Goal: Task Accomplishment & Management: Use online tool/utility

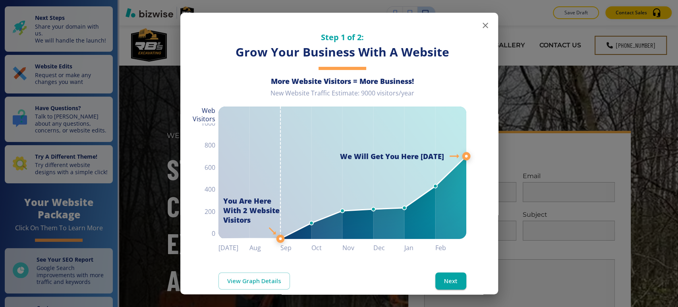
click at [483, 27] on icon "button" at bounding box center [486, 26] width 6 height 6
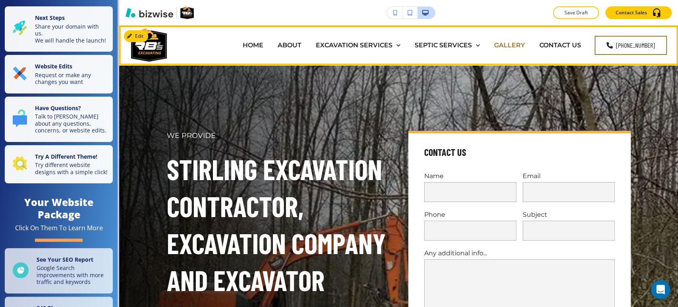
click at [512, 44] on p "GALLERY" at bounding box center [509, 45] width 31 height 9
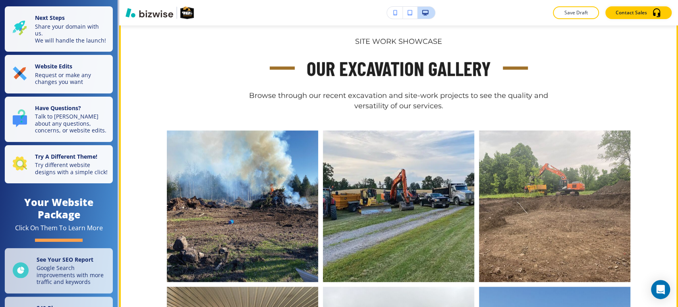
scroll to position [353, 0]
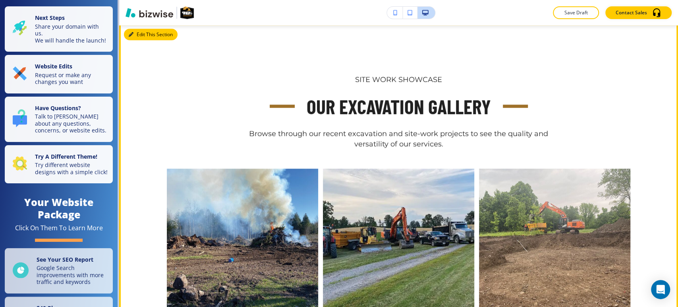
click at [137, 34] on button "Edit This Section" at bounding box center [151, 35] width 54 height 12
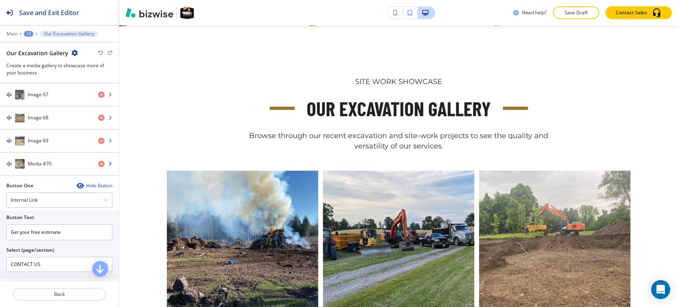
scroll to position [1898, 0]
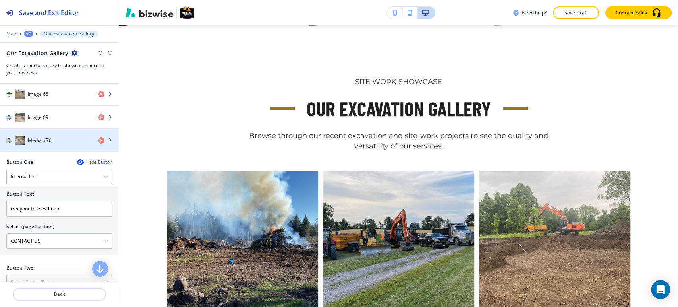
click at [40, 137] on h4 "Media #70" at bounding box center [40, 140] width 24 height 7
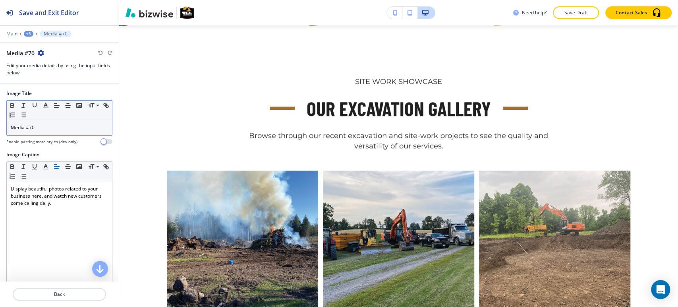
click at [68, 128] on p "Media #70" at bounding box center [59, 127] width 97 height 7
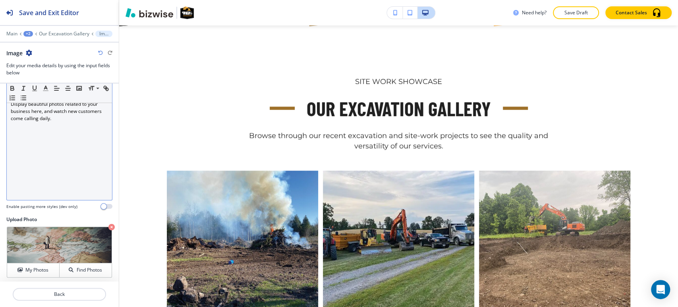
scroll to position [86, 0]
click at [53, 140] on div "Display beautiful photos related to your business here, and watch new customers…" at bounding box center [59, 146] width 105 height 103
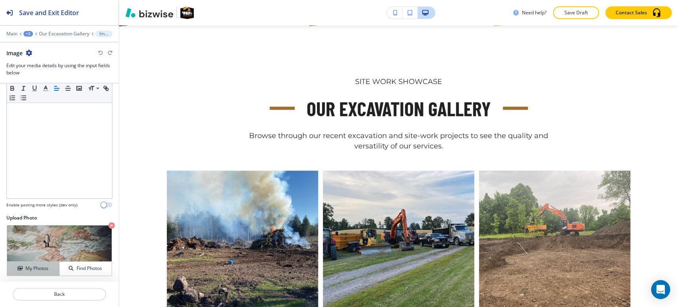
click at [34, 272] on button "My Photos" at bounding box center [33, 268] width 52 height 14
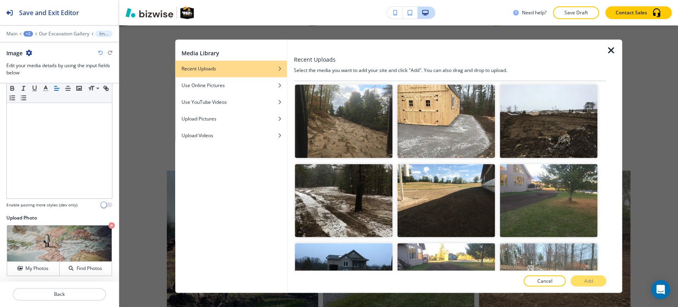
scroll to position [1413, 0]
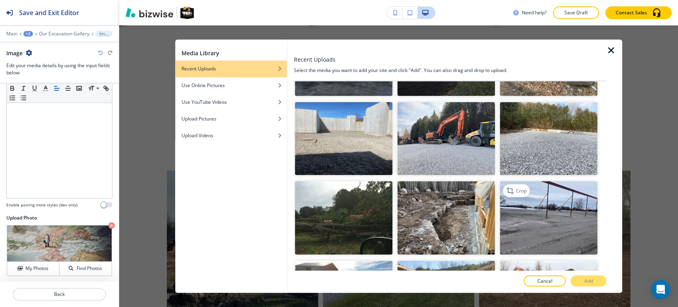
click at [547, 181] on img "button" at bounding box center [549, 218] width 98 height 74
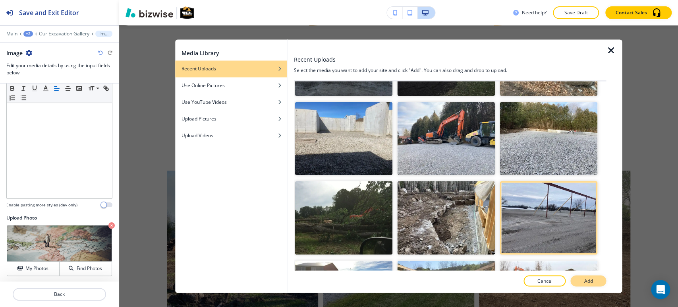
click at [582, 279] on button "Add" at bounding box center [589, 280] width 36 height 11
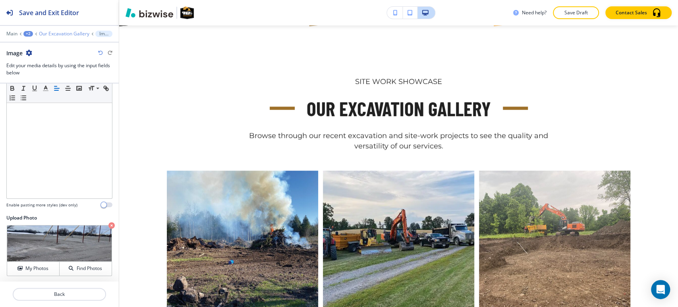
click at [66, 33] on p "Our Excavation Gallery" at bounding box center [64, 34] width 50 height 6
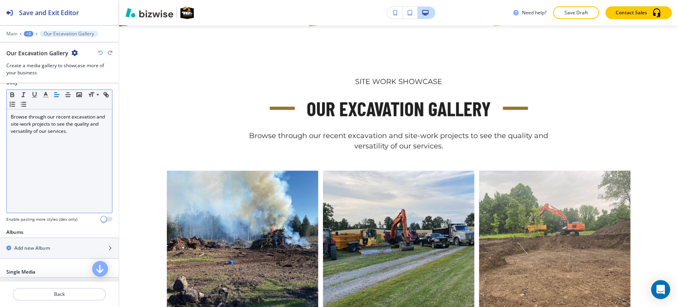
scroll to position [176, 0]
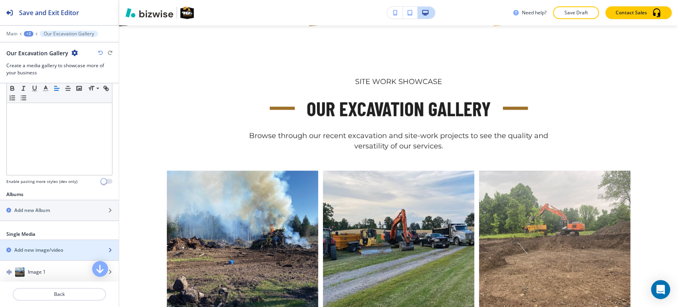
click at [54, 251] on h2 "Add new image/video" at bounding box center [38, 249] width 49 height 7
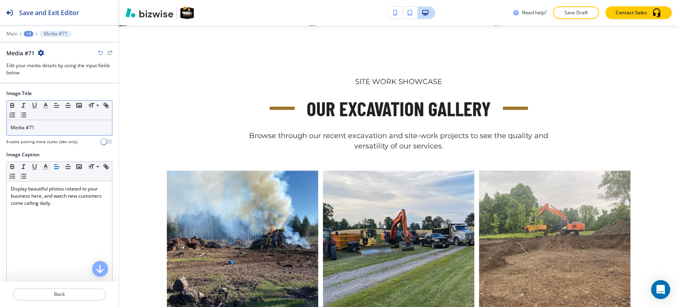
click at [47, 132] on div "Media #71" at bounding box center [59, 127] width 105 height 15
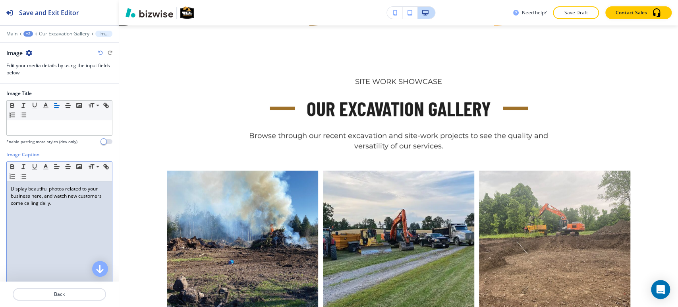
click at [56, 193] on p "Display beautiful photos related to your business here, and watch new customers…" at bounding box center [59, 195] width 97 height 21
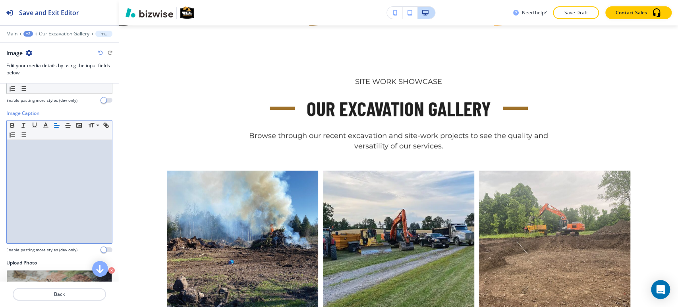
scroll to position [86, 0]
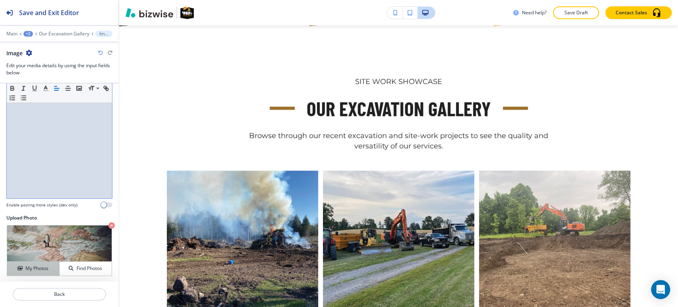
click at [25, 263] on button "My Photos" at bounding box center [33, 268] width 52 height 14
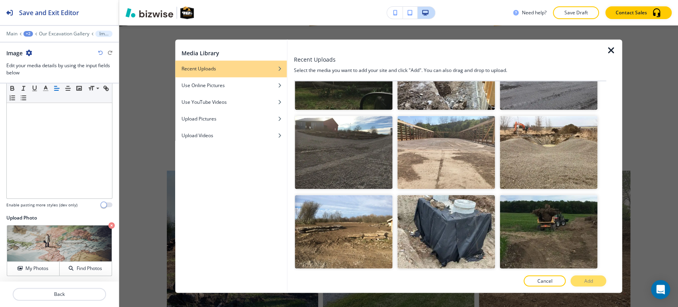
scroll to position [1633, 0]
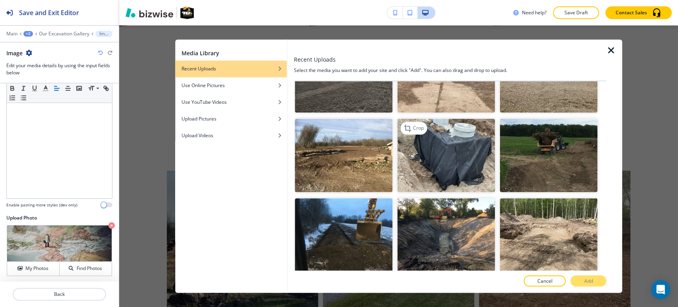
click at [455, 119] on img "button" at bounding box center [446, 156] width 98 height 74
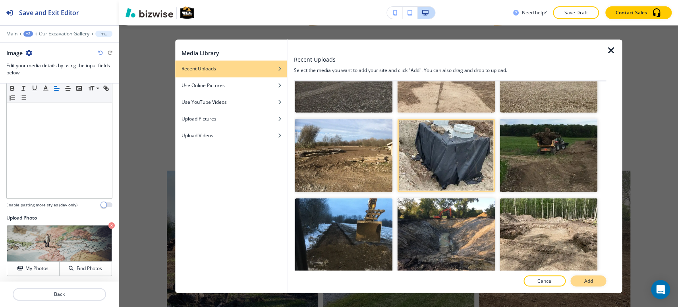
click at [590, 282] on p "Add" at bounding box center [588, 280] width 9 height 7
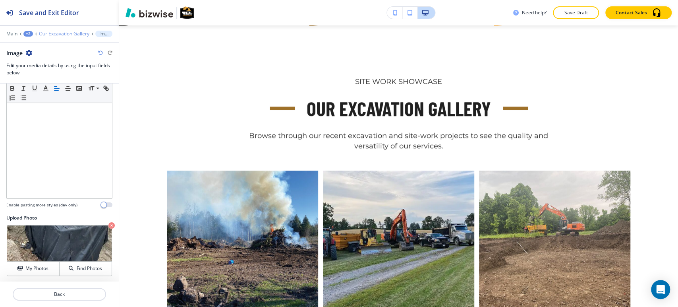
click at [64, 35] on p "Our Excavation Gallery" at bounding box center [64, 34] width 50 height 6
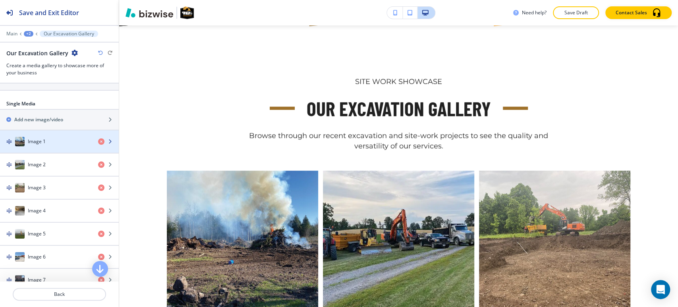
scroll to position [309, 0]
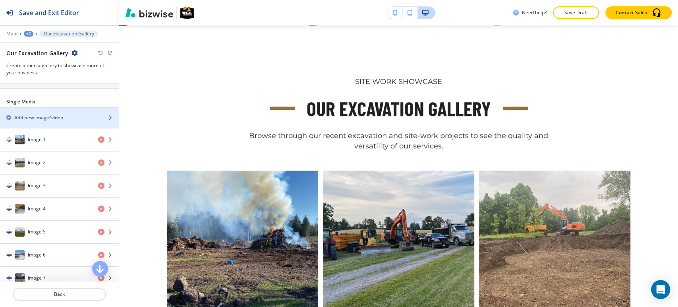
click at [56, 116] on h2 "Add new image/video" at bounding box center [38, 117] width 49 height 7
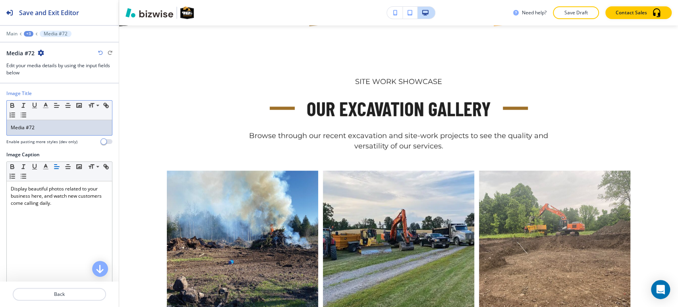
click at [56, 133] on div "Media #72" at bounding box center [59, 127] width 105 height 15
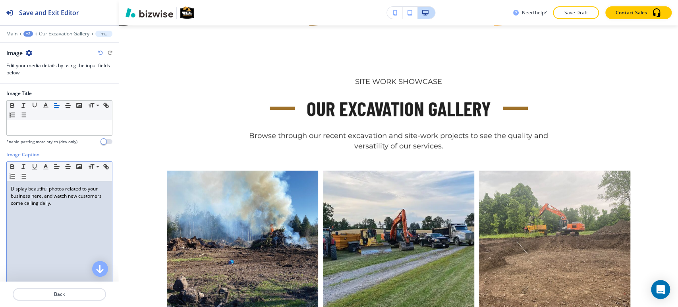
click at [41, 194] on p "Display beautiful photos related to your business here, and watch new customers…" at bounding box center [59, 195] width 97 height 21
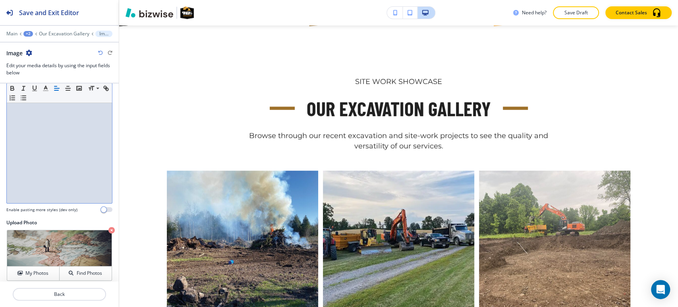
scroll to position [86, 0]
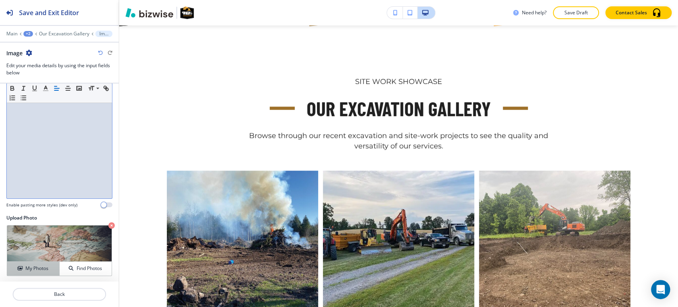
click at [18, 261] on button "My Photos" at bounding box center [33, 268] width 52 height 14
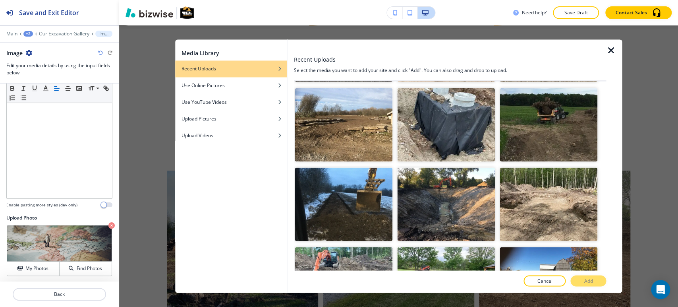
scroll to position [1678, 0]
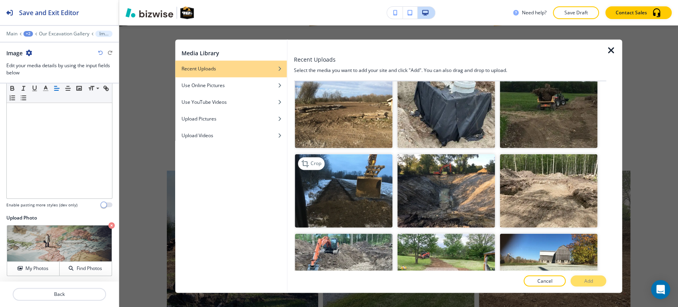
click at [303, 154] on img "button" at bounding box center [344, 191] width 98 height 74
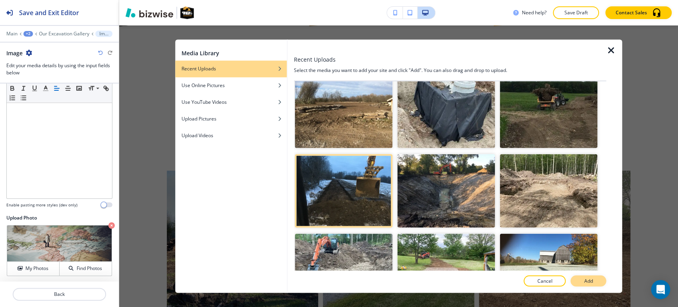
click at [579, 285] on button "Add" at bounding box center [589, 280] width 36 height 11
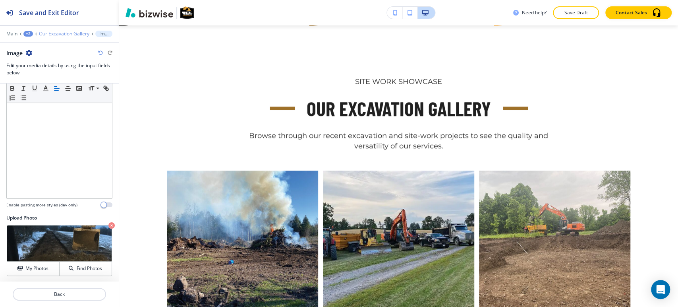
click at [53, 31] on p "Our Excavation Gallery" at bounding box center [64, 34] width 50 height 6
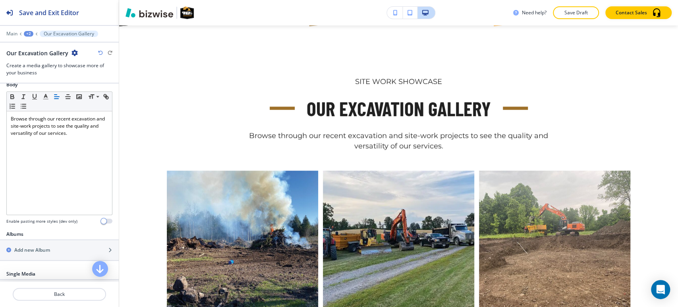
scroll to position [265, 0]
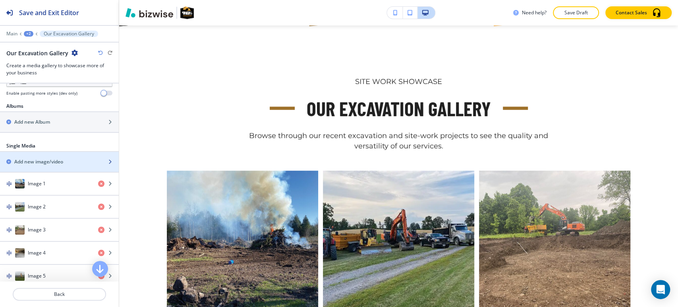
click at [41, 152] on div "button" at bounding box center [59, 155] width 119 height 6
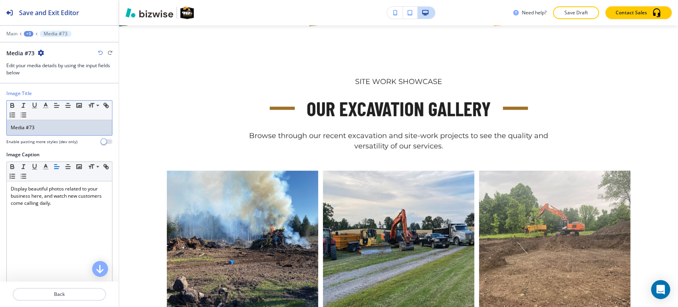
click at [52, 134] on div "Media #73" at bounding box center [59, 127] width 105 height 15
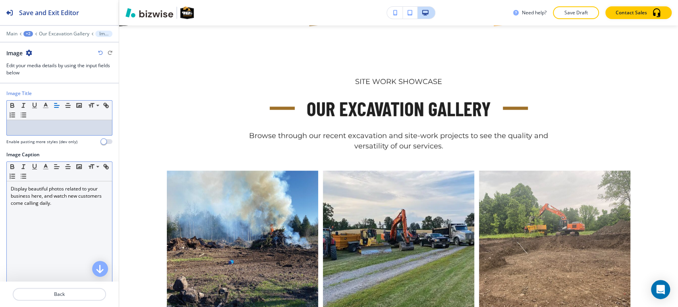
click at [48, 203] on p "Display beautiful photos related to your business here, and watch new customers…" at bounding box center [59, 195] width 97 height 21
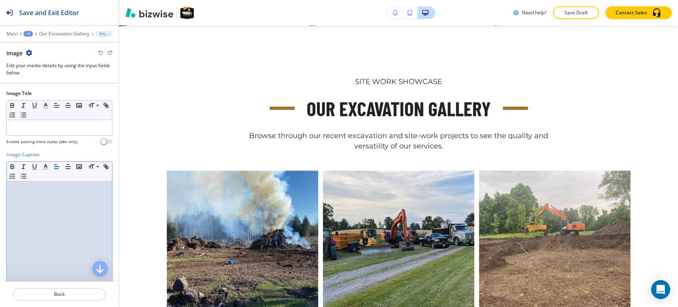
scroll to position [86, 0]
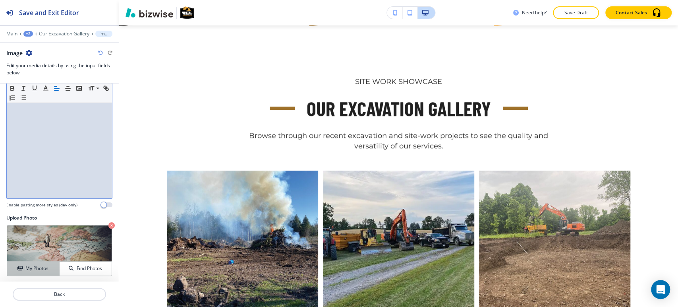
click at [18, 266] on icon "button" at bounding box center [19, 268] width 5 height 5
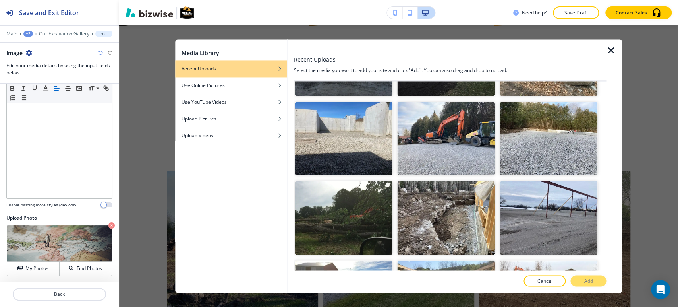
scroll to position [1457, 0]
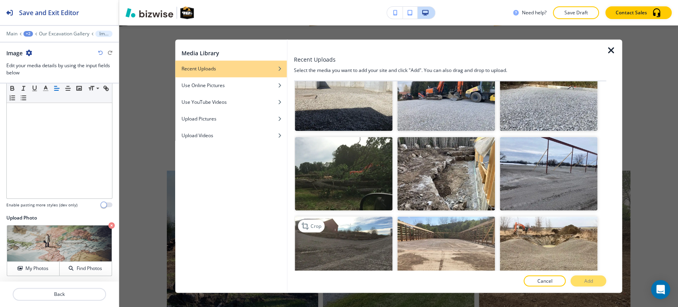
click at [337, 216] on img "button" at bounding box center [344, 253] width 98 height 74
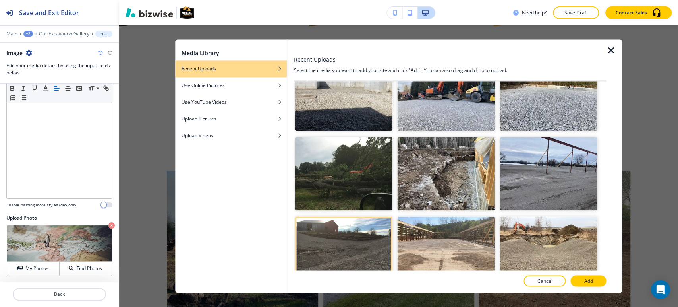
click at [584, 287] on div at bounding box center [450, 289] width 312 height 6
click at [584, 283] on p "Add" at bounding box center [588, 280] width 9 height 7
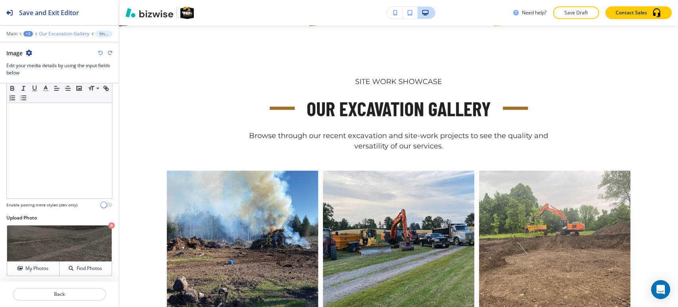
click at [63, 33] on p "Our Excavation Gallery" at bounding box center [64, 34] width 50 height 6
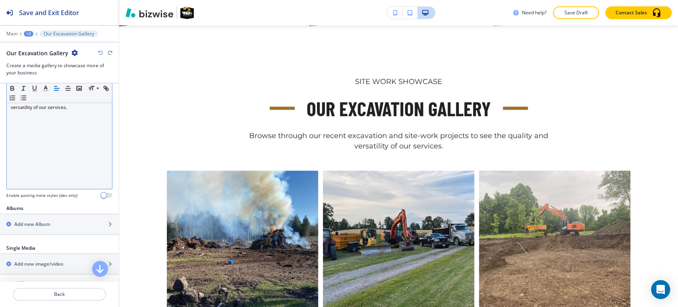
scroll to position [221, 0]
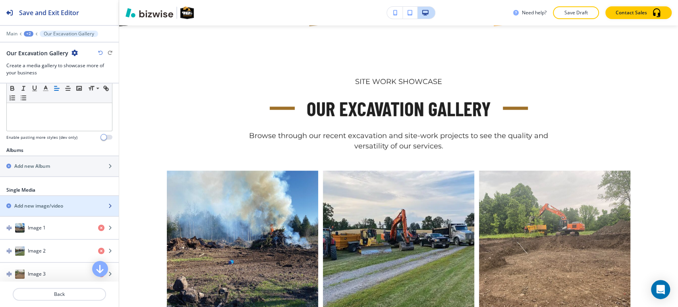
click at [37, 196] on div "button" at bounding box center [59, 199] width 119 height 6
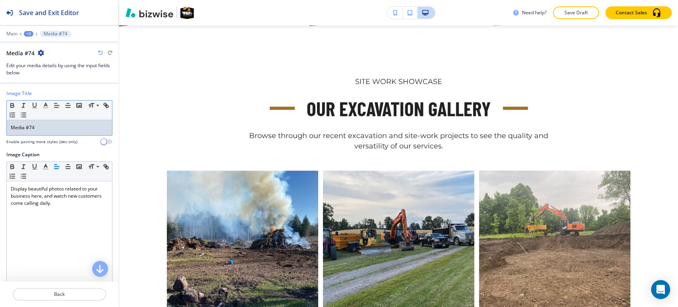
click at [56, 123] on div "Media #74" at bounding box center [59, 127] width 105 height 15
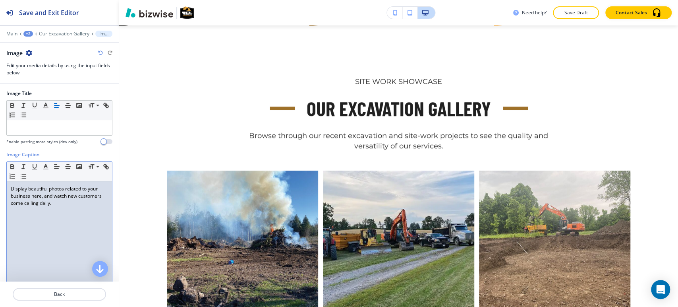
click at [57, 203] on p "Display beautiful photos related to your business here, and watch new customers…" at bounding box center [59, 195] width 97 height 21
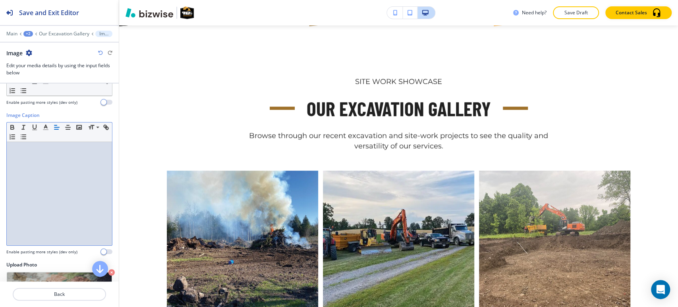
scroll to position [86, 0]
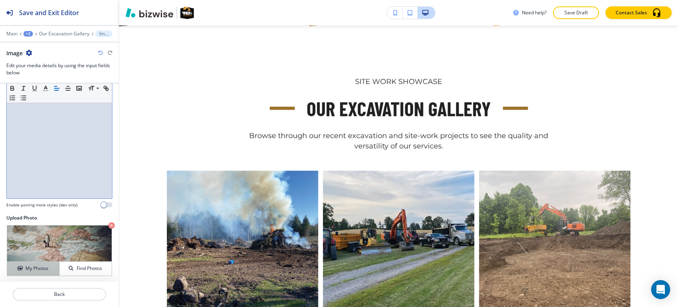
click at [14, 265] on div "My Photos" at bounding box center [33, 268] width 52 height 7
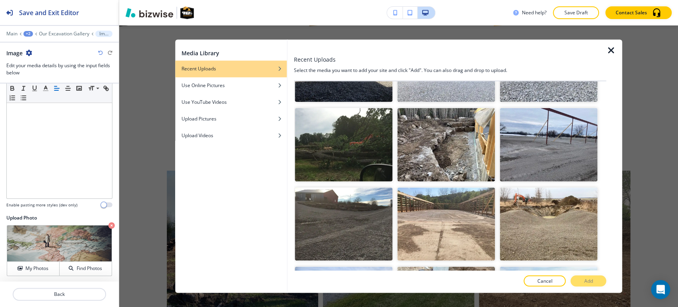
scroll to position [1501, 0]
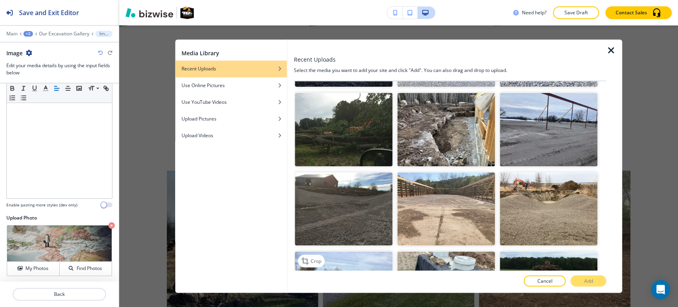
click at [345, 252] on img "button" at bounding box center [344, 289] width 98 height 74
click at [589, 282] on p "Add" at bounding box center [588, 280] width 9 height 7
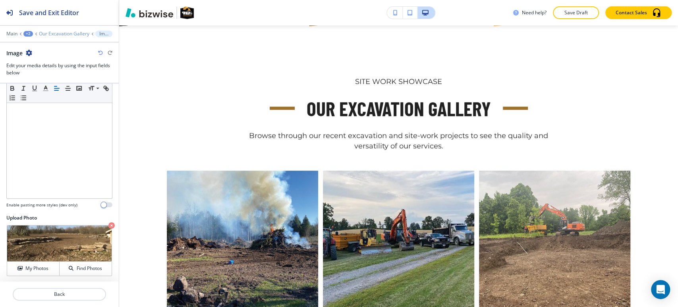
click at [57, 34] on p "Our Excavation Gallery" at bounding box center [64, 34] width 50 height 6
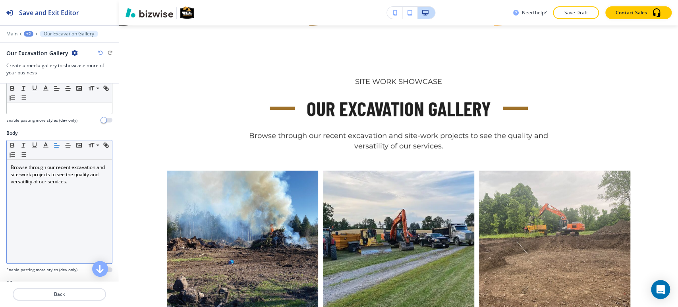
scroll to position [176, 0]
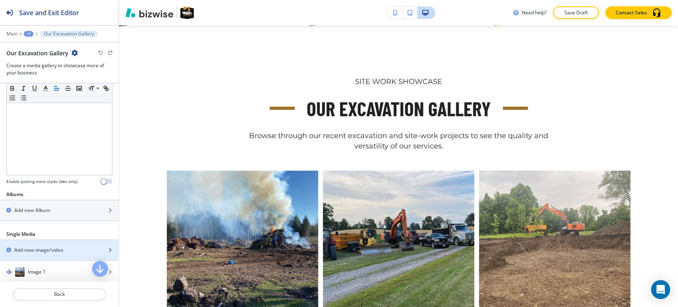
click at [33, 254] on div "button" at bounding box center [59, 257] width 119 height 6
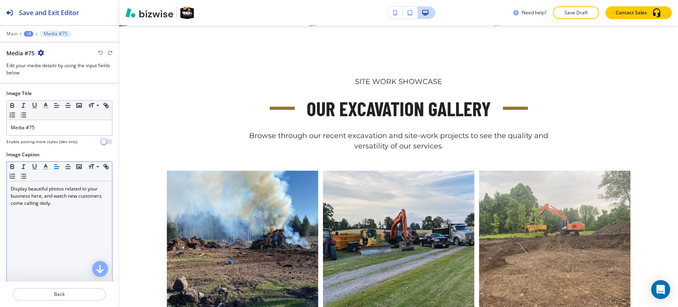
click at [41, 190] on p "Display beautiful photos related to your business here, and watch new customers…" at bounding box center [59, 195] width 97 height 21
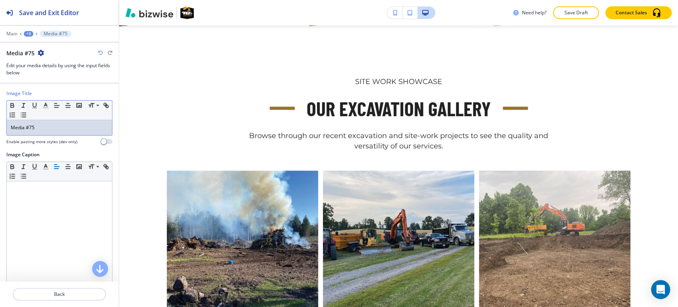
click at [70, 120] on div "Media #75" at bounding box center [59, 127] width 105 height 15
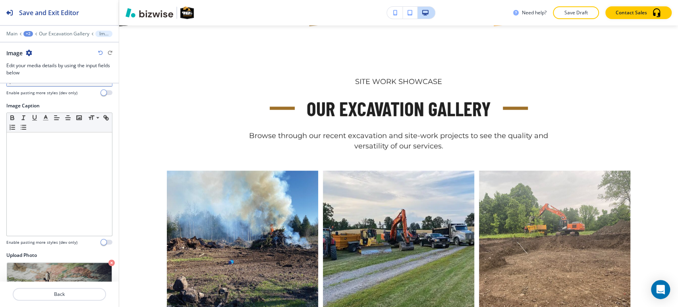
scroll to position [86, 0]
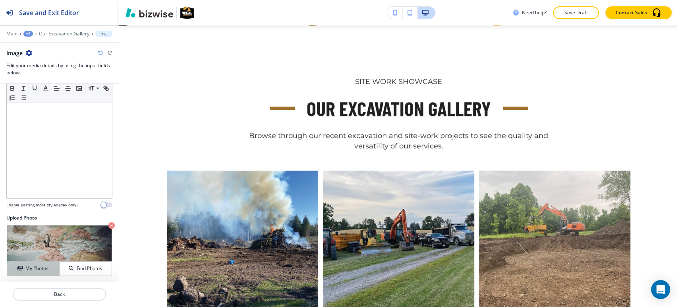
click at [20, 267] on icon "button" at bounding box center [19, 268] width 5 height 5
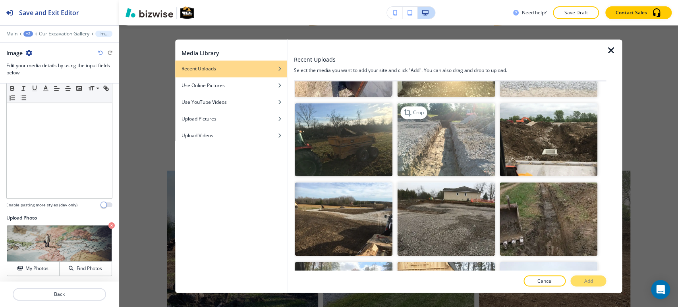
scroll to position [1015, 0]
click at [348, 207] on img "button" at bounding box center [344, 219] width 98 height 74
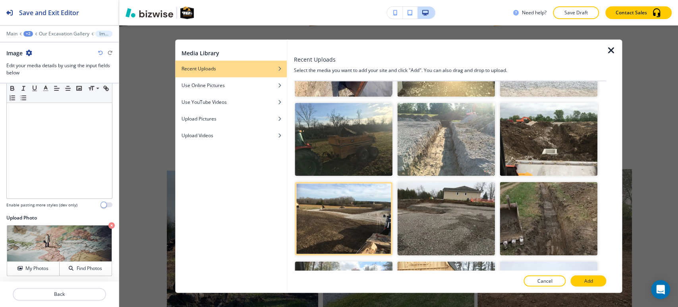
click at [576, 277] on button "Add" at bounding box center [589, 280] width 36 height 11
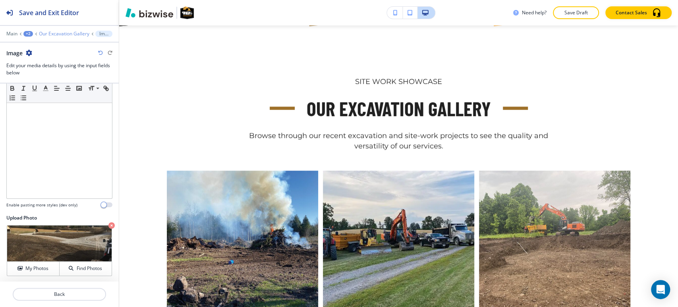
click at [54, 32] on p "Our Excavation Gallery" at bounding box center [64, 34] width 50 height 6
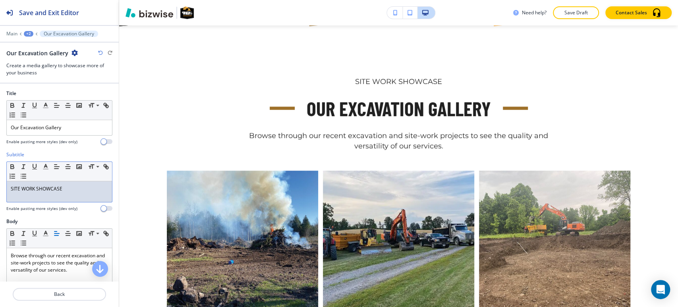
click at [58, 190] on p "SITE WORK SHOWCASE" at bounding box center [59, 188] width 97 height 7
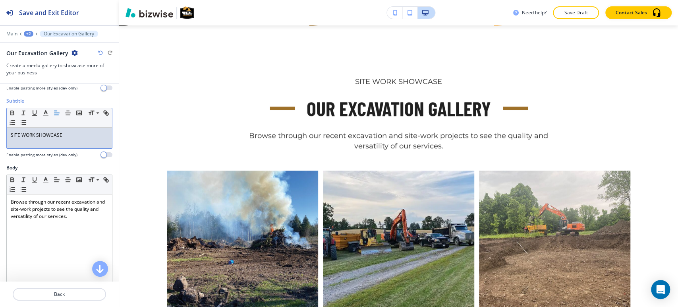
scroll to position [221, 0]
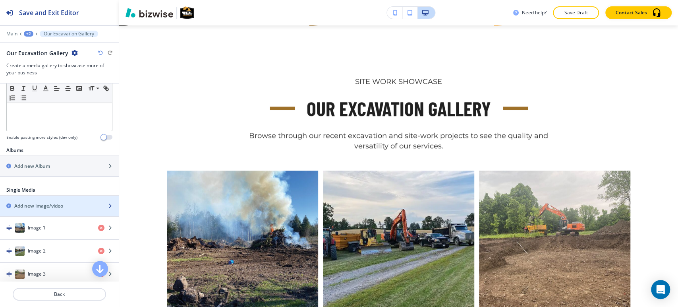
click at [57, 209] on div "button" at bounding box center [59, 212] width 119 height 6
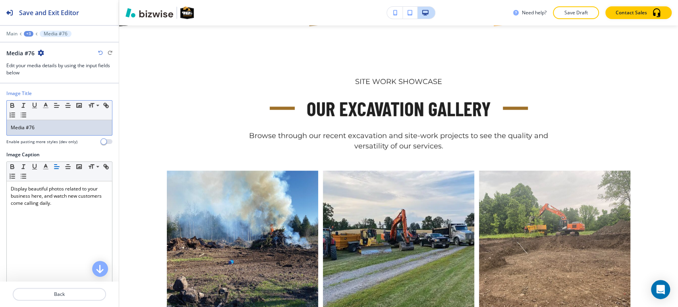
click at [69, 129] on p "Media #76" at bounding box center [59, 127] width 97 height 7
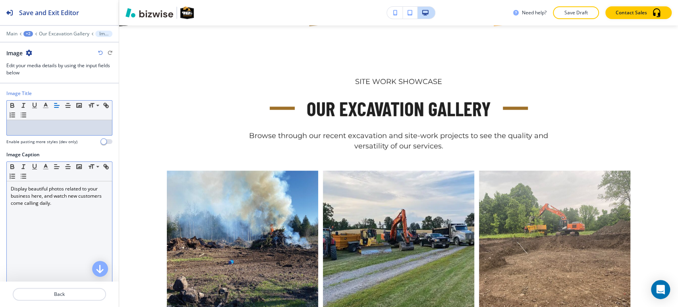
click at [51, 202] on p "Display beautiful photos related to your business here, and watch new customers…" at bounding box center [59, 195] width 97 height 21
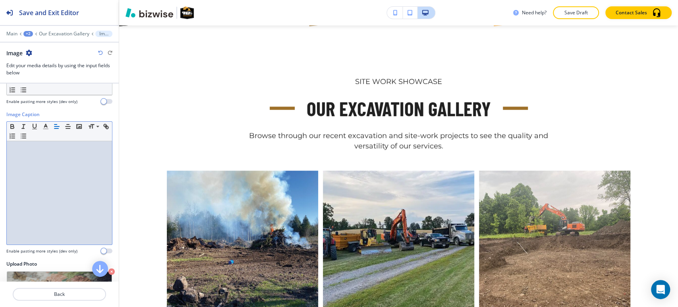
scroll to position [86, 0]
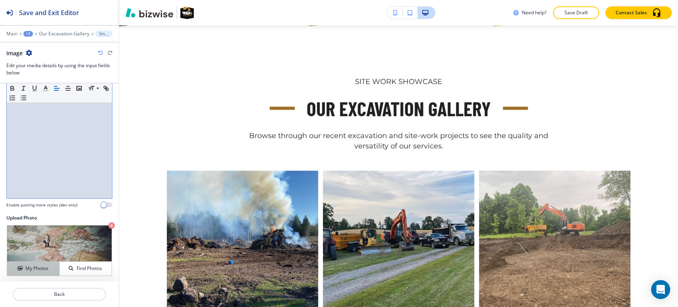
click at [39, 265] on h4 "My Photos" at bounding box center [36, 268] width 23 height 7
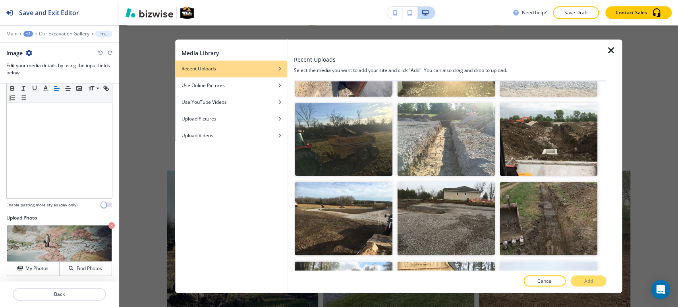
scroll to position [1059, 0]
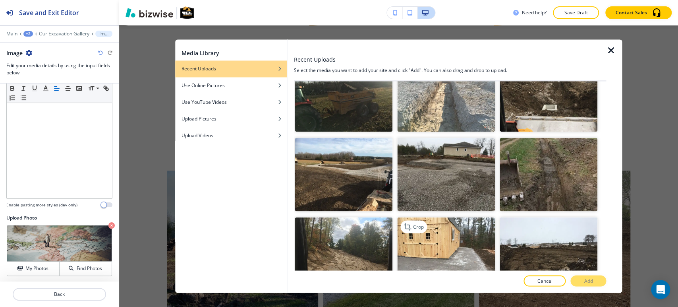
click at [464, 226] on img "button" at bounding box center [446, 254] width 98 height 74
click at [587, 282] on p "Add" at bounding box center [588, 280] width 9 height 7
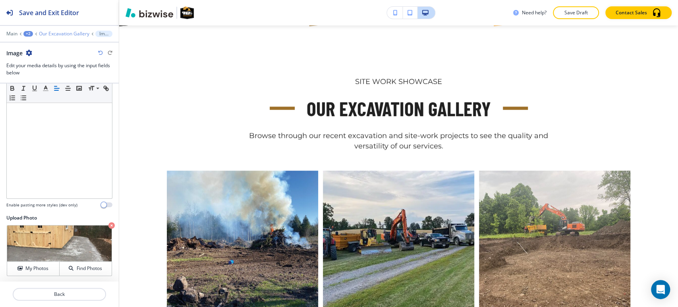
click at [60, 36] on p "Our Excavation Gallery" at bounding box center [64, 34] width 50 height 6
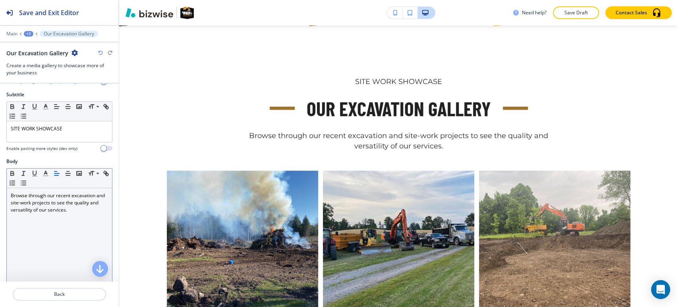
scroll to position [176, 0]
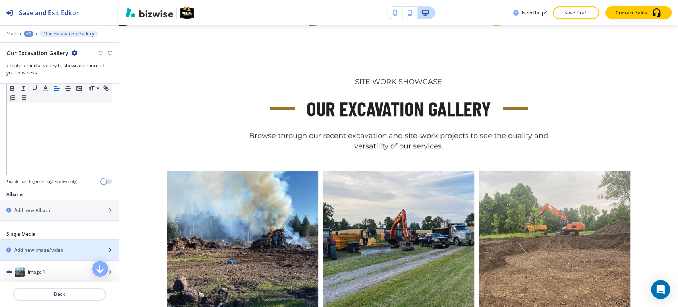
click at [41, 248] on h2 "Add new image/video" at bounding box center [38, 249] width 49 height 7
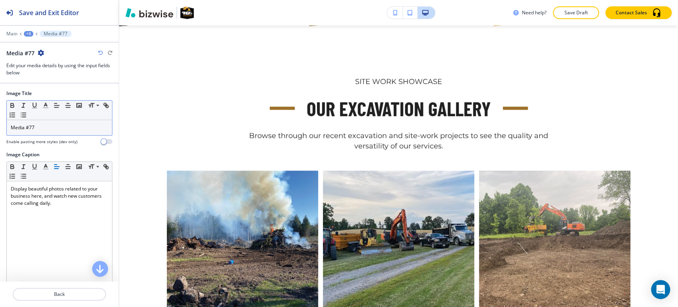
click at [71, 132] on div "Media #77" at bounding box center [59, 127] width 105 height 15
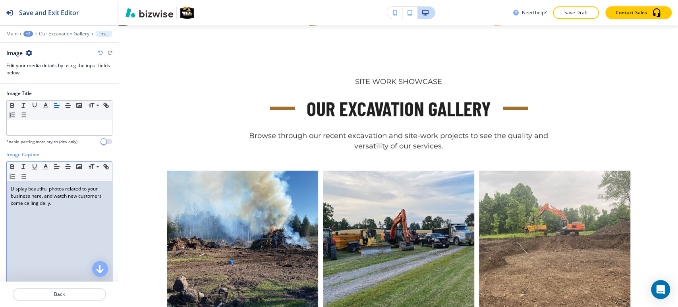
drag, startPoint x: 50, startPoint y: 196, endPoint x: 39, endPoint y: 198, distance: 10.9
click at [45, 198] on p "Display beautiful photos related to your business here, and watch new customers…" at bounding box center [59, 195] width 97 height 21
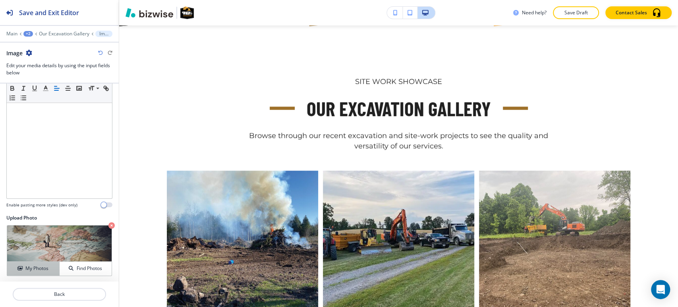
click at [31, 267] on h4 "My Photos" at bounding box center [36, 268] width 23 height 7
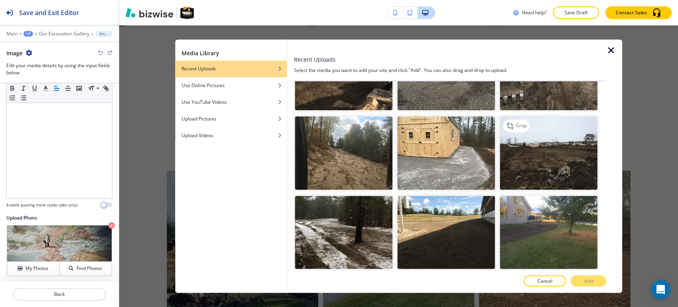
scroll to position [1162, 0]
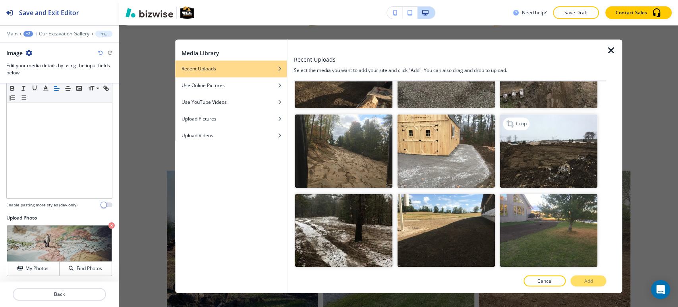
click at [555, 203] on img "button" at bounding box center [549, 231] width 98 height 74
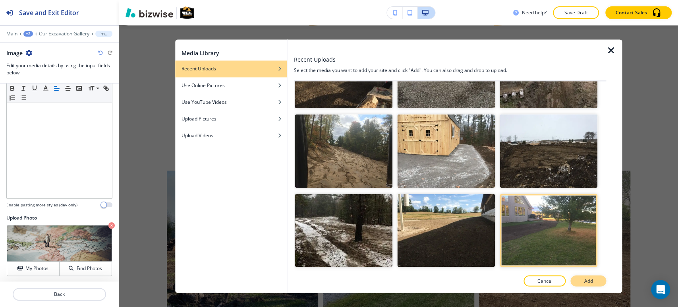
click at [586, 282] on p "Add" at bounding box center [588, 280] width 9 height 7
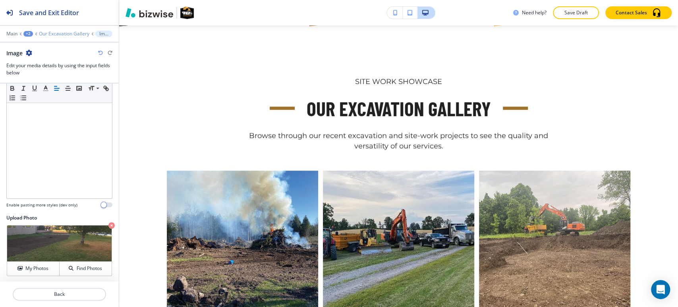
click at [67, 31] on p "Our Excavation Gallery" at bounding box center [64, 34] width 50 height 6
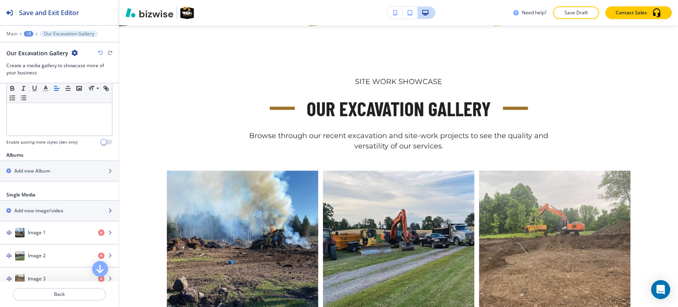
scroll to position [221, 0]
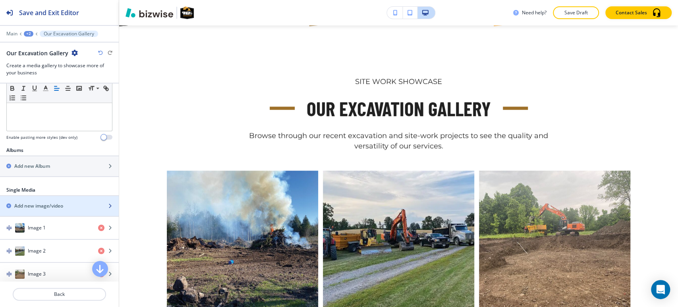
click at [51, 211] on div "button" at bounding box center [59, 212] width 119 height 6
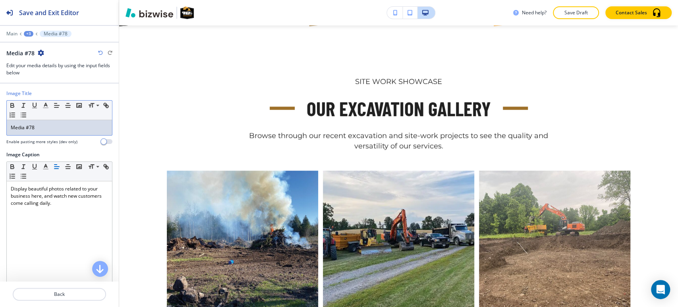
drag, startPoint x: 68, startPoint y: 126, endPoint x: 65, endPoint y: 130, distance: 4.9
click at [65, 130] on p "Media #78" at bounding box center [59, 127] width 97 height 7
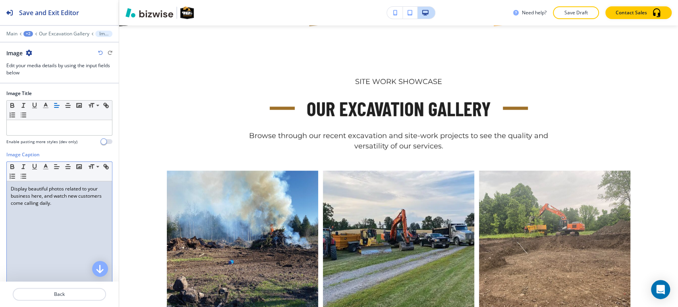
click at [37, 201] on p "Display beautiful photos related to your business here, and watch new customers…" at bounding box center [59, 195] width 97 height 21
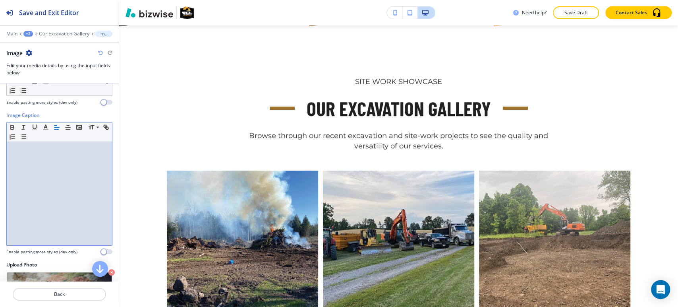
scroll to position [86, 0]
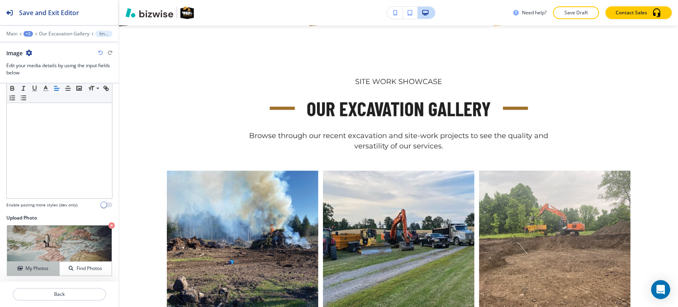
click at [19, 269] on icon "button" at bounding box center [19, 268] width 5 height 5
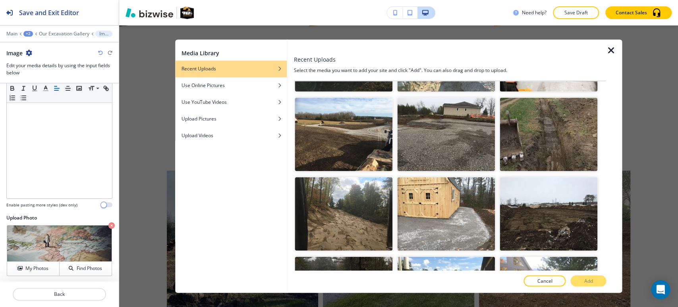
scroll to position [1103, 0]
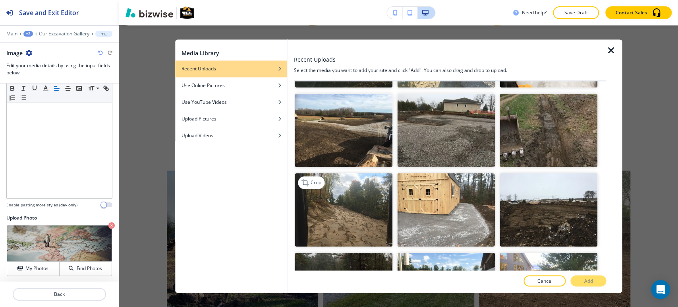
click at [321, 182] on img "button" at bounding box center [344, 210] width 98 height 74
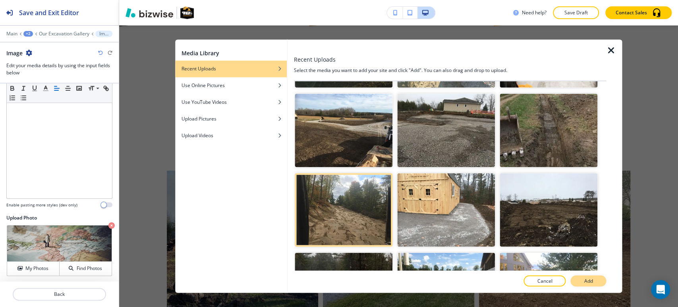
click at [573, 282] on button "Add" at bounding box center [589, 280] width 36 height 11
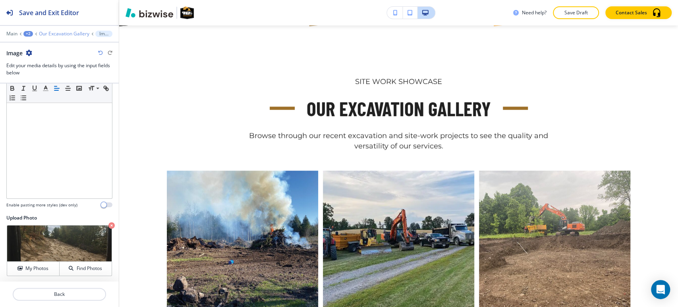
click at [69, 32] on p "Our Excavation Gallery" at bounding box center [64, 34] width 50 height 6
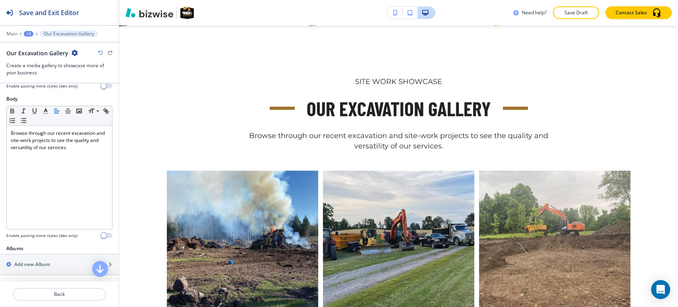
scroll to position [176, 0]
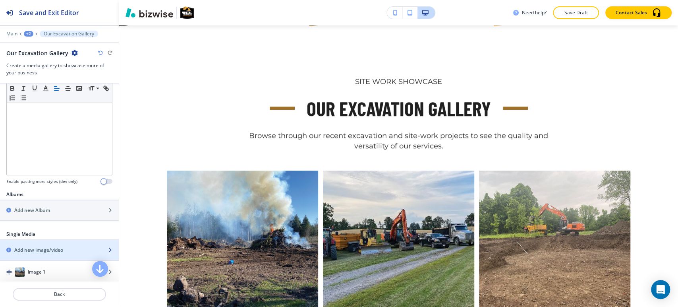
click at [46, 251] on h2 "Add new image/video" at bounding box center [38, 249] width 49 height 7
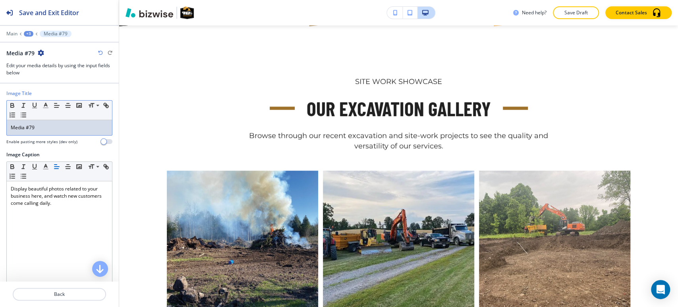
click at [60, 132] on div "Media #79" at bounding box center [59, 127] width 105 height 15
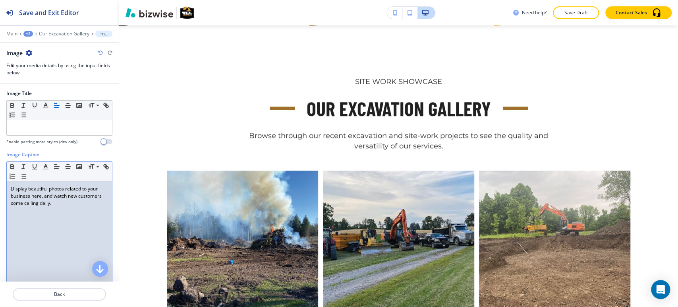
click at [50, 213] on div "Display beautiful photos related to your business here, and watch new customers…" at bounding box center [59, 232] width 105 height 103
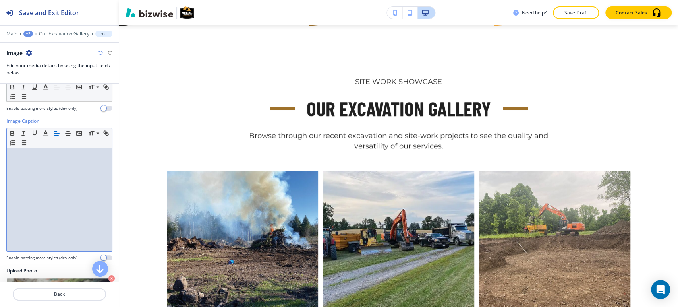
scroll to position [86, 0]
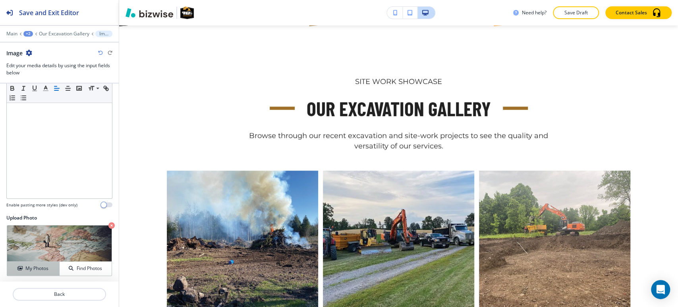
click at [25, 269] on h4 "My Photos" at bounding box center [36, 268] width 23 height 7
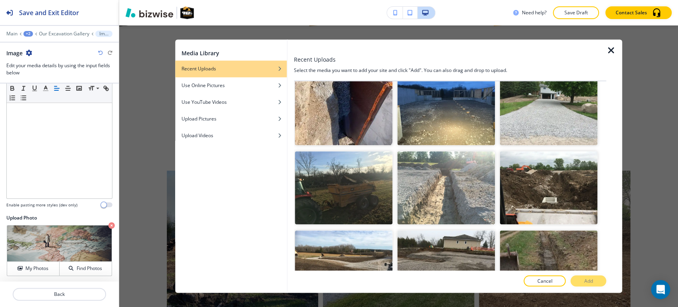
scroll to position [971, 0]
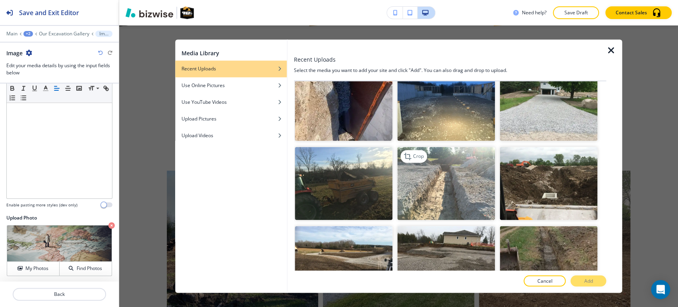
click at [468, 176] on img "button" at bounding box center [446, 184] width 98 height 74
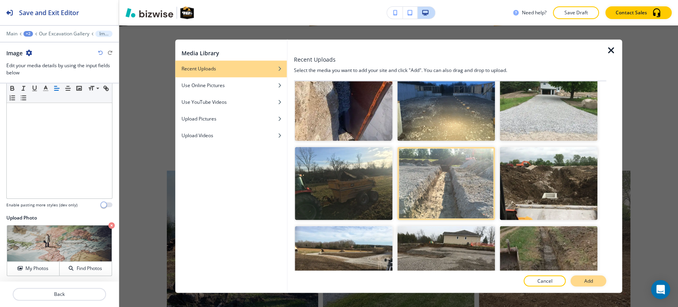
click at [591, 283] on p "Add" at bounding box center [588, 280] width 9 height 7
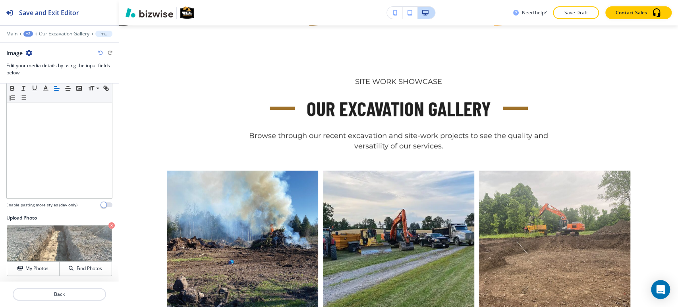
click at [58, 29] on div at bounding box center [59, 28] width 119 height 5
click at [58, 31] on p "Our Excavation Gallery" at bounding box center [64, 34] width 50 height 6
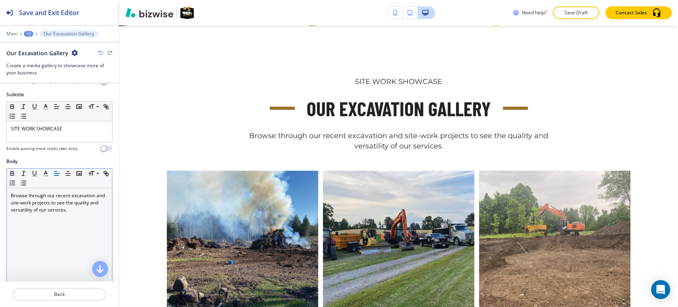
scroll to position [176, 0]
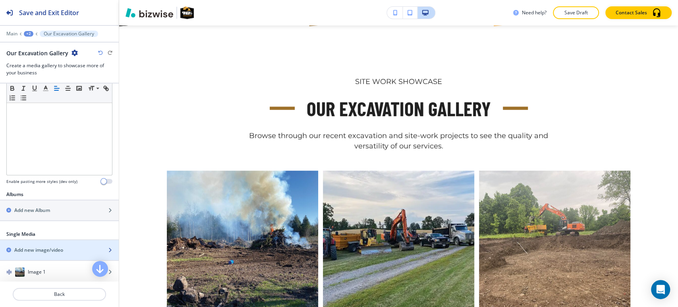
click at [38, 246] on h2 "Add new image/video" at bounding box center [38, 249] width 49 height 7
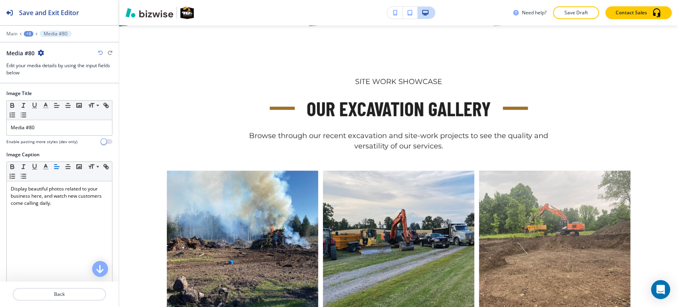
click at [68, 135] on div at bounding box center [59, 136] width 106 height 3
click at [68, 129] on p "Media #80" at bounding box center [59, 127] width 97 height 7
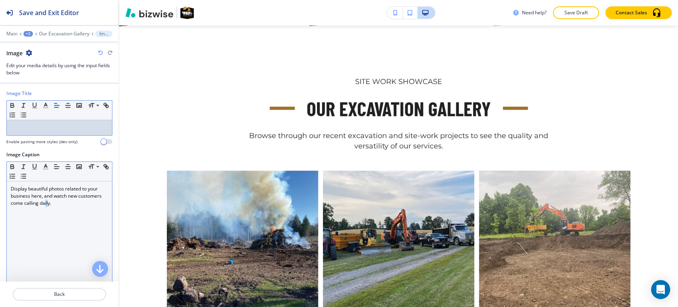
click at [70, 201] on p "Display beautiful photos related to your business here, and watch new customers…" at bounding box center [59, 195] width 97 height 21
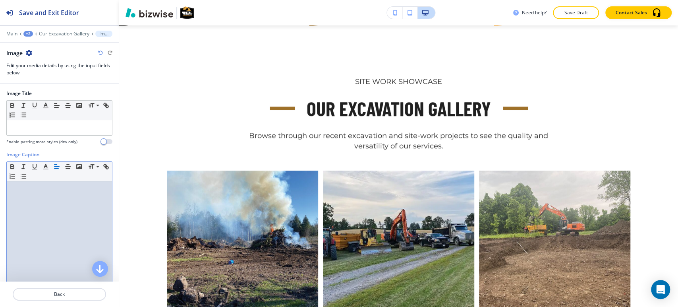
scroll to position [86, 0]
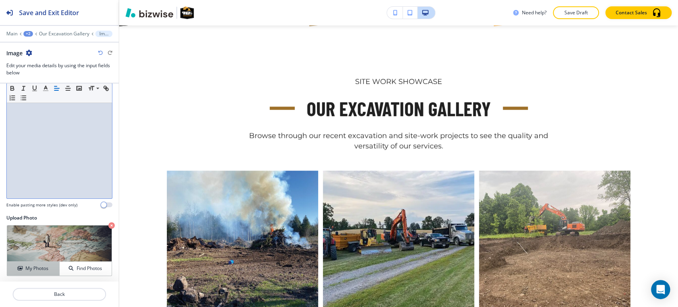
click at [29, 265] on h4 "My Photos" at bounding box center [36, 268] width 23 height 7
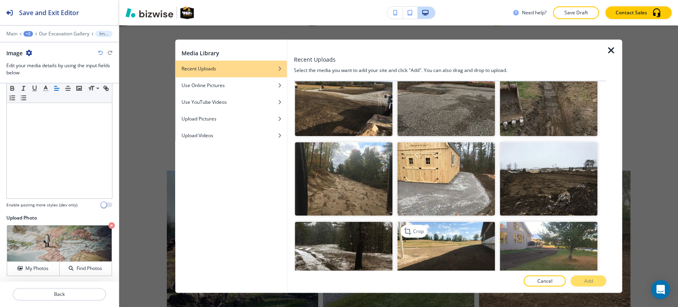
scroll to position [1148, 0]
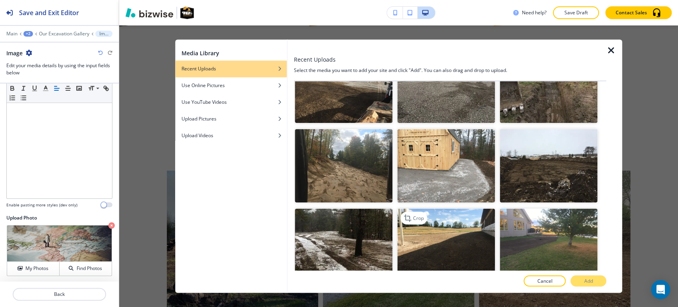
click at [439, 208] on img "button" at bounding box center [446, 245] width 98 height 74
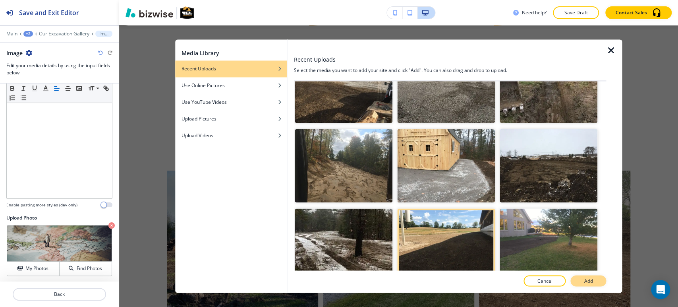
click at [591, 285] on button "Add" at bounding box center [589, 280] width 36 height 11
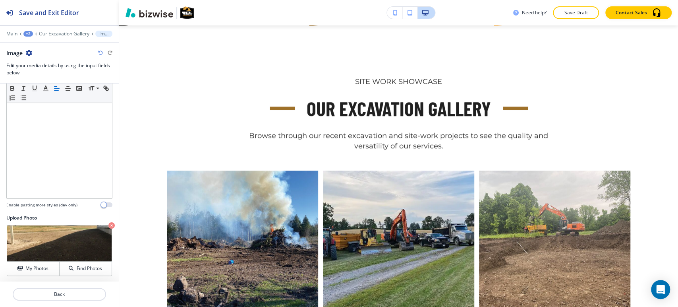
click at [58, 37] on div at bounding box center [59, 39] width 119 height 5
click at [60, 34] on p "Our Excavation Gallery" at bounding box center [64, 34] width 50 height 6
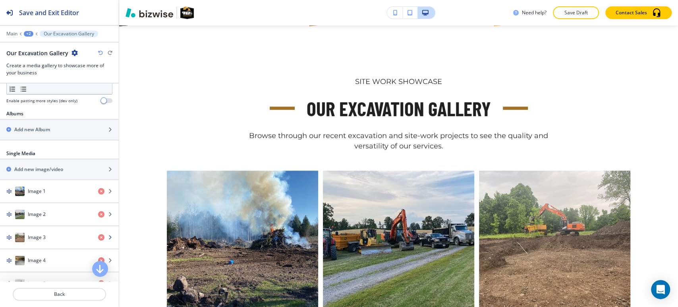
scroll to position [265, 0]
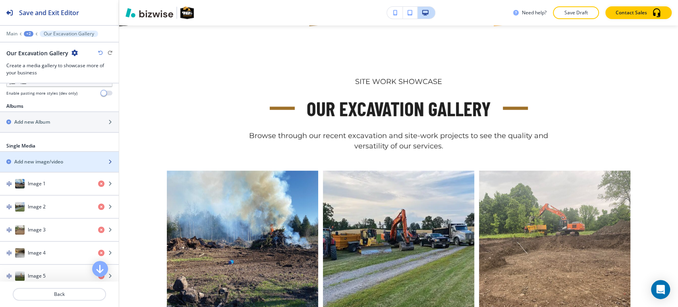
click at [44, 161] on h2 "Add new image/video" at bounding box center [38, 161] width 49 height 7
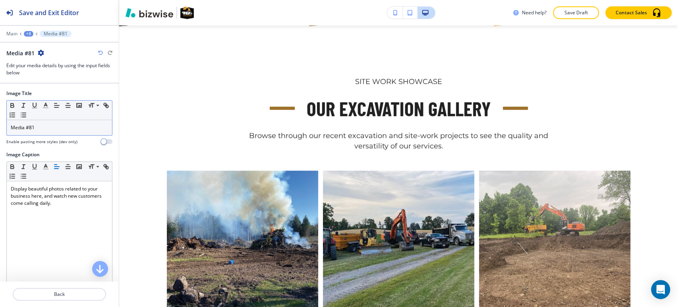
click at [69, 126] on p "Media #81" at bounding box center [59, 127] width 97 height 7
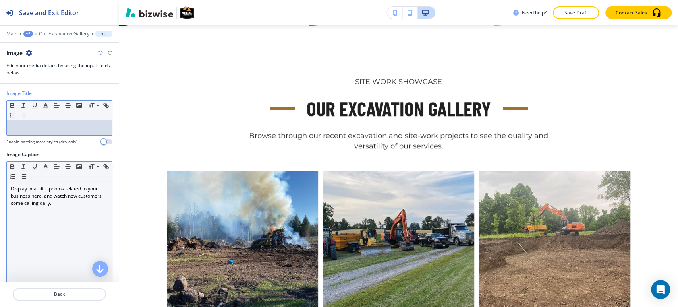
drag, startPoint x: 50, startPoint y: 196, endPoint x: 45, endPoint y: 199, distance: 5.7
click at [46, 199] on p "Display beautiful photos related to your business here, and watch new customers…" at bounding box center [59, 195] width 97 height 21
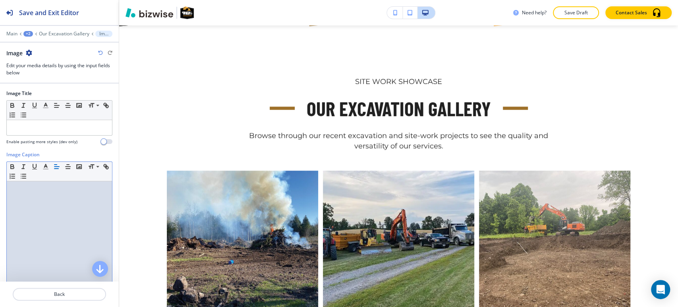
scroll to position [86, 0]
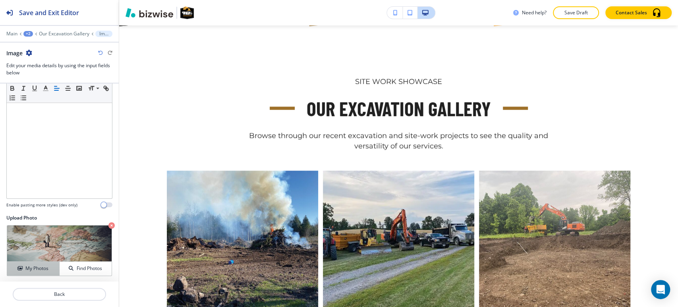
click at [30, 272] on button "My Photos" at bounding box center [33, 268] width 52 height 14
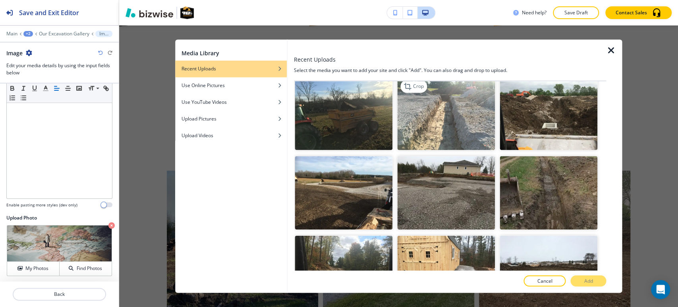
scroll to position [1059, 0]
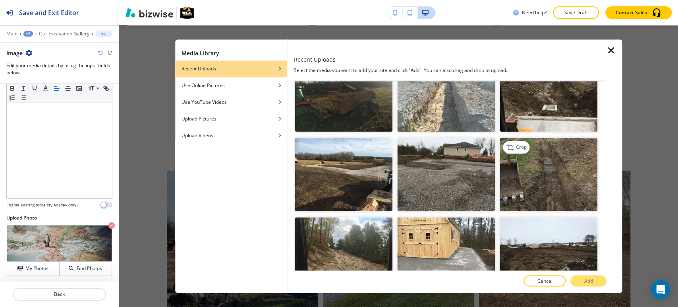
drag, startPoint x: 532, startPoint y: 156, endPoint x: 542, endPoint y: 193, distance: 38.5
click at [532, 155] on img "button" at bounding box center [549, 175] width 98 height 74
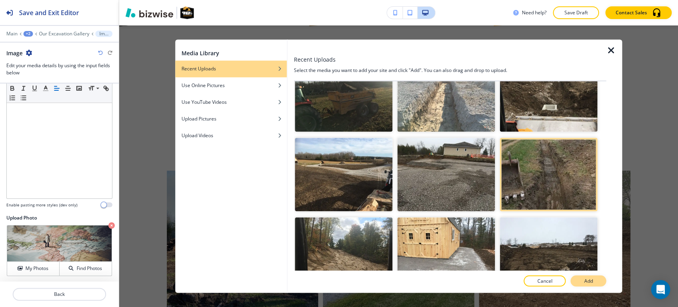
click at [583, 280] on button "Add" at bounding box center [589, 280] width 36 height 11
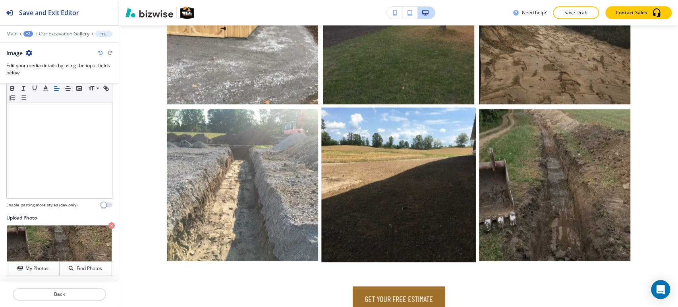
scroll to position [4589, 0]
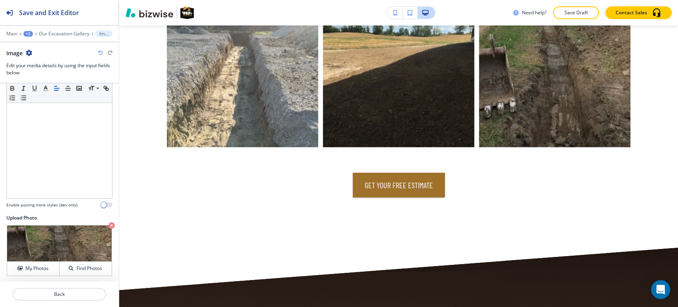
click at [65, 37] on div "Main +2 Our Excavation Gallery Image" at bounding box center [59, 34] width 106 height 6
click at [67, 35] on p "Our Excavation Gallery" at bounding box center [64, 34] width 50 height 6
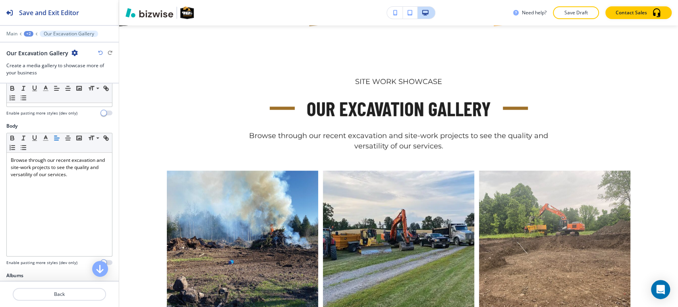
scroll to position [221, 0]
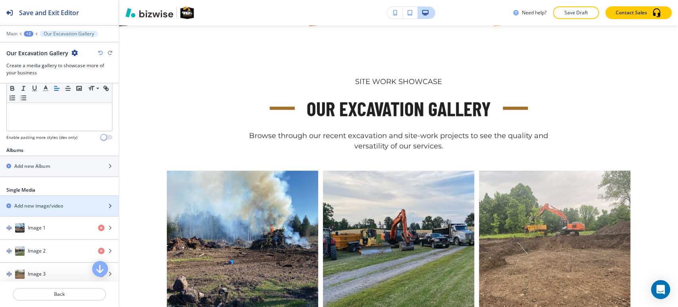
click at [44, 209] on div "button" at bounding box center [59, 212] width 119 height 6
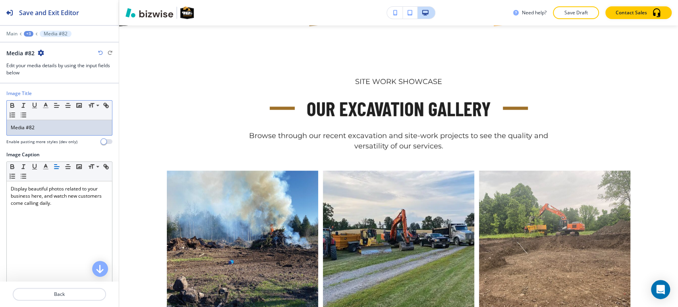
click at [54, 122] on div "Media #82" at bounding box center [59, 127] width 105 height 15
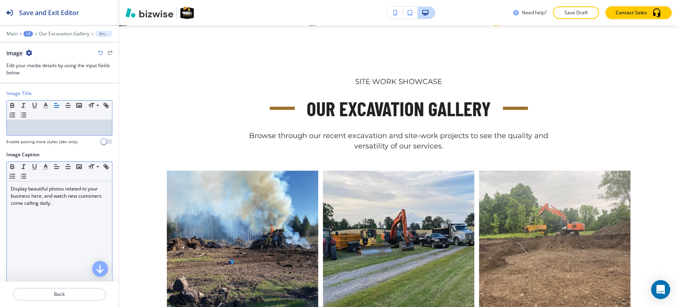
click at [57, 206] on div "Display beautiful photos related to your business here, and watch new customers…" at bounding box center [59, 232] width 105 height 103
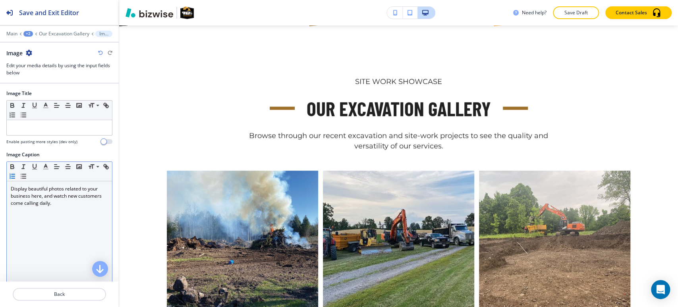
drag, startPoint x: 28, startPoint y: 178, endPoint x: 29, endPoint y: 193, distance: 14.3
click at [29, 185] on div "Small Normal Large Huge Display beautiful photos related to your business here,…" at bounding box center [59, 223] width 106 height 124
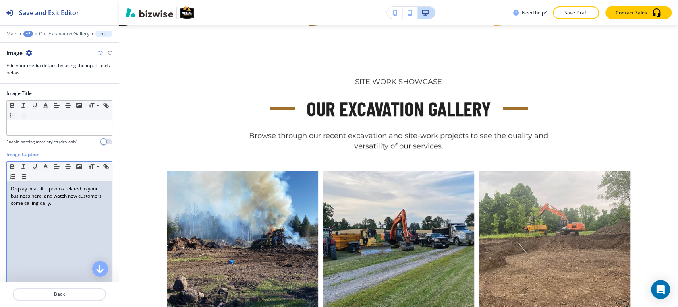
click at [29, 194] on p "Display beautiful photos related to your business here, and watch new customers…" at bounding box center [59, 195] width 97 height 21
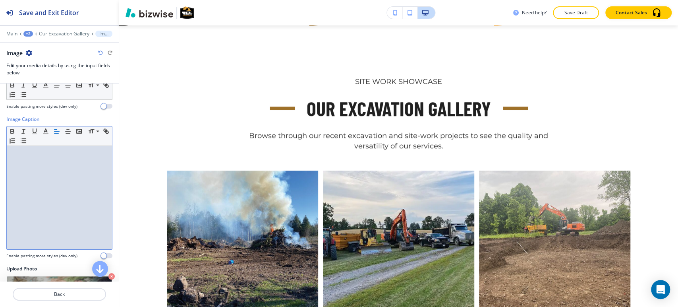
scroll to position [86, 0]
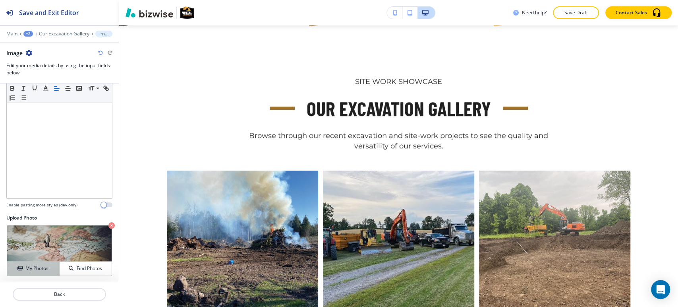
click at [18, 271] on button "My Photos" at bounding box center [33, 268] width 52 height 14
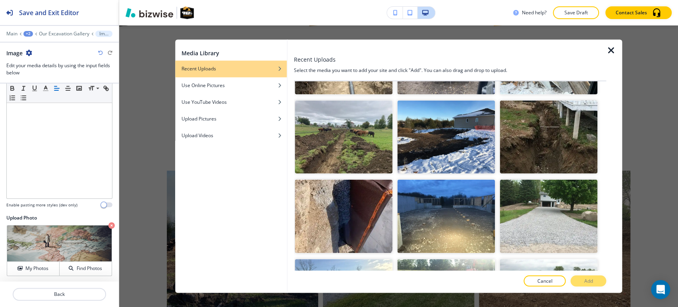
scroll to position [883, 0]
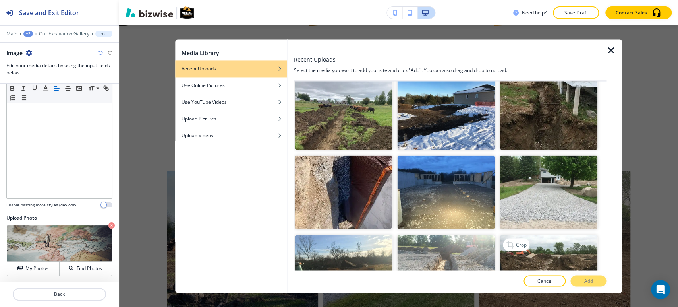
click at [569, 255] on img "button" at bounding box center [549, 272] width 98 height 74
click at [584, 282] on button "Add" at bounding box center [589, 280] width 36 height 11
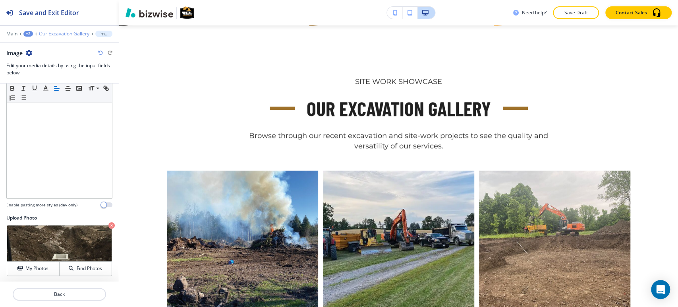
click at [56, 33] on p "Our Excavation Gallery" at bounding box center [64, 34] width 50 height 6
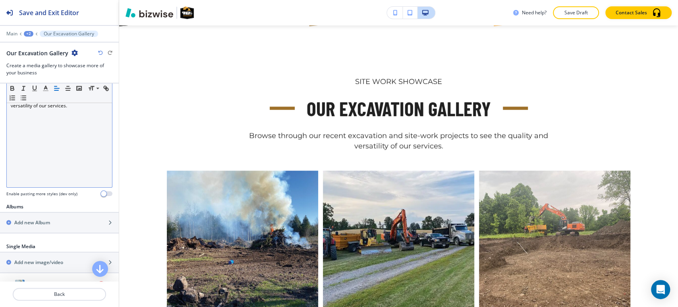
scroll to position [176, 0]
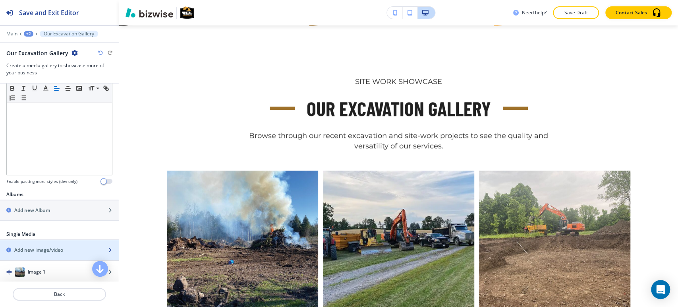
click at [37, 254] on div "button" at bounding box center [59, 257] width 119 height 6
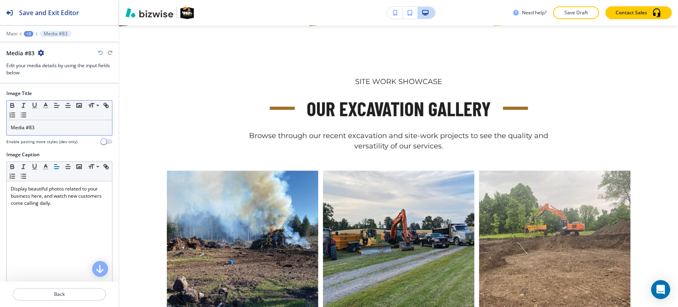
click at [57, 128] on p "Media #83" at bounding box center [59, 127] width 97 height 7
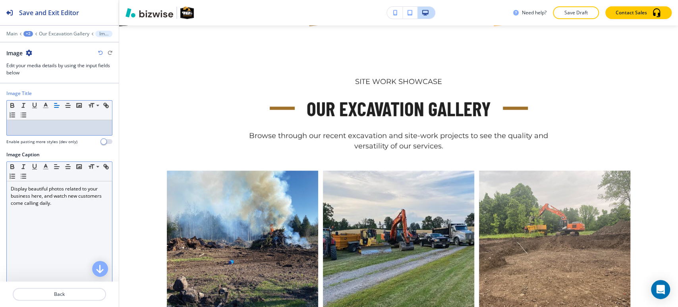
click at [52, 192] on p "Display beautiful photos related to your business here, and watch new customers…" at bounding box center [59, 195] width 97 height 21
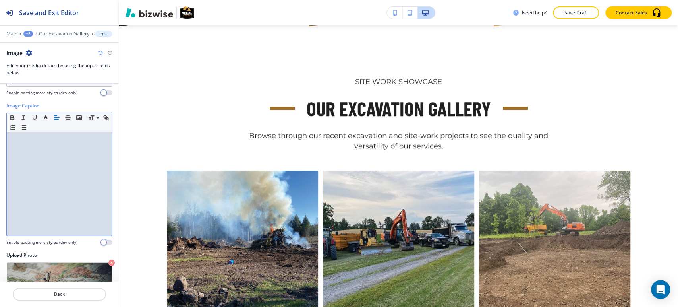
scroll to position [86, 0]
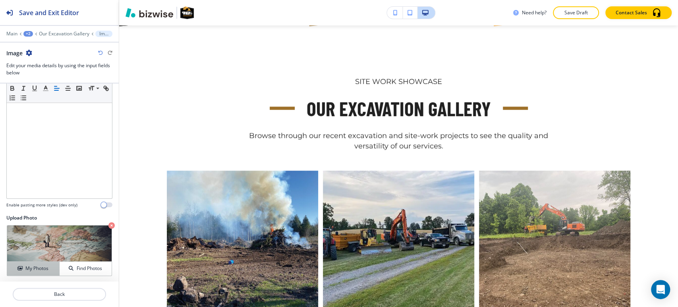
click at [17, 266] on icon "button" at bounding box center [19, 268] width 5 height 5
click at [30, 265] on h4 "My Photos" at bounding box center [36, 268] width 23 height 7
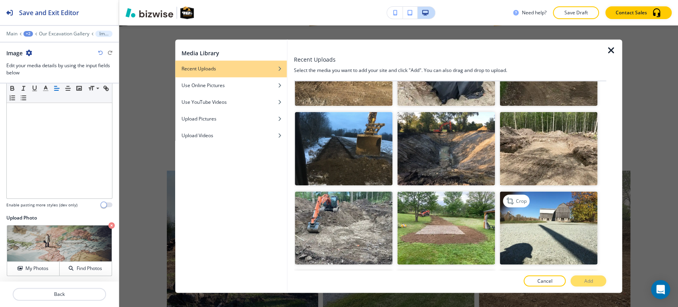
scroll to position [1722, 0]
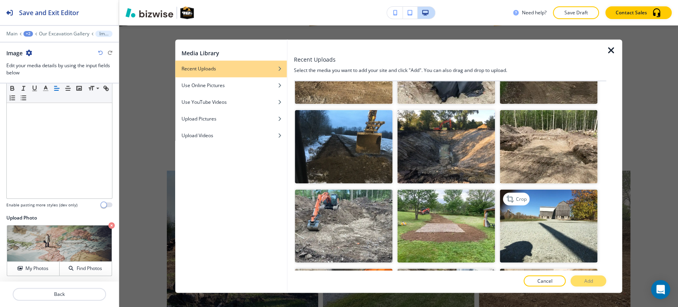
click at [537, 190] on img "button" at bounding box center [549, 226] width 98 height 74
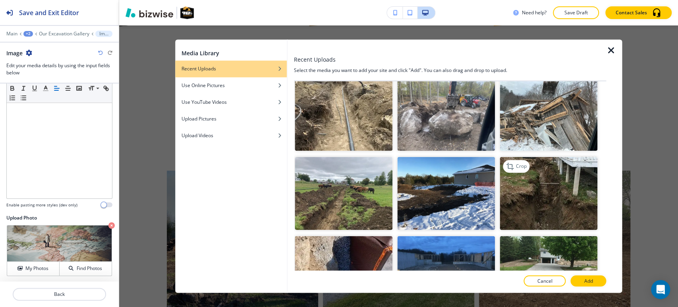
scroll to position [852, 0]
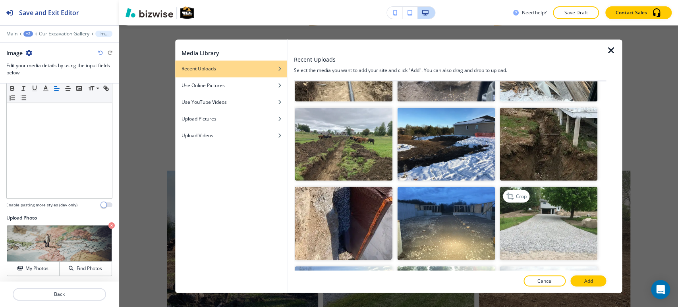
click at [556, 214] on img "button" at bounding box center [549, 224] width 98 height 74
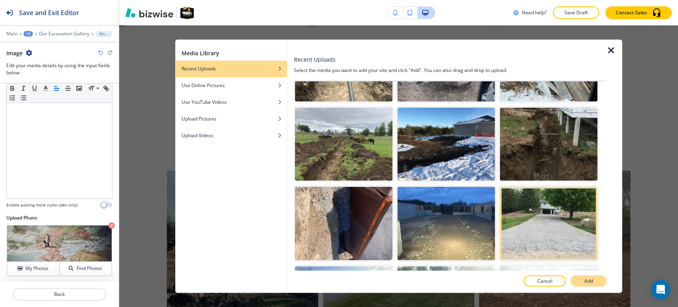
click at [577, 283] on button "Add" at bounding box center [589, 280] width 36 height 11
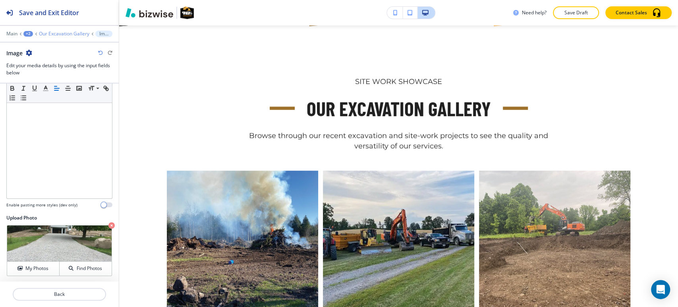
click at [68, 33] on p "Our Excavation Gallery" at bounding box center [64, 34] width 50 height 6
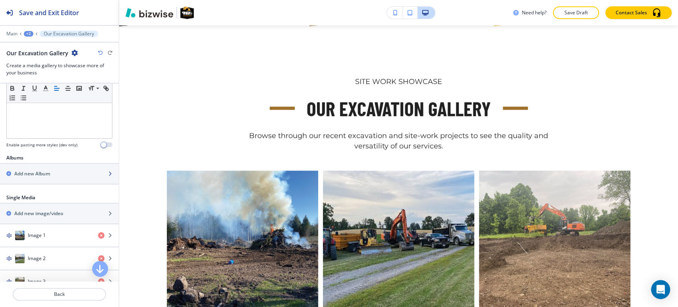
scroll to position [221, 0]
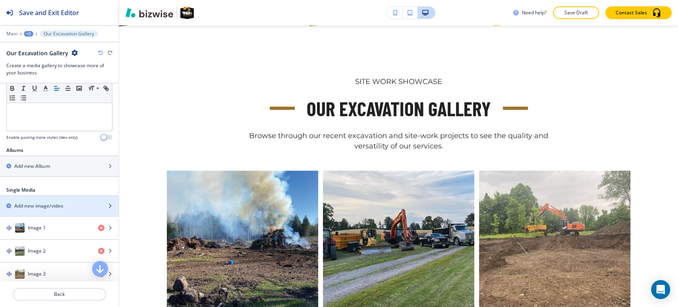
click at [48, 203] on h2 "Add new image/video" at bounding box center [38, 205] width 49 height 7
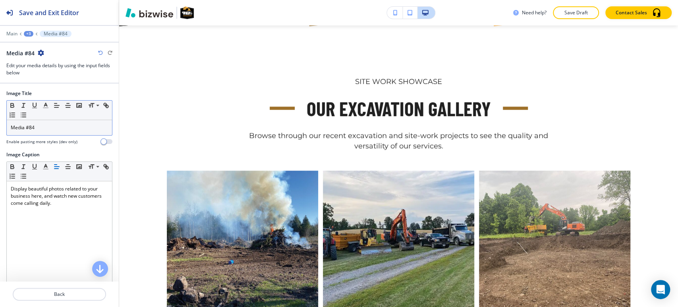
click at [53, 130] on p "Media #84" at bounding box center [59, 127] width 97 height 7
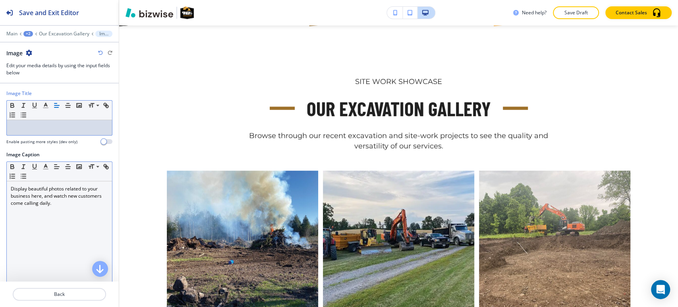
click at [52, 206] on div "Display beautiful photos related to your business here, and watch new customers…" at bounding box center [59, 232] width 105 height 103
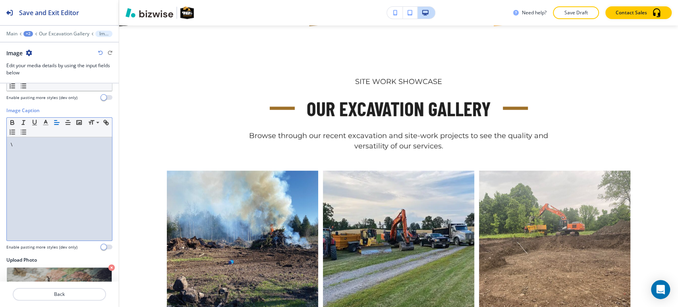
scroll to position [86, 0]
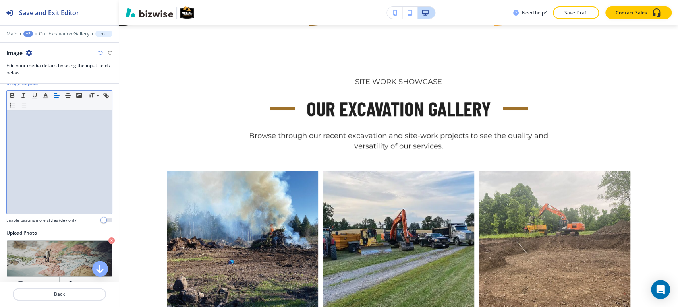
scroll to position [86, 0]
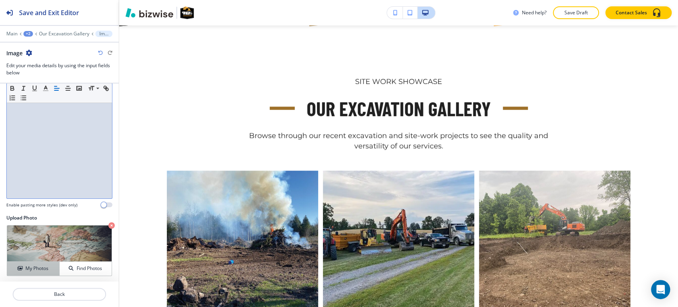
click at [23, 269] on div "My Photos" at bounding box center [33, 268] width 52 height 7
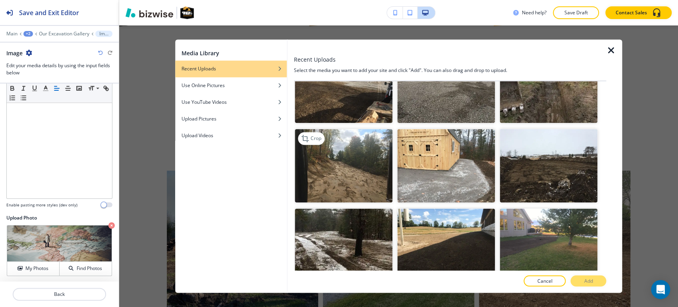
scroll to position [1192, 0]
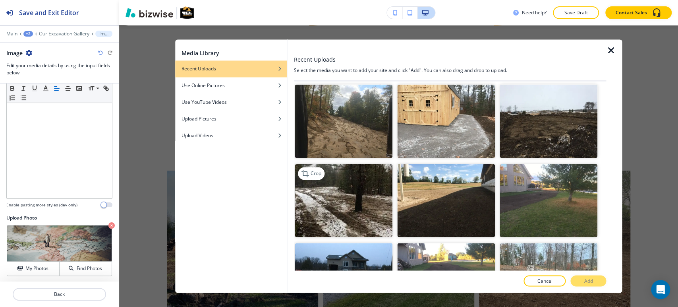
click at [349, 190] on img "button" at bounding box center [344, 201] width 98 height 74
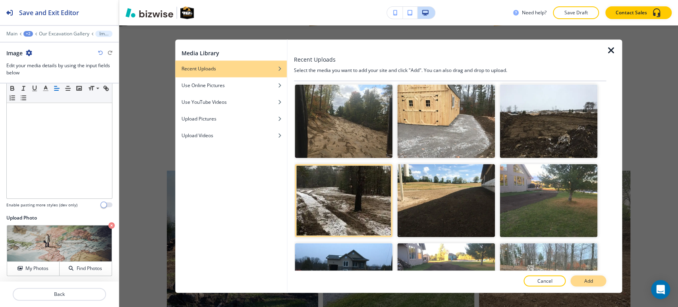
click at [583, 277] on button "Add" at bounding box center [589, 280] width 36 height 11
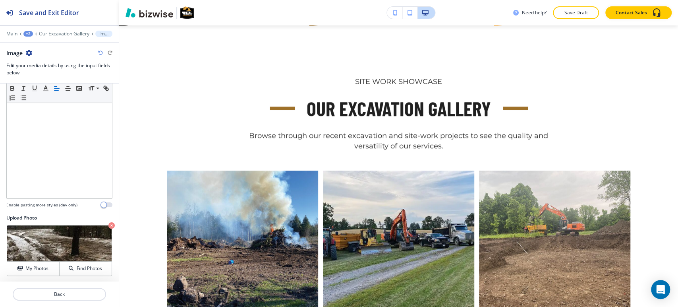
click at [59, 29] on div at bounding box center [59, 28] width 119 height 5
click at [57, 35] on p "Our Excavation Gallery" at bounding box center [64, 34] width 50 height 6
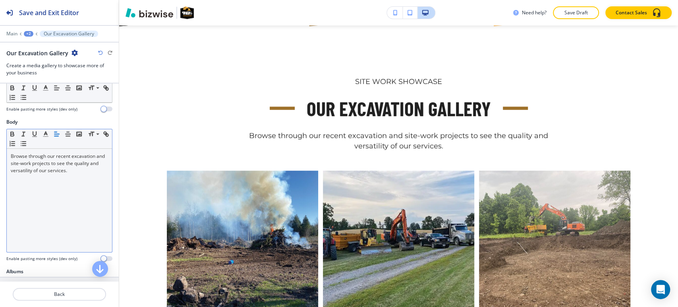
scroll to position [176, 0]
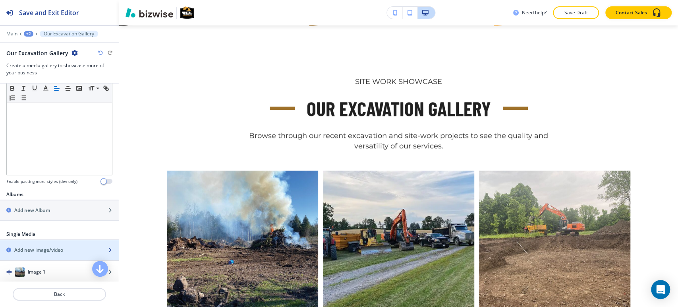
click at [35, 255] on div "button" at bounding box center [59, 257] width 119 height 6
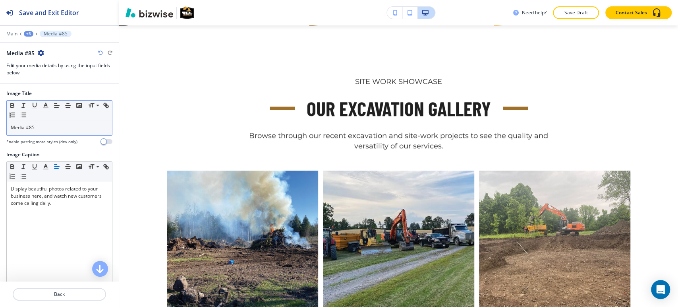
click at [50, 127] on p "Media #85" at bounding box center [59, 127] width 97 height 7
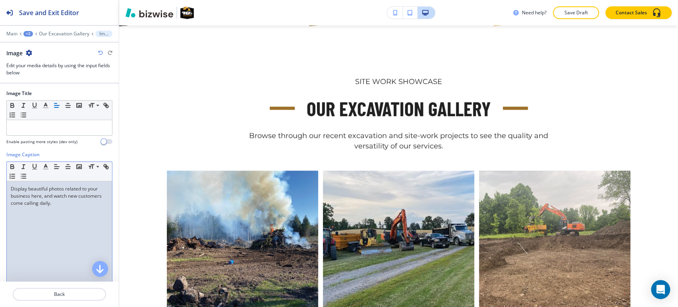
click at [50, 206] on p "Display beautiful photos related to your business here, and watch new customers…" at bounding box center [59, 195] width 97 height 21
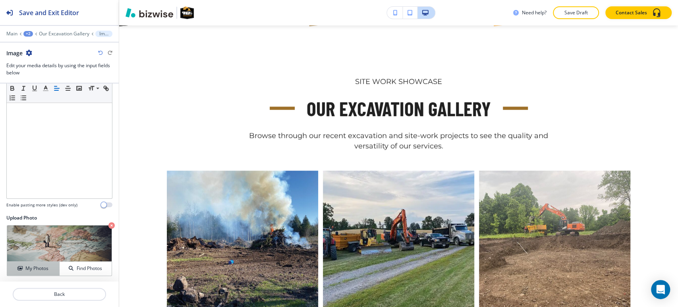
click at [32, 269] on h4 "My Photos" at bounding box center [36, 268] width 23 height 7
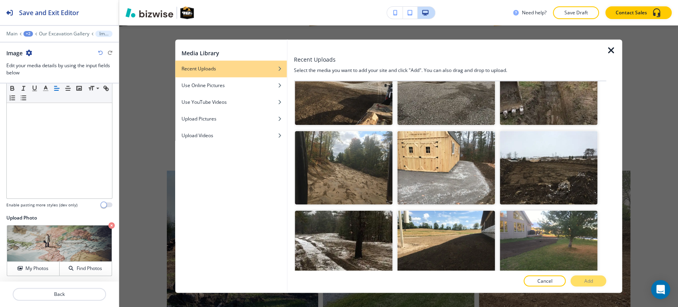
scroll to position [1148, 0]
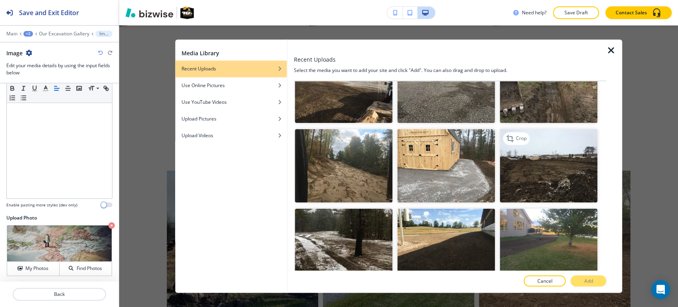
click at [550, 155] on img "button" at bounding box center [549, 166] width 98 height 74
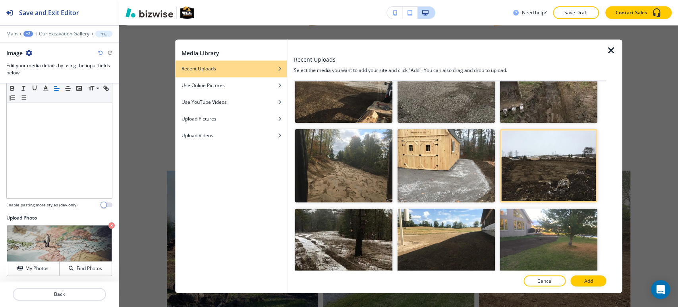
click at [581, 288] on div at bounding box center [450, 289] width 312 height 6
click at [584, 281] on p "Add" at bounding box center [588, 280] width 9 height 7
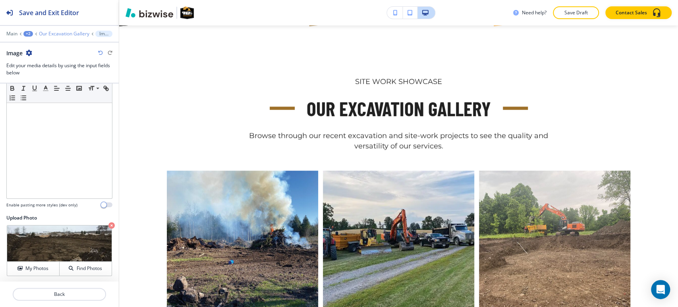
click at [76, 35] on p "Our Excavation Gallery" at bounding box center [64, 34] width 50 height 6
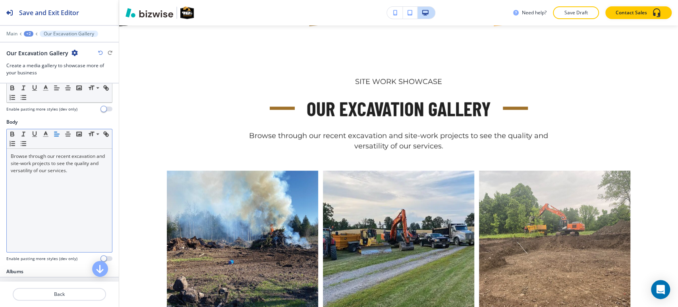
scroll to position [176, 0]
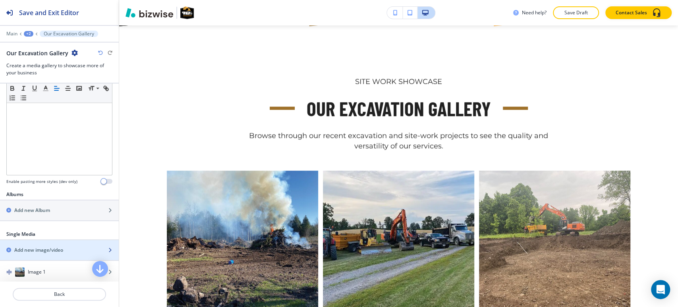
click at [34, 248] on h2 "Add new image/video" at bounding box center [38, 249] width 49 height 7
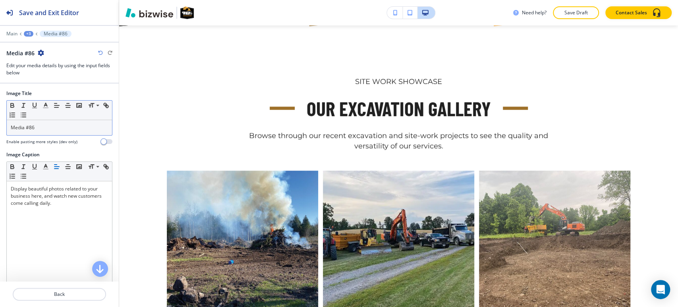
click at [70, 129] on p "Media #86" at bounding box center [59, 127] width 97 height 7
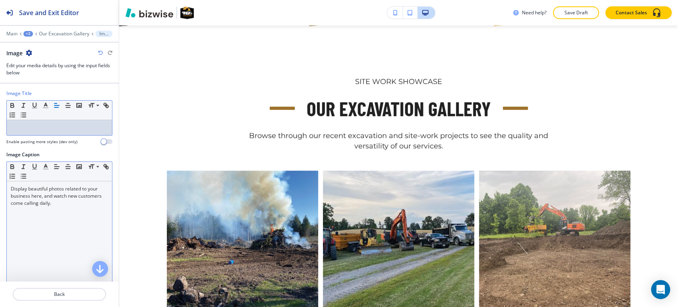
click at [78, 220] on div "Display beautiful photos related to your business here, and watch new customers…" at bounding box center [59, 232] width 105 height 103
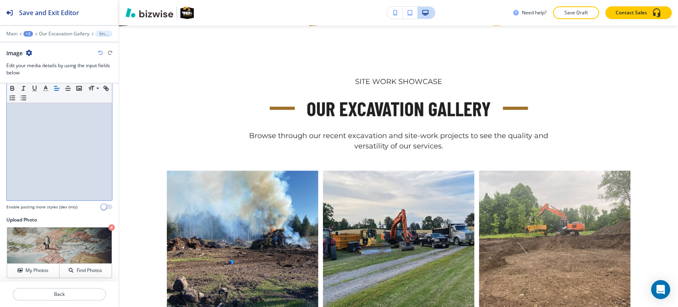
scroll to position [86, 0]
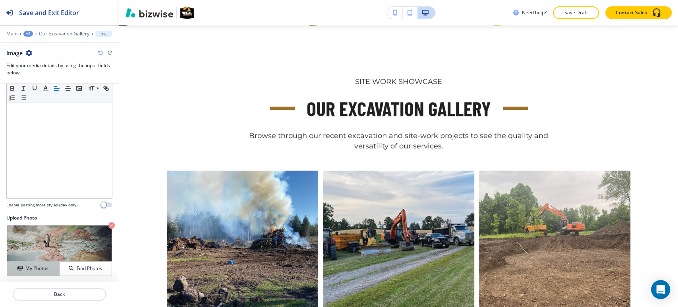
click at [23, 270] on div "My Photos" at bounding box center [33, 268] width 52 height 7
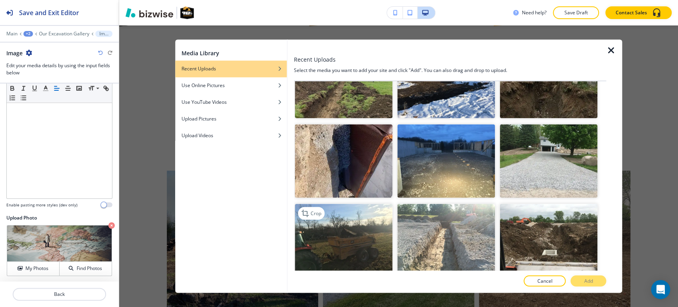
scroll to position [927, 0]
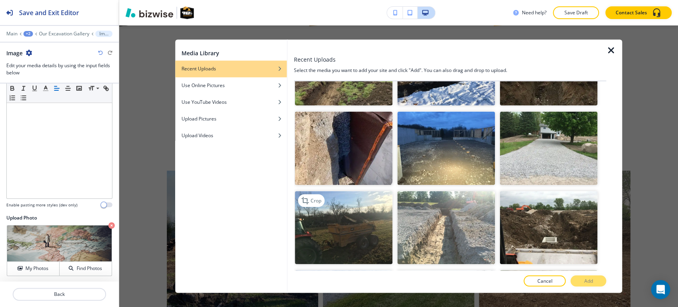
click at [333, 203] on img "button" at bounding box center [344, 228] width 98 height 74
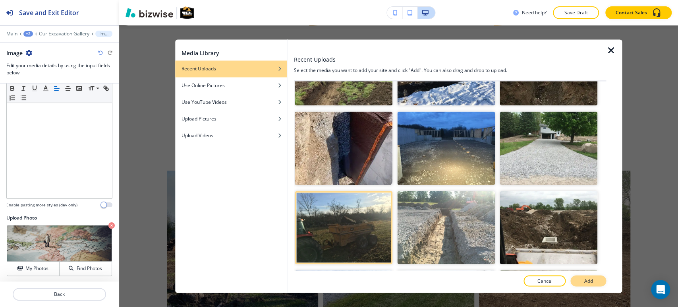
click at [594, 281] on button "Add" at bounding box center [589, 280] width 36 height 11
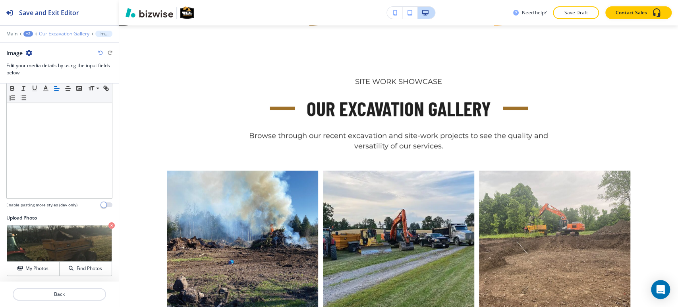
click at [65, 34] on p "Our Excavation Gallery" at bounding box center [64, 34] width 50 height 6
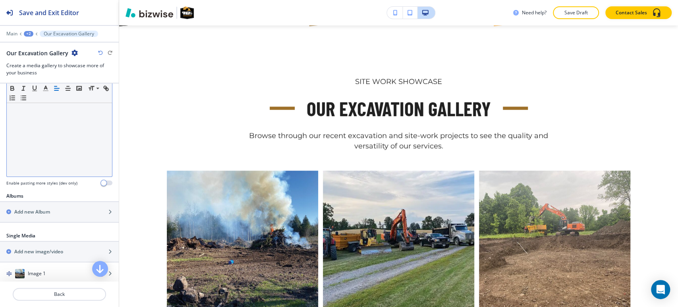
scroll to position [176, 0]
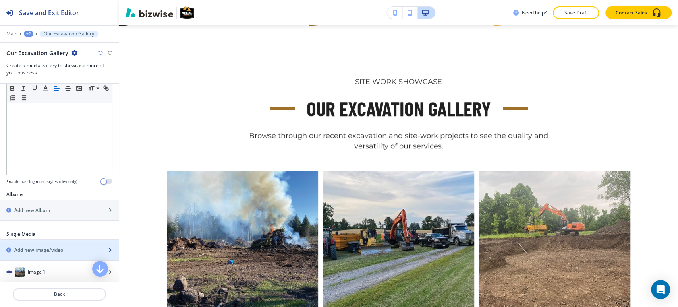
click at [34, 247] on h2 "Add new image/video" at bounding box center [38, 249] width 49 height 7
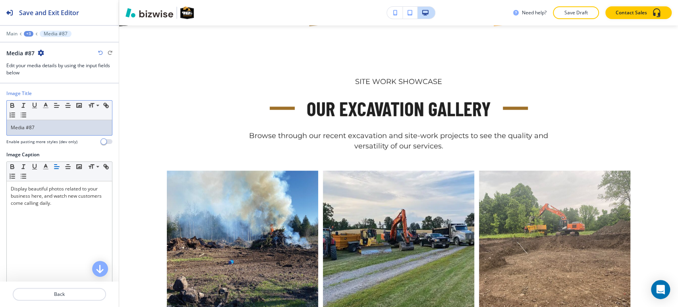
click at [73, 128] on p "Media #87" at bounding box center [59, 127] width 97 height 7
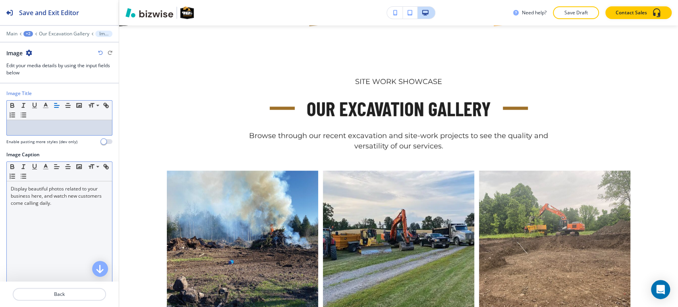
click at [25, 211] on div "Display beautiful photos related to your business here, and watch new customers…" at bounding box center [59, 232] width 105 height 103
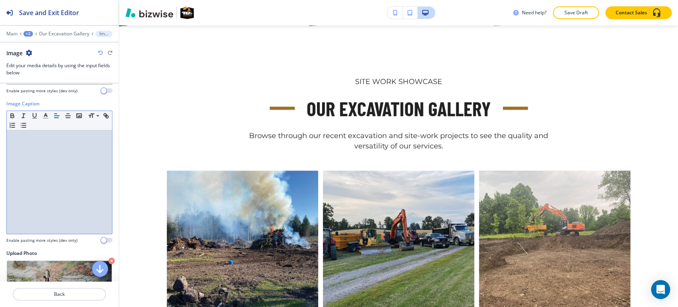
scroll to position [86, 0]
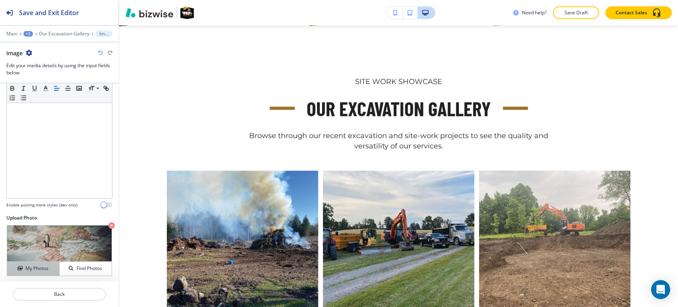
click at [26, 271] on h4 "My Photos" at bounding box center [36, 268] width 23 height 7
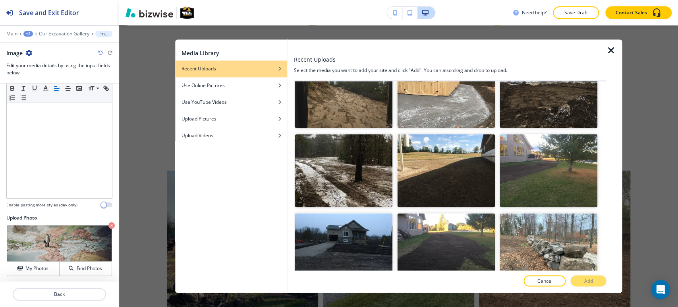
scroll to position [1280, 0]
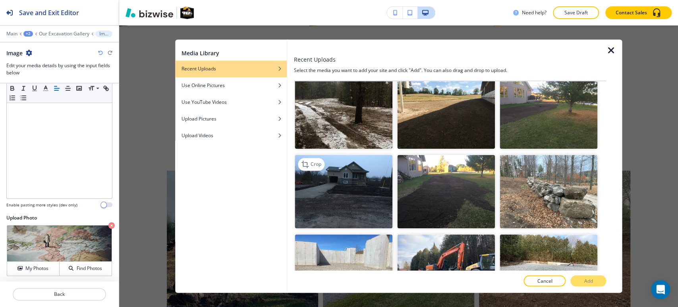
click at [331, 155] on img "button" at bounding box center [344, 192] width 98 height 74
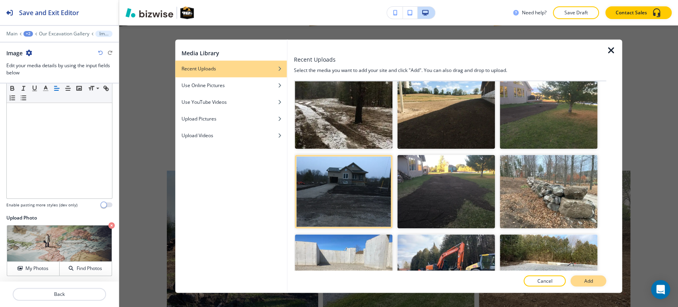
click at [577, 280] on button "Add" at bounding box center [589, 280] width 36 height 11
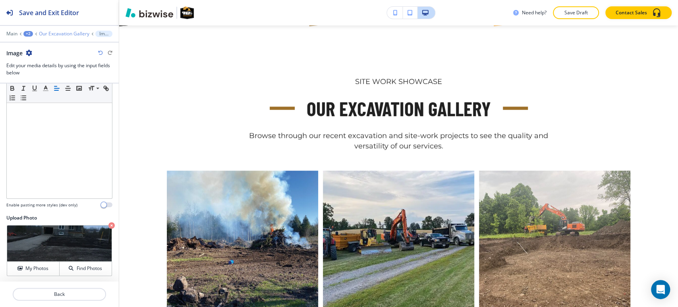
click at [55, 34] on p "Our Excavation Gallery" at bounding box center [64, 34] width 50 height 6
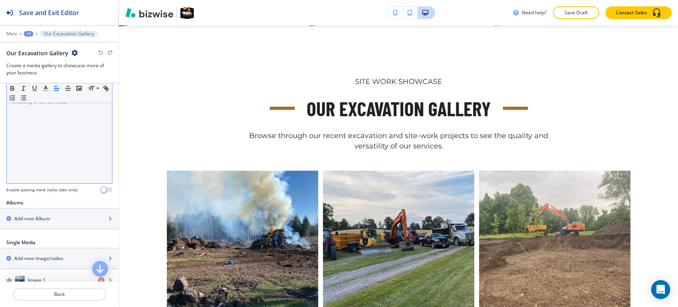
scroll to position [176, 0]
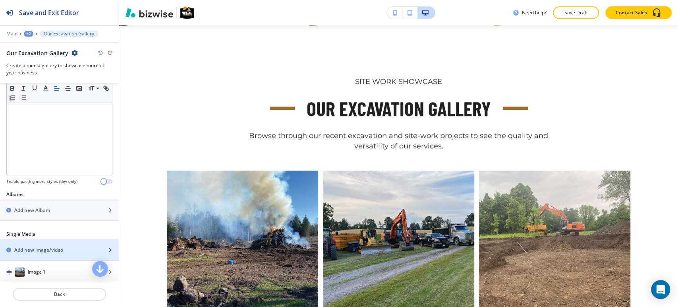
click at [32, 246] on h2 "Add new image/video" at bounding box center [38, 249] width 49 height 7
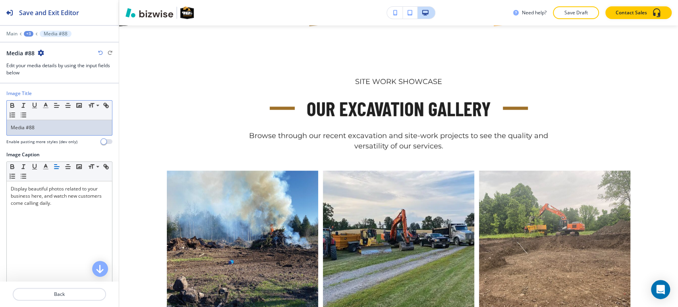
click at [54, 126] on p "Media #88" at bounding box center [59, 127] width 97 height 7
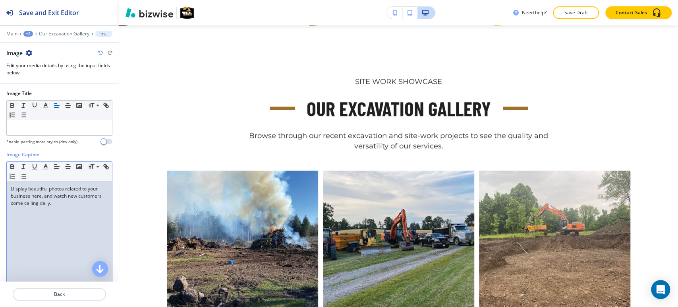
drag, startPoint x: 50, startPoint y: 203, endPoint x: 41, endPoint y: 199, distance: 9.6
click at [48, 204] on p "Display beautiful photos related to your business here, and watch new customers…" at bounding box center [59, 195] width 97 height 21
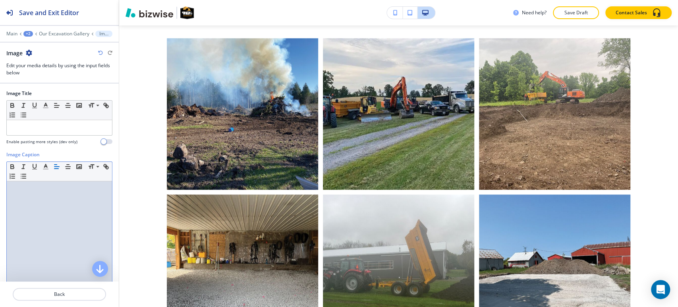
scroll to position [86, 0]
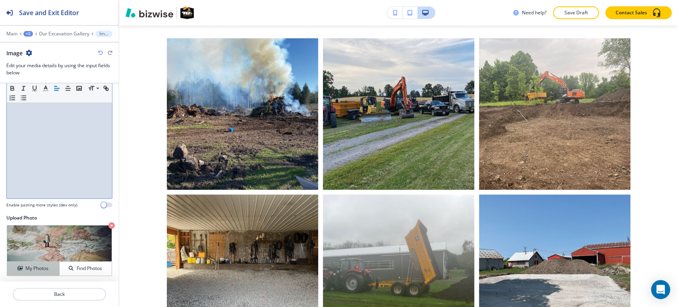
click at [43, 270] on h4 "My Photos" at bounding box center [36, 268] width 23 height 7
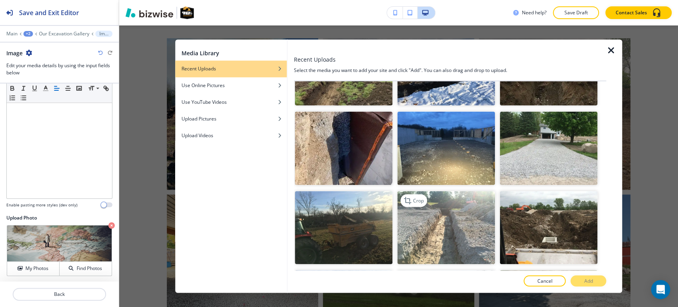
scroll to position [1015, 0]
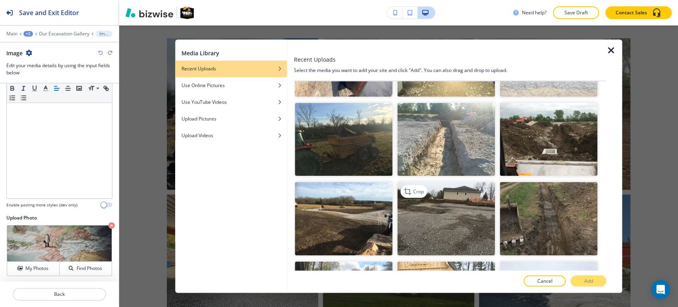
click at [442, 182] on img "button" at bounding box center [446, 219] width 98 height 74
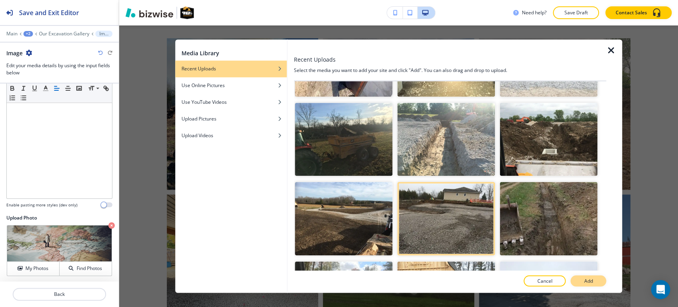
click at [588, 282] on p "Add" at bounding box center [588, 280] width 9 height 7
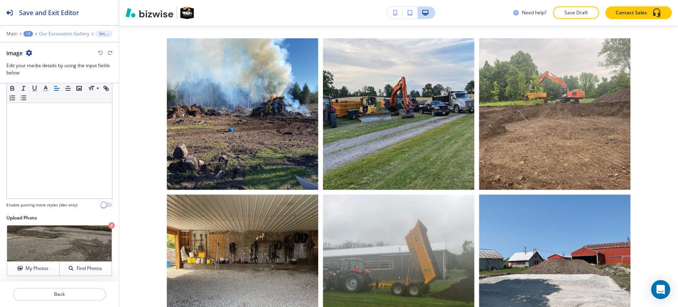
click at [67, 34] on p "Our Excavation Gallery" at bounding box center [64, 34] width 50 height 6
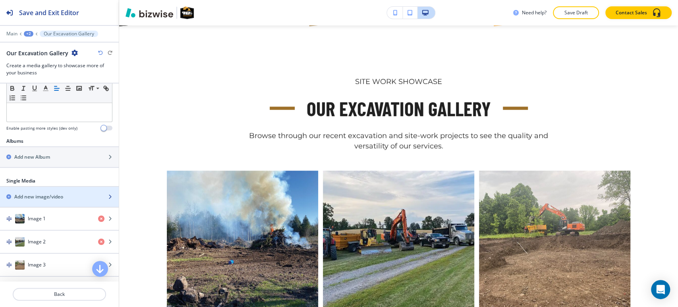
scroll to position [309, 0]
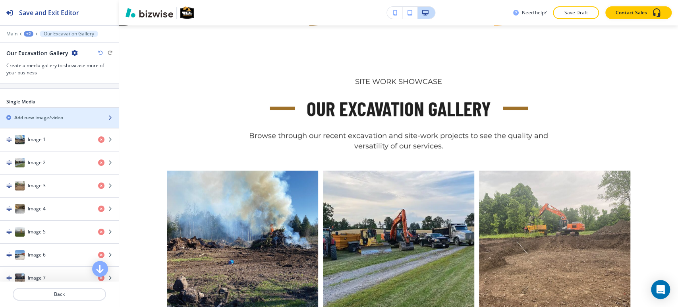
click at [53, 118] on h2 "Add new image/video" at bounding box center [38, 117] width 49 height 7
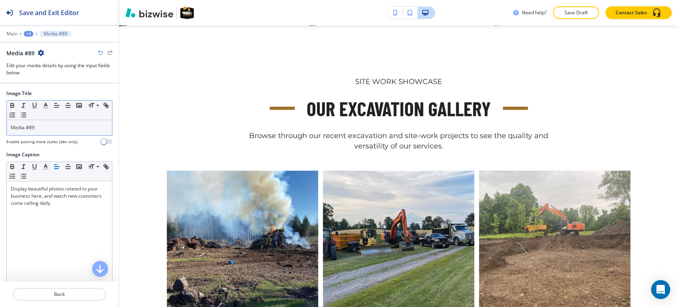
click at [69, 127] on p "Media #89" at bounding box center [59, 127] width 97 height 7
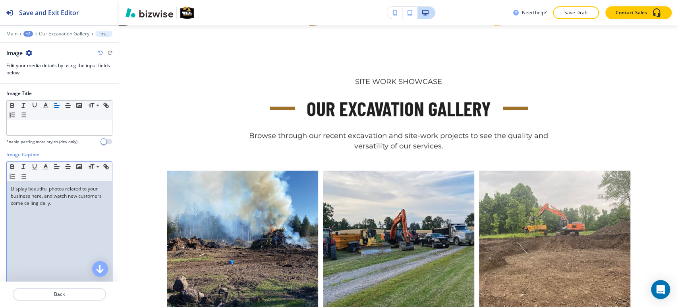
click at [39, 187] on p "Display beautiful photos related to your business here, and watch new customers…" at bounding box center [59, 195] width 97 height 21
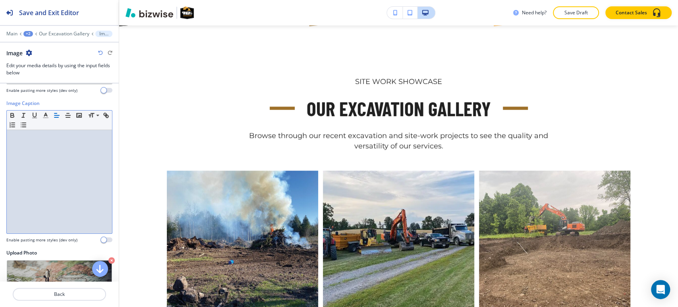
scroll to position [86, 0]
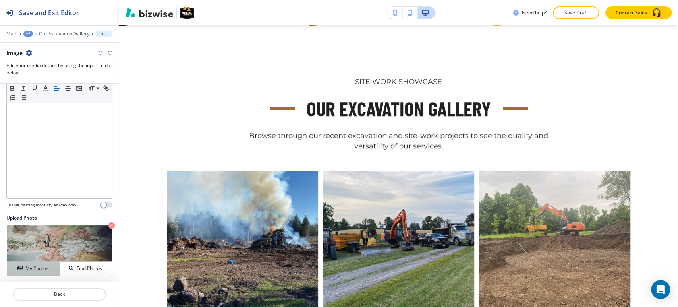
click at [46, 265] on h4 "My Photos" at bounding box center [36, 268] width 23 height 7
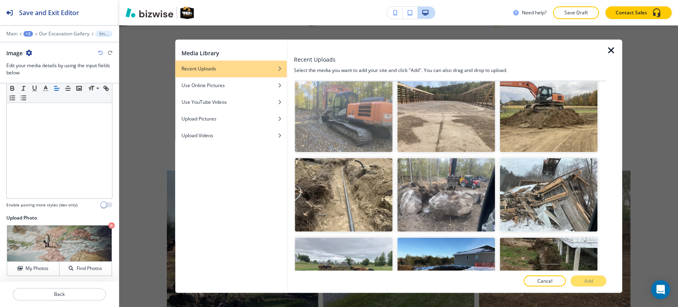
scroll to position [795, 0]
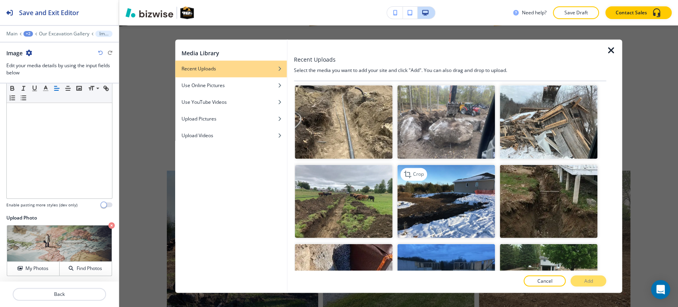
click at [451, 183] on img "button" at bounding box center [446, 202] width 98 height 74
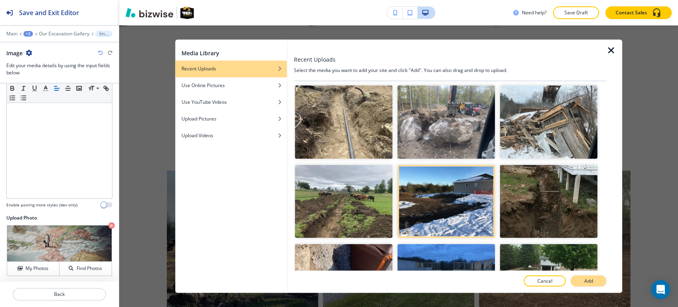
click at [582, 283] on button "Add" at bounding box center [589, 280] width 36 height 11
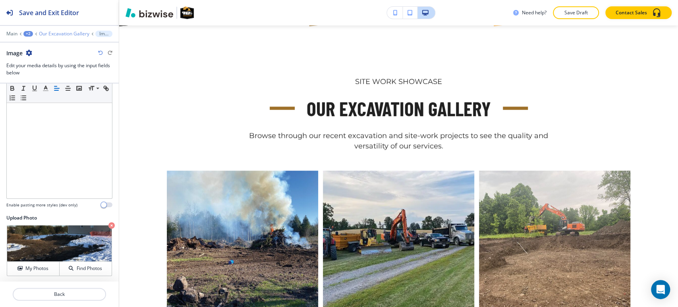
click at [62, 34] on p "Our Excavation Gallery" at bounding box center [64, 34] width 50 height 6
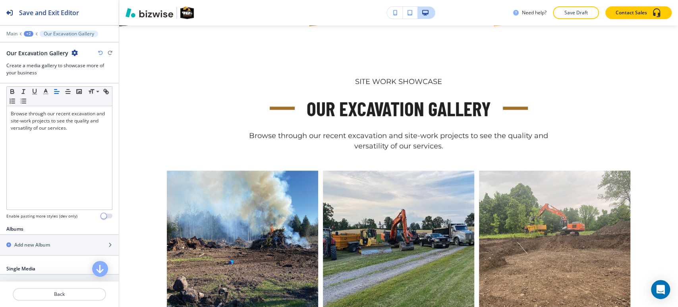
scroll to position [176, 0]
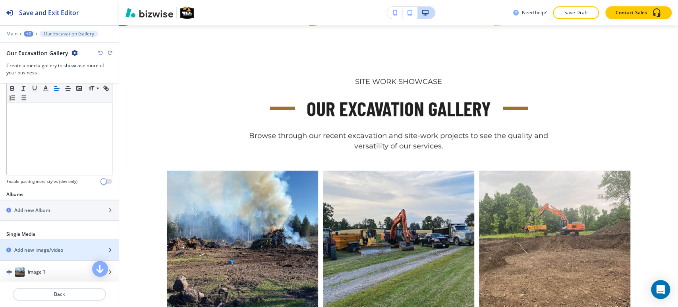
click at [31, 251] on h2 "Add new image/video" at bounding box center [38, 249] width 49 height 7
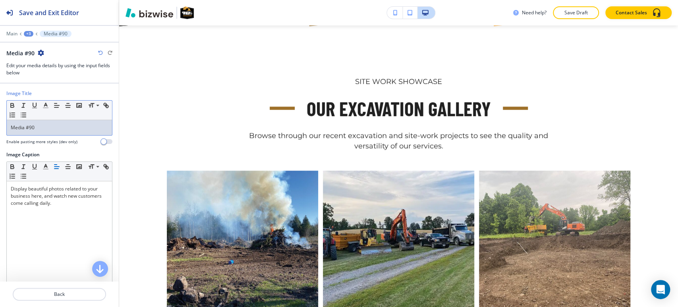
click at [41, 127] on p "Media #90" at bounding box center [59, 127] width 97 height 7
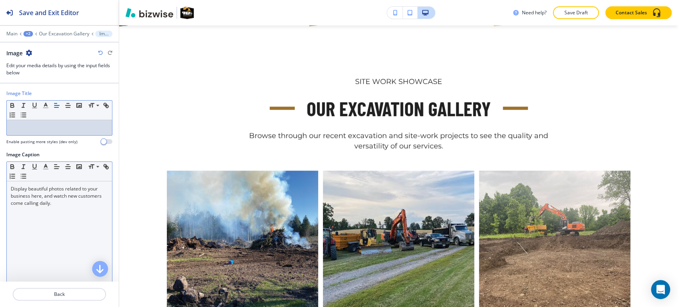
click at [72, 216] on div "Display beautiful photos related to your business here, and watch new customers…" at bounding box center [59, 232] width 105 height 103
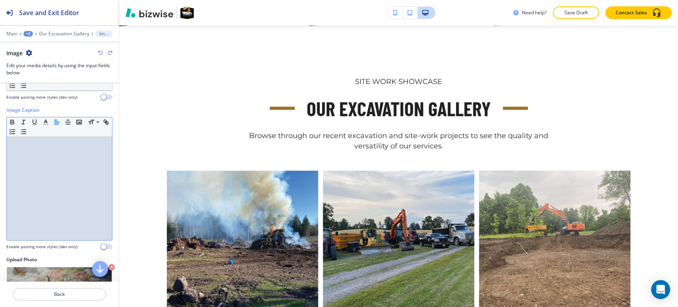
scroll to position [86, 0]
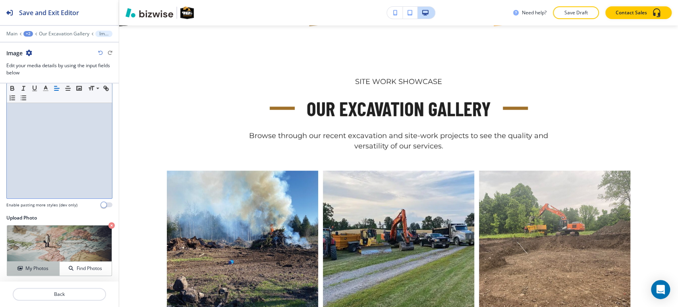
click at [17, 269] on icon "button" at bounding box center [19, 268] width 5 height 5
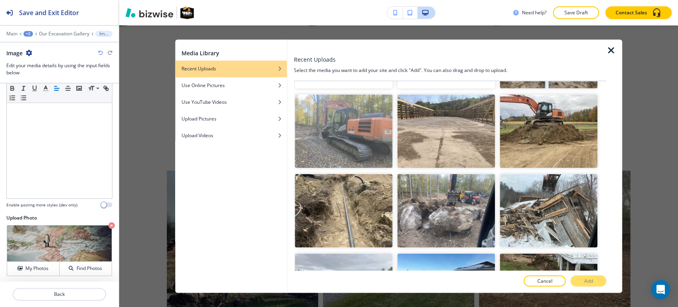
scroll to position [839, 0]
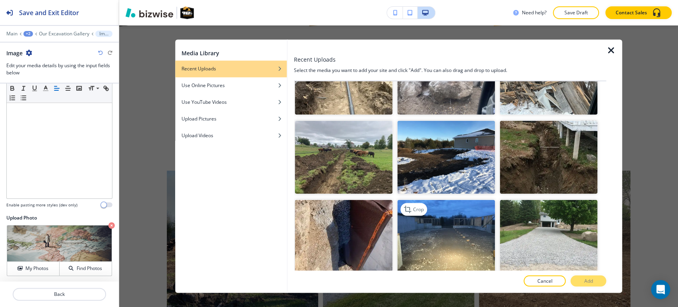
drag, startPoint x: 455, startPoint y: 224, endPoint x: 462, endPoint y: 227, distance: 7.3
click at [454, 224] on img "button" at bounding box center [446, 237] width 98 height 74
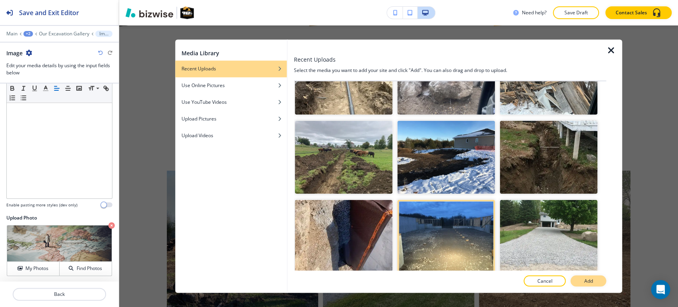
click at [598, 283] on button "Add" at bounding box center [589, 280] width 36 height 11
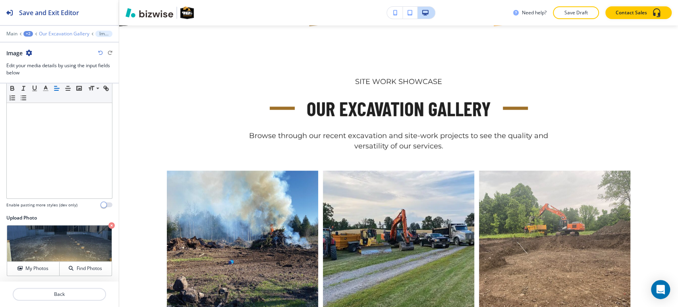
click at [68, 31] on p "Our Excavation Gallery" at bounding box center [64, 34] width 50 height 6
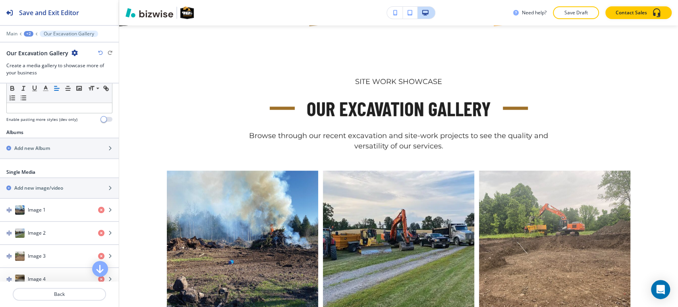
scroll to position [265, 0]
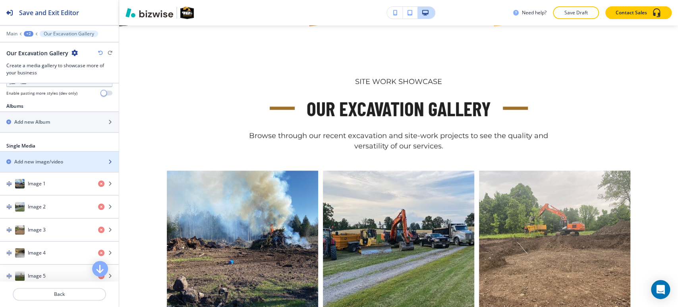
click at [52, 158] on h2 "Add new image/video" at bounding box center [38, 161] width 49 height 7
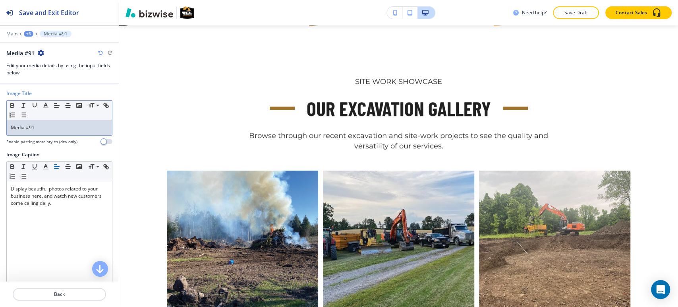
drag, startPoint x: 67, startPoint y: 131, endPoint x: 63, endPoint y: 130, distance: 4.1
click at [66, 130] on div "Media #91" at bounding box center [59, 127] width 105 height 15
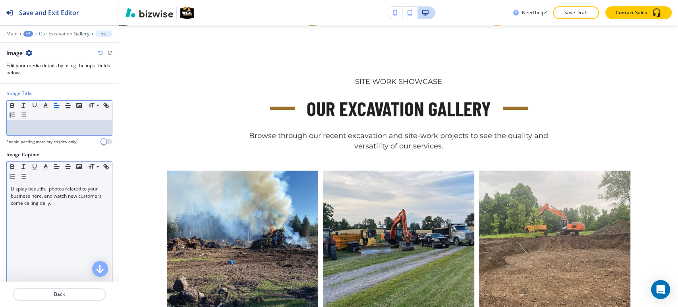
click at [29, 195] on p "Display beautiful photos related to your business here, and watch new customers…" at bounding box center [59, 195] width 97 height 21
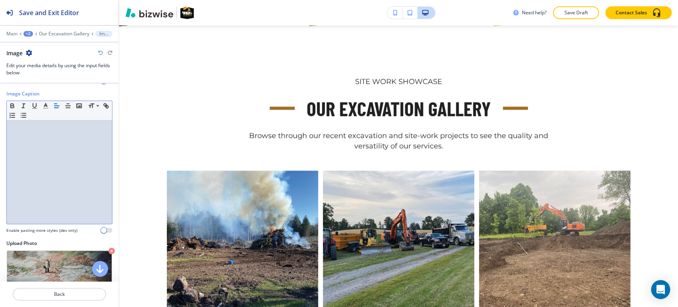
scroll to position [86, 0]
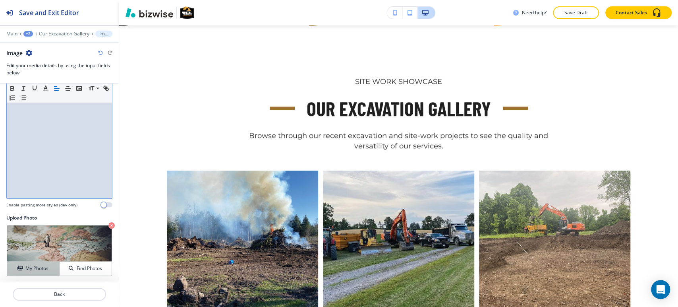
click at [25, 269] on h4 "My Photos" at bounding box center [36, 268] width 23 height 7
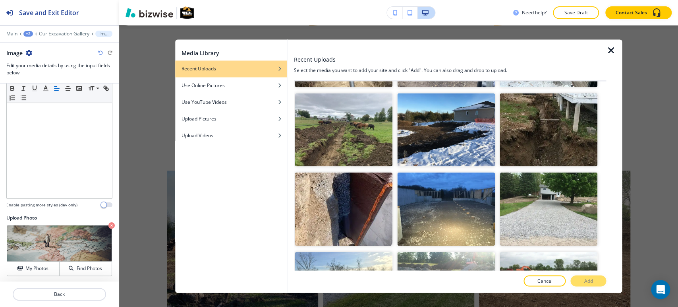
scroll to position [883, 0]
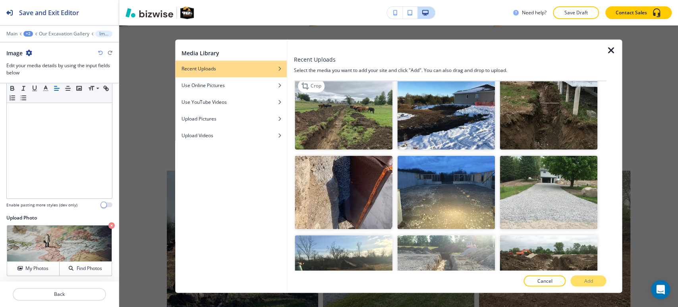
click at [327, 109] on img "button" at bounding box center [344, 113] width 98 height 74
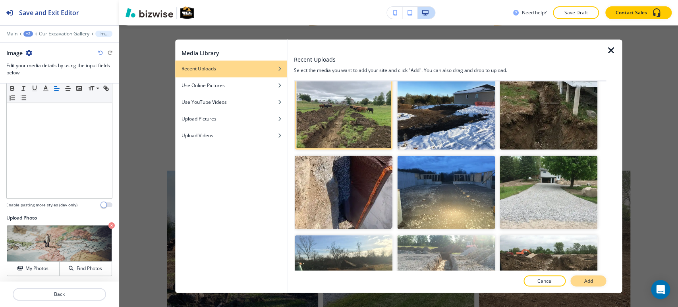
click at [596, 285] on button "Add" at bounding box center [589, 280] width 36 height 11
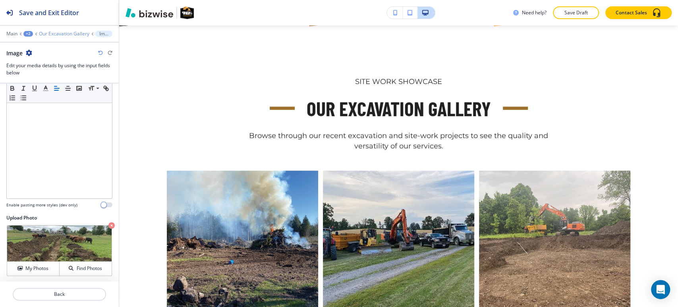
click at [68, 32] on p "Our Excavation Gallery" at bounding box center [64, 34] width 50 height 6
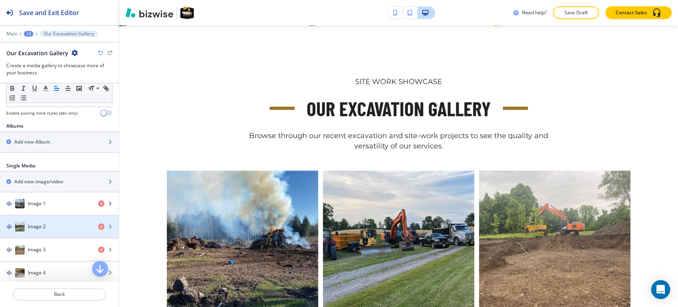
scroll to position [265, 0]
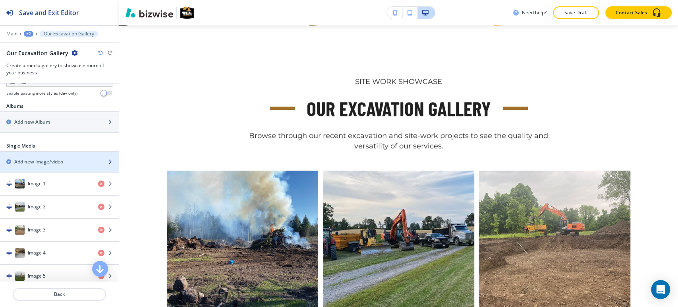
click at [40, 155] on div "button" at bounding box center [59, 155] width 119 height 6
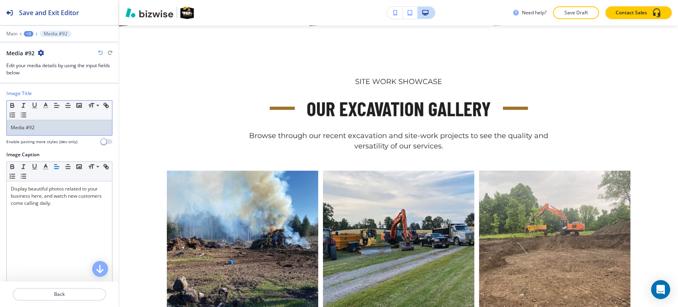
drag, startPoint x: 72, startPoint y: 128, endPoint x: 64, endPoint y: 128, distance: 7.2
click at [68, 128] on p "Media #92" at bounding box center [59, 127] width 97 height 7
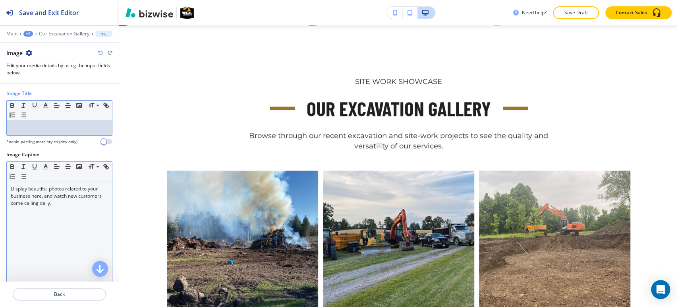
click at [47, 199] on p "Display beautiful photos related to your business here, and watch new customers…" at bounding box center [59, 195] width 97 height 21
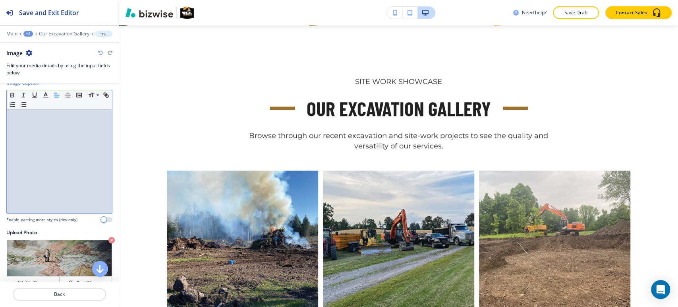
scroll to position [86, 0]
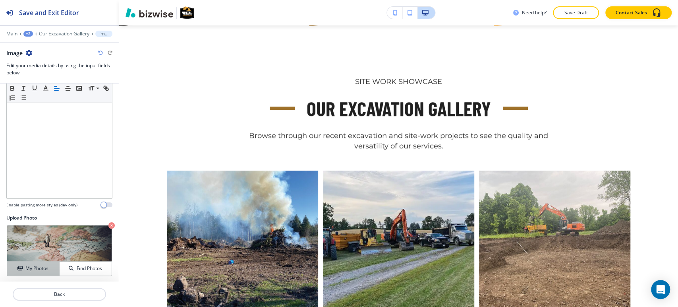
click at [21, 273] on button "My Photos" at bounding box center [33, 268] width 52 height 14
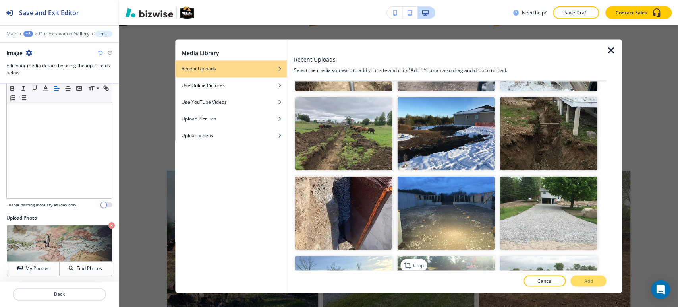
scroll to position [927, 0]
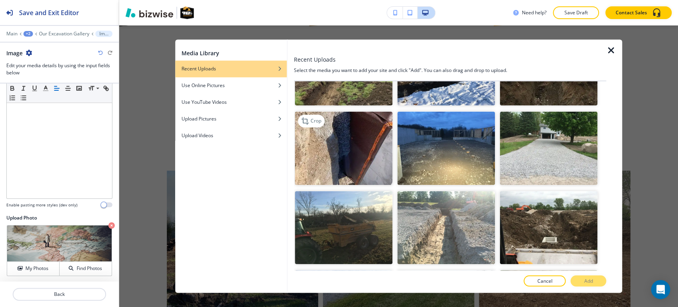
click at [344, 112] on img "button" at bounding box center [344, 149] width 98 height 74
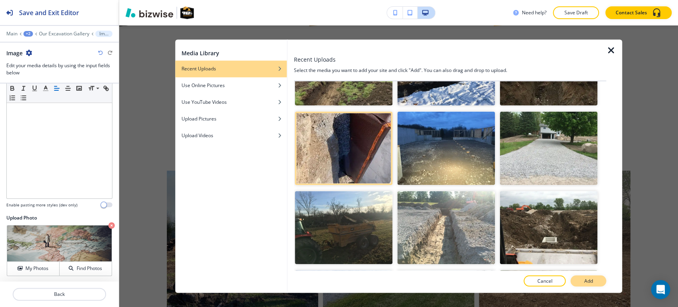
click at [584, 283] on p "Add" at bounding box center [588, 280] width 9 height 7
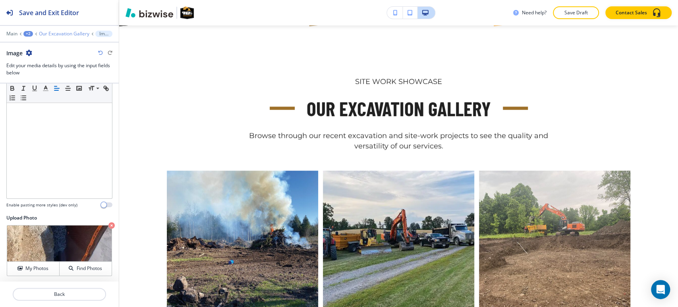
click at [75, 35] on p "Our Excavation Gallery" at bounding box center [64, 34] width 50 height 6
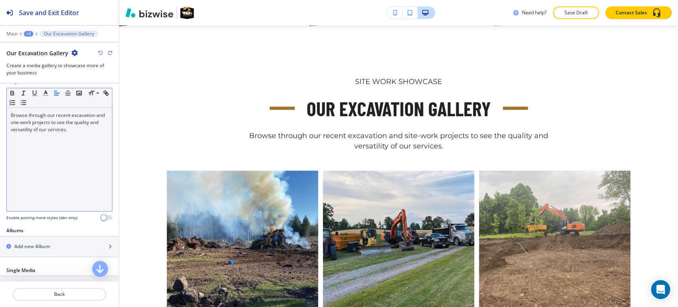
scroll to position [176, 0]
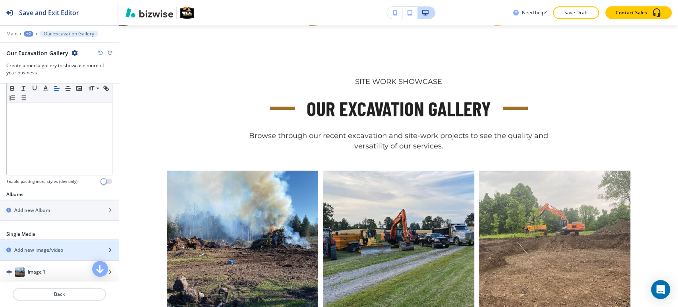
click at [31, 251] on h2 "Add new image/video" at bounding box center [38, 249] width 49 height 7
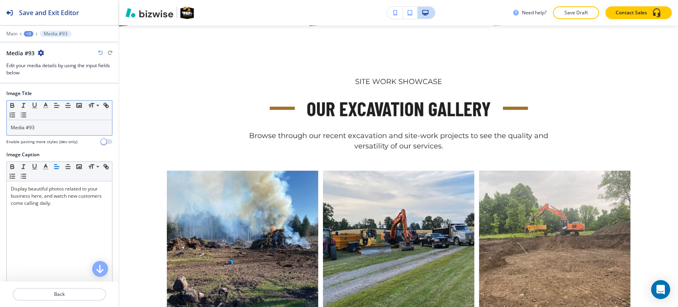
click at [45, 132] on div "Media #93" at bounding box center [59, 127] width 105 height 15
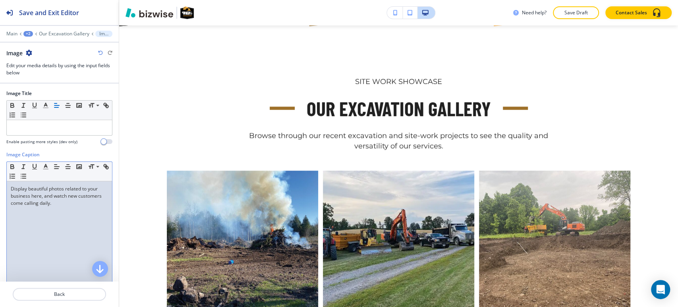
click at [37, 203] on p "Display beautiful photos related to your business here, and watch new customers…" at bounding box center [59, 195] width 97 height 21
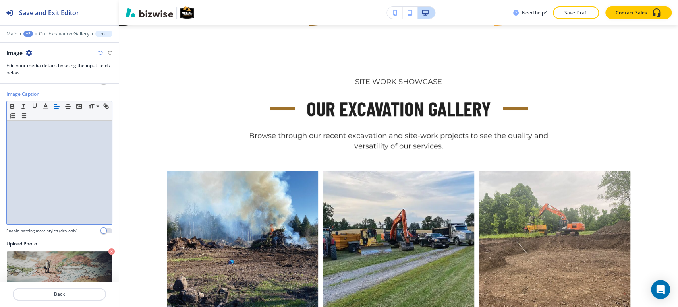
scroll to position [86, 0]
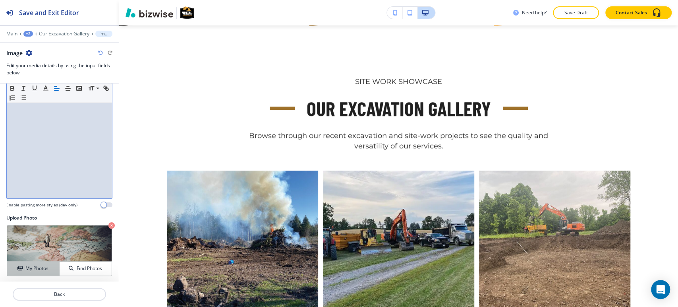
click at [25, 269] on h4 "My Photos" at bounding box center [36, 268] width 23 height 7
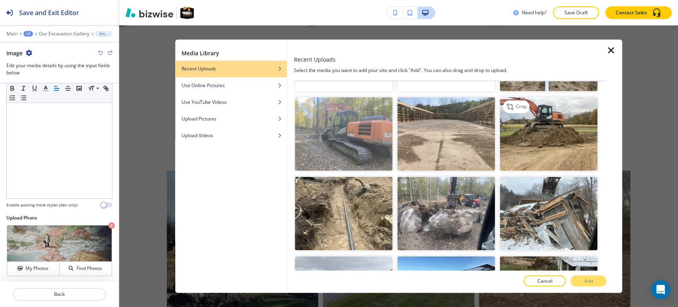
scroll to position [706, 0]
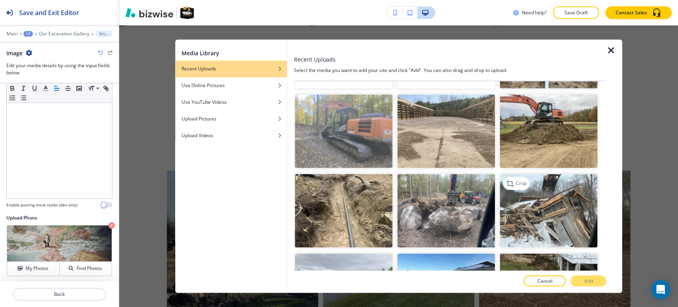
click at [535, 182] on img "button" at bounding box center [549, 211] width 98 height 74
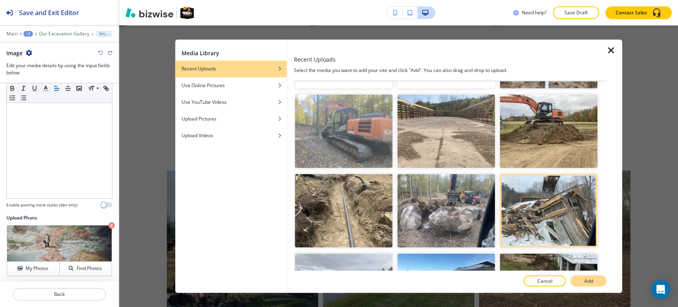
click at [589, 281] on p "Add" at bounding box center [588, 280] width 9 height 7
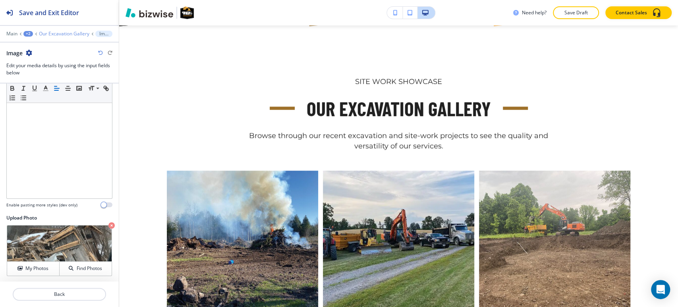
click at [55, 33] on p "Our Excavation Gallery" at bounding box center [64, 34] width 50 height 6
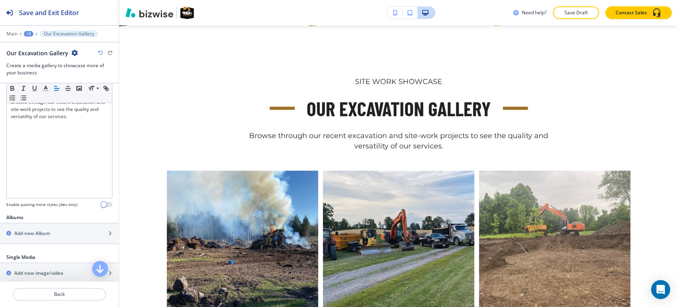
scroll to position [221, 0]
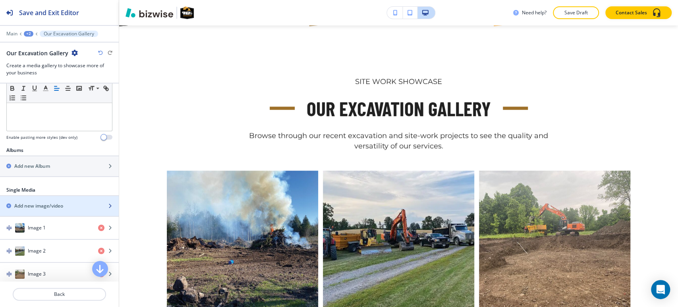
click at [41, 204] on h2 "Add new image/video" at bounding box center [38, 205] width 49 height 7
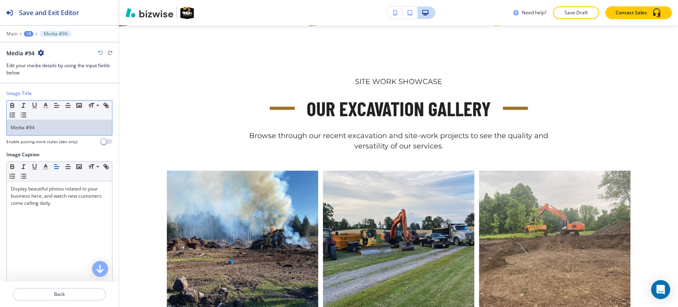
click at [58, 133] on div "Media #94" at bounding box center [59, 127] width 105 height 15
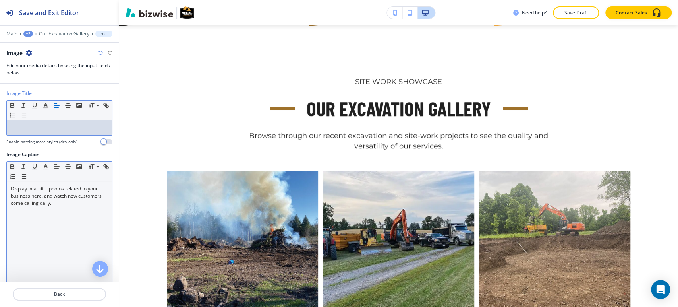
click at [41, 211] on div "Display beautiful photos related to your business here, and watch new customers…" at bounding box center [59, 232] width 105 height 103
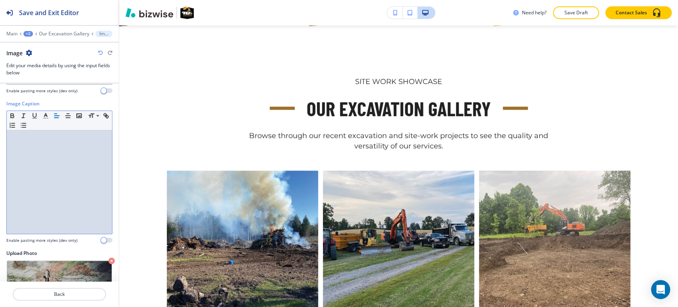
scroll to position [86, 0]
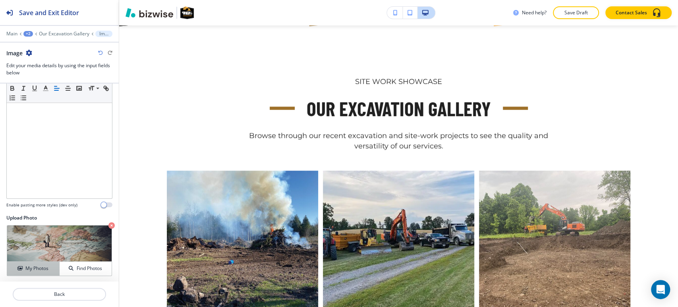
click at [17, 261] on button "My Photos" at bounding box center [33, 268] width 52 height 14
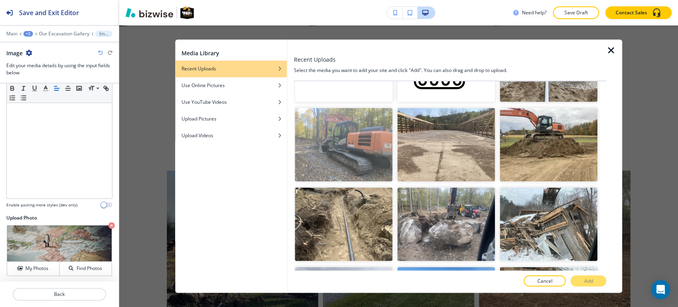
scroll to position [795, 0]
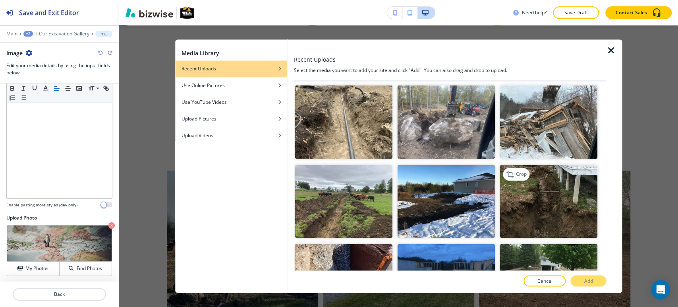
click at [555, 178] on img "button" at bounding box center [549, 202] width 98 height 74
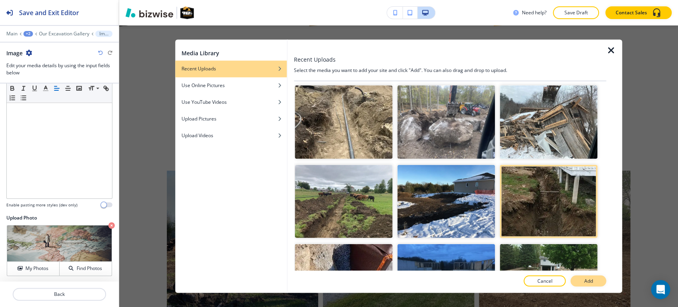
click at [590, 286] on button "Add" at bounding box center [589, 280] width 36 height 11
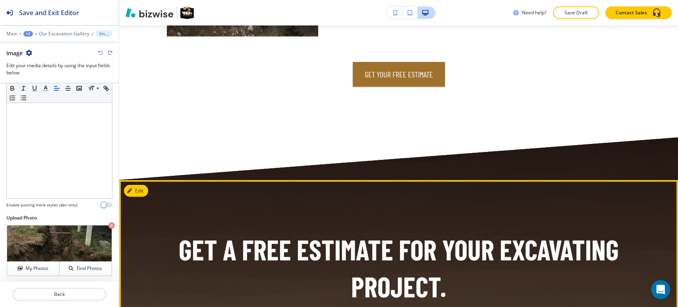
scroll to position [5340, 0]
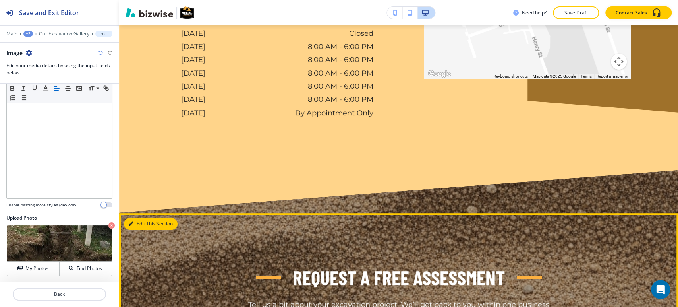
click at [140, 218] on button "Edit This Section" at bounding box center [151, 224] width 54 height 12
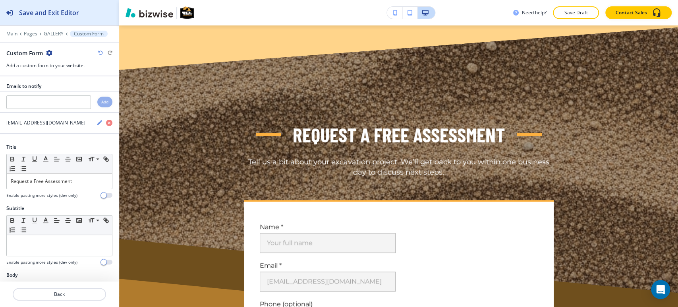
scroll to position [6376, 0]
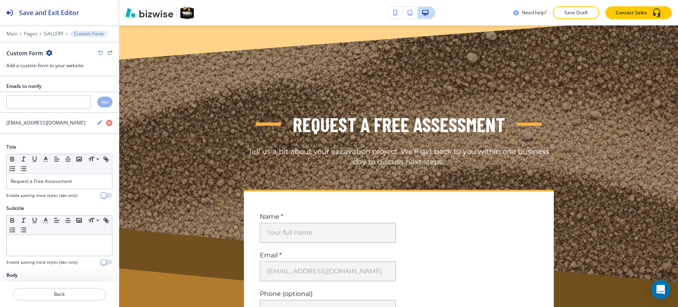
click at [48, 52] on icon "button" at bounding box center [49, 53] width 6 height 6
click at [77, 101] on button "Delete Section" at bounding box center [71, 94] width 51 height 14
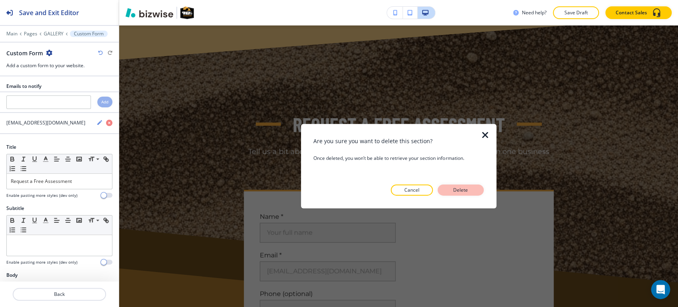
click at [465, 186] on button "Delete" at bounding box center [461, 189] width 46 height 11
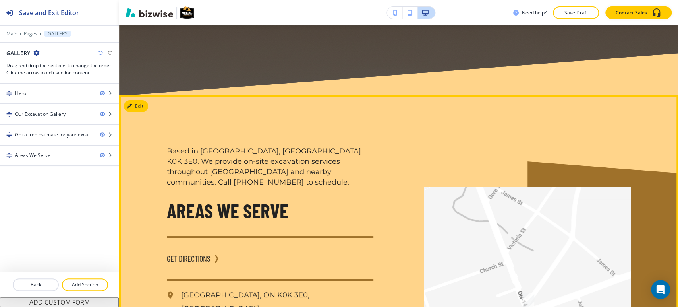
scroll to position [5870, 0]
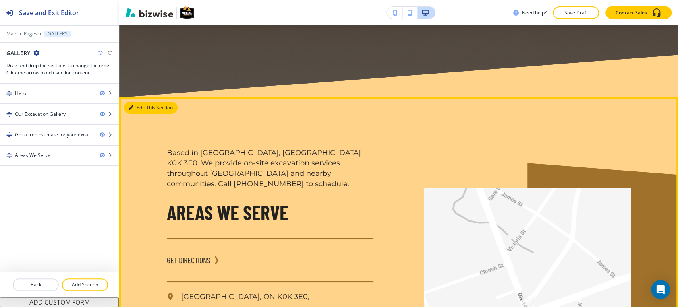
click at [134, 102] on button "Edit This Section" at bounding box center [151, 108] width 54 height 12
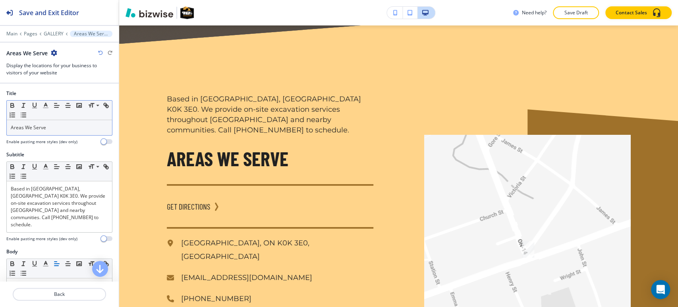
scroll to position [5930, 0]
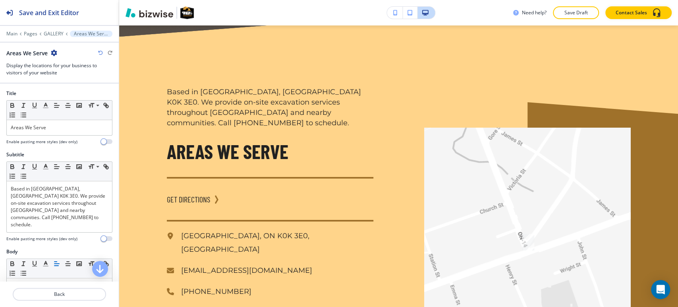
click at [54, 53] on icon "button" at bounding box center [54, 53] width 6 height 6
click at [70, 96] on p "Delete Section" at bounding box center [76, 94] width 41 height 7
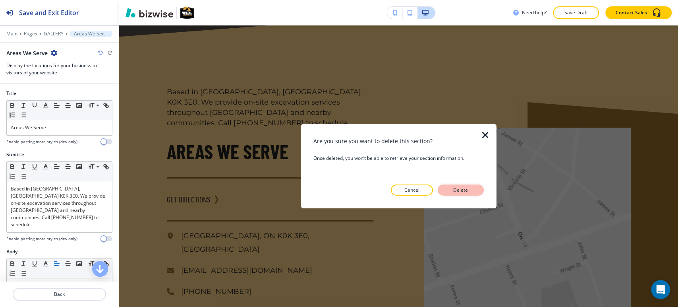
click at [472, 188] on button "Delete" at bounding box center [461, 189] width 46 height 11
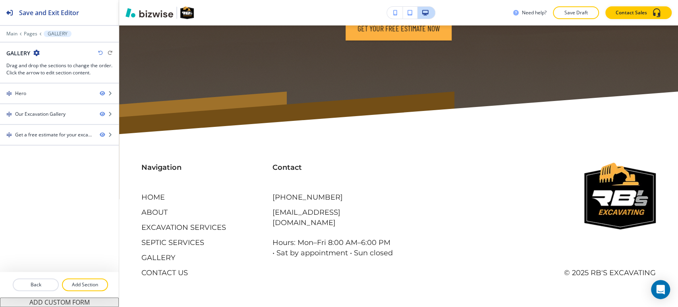
scroll to position [5821, 0]
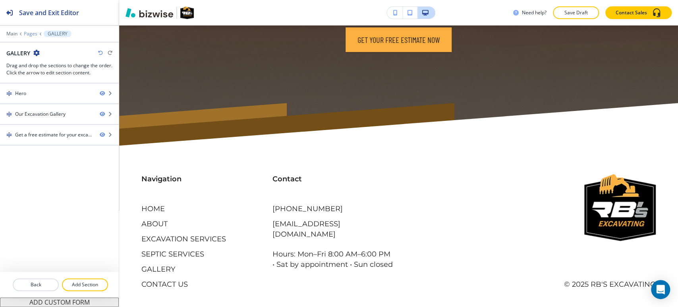
click at [31, 32] on p "Pages" at bounding box center [31, 34] width 14 height 6
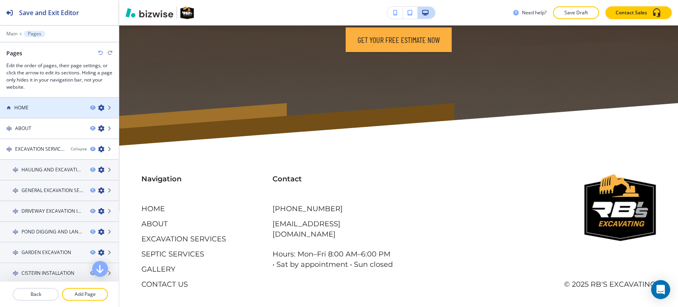
click at [26, 110] on h4 "HOME" at bounding box center [21, 107] width 14 height 7
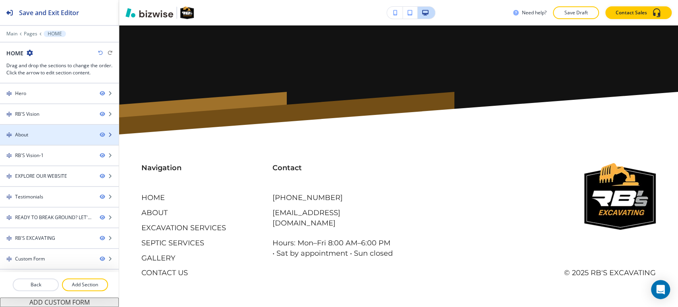
scroll to position [0, 0]
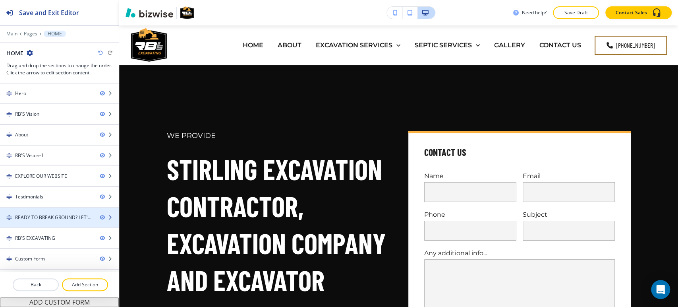
click at [51, 212] on div at bounding box center [59, 210] width 119 height 6
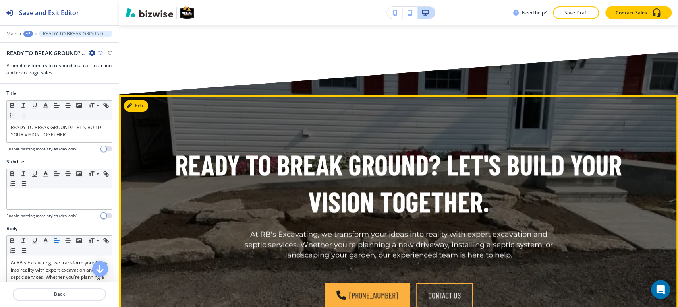
scroll to position [2756, 0]
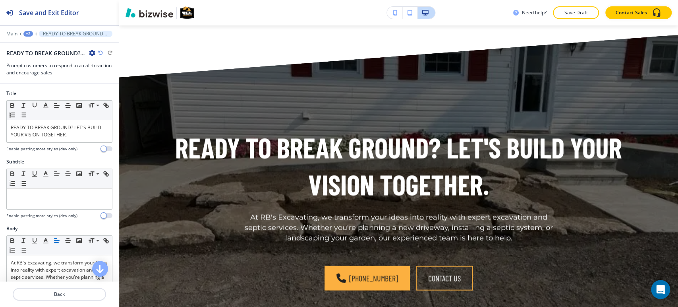
click at [25, 34] on div "+2" at bounding box center [28, 34] width 10 height 6
click at [32, 49] on p "Pages" at bounding box center [49, 46] width 41 height 7
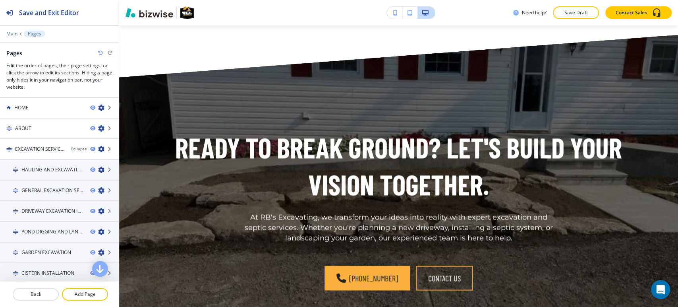
scroll to position [186, 0]
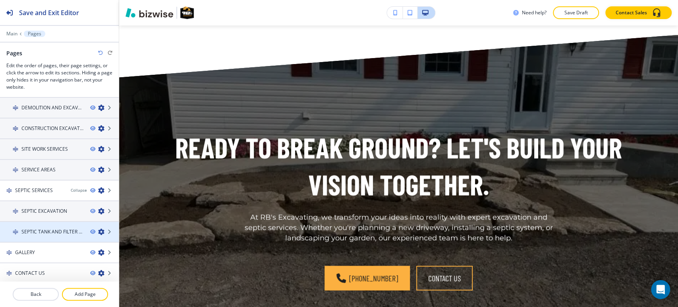
click at [53, 232] on h4 "SEPTIC TANK AND FILTER BED INSTALLATION" at bounding box center [52, 231] width 62 height 7
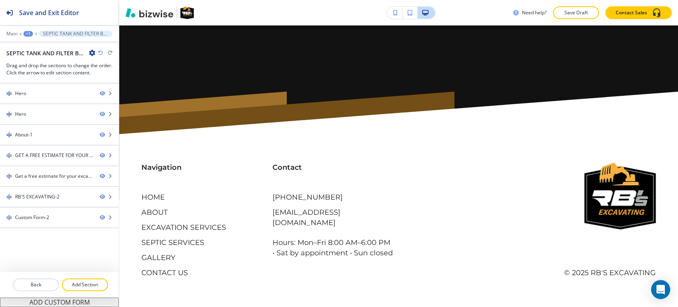
scroll to position [0, 0]
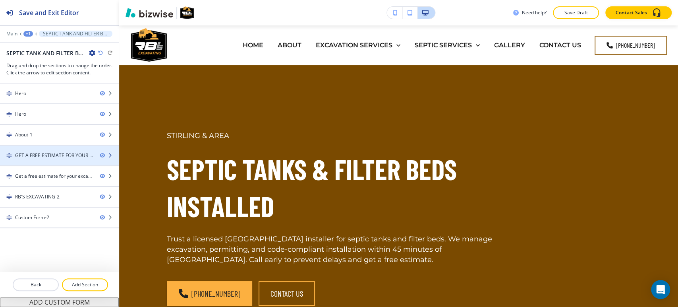
click at [28, 159] on div at bounding box center [59, 162] width 119 height 6
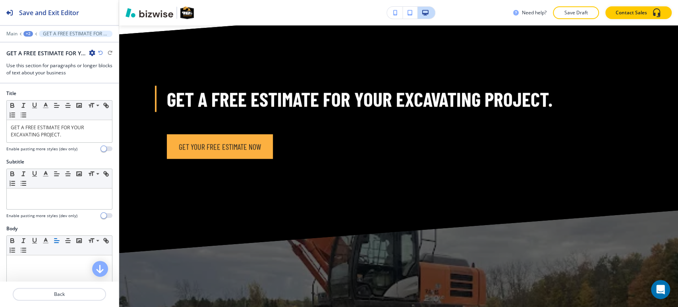
scroll to position [1068, 0]
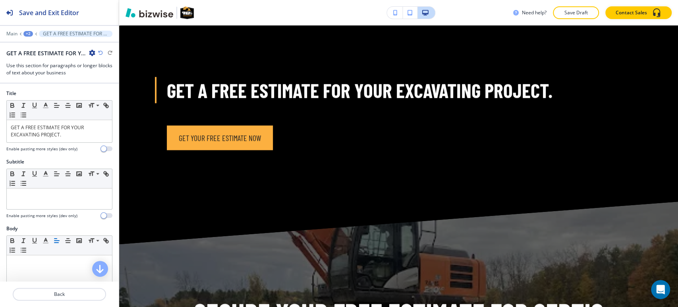
click at [93, 53] on icon "button" at bounding box center [92, 53] width 6 height 6
click at [93, 77] on button "Duplicate Section" at bounding box center [114, 80] width 51 height 14
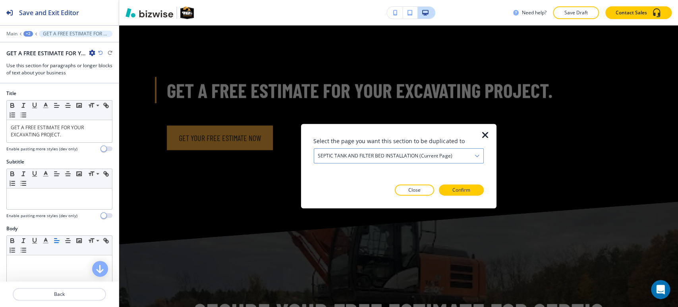
click at [446, 158] on h4 "SEPTIC TANK AND FILTER BED INSTALLATION (current page)" at bounding box center [385, 155] width 134 height 7
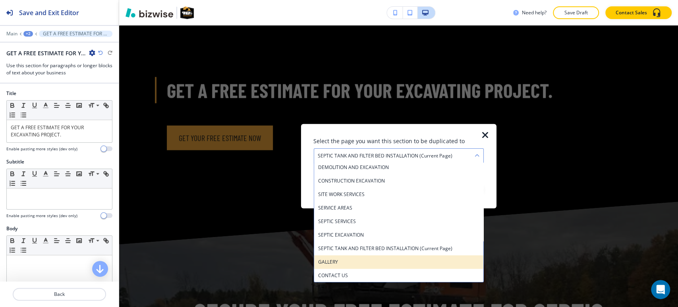
click at [354, 258] on h4 "GALLERY" at bounding box center [398, 261] width 161 height 7
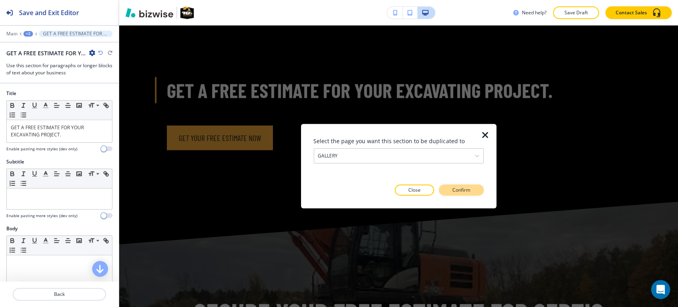
click at [464, 190] on p "Confirm" at bounding box center [462, 189] width 18 height 7
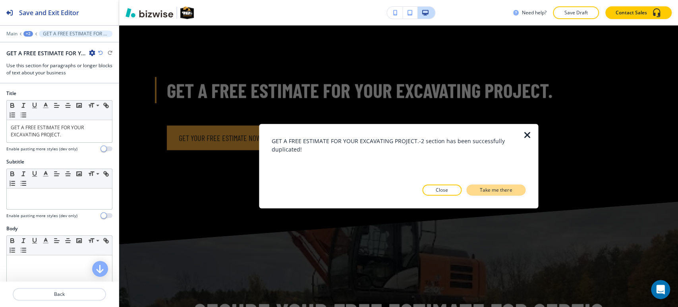
click at [482, 190] on p "Take me there" at bounding box center [496, 189] width 32 height 7
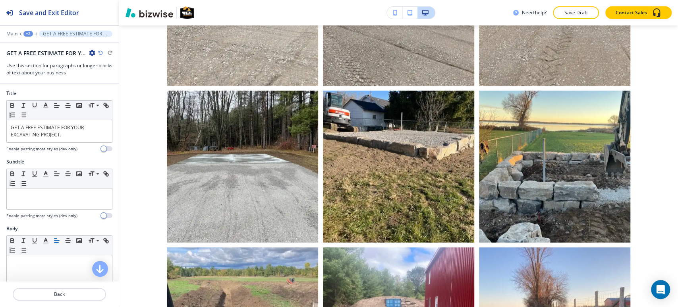
scroll to position [5930, 0]
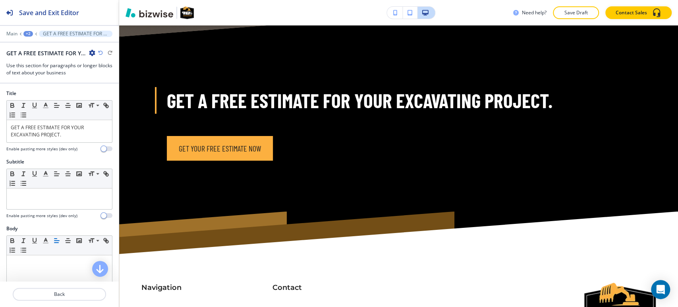
click at [30, 32] on div "+2" at bounding box center [28, 34] width 10 height 6
click at [31, 47] on p "Pages" at bounding box center [49, 46] width 41 height 7
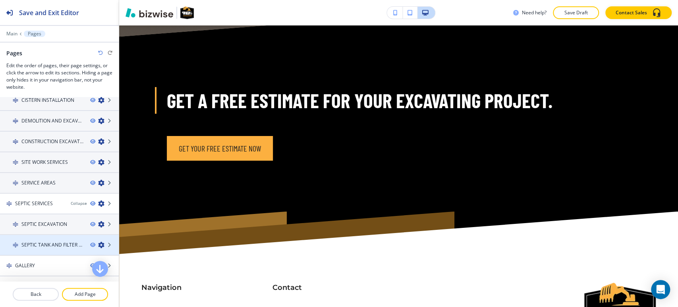
scroll to position [186, 0]
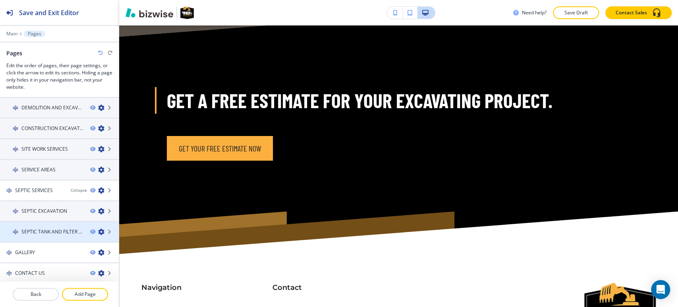
click at [54, 225] on div at bounding box center [59, 225] width 119 height 6
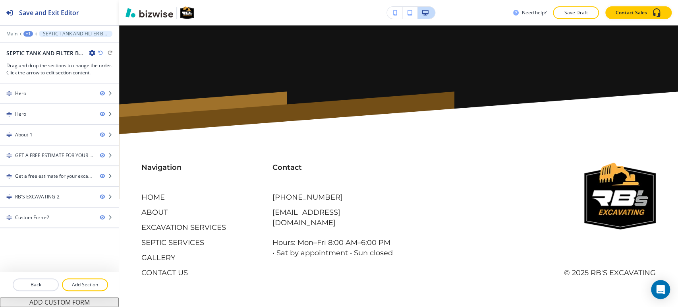
scroll to position [0, 0]
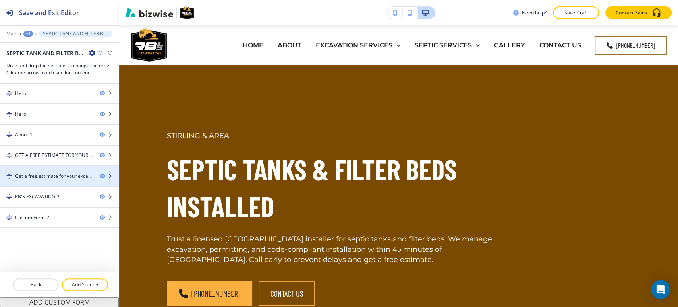
click at [46, 172] on div "Get a free estimate for your excavating project.-2" at bounding box center [54, 175] width 78 height 7
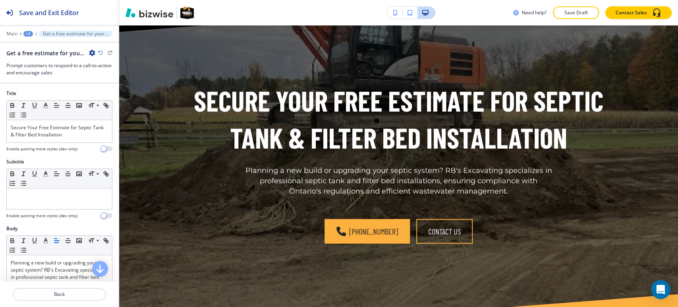
scroll to position [1285, 0]
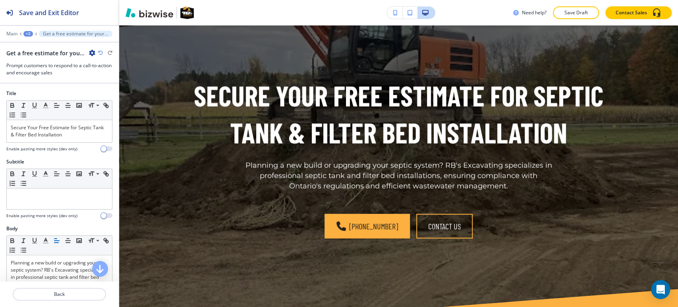
click at [90, 50] on icon "button" at bounding box center [92, 53] width 6 height 6
click at [95, 77] on p "Duplicate Section" at bounding box center [114, 80] width 41 height 7
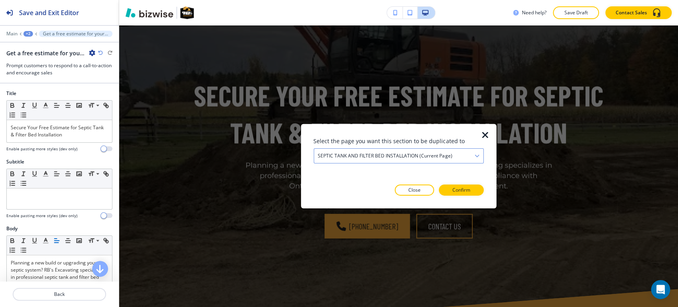
click at [372, 158] on h4 "SEPTIC TANK AND FILTER BED INSTALLATION (current page)" at bounding box center [385, 155] width 134 height 7
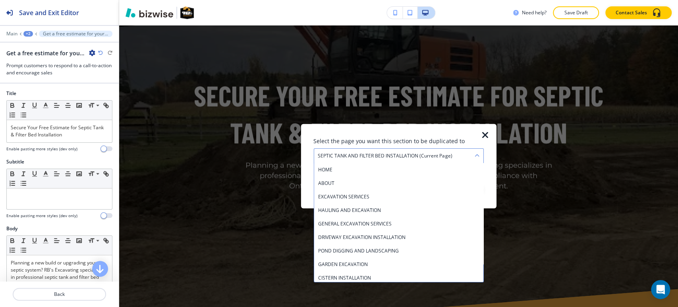
scroll to position [124, 0]
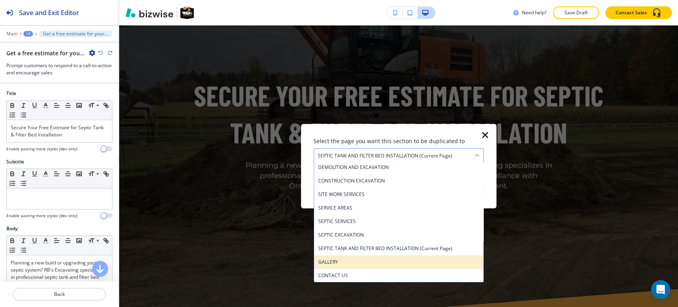
click at [361, 265] on div "GALLERY" at bounding box center [398, 262] width 169 height 14
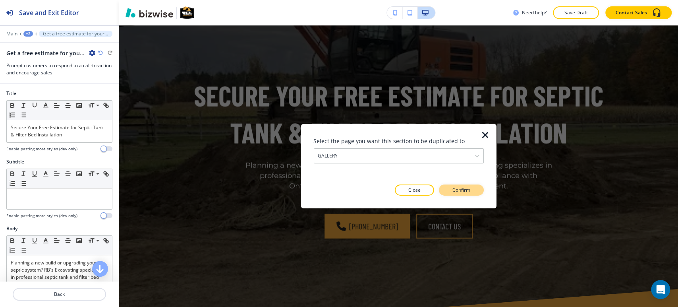
click at [458, 188] on p "Confirm" at bounding box center [462, 189] width 18 height 7
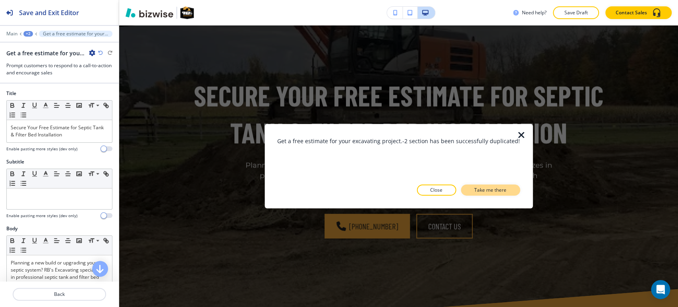
click at [469, 190] on button "Take me there" at bounding box center [490, 189] width 59 height 11
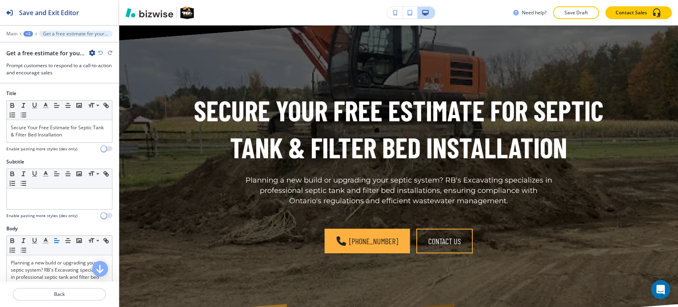
scroll to position [6148, 0]
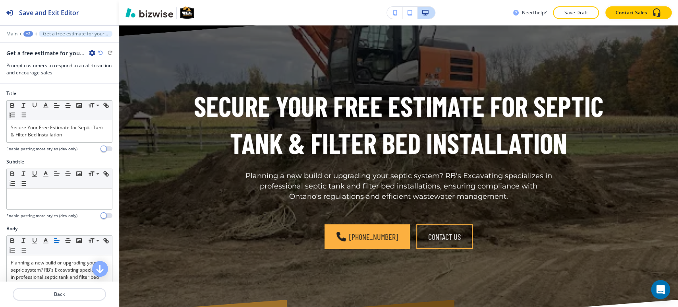
click at [29, 33] on div "+2" at bounding box center [28, 34] width 10 height 6
click at [43, 48] on p "Pages" at bounding box center [49, 46] width 41 height 7
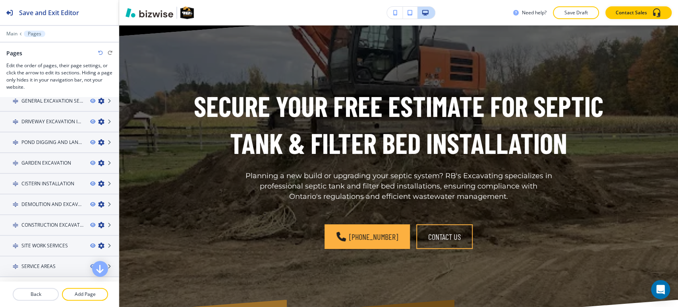
scroll to position [176, 0]
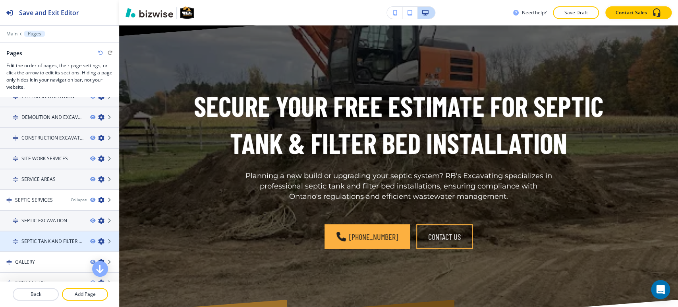
click at [37, 231] on div at bounding box center [59, 234] width 119 height 6
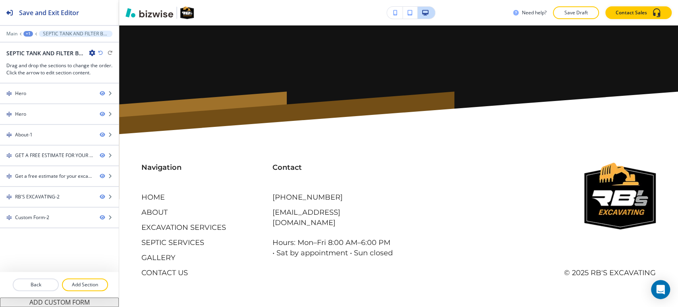
scroll to position [0, 0]
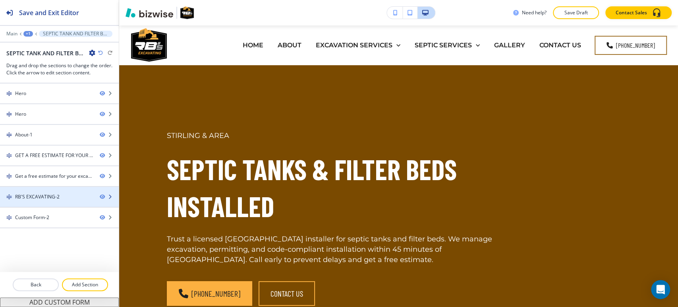
click at [43, 198] on div "RB'S EXCAVATING-2" at bounding box center [37, 196] width 45 height 7
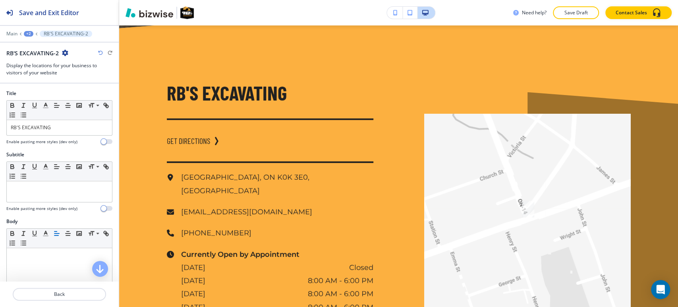
scroll to position [1591, 0]
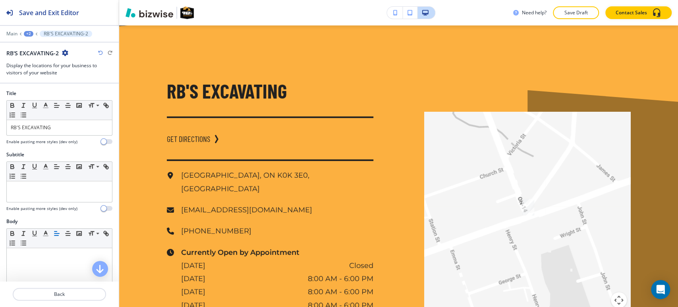
click at [64, 52] on icon "button" at bounding box center [65, 53] width 6 height 6
click at [65, 76] on button "Duplicate Section" at bounding box center [87, 80] width 51 height 14
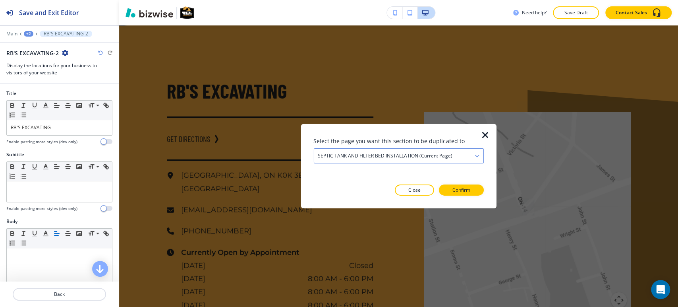
click at [426, 152] on h4 "SEPTIC TANK AND FILTER BED INSTALLATION (current page)" at bounding box center [385, 155] width 134 height 7
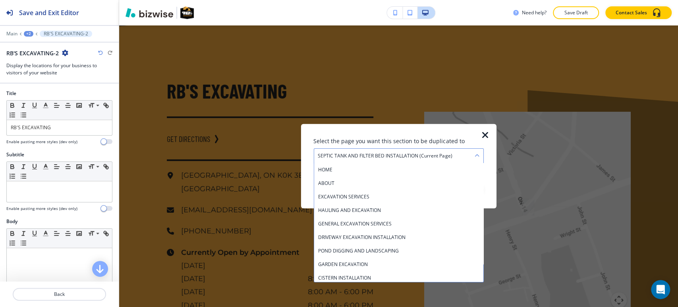
scroll to position [124, 0]
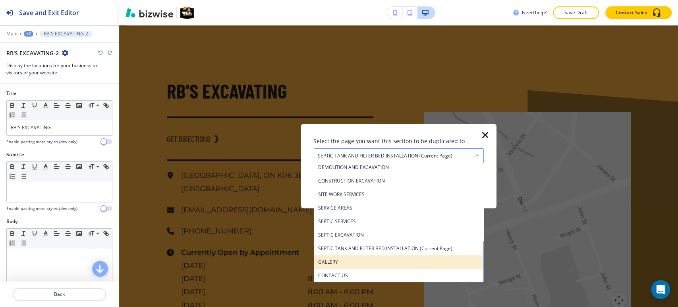
click at [378, 262] on h4 "GALLERY" at bounding box center [398, 261] width 161 height 7
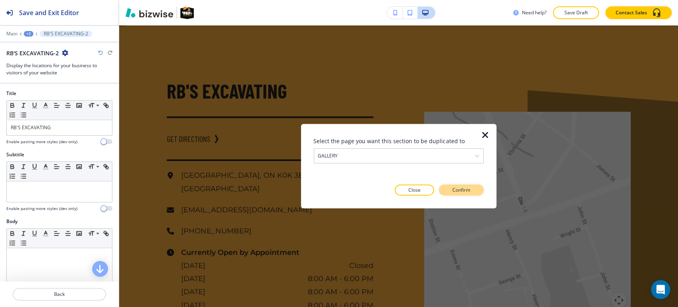
click at [470, 186] on button "Confirm" at bounding box center [461, 189] width 45 height 11
click at [470, 186] on button "Take me there" at bounding box center [454, 189] width 59 height 11
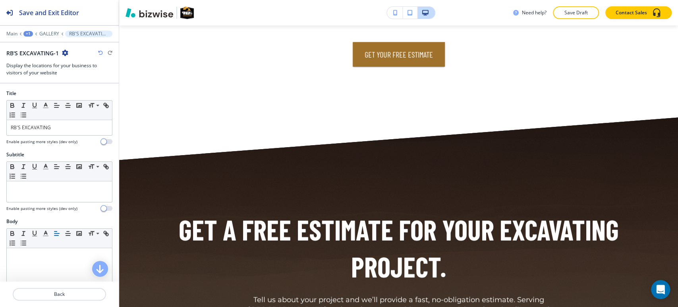
click at [26, 34] on div "+1" at bounding box center [28, 34] width 10 height 6
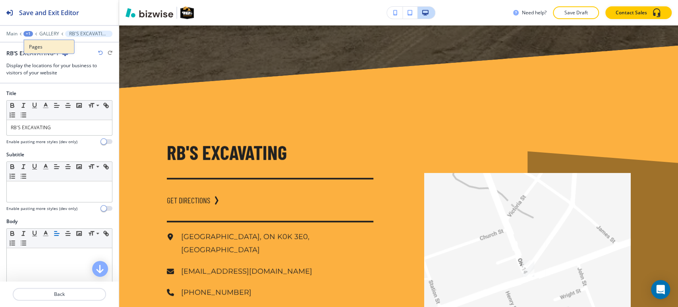
click at [44, 48] on p "Pages" at bounding box center [49, 46] width 41 height 7
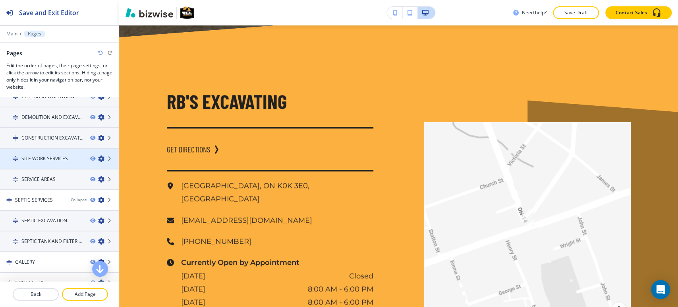
scroll to position [186, 0]
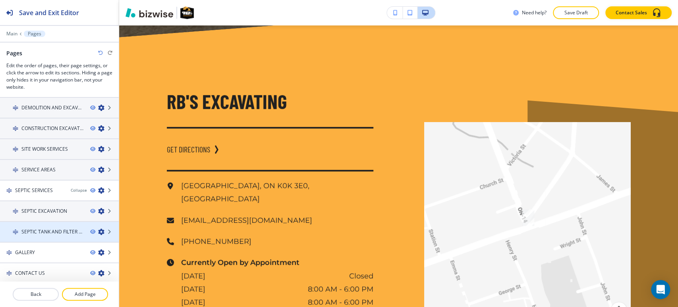
click at [44, 232] on h4 "SEPTIC TANK AND FILTER BED INSTALLATION" at bounding box center [52, 231] width 62 height 7
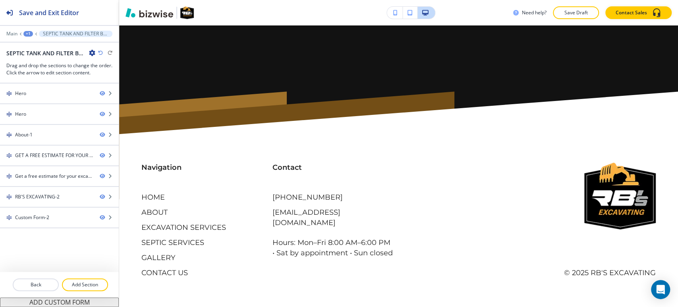
scroll to position [0, 0]
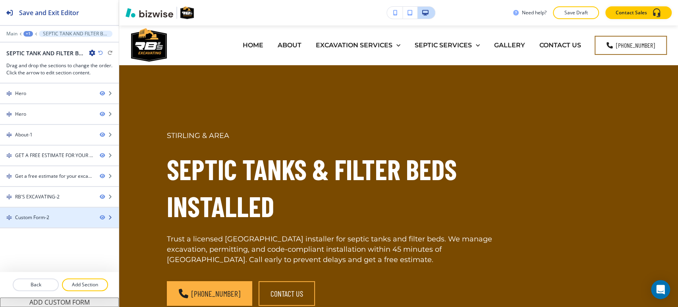
click at [40, 209] on div at bounding box center [59, 210] width 119 height 6
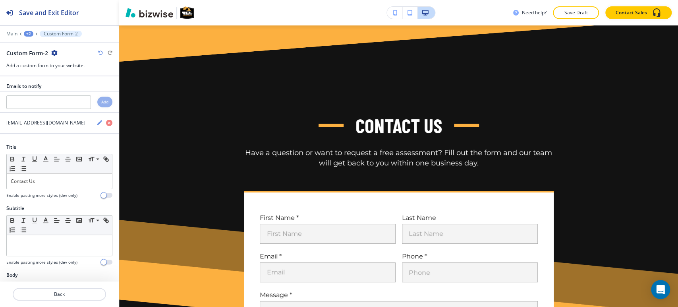
click at [51, 52] on icon "button" at bounding box center [54, 53] width 6 height 6
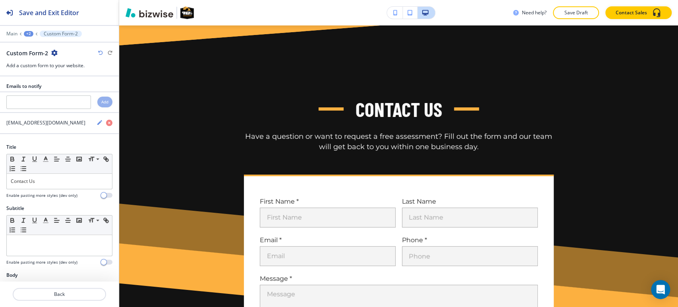
scroll to position [1996, 0]
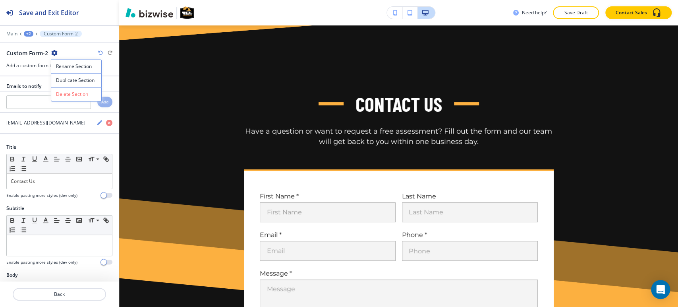
click at [60, 80] on p "Duplicate Section" at bounding box center [76, 80] width 41 height 7
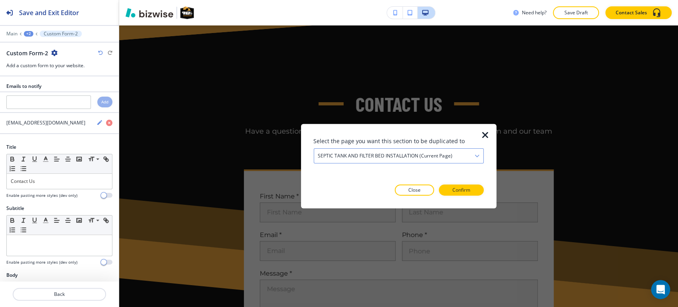
click at [356, 158] on h4 "SEPTIC TANK AND FILTER BED INSTALLATION (current page)" at bounding box center [385, 155] width 134 height 7
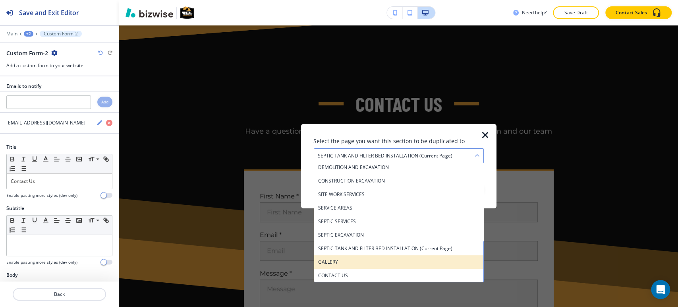
click at [357, 262] on h4 "GALLERY" at bounding box center [398, 261] width 161 height 7
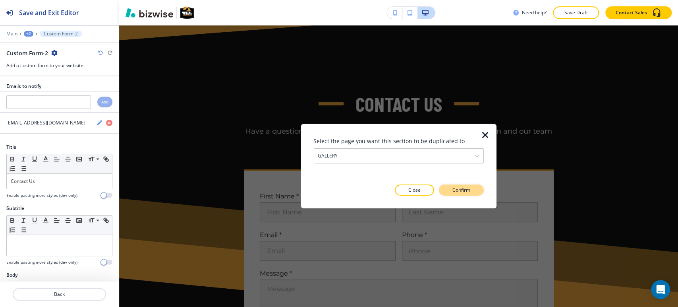
click at [464, 190] on p "Confirm" at bounding box center [462, 189] width 18 height 7
click at [465, 190] on p "Take me there" at bounding box center [454, 189] width 32 height 7
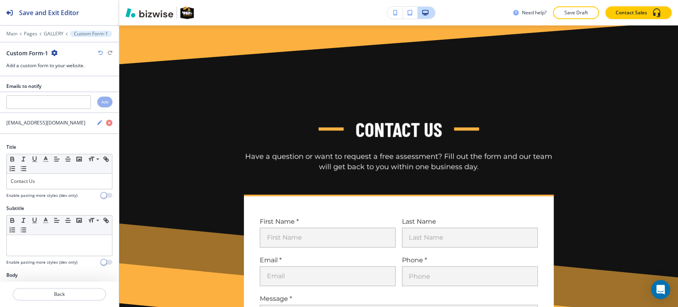
scroll to position [6858, 0]
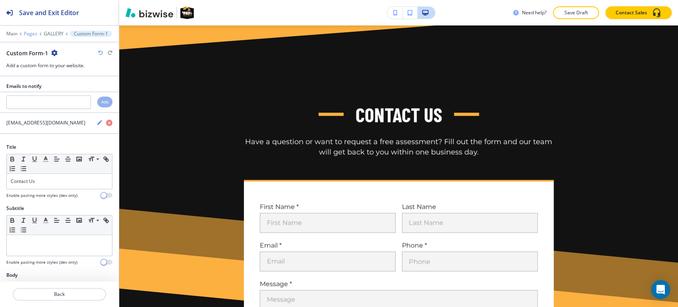
drag, startPoint x: 21, startPoint y: 31, endPoint x: 25, endPoint y: 33, distance: 5.2
click at [23, 32] on div "Main Pages GALLERY Custom Form-1" at bounding box center [59, 34] width 106 height 6
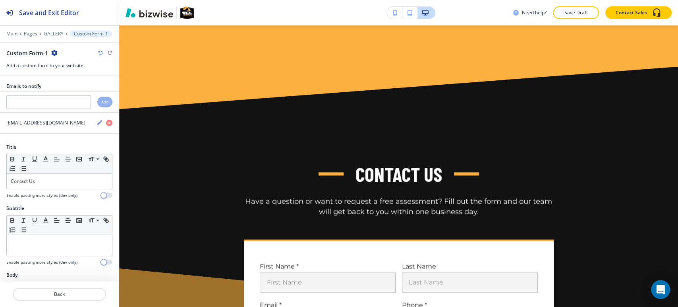
scroll to position [6726, 0]
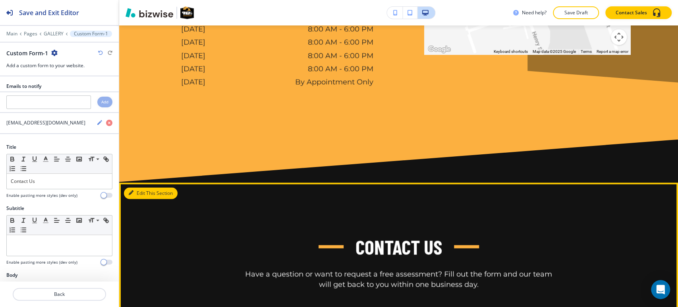
click at [128, 187] on button "Edit This Section" at bounding box center [151, 193] width 54 height 12
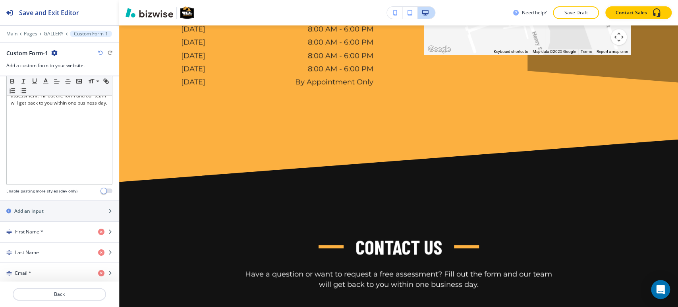
scroll to position [0, 0]
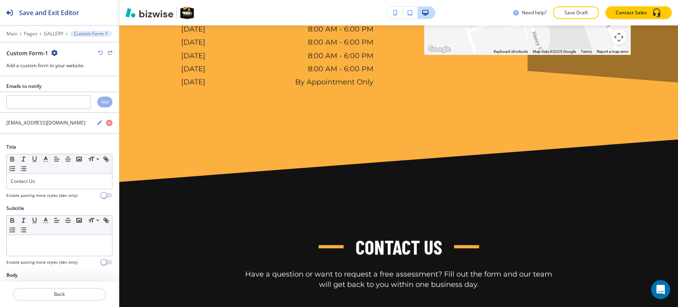
click at [52, 54] on icon "button" at bounding box center [54, 53] width 6 height 6
click at [70, 81] on p "Duplicate Section" at bounding box center [76, 80] width 41 height 7
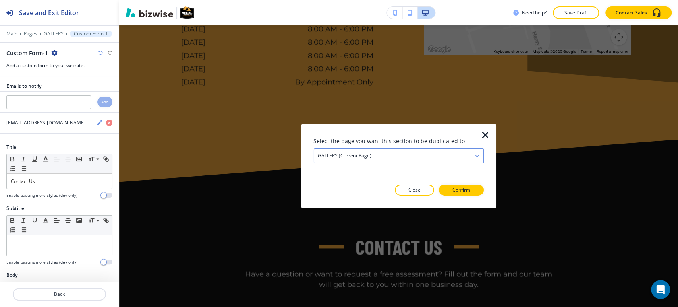
click at [388, 159] on div "GALLERY (current page)" at bounding box center [398, 156] width 169 height 14
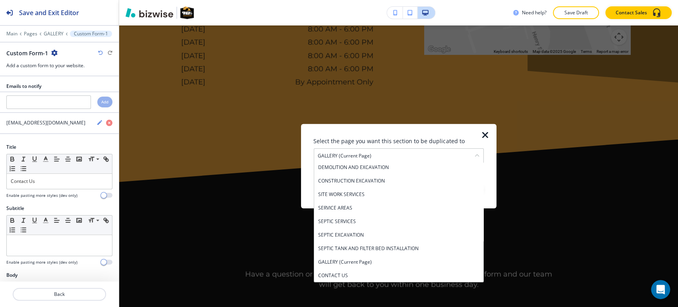
drag, startPoint x: 334, startPoint y: 272, endPoint x: 421, endPoint y: 241, distance: 92.5
click at [336, 272] on h4 "CONTACT US" at bounding box center [398, 275] width 161 height 7
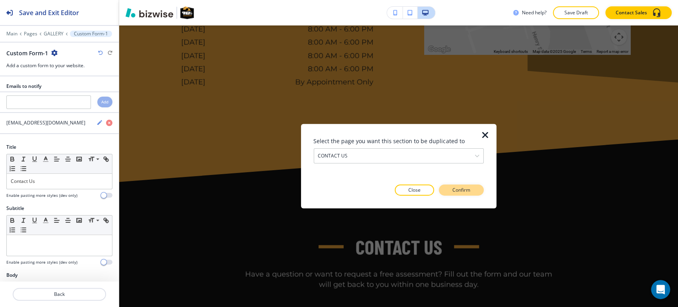
click at [458, 186] on button "Confirm" at bounding box center [461, 189] width 45 height 11
click at [465, 188] on p "Take me there" at bounding box center [454, 189] width 32 height 7
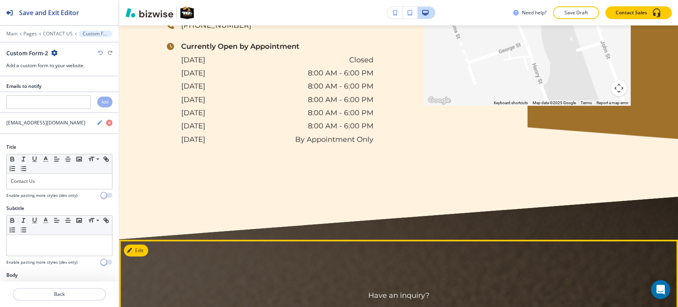
scroll to position [1660, 0]
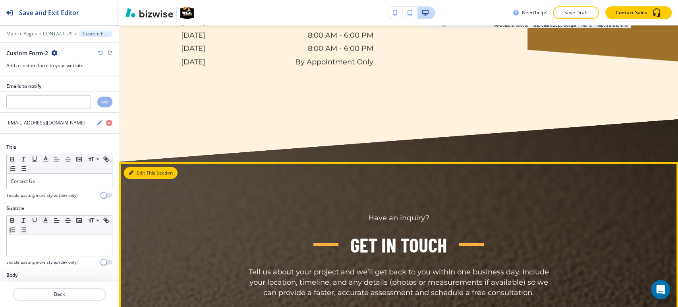
click at [134, 167] on button "Edit This Section" at bounding box center [151, 173] width 54 height 12
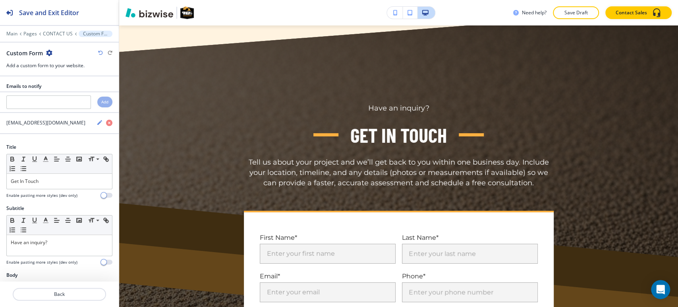
scroll to position [1771, 0]
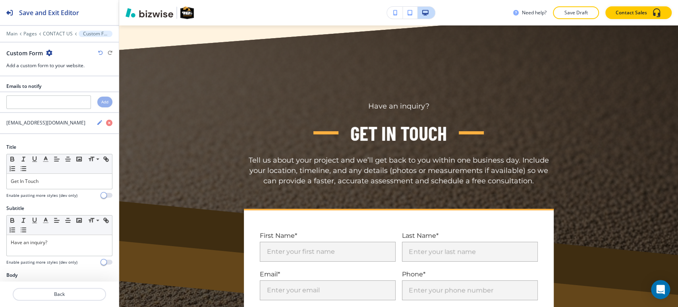
click at [49, 51] on icon "button" at bounding box center [49, 53] width 6 height 6
click at [67, 92] on p "Delete Section" at bounding box center [71, 94] width 41 height 7
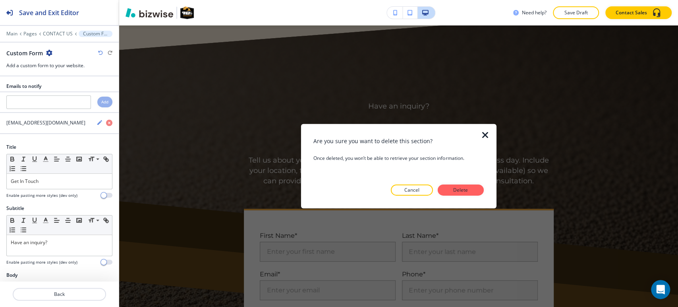
click at [475, 187] on button "Delete" at bounding box center [461, 189] width 46 height 11
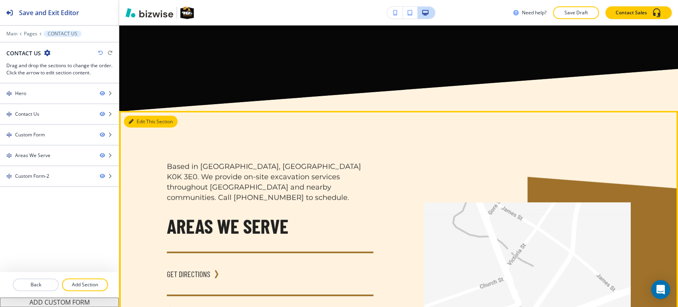
click at [136, 122] on button "Edit This Section" at bounding box center [151, 122] width 54 height 12
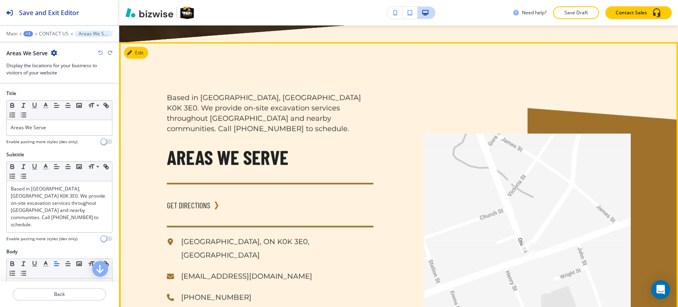
scroll to position [1326, 0]
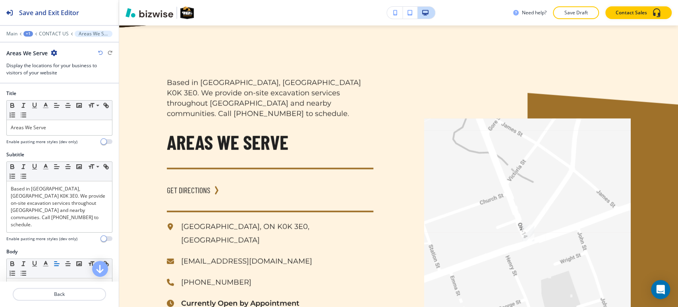
click at [54, 52] on icon "button" at bounding box center [54, 53] width 6 height 6
click at [78, 95] on p "Delete Section" at bounding box center [76, 94] width 41 height 7
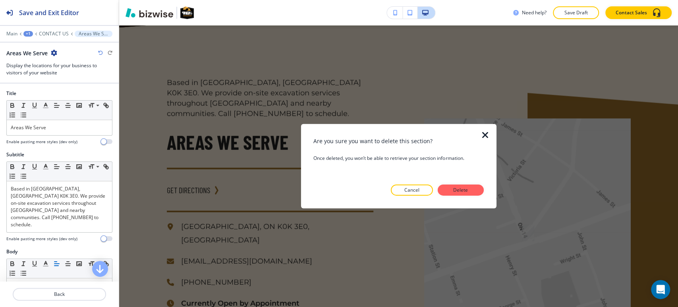
click at [456, 184] on div "Are you sure you want to delete this section? Once deleted, you won’t be able t…" at bounding box center [399, 166] width 170 height 59
click at [456, 188] on p "Delete" at bounding box center [460, 189] width 19 height 7
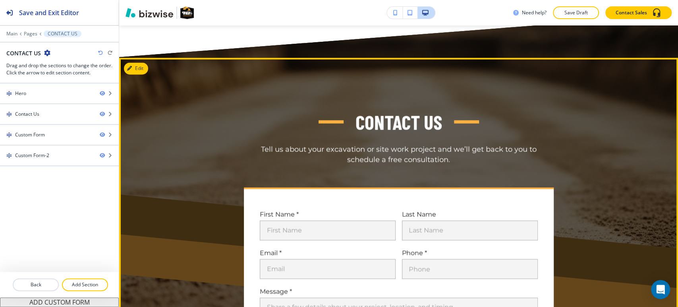
scroll to position [806, 0]
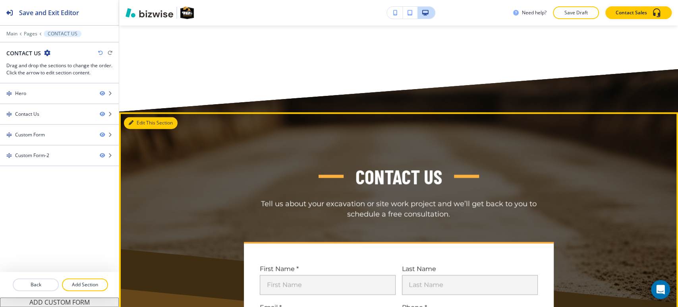
click at [139, 124] on button "Edit This Section" at bounding box center [151, 123] width 54 height 12
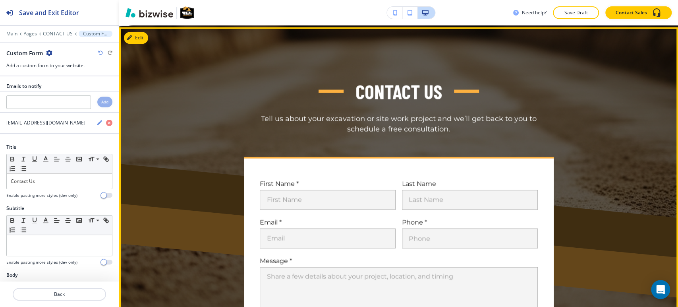
scroll to position [891, 0]
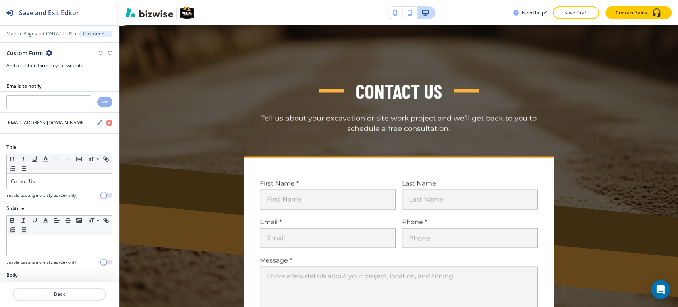
click at [49, 50] on icon "button" at bounding box center [49, 53] width 6 height 6
click at [74, 95] on p "Delete Section" at bounding box center [71, 94] width 41 height 7
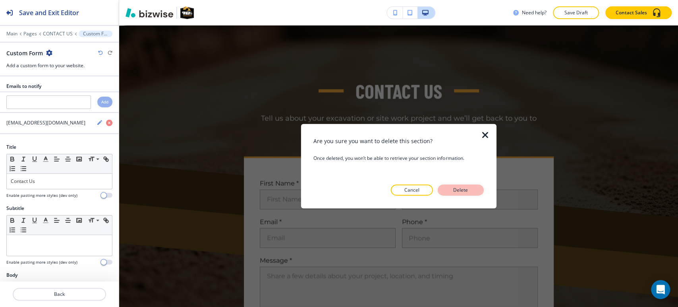
click at [450, 192] on button "Delete" at bounding box center [461, 189] width 46 height 11
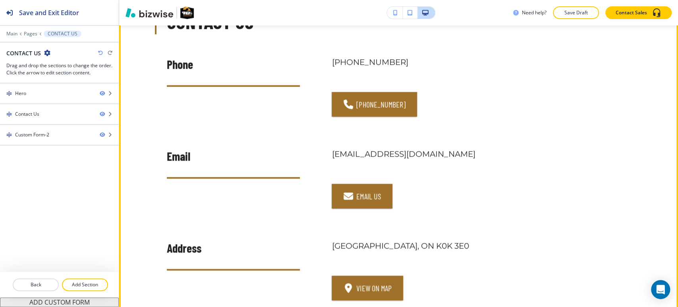
scroll to position [538, 0]
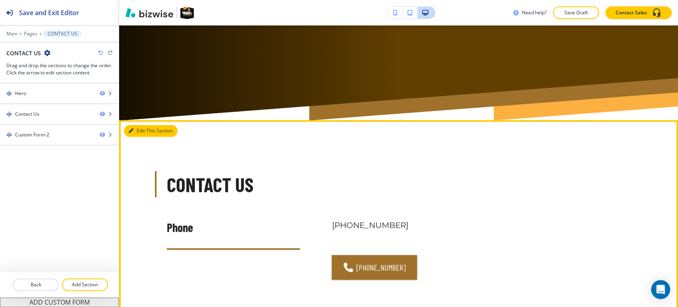
click at [147, 132] on button "Edit This Section" at bounding box center [151, 131] width 54 height 12
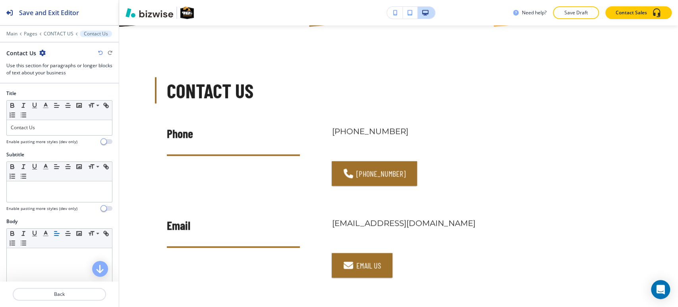
scroll to position [456, 0]
click at [40, 53] on icon "button" at bounding box center [42, 53] width 6 height 6
drag, startPoint x: 63, startPoint y: 95, endPoint x: 90, endPoint y: 110, distance: 30.8
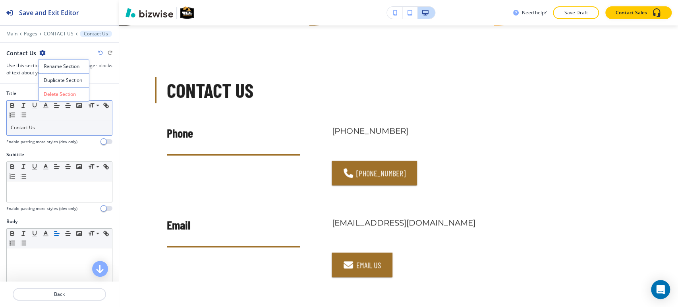
click at [64, 95] on p "Delete Section" at bounding box center [64, 94] width 41 height 7
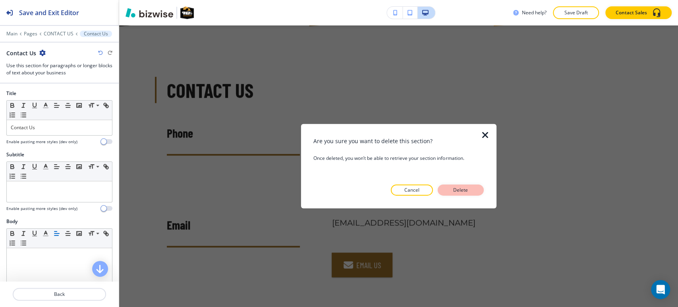
click at [475, 186] on button "Delete" at bounding box center [461, 189] width 46 height 11
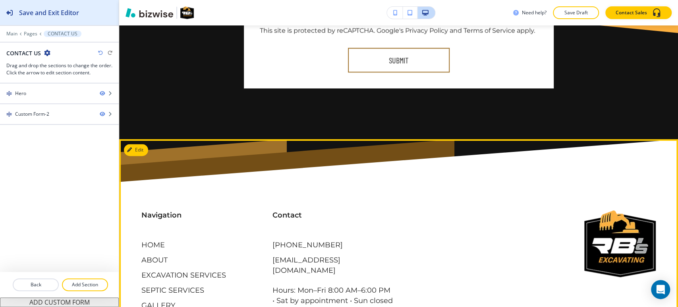
scroll to position [774, 0]
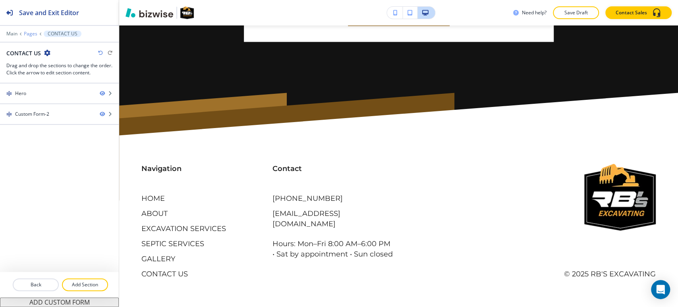
click at [29, 33] on p "Pages" at bounding box center [31, 34] width 14 height 6
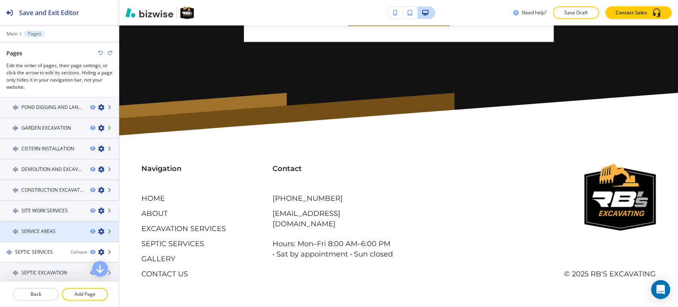
scroll to position [186, 0]
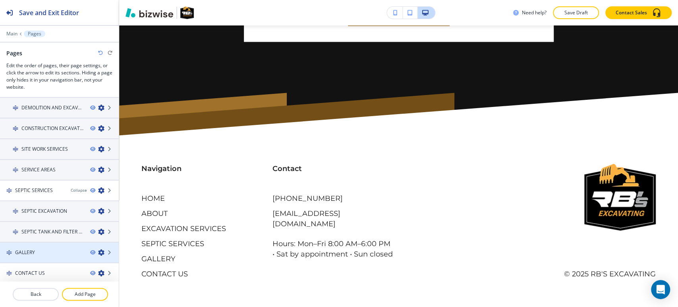
click at [36, 250] on div "GALLERY" at bounding box center [42, 252] width 84 height 7
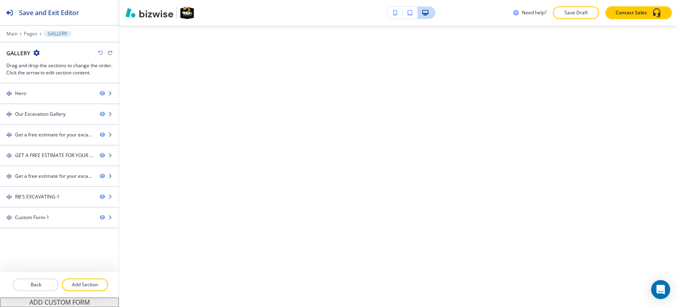
scroll to position [0, 0]
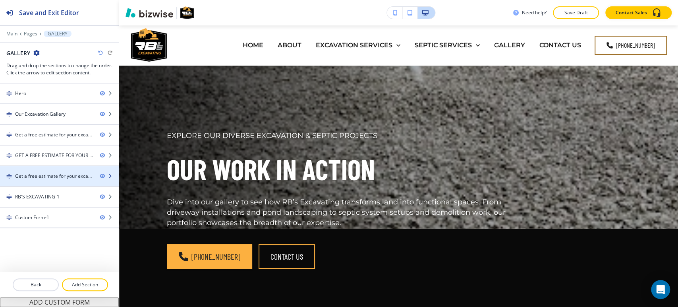
click at [54, 180] on div at bounding box center [59, 183] width 119 height 6
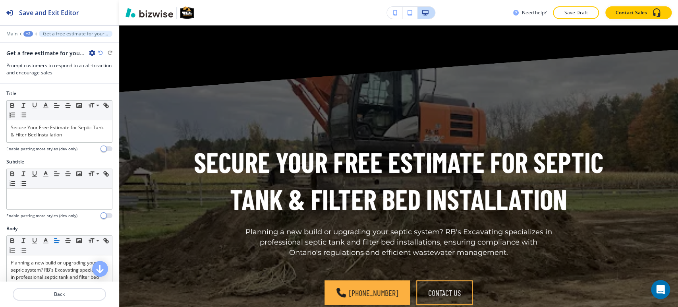
click at [92, 52] on icon "button" at bounding box center [92, 53] width 6 height 6
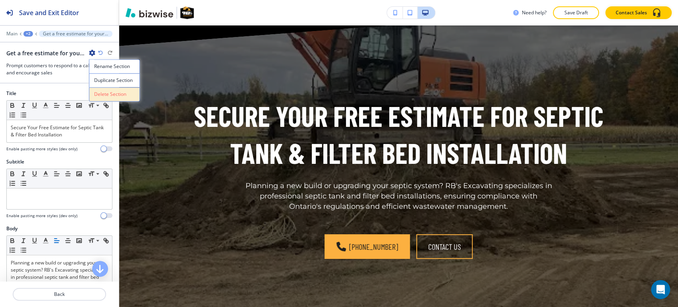
scroll to position [6148, 0]
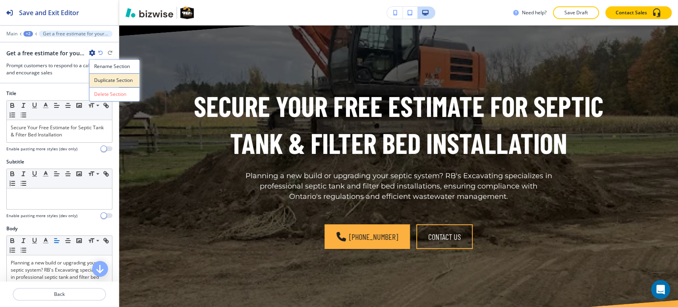
click at [115, 85] on button "Duplicate Section" at bounding box center [114, 80] width 51 height 14
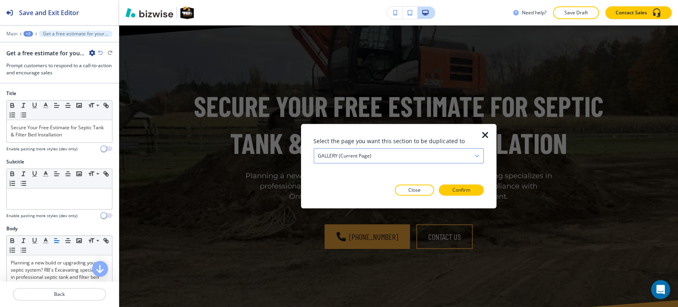
click at [426, 158] on div "GALLERY (current page)" at bounding box center [398, 156] width 169 height 14
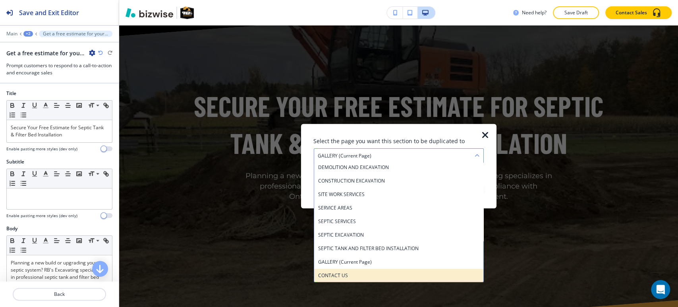
click at [343, 276] on h4 "CONTACT US" at bounding box center [398, 275] width 161 height 7
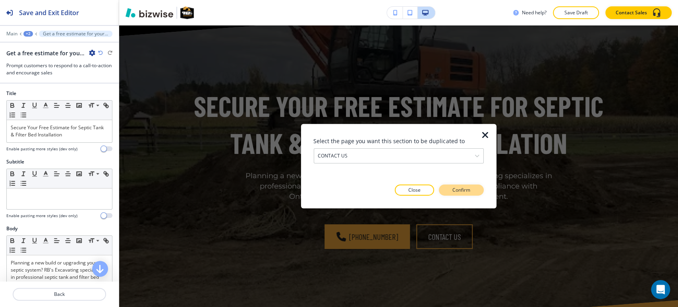
click at [464, 187] on p "Confirm" at bounding box center [462, 189] width 18 height 7
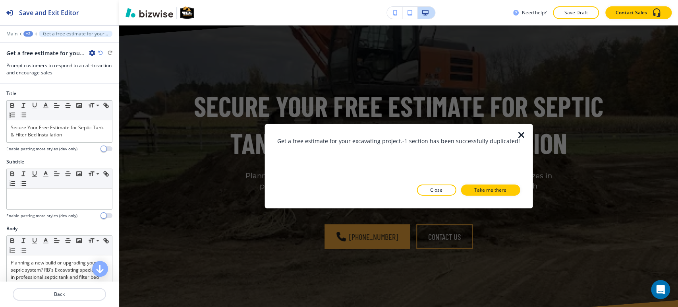
click at [464, 187] on button "Take me there" at bounding box center [490, 189] width 59 height 11
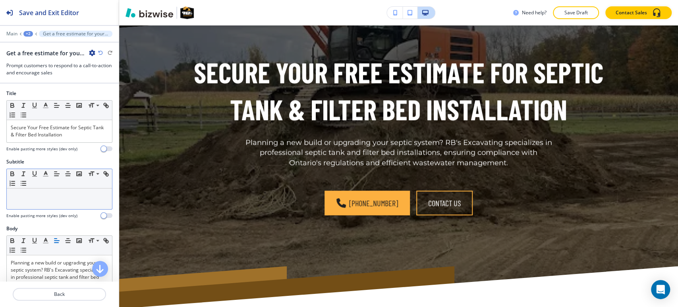
scroll to position [884, 0]
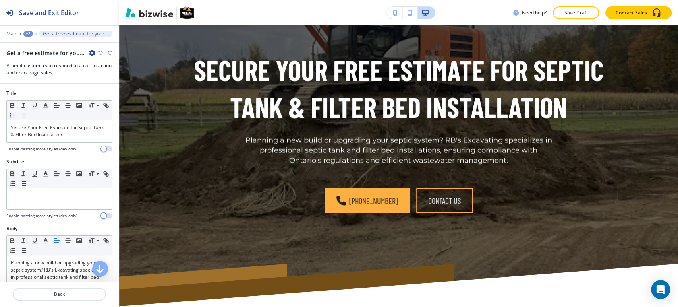
click at [29, 34] on div "+2" at bounding box center [28, 34] width 10 height 6
click at [37, 44] on p "Pages" at bounding box center [49, 46] width 41 height 7
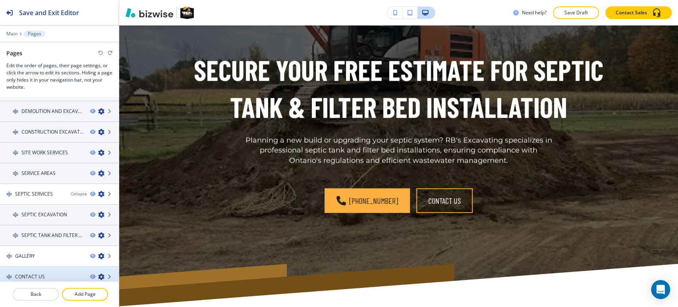
scroll to position [186, 0]
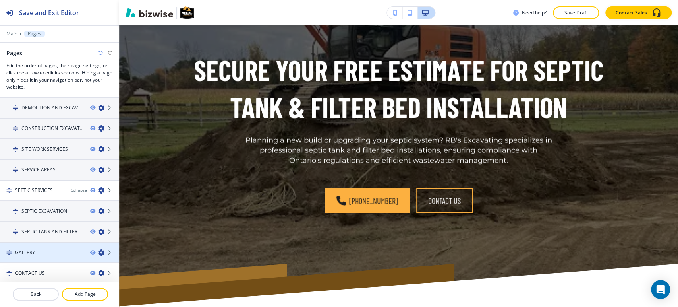
click at [48, 253] on div "GALLERY" at bounding box center [42, 252] width 84 height 7
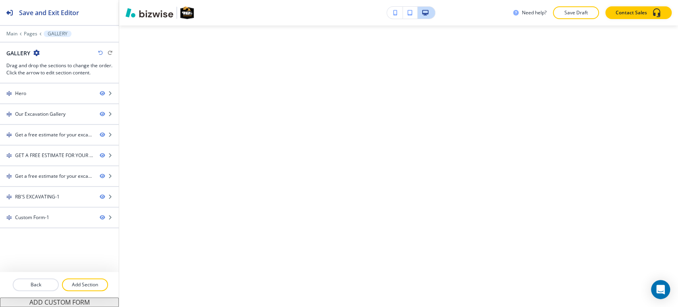
scroll to position [0, 0]
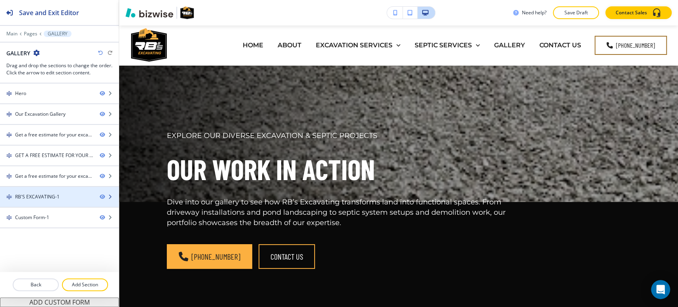
click at [35, 194] on div "RB'S EXCAVATING-1" at bounding box center [37, 196] width 45 height 7
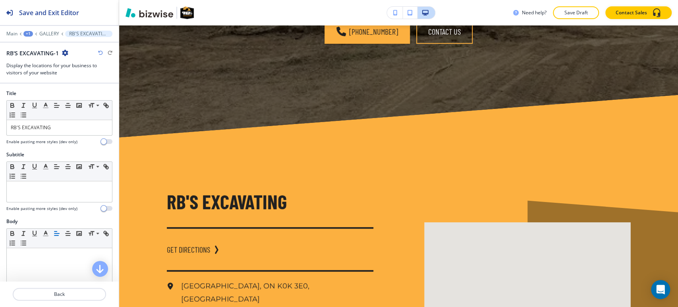
click at [66, 53] on icon "button" at bounding box center [65, 53] width 6 height 6
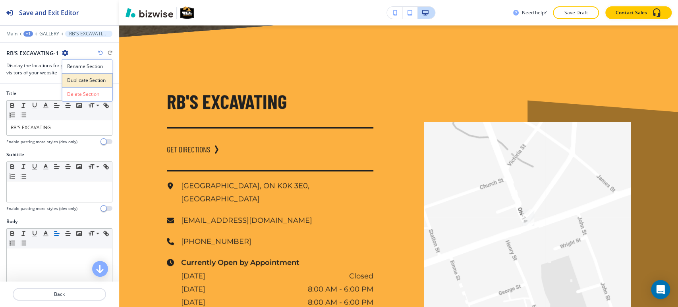
scroll to position [6453, 0]
click at [81, 81] on p "Duplicate Section" at bounding box center [87, 80] width 41 height 7
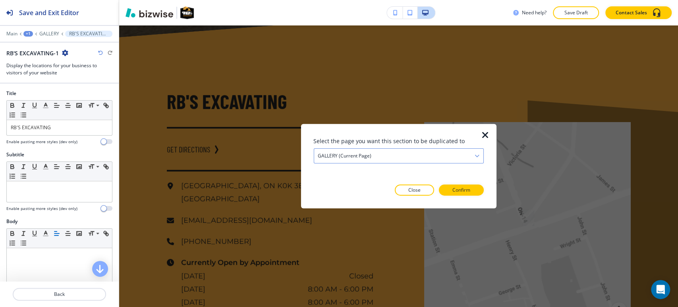
click at [412, 162] on div "GALLERY (current page)" at bounding box center [398, 156] width 169 height 14
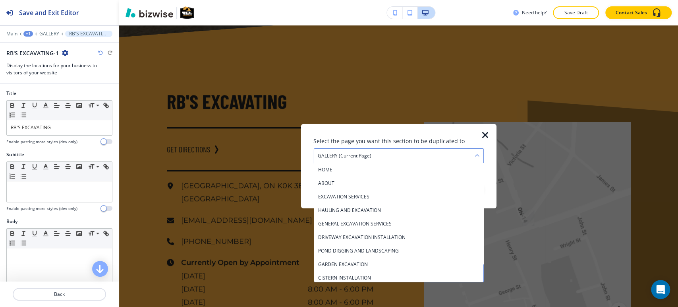
scroll to position [124, 0]
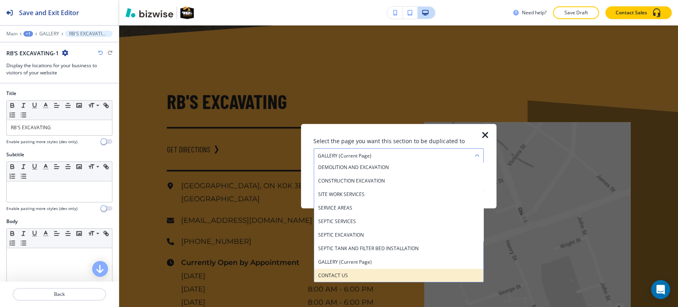
click at [370, 281] on div "CONTACT US" at bounding box center [398, 276] width 169 height 14
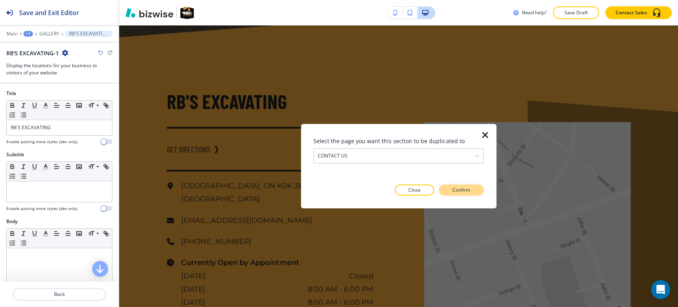
click at [463, 190] on p "Confirm" at bounding box center [462, 189] width 18 height 7
click at [463, 190] on p "Take me there" at bounding box center [454, 189] width 32 height 7
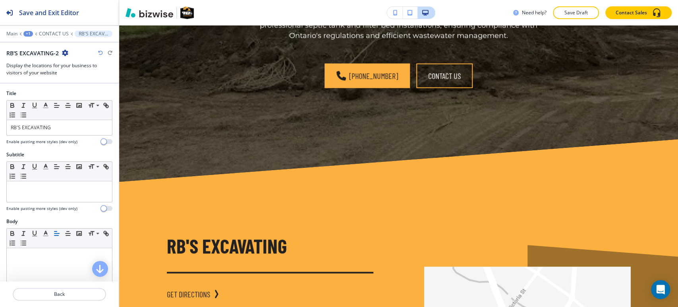
scroll to position [971, 0]
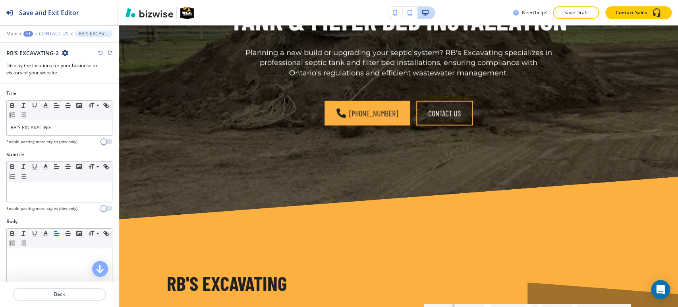
click at [51, 34] on p "CONTACT US" at bounding box center [54, 34] width 30 height 6
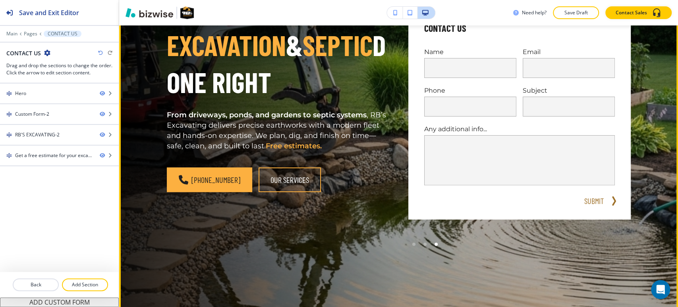
scroll to position [0, 0]
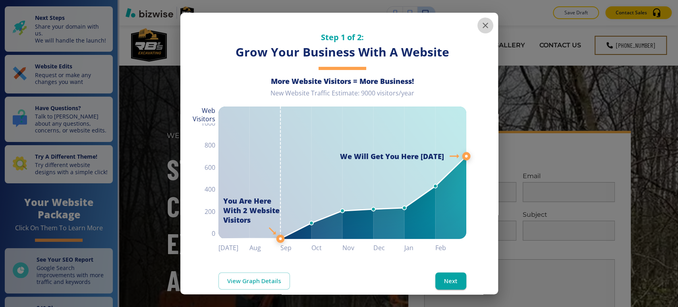
click at [480, 30] on button "button" at bounding box center [486, 25] width 16 height 16
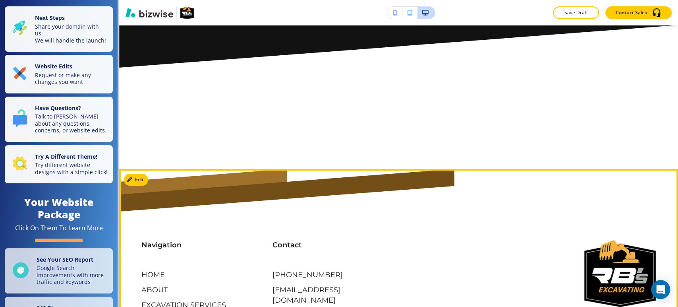
scroll to position [3910, 0]
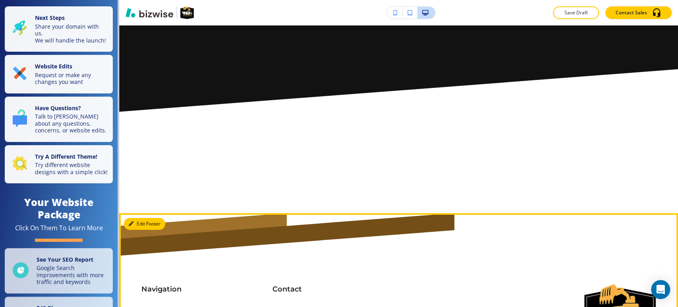
click at [136, 218] on button "Edit Footer" at bounding box center [144, 224] width 41 height 12
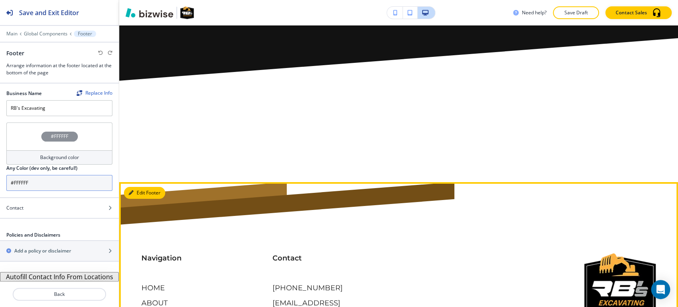
scroll to position [3954, 0]
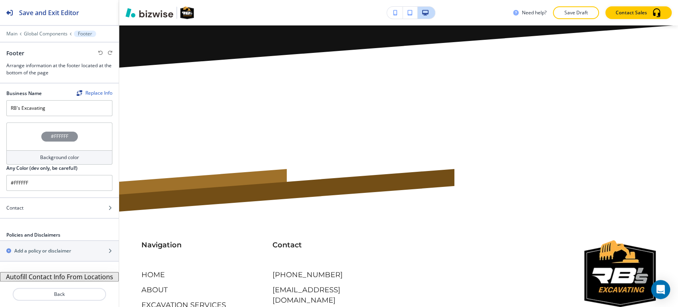
click at [38, 276] on button "Autofill Contact Info From Locations" at bounding box center [59, 277] width 119 height 10
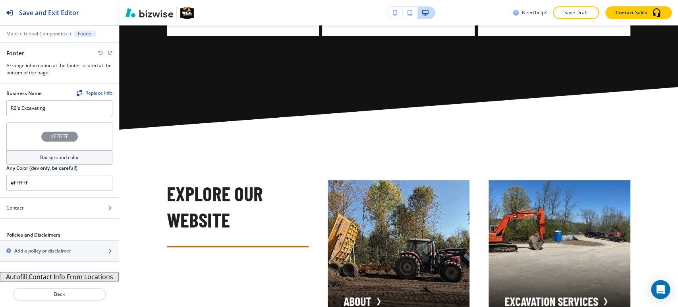
scroll to position [2056, 0]
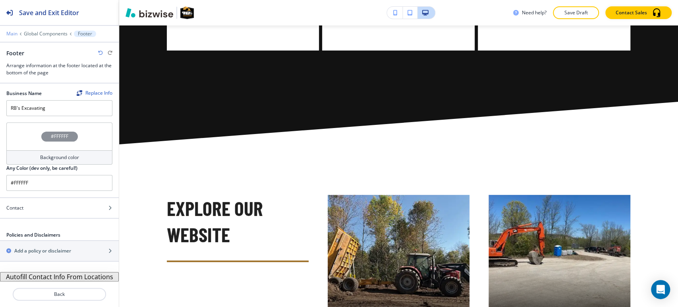
click at [11, 35] on p "Main" at bounding box center [11, 34] width 11 height 6
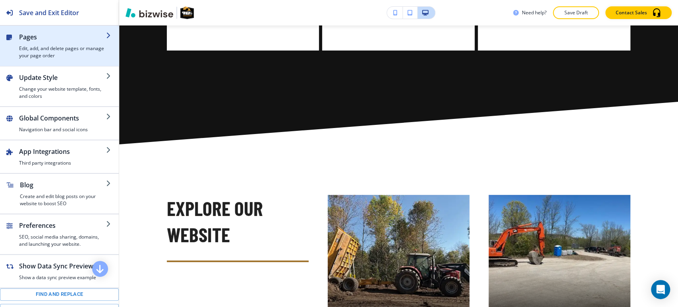
click at [54, 48] on h4 "Edit, add, and delete pages or manage your page order" at bounding box center [62, 52] width 87 height 14
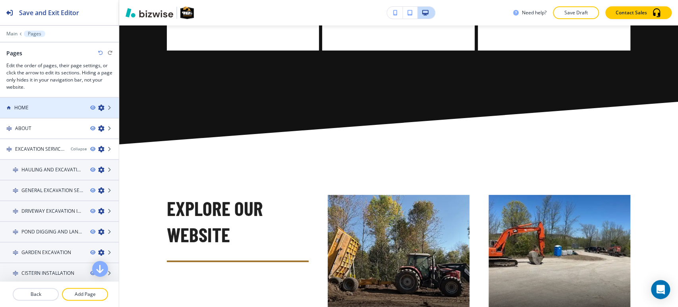
click at [38, 105] on div "HOME" at bounding box center [42, 107] width 84 height 7
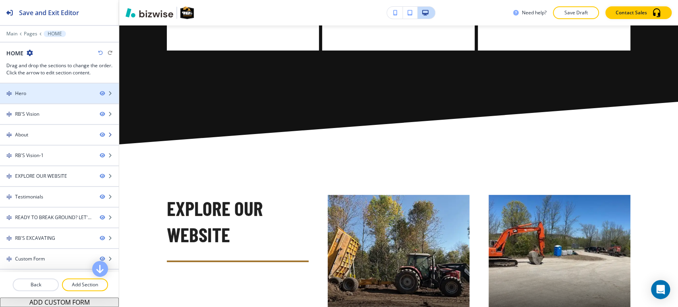
scroll to position [17, 0]
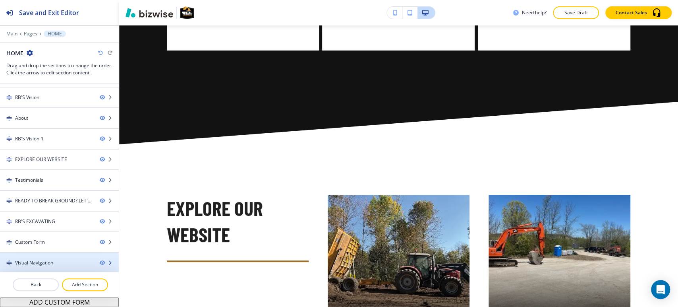
click at [31, 262] on div "Visual Navigation" at bounding box center [34, 262] width 38 height 7
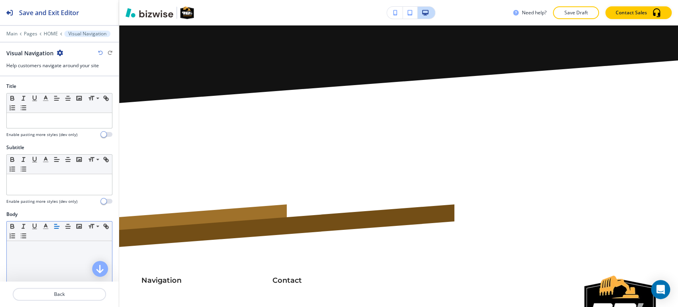
scroll to position [3919, 0]
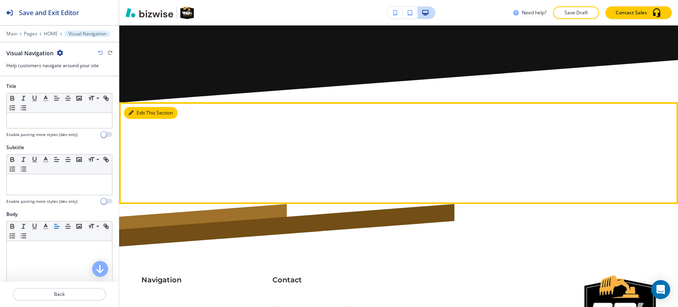
click at [143, 107] on button "Edit This Section" at bounding box center [151, 113] width 54 height 12
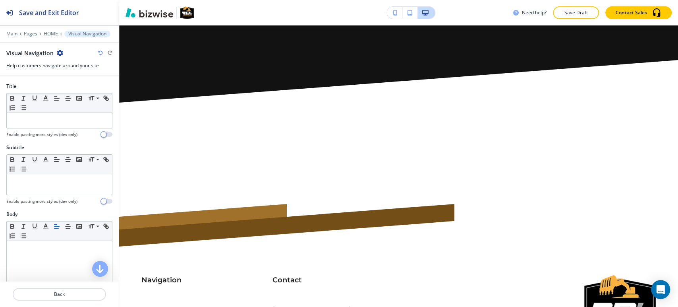
click at [59, 52] on icon "button" at bounding box center [60, 53] width 6 height 6
click at [83, 97] on p "Delete Section" at bounding box center [81, 94] width 41 height 7
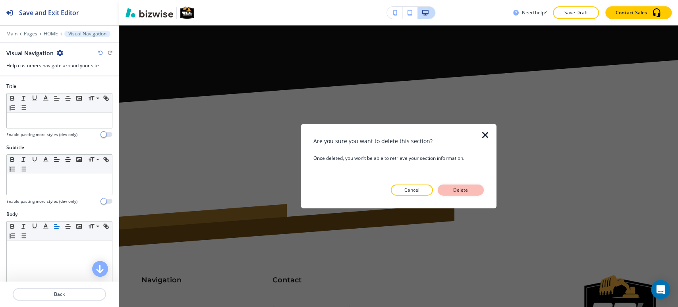
click at [464, 193] on p "Delete" at bounding box center [460, 189] width 19 height 7
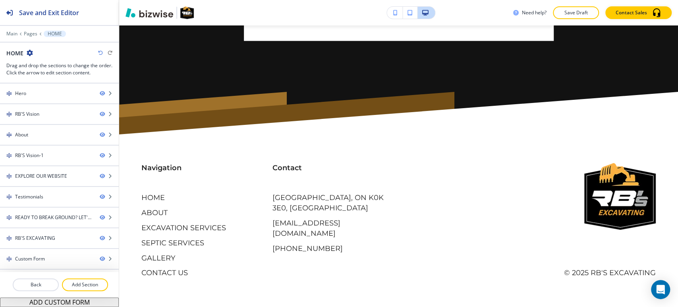
scroll to position [3811, 0]
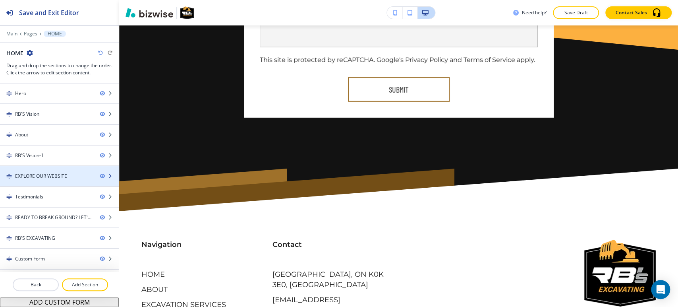
click at [26, 173] on div "EXPLORE OUR WEBSITE" at bounding box center [41, 175] width 52 height 7
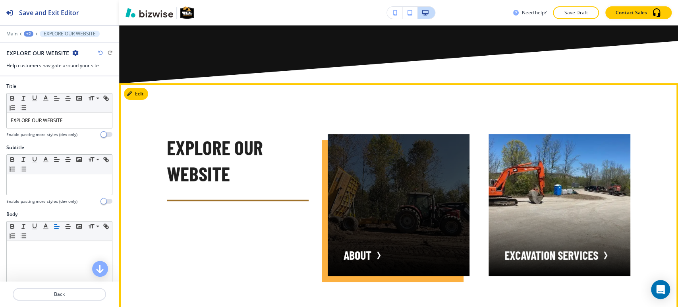
scroll to position [2111, 0]
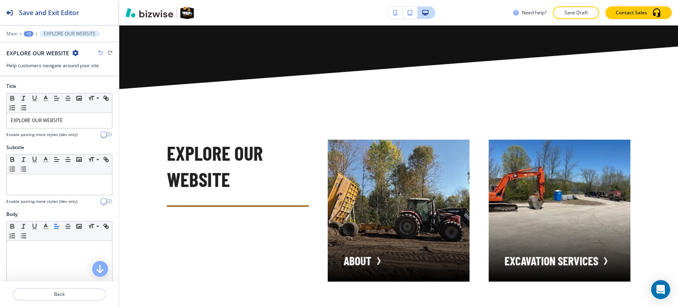
click at [30, 33] on div "+2" at bounding box center [29, 34] width 10 height 6
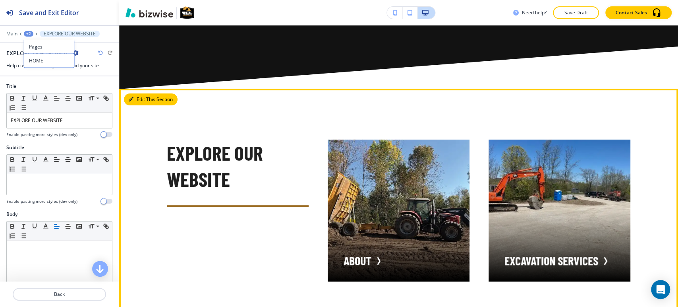
click at [132, 97] on icon "button" at bounding box center [131, 99] width 5 height 5
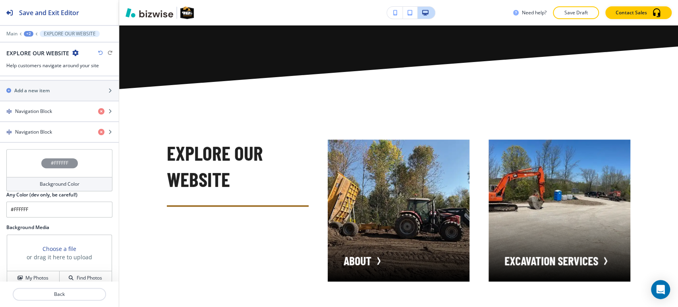
scroll to position [333, 0]
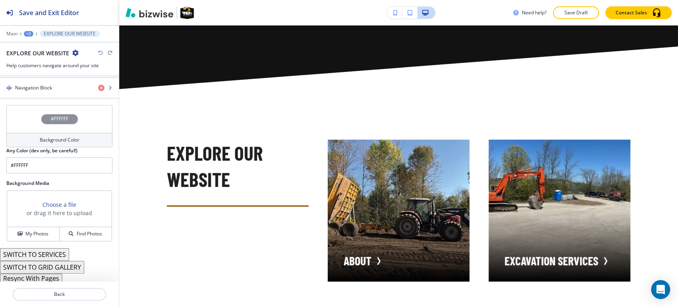
click at [47, 275] on button "Resync With Pages" at bounding box center [31, 278] width 62 height 10
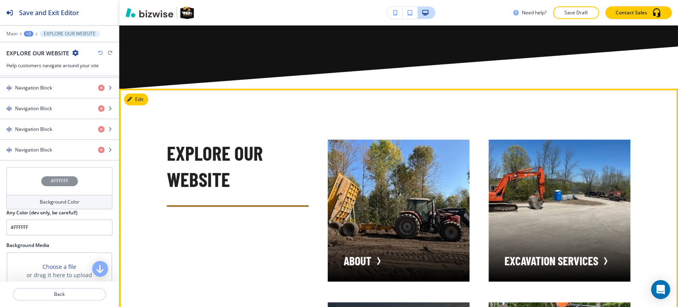
scroll to position [2067, 0]
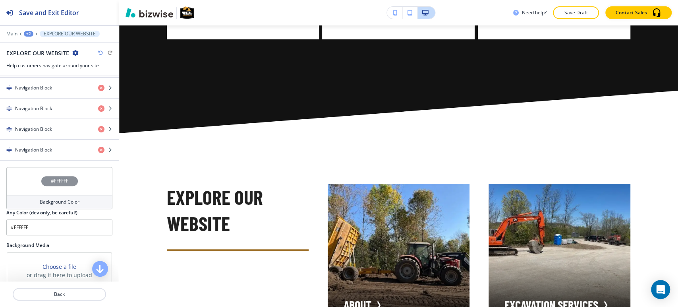
click at [25, 34] on div "+2" at bounding box center [29, 34] width 10 height 6
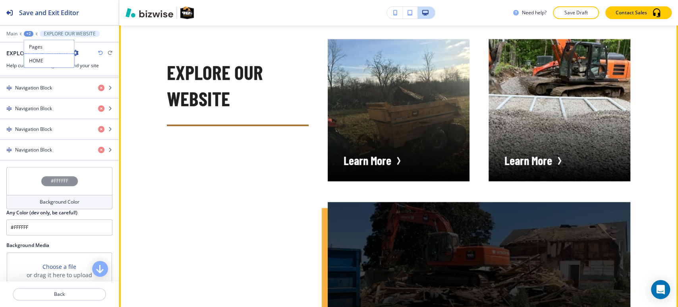
scroll to position [2377, 0]
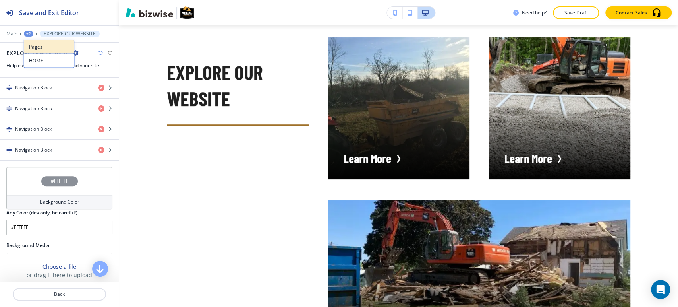
click at [39, 45] on p "Pages" at bounding box center [49, 46] width 41 height 7
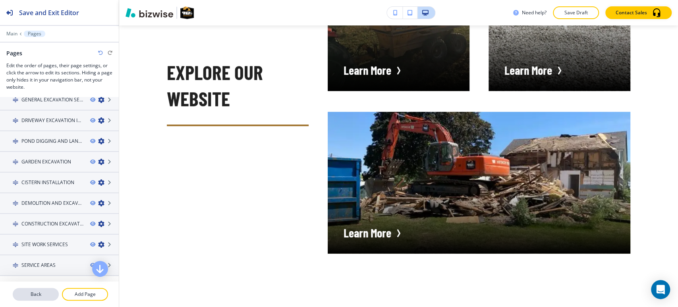
scroll to position [132, 0]
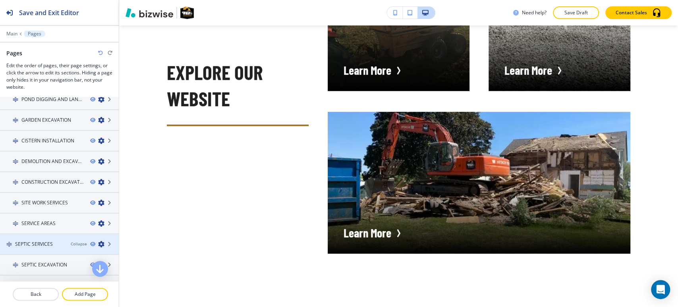
click at [98, 241] on icon "button" at bounding box center [101, 244] width 6 height 6
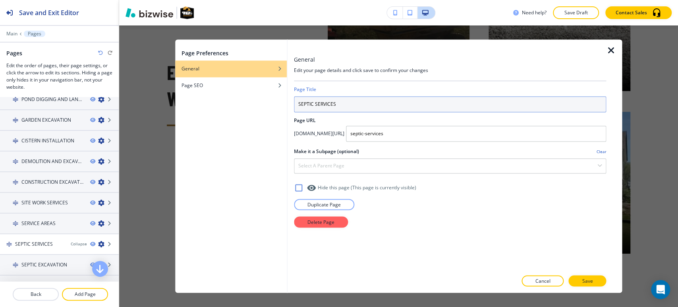
click at [437, 108] on input "SEPTIC SERVICES" at bounding box center [450, 104] width 312 height 16
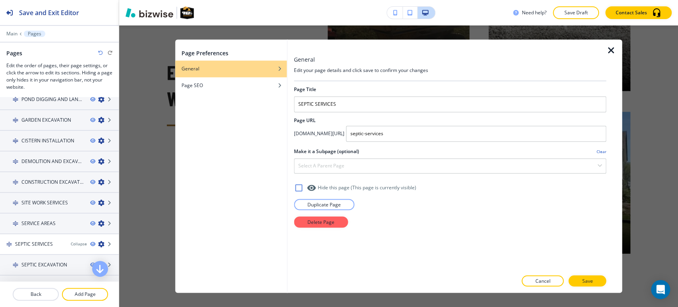
click at [610, 47] on icon "button" at bounding box center [611, 51] width 10 height 10
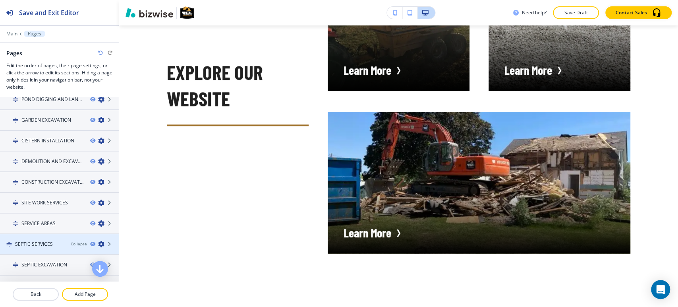
click at [43, 244] on h4 "SEPTIC SERVICES" at bounding box center [34, 243] width 38 height 7
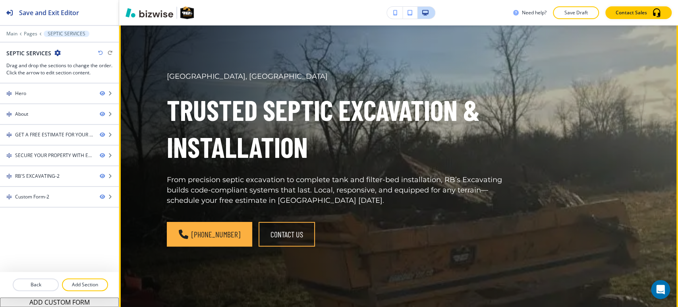
scroll to position [44, 0]
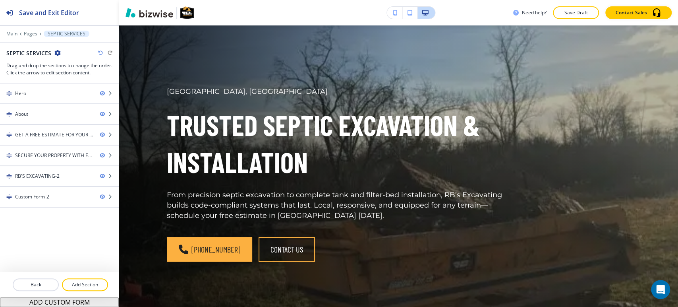
click at [29, 37] on div at bounding box center [59, 39] width 119 height 5
click at [29, 34] on p "Pages" at bounding box center [31, 34] width 14 height 6
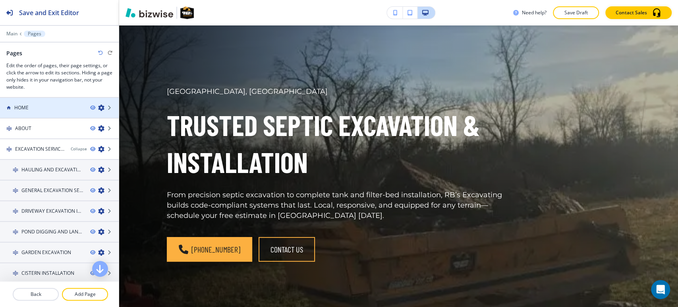
click at [25, 109] on h4 "HOME" at bounding box center [21, 107] width 14 height 7
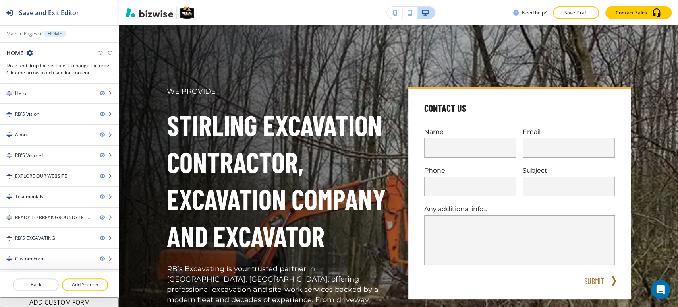
scroll to position [0, 0]
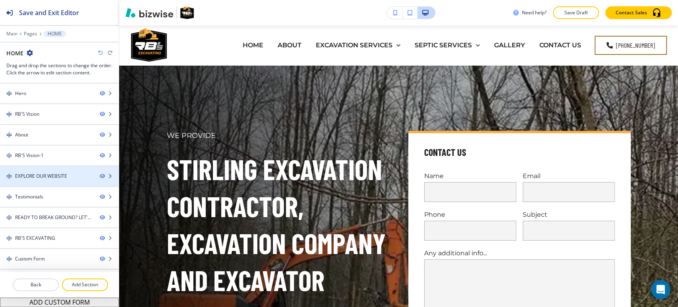
click at [32, 177] on div "EXPLORE OUR WEBSITE" at bounding box center [41, 175] width 52 height 7
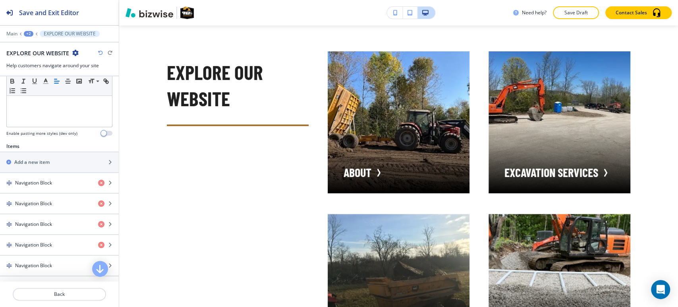
scroll to position [221, 0]
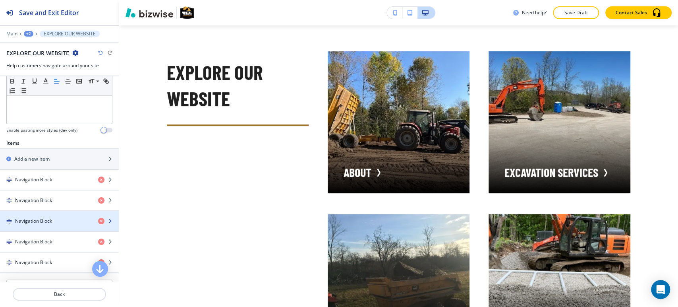
click at [32, 219] on h4 "Navigation Block" at bounding box center [33, 220] width 37 height 7
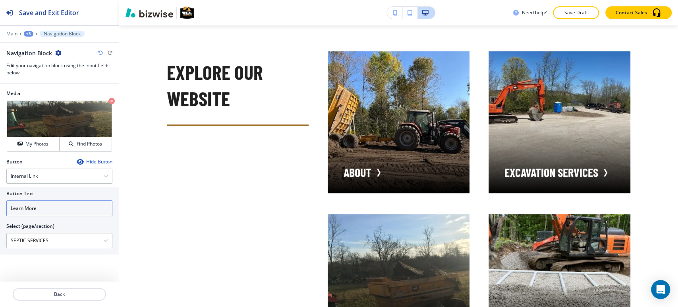
click at [52, 212] on input "Learn More" at bounding box center [59, 208] width 106 height 16
paste input "SEPTIC SERVICES"
type input "SEPTIC SERVICES"
click at [28, 34] on div "+3" at bounding box center [29, 34] width 10 height 6
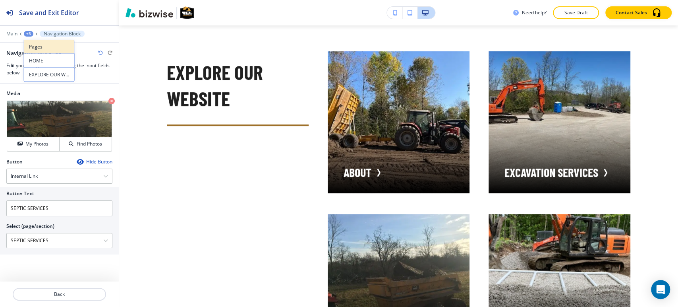
click at [29, 43] on p "Pages" at bounding box center [49, 46] width 41 height 7
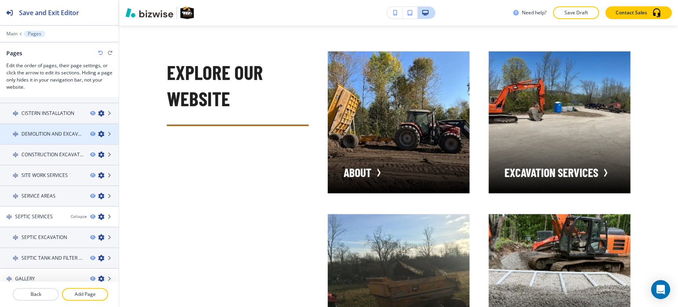
scroll to position [186, 0]
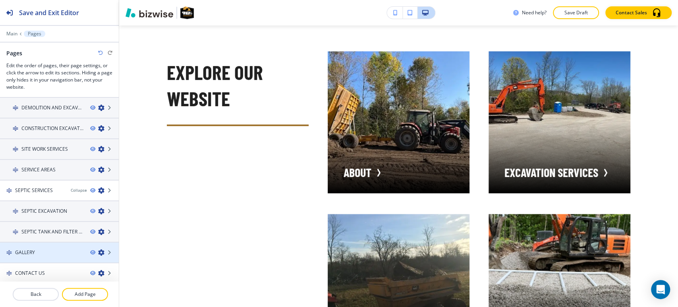
click at [98, 250] on icon "button" at bounding box center [101, 252] width 6 height 6
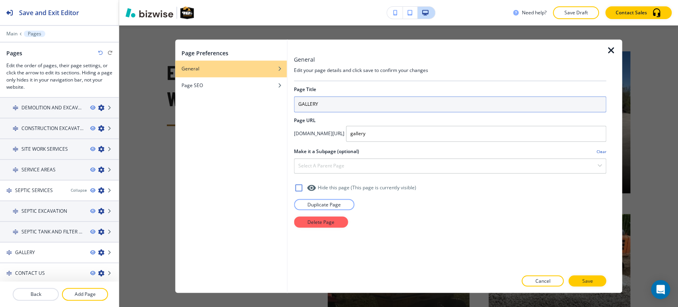
click at [373, 107] on input "GALLERY" at bounding box center [450, 104] width 312 height 16
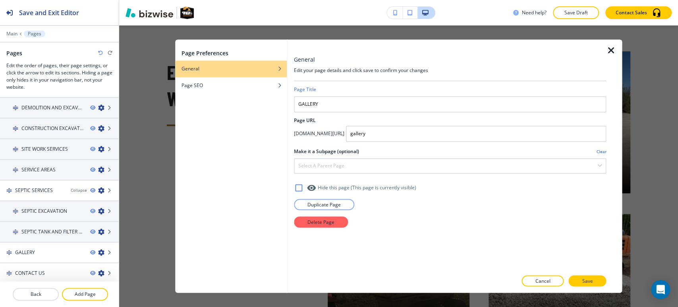
click at [605, 46] on div at bounding box center [450, 47] width 312 height 16
click at [613, 50] on icon "button" at bounding box center [611, 51] width 10 height 10
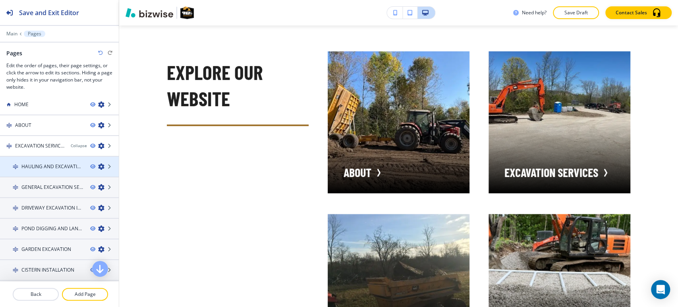
scroll to position [0, 0]
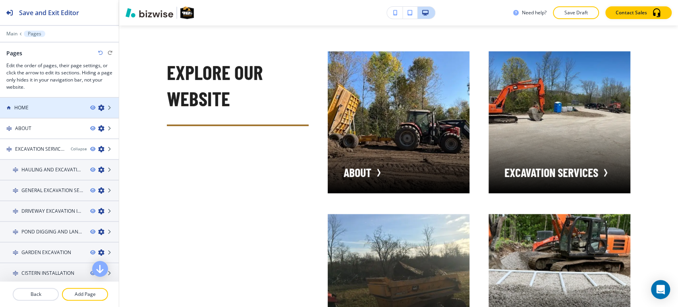
click at [34, 111] on div at bounding box center [59, 114] width 119 height 6
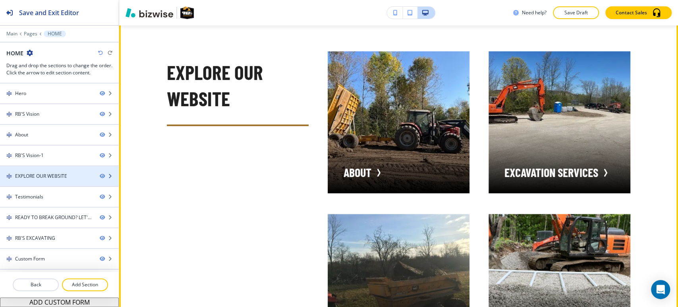
click at [46, 177] on div "EXPLORE OUR WEBSITE" at bounding box center [41, 175] width 52 height 7
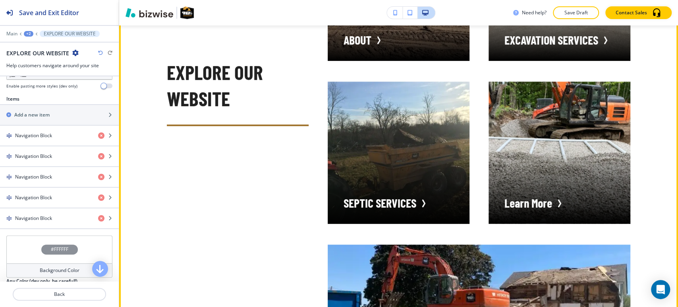
scroll to position [2332, 0]
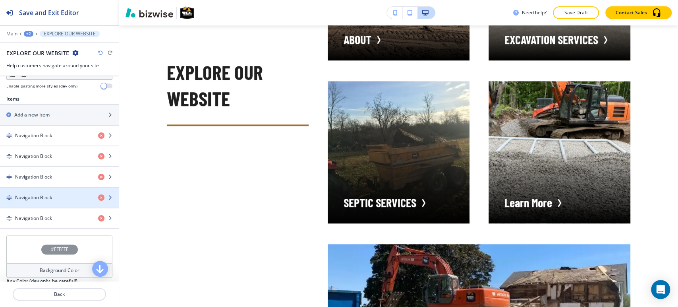
click at [36, 195] on h4 "Navigation Block" at bounding box center [33, 197] width 37 height 7
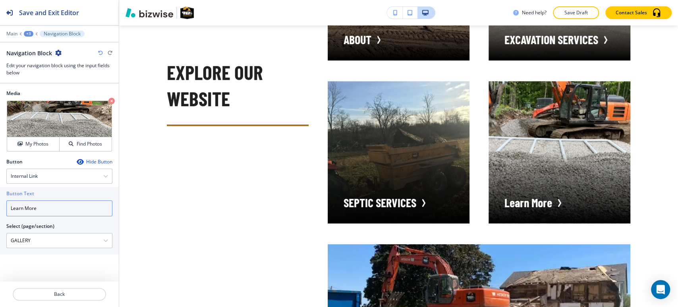
click at [63, 215] on input "Learn More" at bounding box center [59, 208] width 106 height 16
paste input "GALLERY"
type input "GALLERY"
click at [27, 33] on div "+3" at bounding box center [29, 34] width 10 height 6
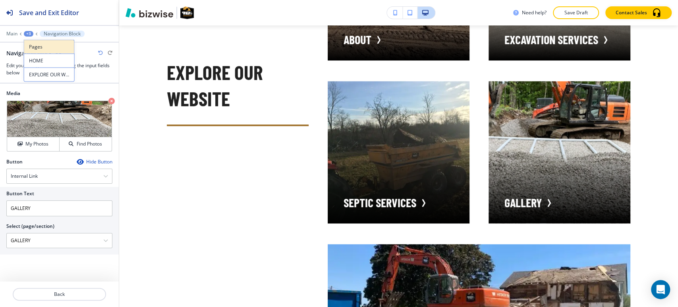
click at [60, 47] on p "Pages" at bounding box center [49, 46] width 41 height 7
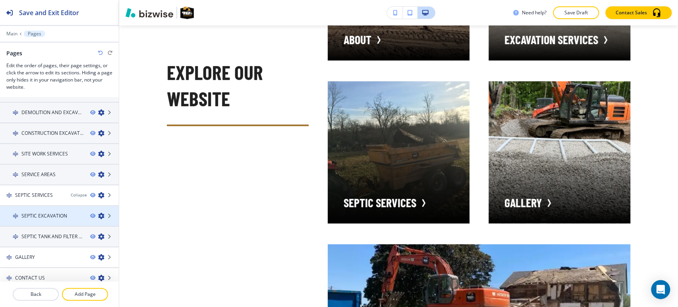
scroll to position [186, 0]
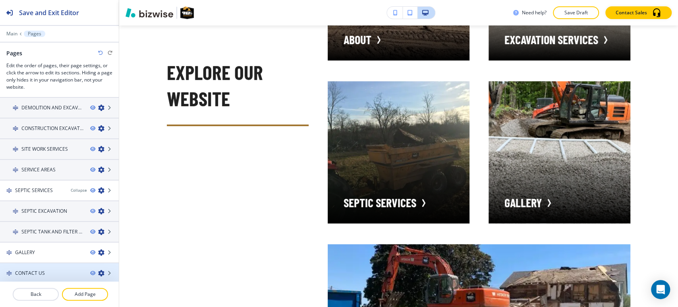
click at [98, 271] on icon "button" at bounding box center [101, 273] width 6 height 6
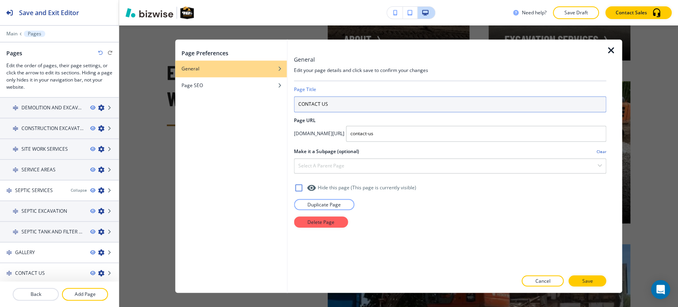
click at [383, 107] on input "CONTACT US" at bounding box center [450, 104] width 312 height 16
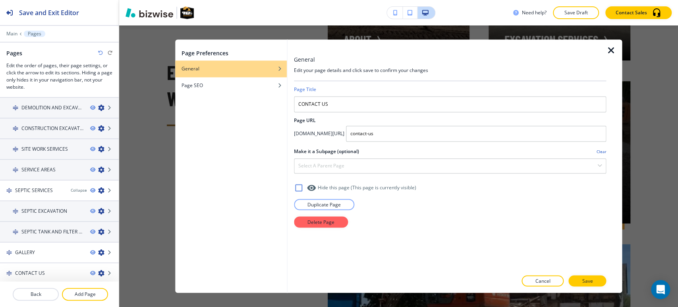
drag, startPoint x: 613, startPoint y: 47, endPoint x: 603, endPoint y: 47, distance: 9.9
click at [612, 47] on icon "button" at bounding box center [611, 51] width 10 height 10
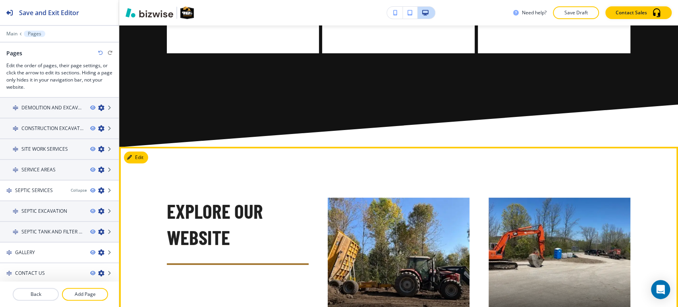
scroll to position [1979, 0]
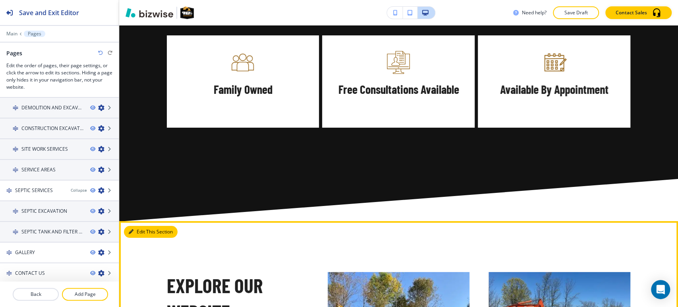
click at [136, 226] on button "Edit This Section" at bounding box center [151, 232] width 54 height 12
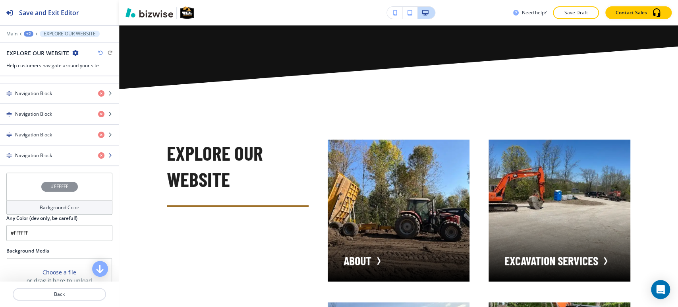
scroll to position [306, 0]
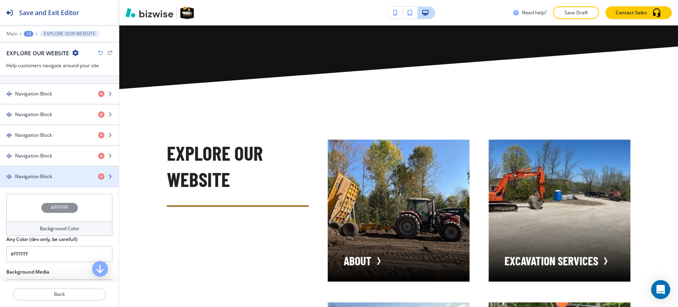
click at [40, 176] on h4 "Navigation Block" at bounding box center [33, 176] width 37 height 7
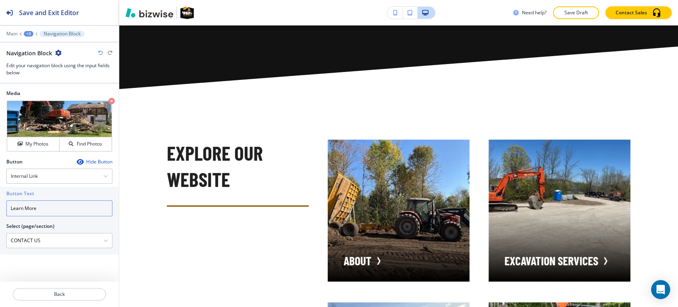
click at [51, 209] on input "Learn More" at bounding box center [59, 208] width 106 height 16
paste input "CONTACT US"
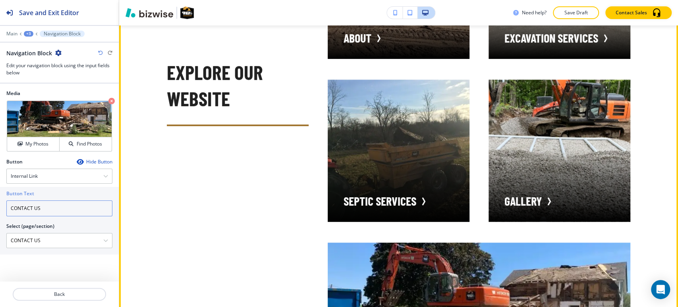
scroll to position [2288, 0]
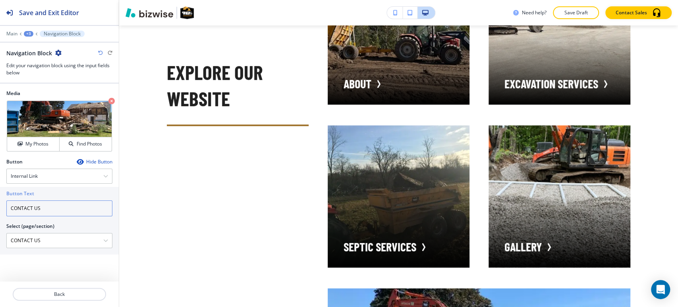
type input "CONTACT US"
click at [29, 34] on div "+3" at bounding box center [29, 34] width 10 height 6
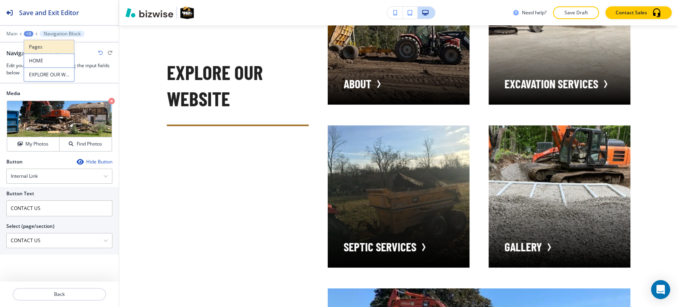
click at [32, 48] on p "Pages" at bounding box center [49, 46] width 41 height 7
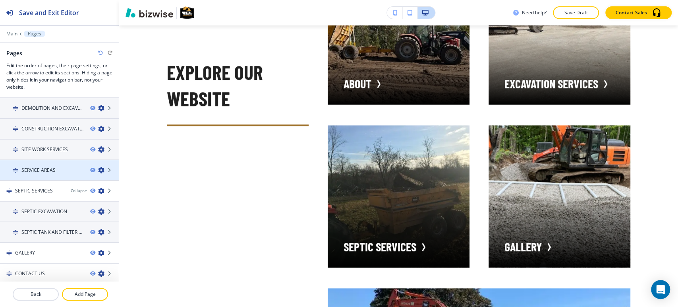
scroll to position [186, 0]
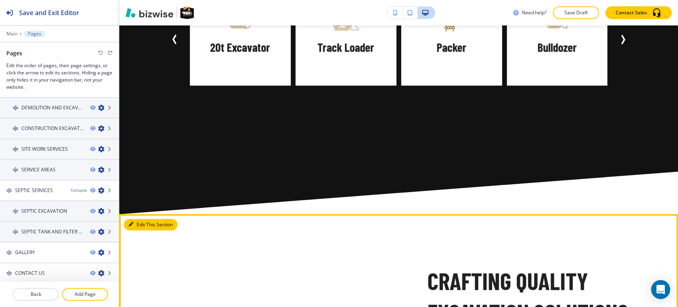
click at [136, 219] on button "Edit This Section" at bounding box center [151, 225] width 54 height 12
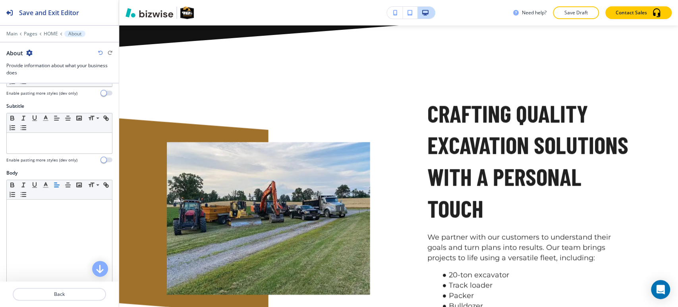
scroll to position [265, 0]
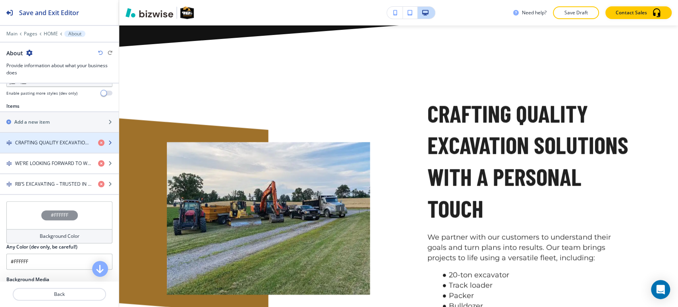
click at [39, 140] on h4 "CRAFTING QUALITY EXCAVATION SOLUTIONS WITH A PERSONAL TOUCH" at bounding box center [53, 142] width 77 height 7
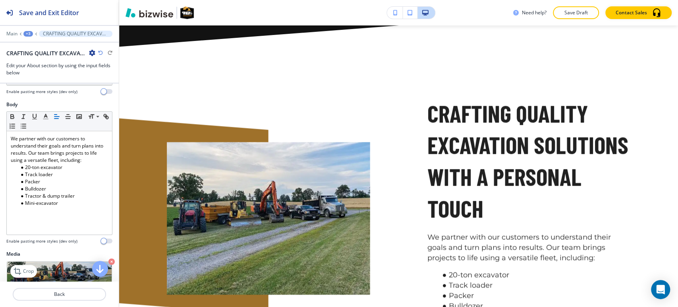
scroll to position [221, 0]
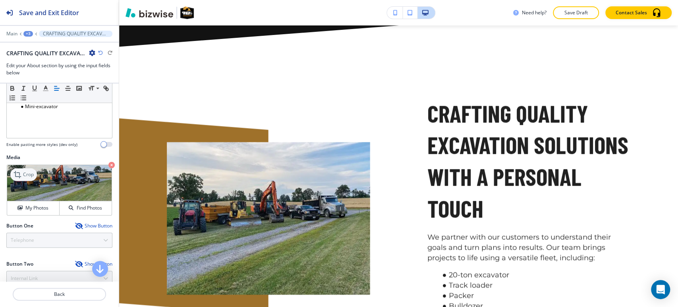
click at [29, 174] on p "Crop" at bounding box center [28, 174] width 11 height 7
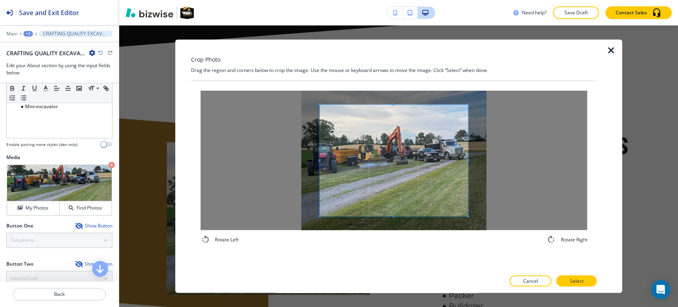
click at [390, 103] on div at bounding box center [394, 160] width 387 height 139
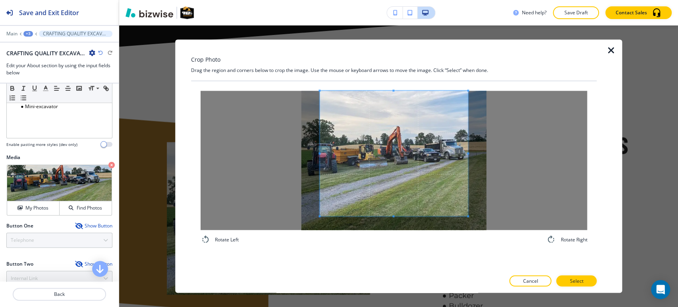
click at [419, 57] on div "Crop Photo Drag the region and corners below to crop the image. Use the mouse o…" at bounding box center [394, 165] width 406 height 253
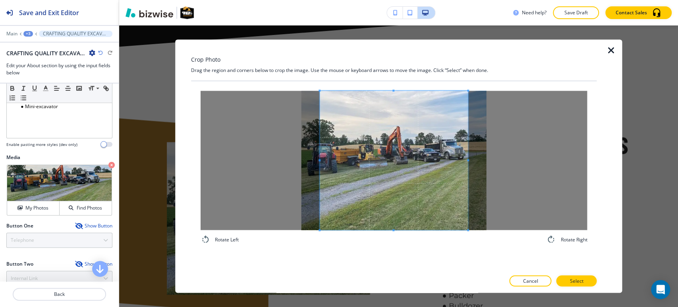
click at [384, 261] on div "Rotate Left Rotate Right" at bounding box center [394, 175] width 406 height 189
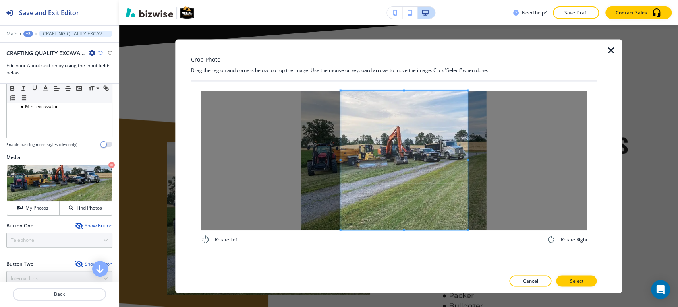
click at [341, 163] on div at bounding box center [405, 160] width 128 height 139
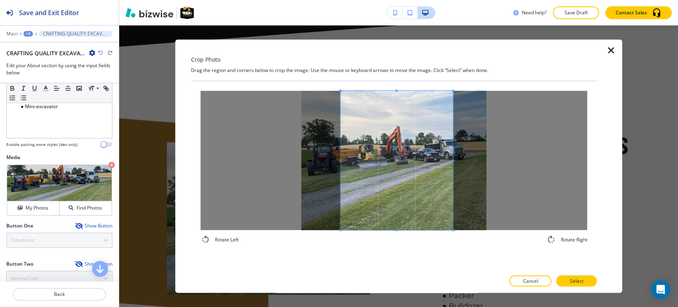
click at [453, 159] on span at bounding box center [454, 160] width 2 height 2
click at [576, 277] on p "Select" at bounding box center [577, 280] width 14 height 7
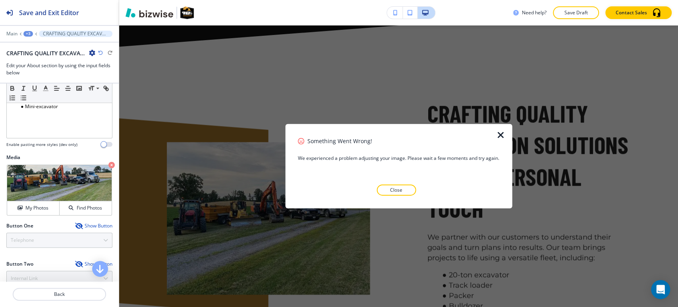
click at [499, 134] on icon "button" at bounding box center [501, 135] width 10 height 10
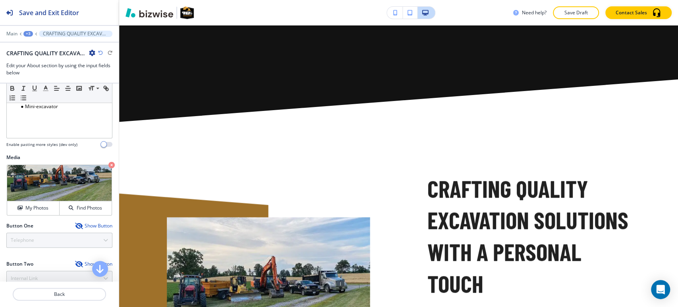
scroll to position [734, 0]
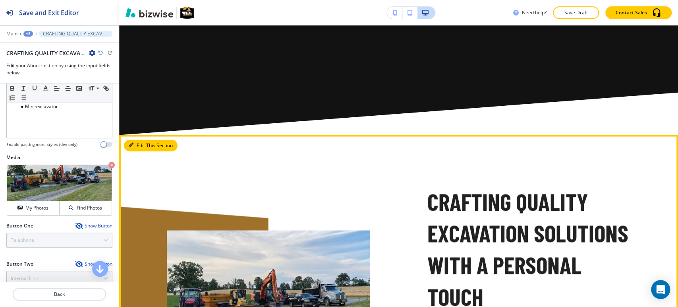
click at [132, 143] on icon "button" at bounding box center [131, 145] width 5 height 5
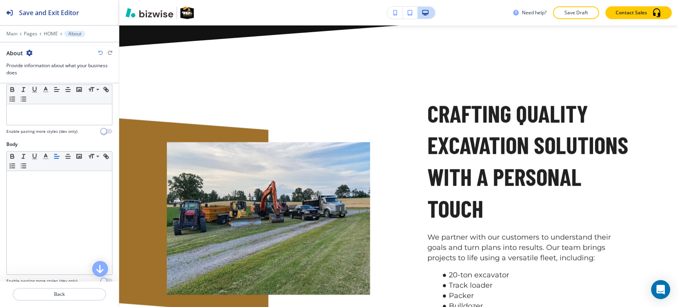
scroll to position [176, 0]
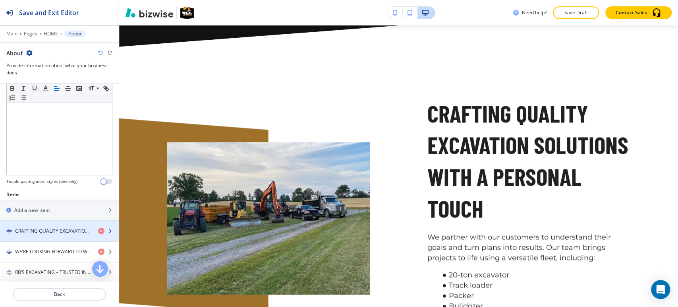
click at [22, 225] on div "button" at bounding box center [59, 224] width 119 height 6
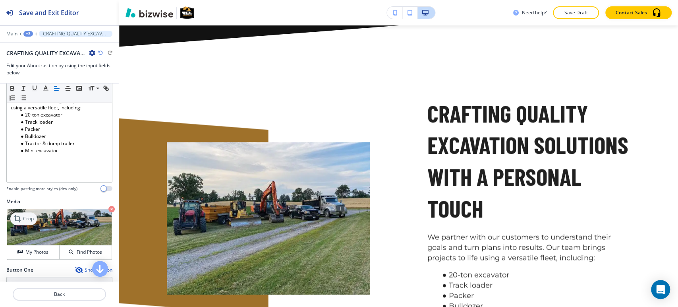
click at [15, 215] on icon at bounding box center [17, 218] width 7 height 7
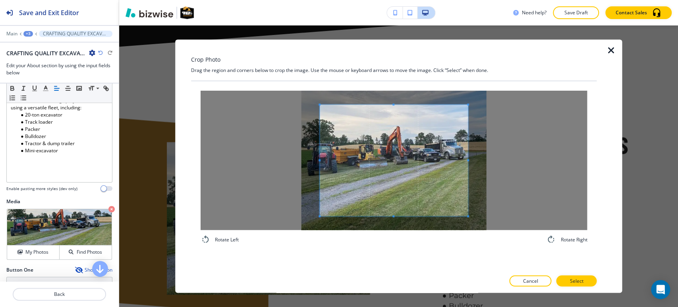
click at [403, 46] on div "Crop Photo Drag the region and corners below to crop the image. Use the mouse o…" at bounding box center [394, 165] width 406 height 253
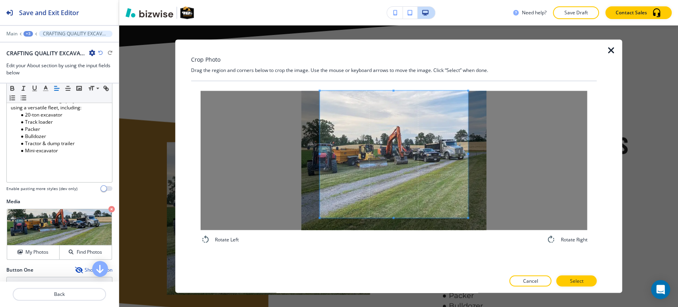
click at [388, 259] on div "Rotate Left Rotate Right" at bounding box center [394, 175] width 406 height 189
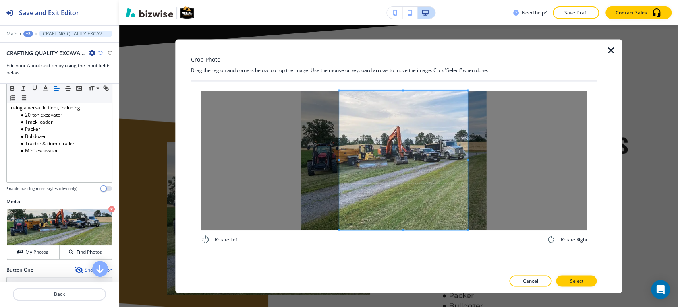
click at [340, 163] on div at bounding box center [403, 160] width 129 height 139
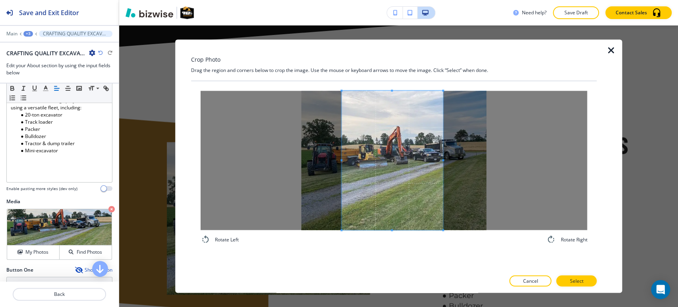
click at [444, 162] on span at bounding box center [443, 160] width 2 height 139
click at [577, 281] on p "Select" at bounding box center [577, 280] width 14 height 7
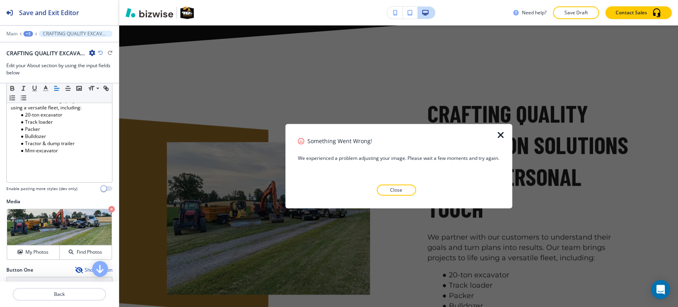
click at [499, 133] on icon "button" at bounding box center [501, 135] width 10 height 10
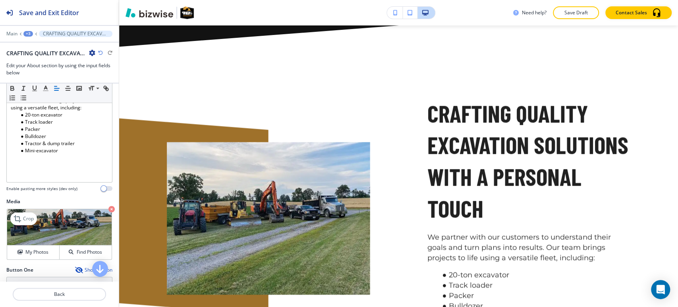
click at [108, 208] on icon "button" at bounding box center [111, 209] width 6 height 6
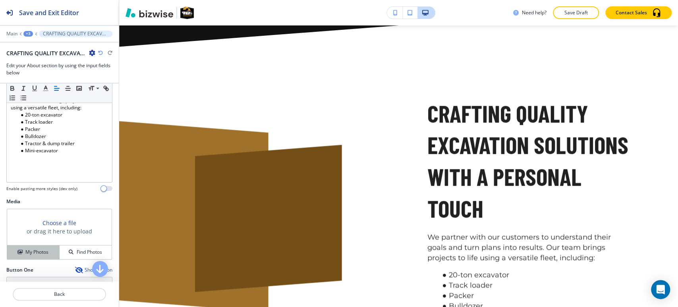
click at [34, 248] on h4 "My Photos" at bounding box center [36, 251] width 23 height 7
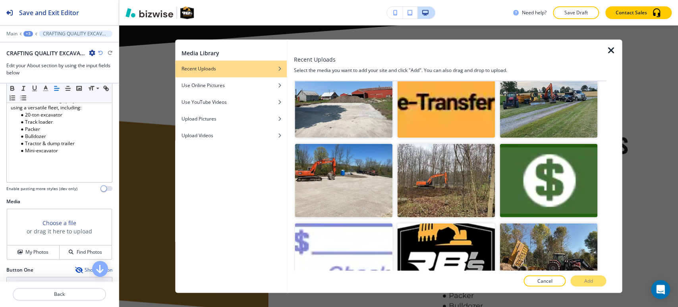
scroll to position [3983, 0]
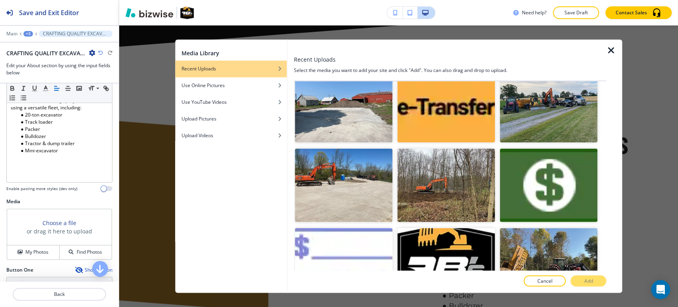
click at [582, 279] on button "Add" at bounding box center [589, 280] width 36 height 11
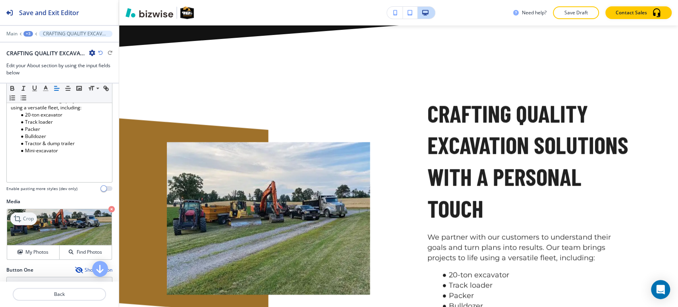
click at [25, 215] on p "Crop" at bounding box center [28, 218] width 11 height 7
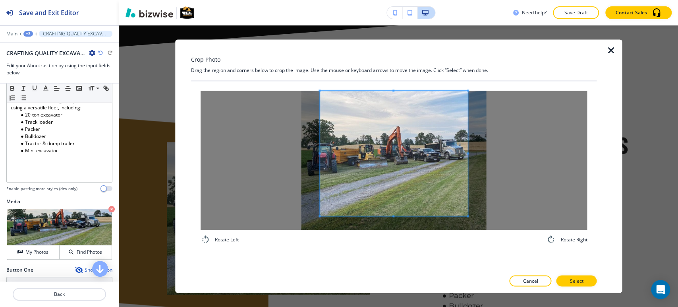
click at [396, 64] on div "Crop Photo Drag the region and corners below to crop the image. Use the mouse o…" at bounding box center [394, 165] width 406 height 253
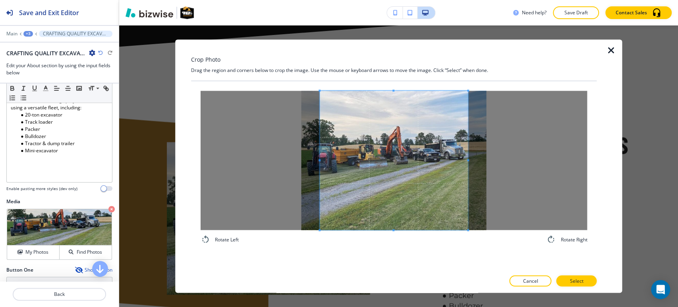
click at [375, 276] on div "Crop Photo Drag the region and corners below to crop the image. Use the mouse o…" at bounding box center [394, 165] width 406 height 253
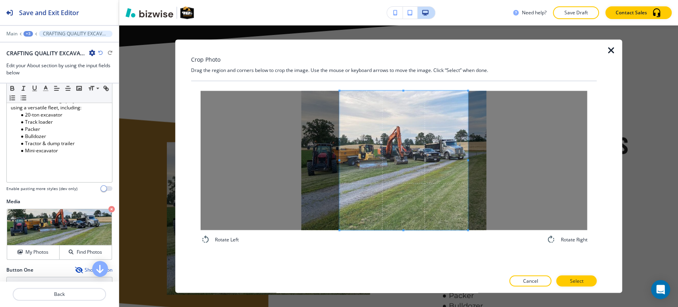
click at [339, 165] on div at bounding box center [403, 160] width 129 height 139
click at [469, 159] on div at bounding box center [394, 160] width 387 height 139
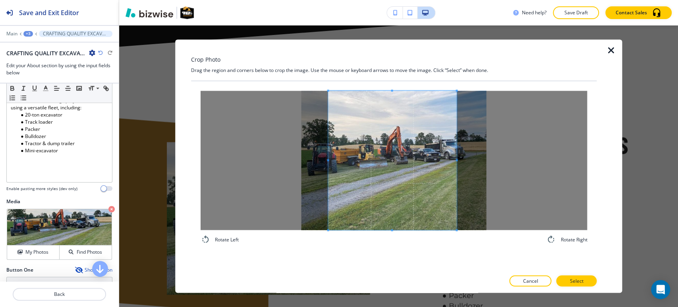
click at [455, 164] on span at bounding box center [392, 160] width 129 height 139
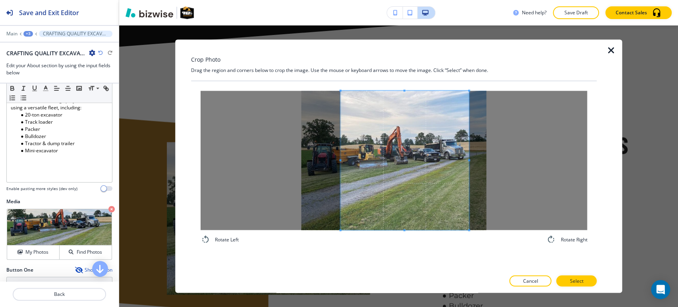
click at [415, 167] on span at bounding box center [405, 160] width 129 height 139
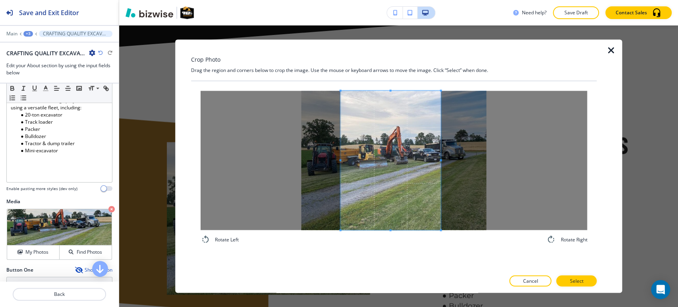
click at [440, 159] on span at bounding box center [441, 160] width 2 height 2
click at [569, 278] on button "Select" at bounding box center [576, 280] width 41 height 11
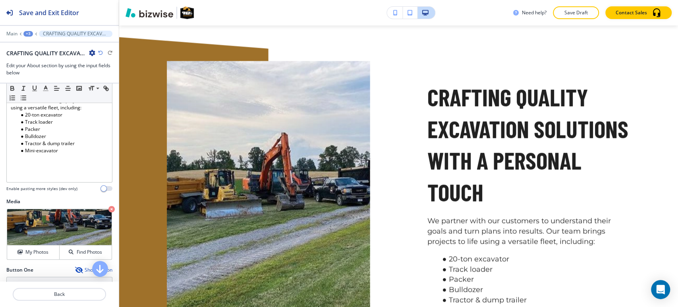
scroll to position [910, 0]
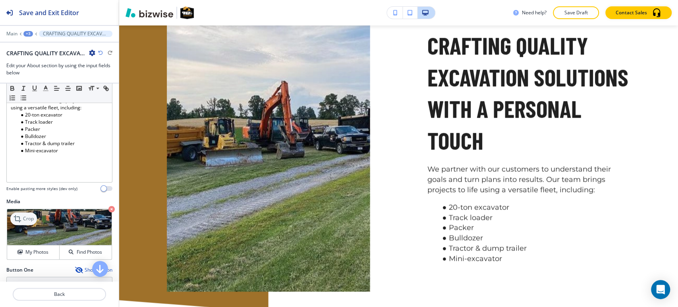
click at [22, 218] on icon at bounding box center [19, 219] width 10 height 10
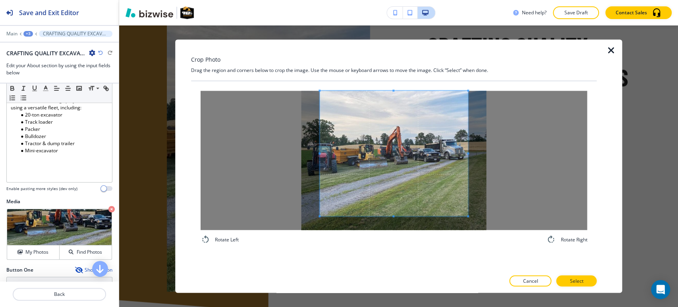
click at [395, 54] on div "Crop Photo Drag the region and corners below to crop the image. Use the mouse o…" at bounding box center [394, 165] width 406 height 253
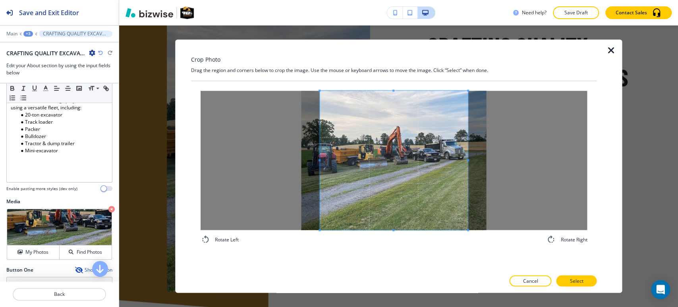
click at [392, 257] on div "Rotate Left Rotate Right" at bounding box center [394, 175] width 406 height 189
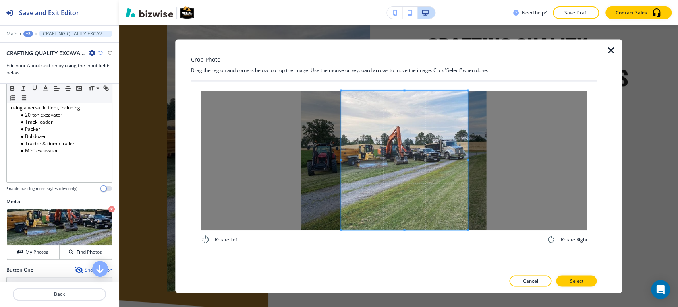
click at [341, 160] on span at bounding box center [341, 160] width 2 height 2
click at [569, 278] on button "Select" at bounding box center [576, 280] width 41 height 11
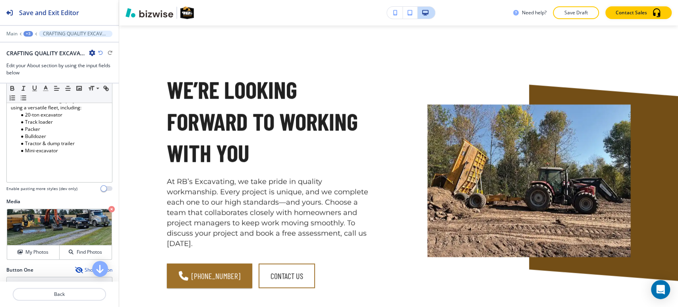
scroll to position [1175, 0]
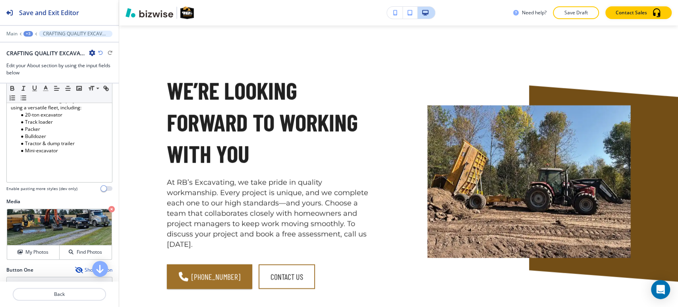
click at [28, 29] on div at bounding box center [59, 28] width 119 height 5
click at [28, 31] on div "+3" at bounding box center [28, 34] width 10 height 6
click at [50, 74] on p "About" at bounding box center [49, 74] width 41 height 7
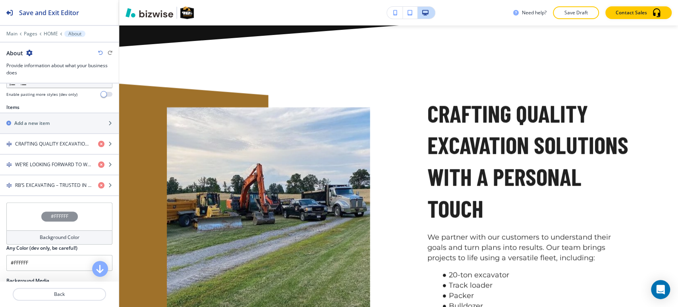
scroll to position [309, 0]
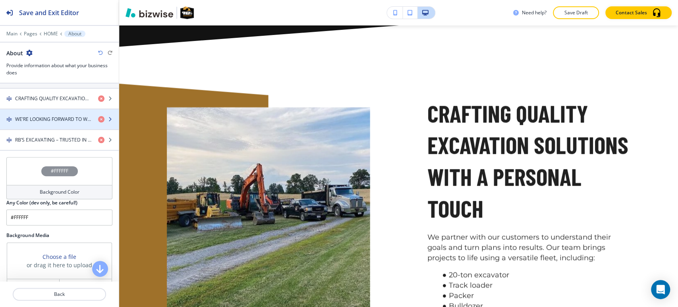
click at [26, 120] on h4 "WE’RE LOOKING FORWARD TO WORKING WITH YOU" at bounding box center [53, 119] width 77 height 7
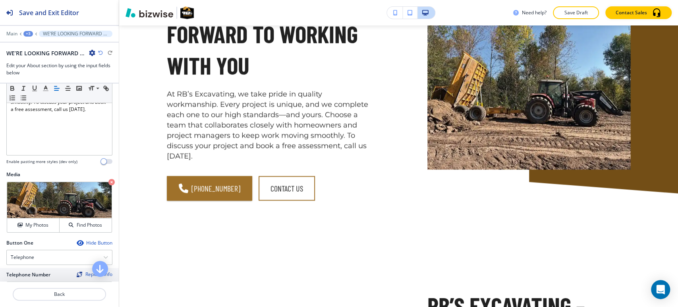
scroll to position [207, 0]
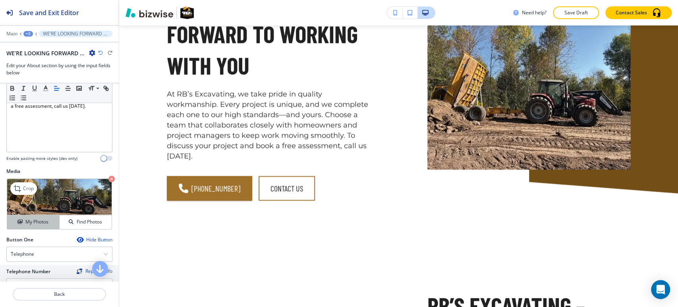
click at [30, 223] on h4 "My Photos" at bounding box center [36, 221] width 23 height 7
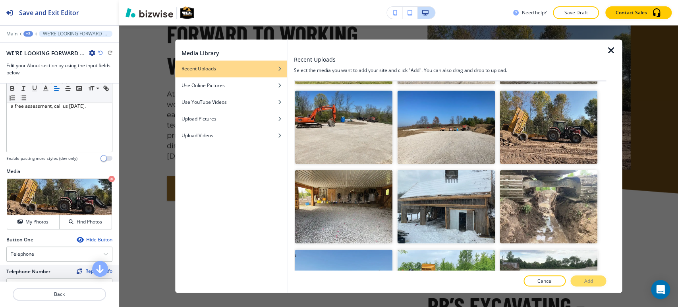
scroll to position [2781, 0]
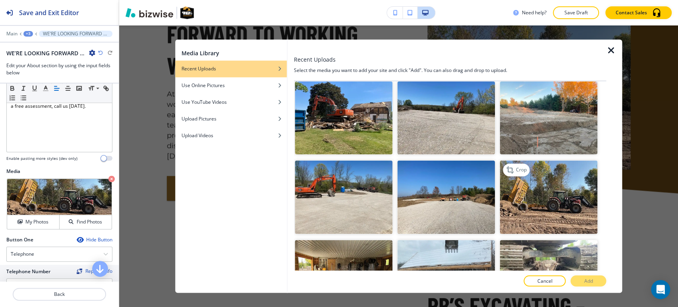
click at [527, 161] on img "button" at bounding box center [549, 198] width 98 height 74
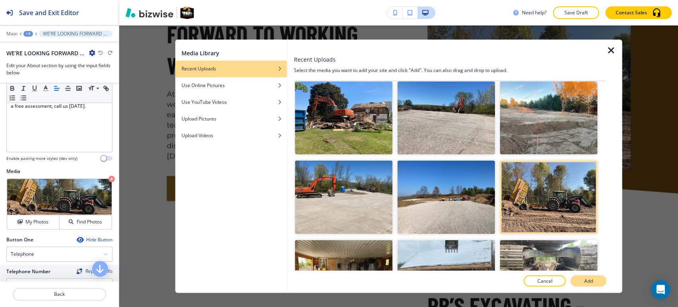
click at [582, 279] on button "Add" at bounding box center [589, 280] width 36 height 11
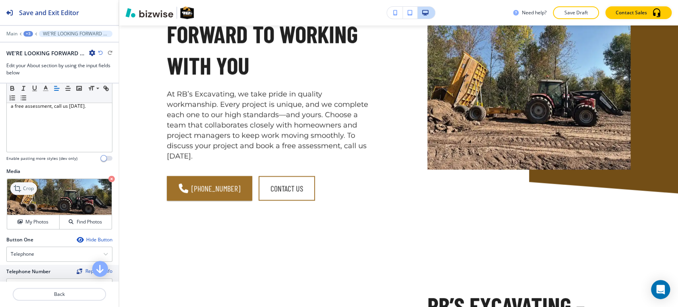
click at [22, 184] on icon at bounding box center [19, 189] width 10 height 10
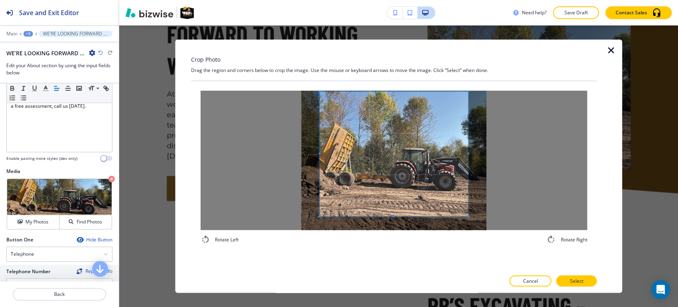
click at [395, 53] on div "Crop Photo Drag the region and corners below to crop the image. Use the mouse o…" at bounding box center [394, 165] width 406 height 253
click at [393, 225] on div at bounding box center [394, 160] width 387 height 139
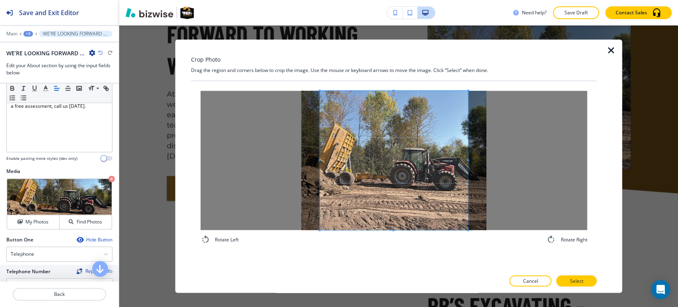
click at [388, 279] on div "Crop Photo Drag the region and corners below to crop the image. Use the mouse o…" at bounding box center [394, 165] width 406 height 253
click at [576, 279] on p "Select" at bounding box center [577, 280] width 14 height 7
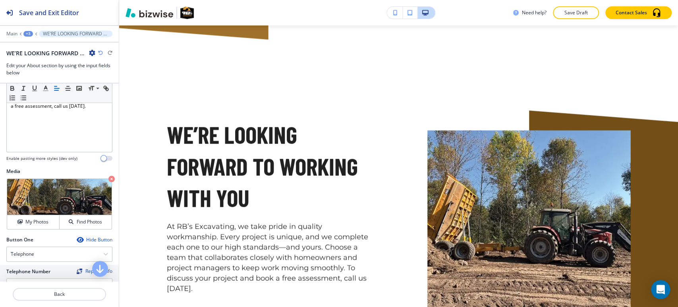
scroll to position [1264, 0]
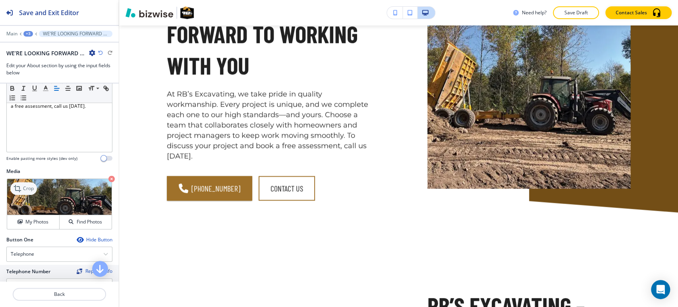
click at [22, 187] on icon at bounding box center [19, 189] width 10 height 10
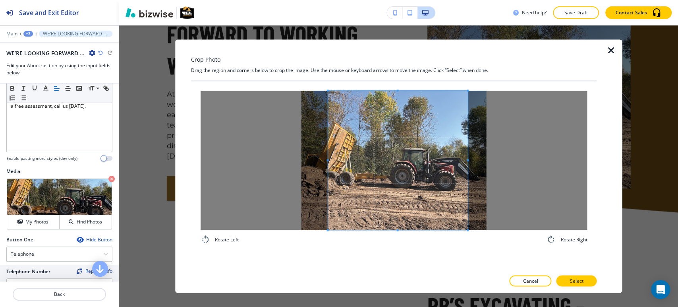
click at [327, 161] on span at bounding box center [328, 160] width 2 height 2
click at [580, 282] on p "Select" at bounding box center [577, 280] width 14 height 7
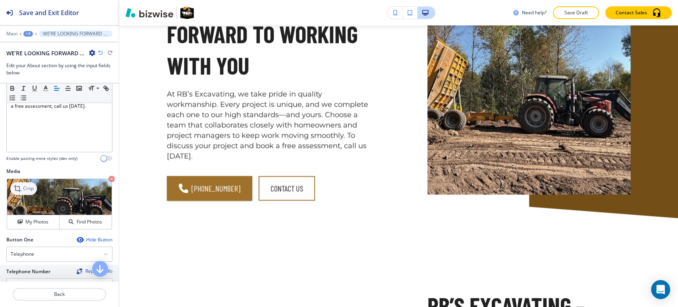
click at [34, 189] on div "Crop" at bounding box center [23, 188] width 27 height 13
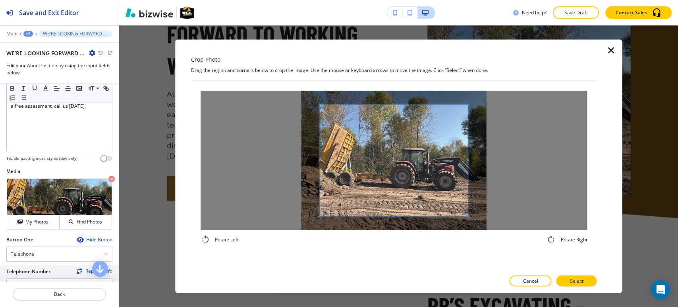
click at [411, 36] on div "Crop Photo Drag the region and corners below to crop the image. Use the mouse o…" at bounding box center [398, 165] width 559 height 281
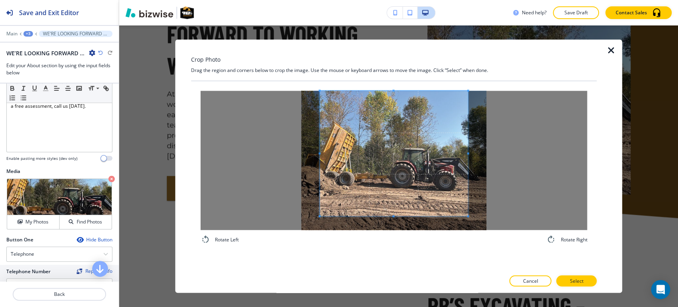
click at [393, 215] on span at bounding box center [394, 153] width 148 height 125
click at [395, 262] on div "Rotate Left Rotate Right" at bounding box center [394, 175] width 406 height 189
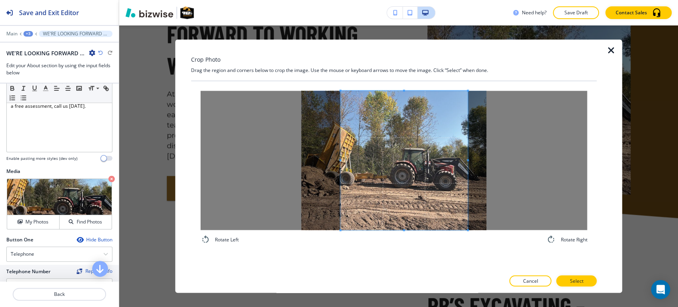
click at [341, 166] on div at bounding box center [405, 160] width 128 height 139
click at [575, 279] on p "Select" at bounding box center [577, 280] width 14 height 7
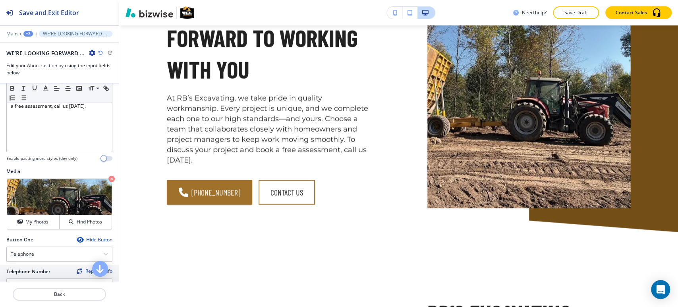
click at [77, 238] on icon "button" at bounding box center [80, 239] width 6 height 6
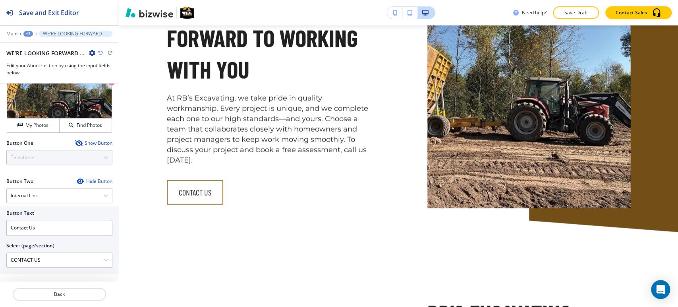
scroll to position [304, 0]
click at [77, 180] on icon "button" at bounding box center [80, 181] width 6 height 6
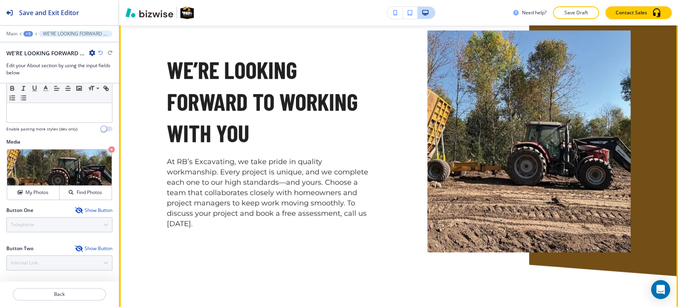
scroll to position [1131, 0]
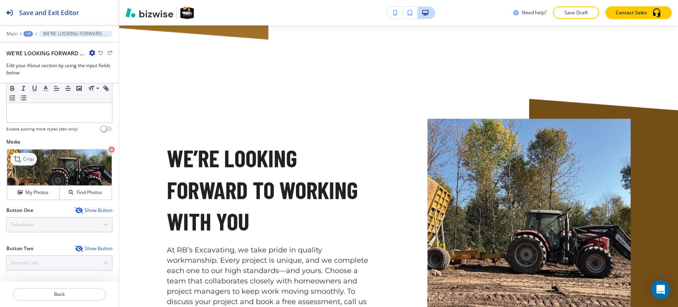
drag, startPoint x: 25, startPoint y: 153, endPoint x: 35, endPoint y: 160, distance: 13.1
click at [25, 153] on div "Crop" at bounding box center [23, 159] width 27 height 13
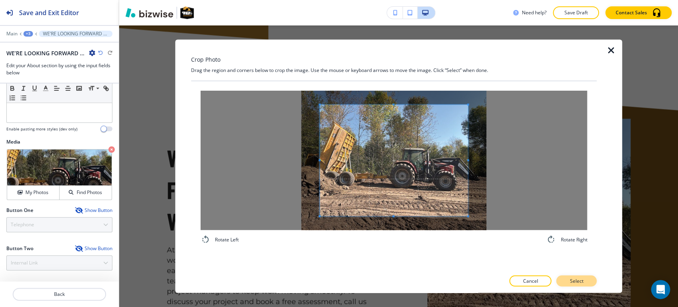
click at [577, 282] on p "Select" at bounding box center [577, 280] width 14 height 7
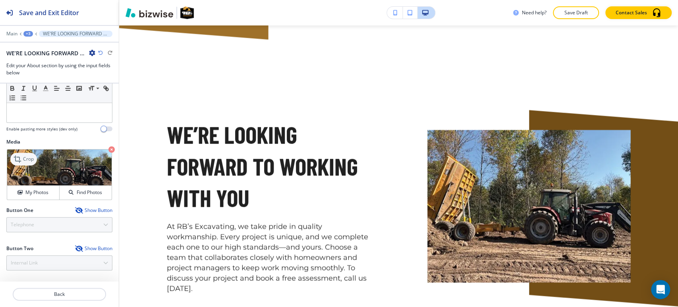
click at [25, 155] on p "Crop" at bounding box center [28, 158] width 11 height 7
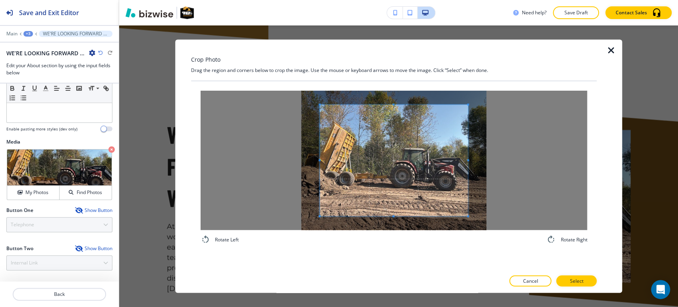
click at [393, 103] on div at bounding box center [394, 160] width 387 height 139
click at [394, 96] on span at bounding box center [394, 96] width 2 height 2
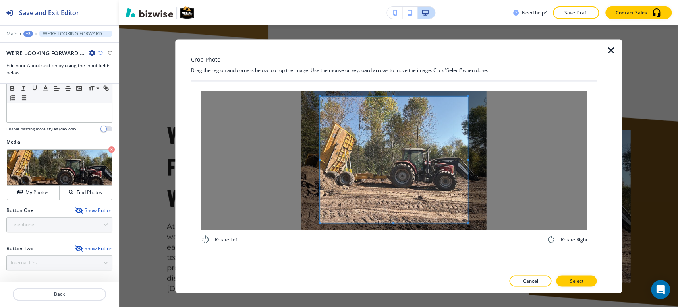
click at [393, 224] on span at bounding box center [394, 223] width 2 height 2
click at [586, 280] on button "Select" at bounding box center [576, 280] width 41 height 11
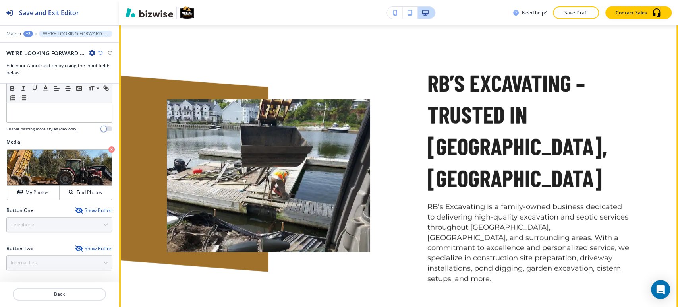
scroll to position [1396, 0]
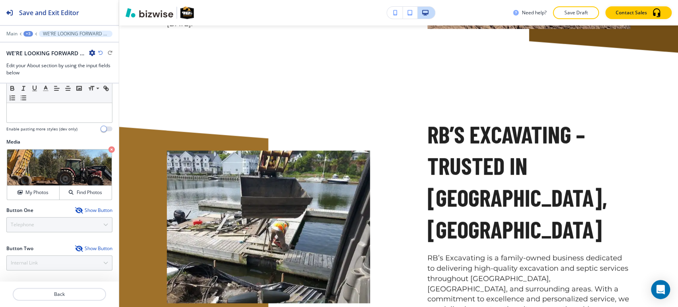
click at [28, 32] on div "+3" at bounding box center [28, 34] width 10 height 6
click at [30, 75] on p "About" at bounding box center [49, 74] width 41 height 7
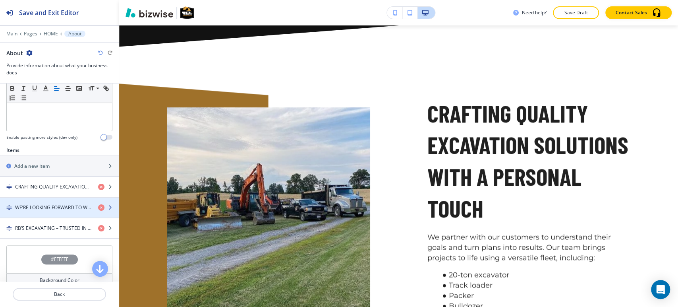
scroll to position [265, 0]
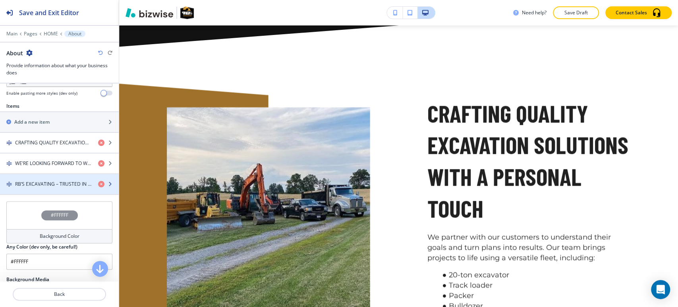
click at [46, 176] on div "button" at bounding box center [59, 177] width 119 height 6
click at [45, 180] on h4 "RB’S EXCAVATING – TRUSTED IN [GEOGRAPHIC_DATA], [GEOGRAPHIC_DATA]" at bounding box center [53, 183] width 77 height 7
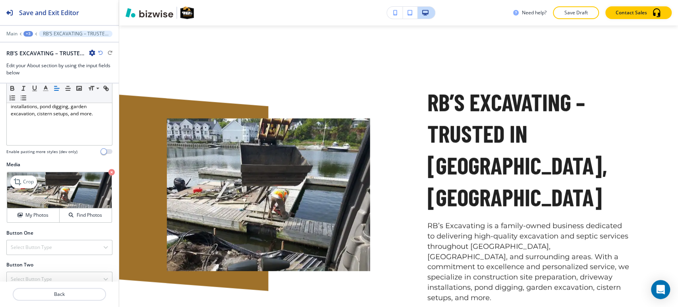
scroll to position [1430, 0]
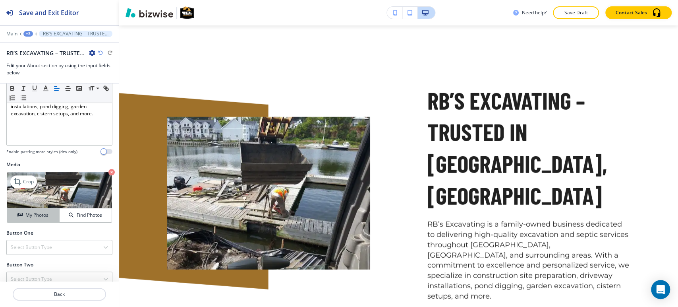
click at [32, 211] on h4 "My Photos" at bounding box center [36, 214] width 23 height 7
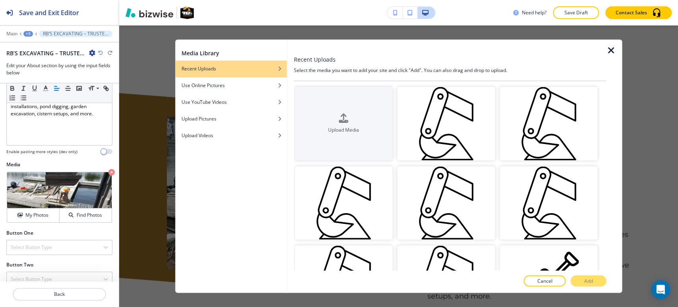
click at [611, 47] on icon "button" at bounding box center [611, 51] width 10 height 10
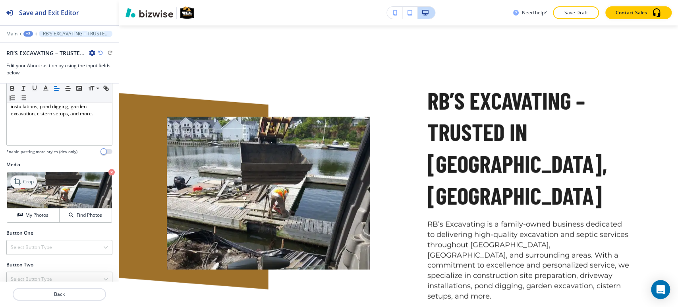
click at [30, 178] on p "Crop" at bounding box center [28, 181] width 11 height 7
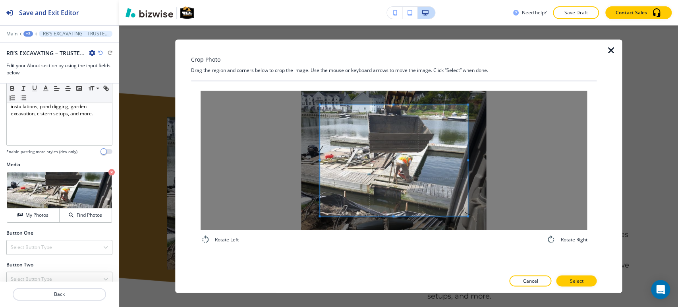
click at [394, 101] on div at bounding box center [394, 160] width 387 height 139
click at [394, 98] on span at bounding box center [394, 99] width 2 height 2
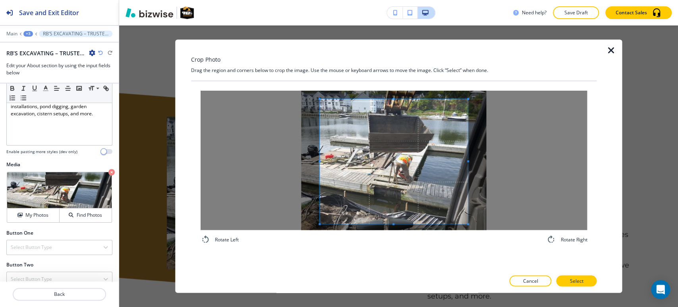
click at [393, 223] on span at bounding box center [394, 224] width 2 height 2
click at [563, 285] on button "Select" at bounding box center [576, 280] width 41 height 11
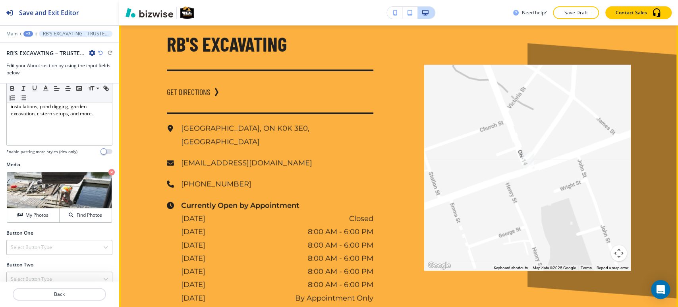
scroll to position [3391, 0]
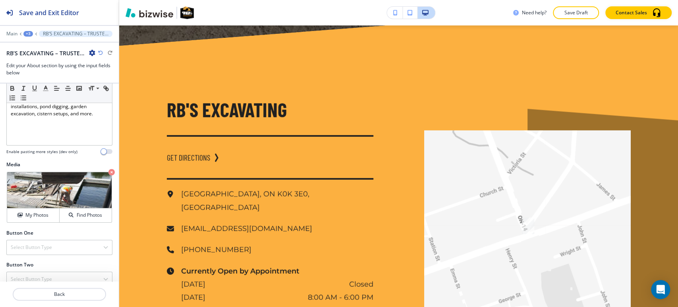
click at [28, 31] on div "+3" at bounding box center [28, 34] width 10 height 6
click at [34, 43] on p "Pages" at bounding box center [49, 46] width 41 height 7
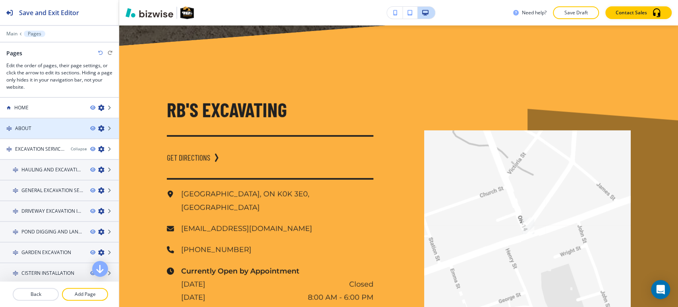
click at [43, 130] on div "ABOUT" at bounding box center [42, 128] width 84 height 7
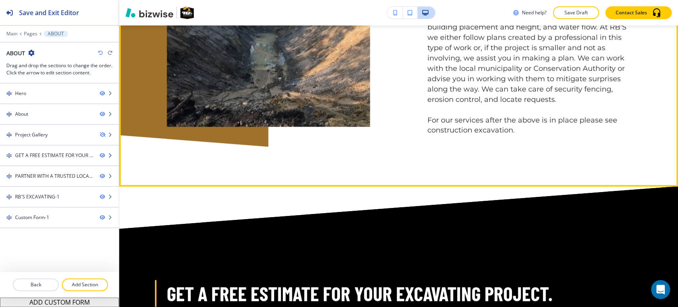
scroll to position [2605, 0]
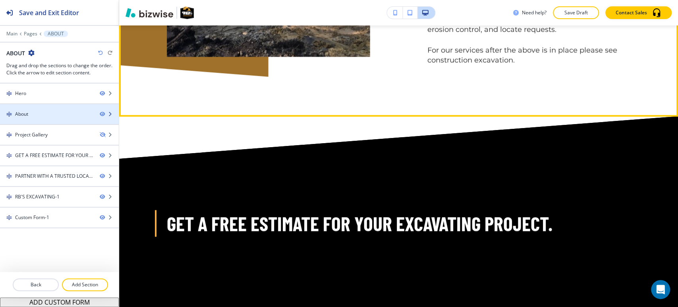
click at [43, 112] on div "About" at bounding box center [46, 113] width 93 height 7
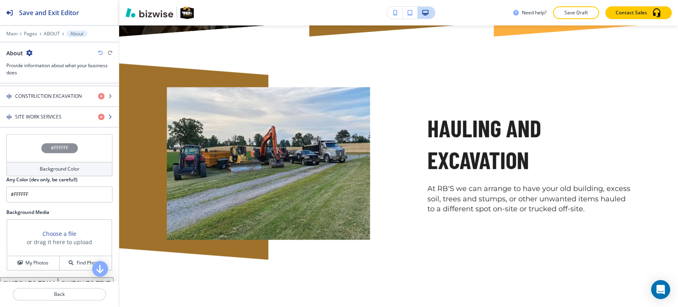
scroll to position [441, 0]
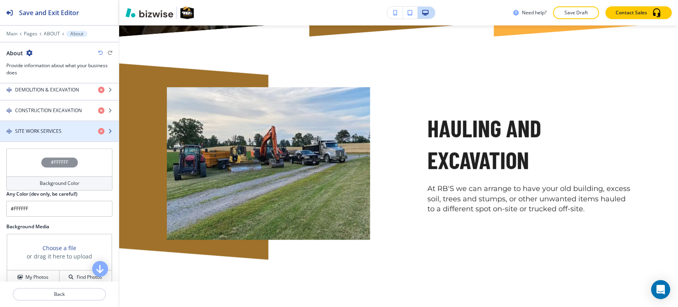
click at [52, 130] on h4 "SITE WORK SERVICES" at bounding box center [38, 131] width 46 height 7
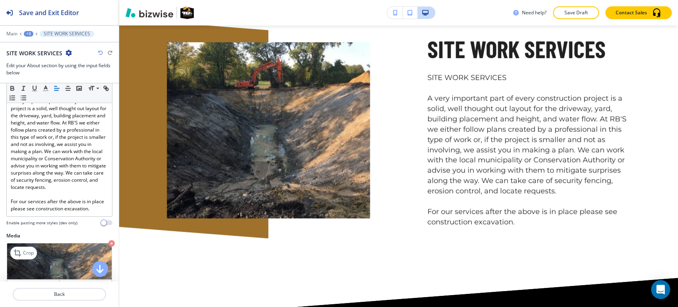
scroll to position [221, 0]
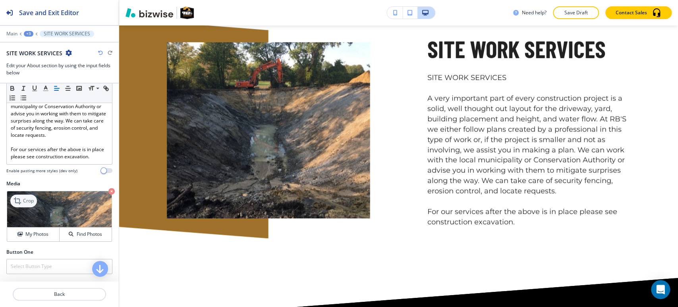
click at [27, 204] on p "Crop" at bounding box center [28, 200] width 11 height 7
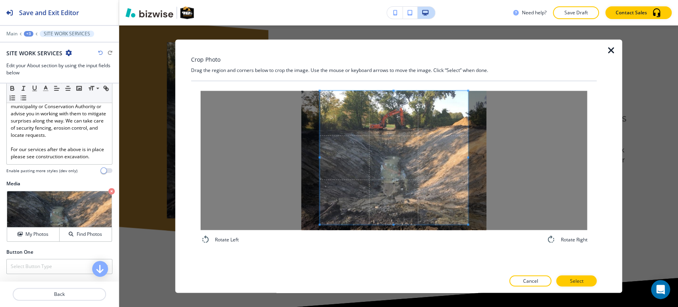
click at [395, 77] on div "Crop Photo Drag the region and corners below to crop the image. Use the mouse o…" at bounding box center [394, 165] width 406 height 253
click at [393, 250] on div "Rotate Left Rotate Right" at bounding box center [394, 167] width 406 height 172
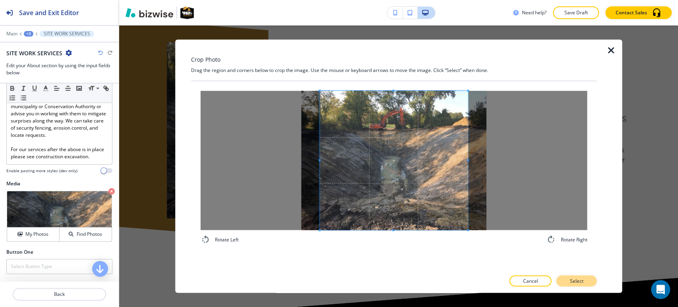
click at [585, 282] on button "Select" at bounding box center [576, 280] width 41 height 11
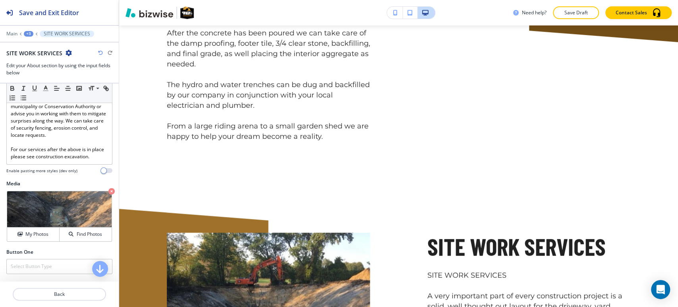
scroll to position [2278, 0]
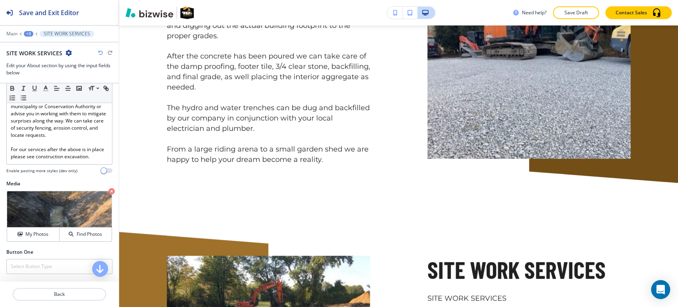
click at [27, 33] on div "+3" at bounding box center [29, 34] width 10 height 6
click at [43, 76] on p "About" at bounding box center [49, 74] width 41 height 7
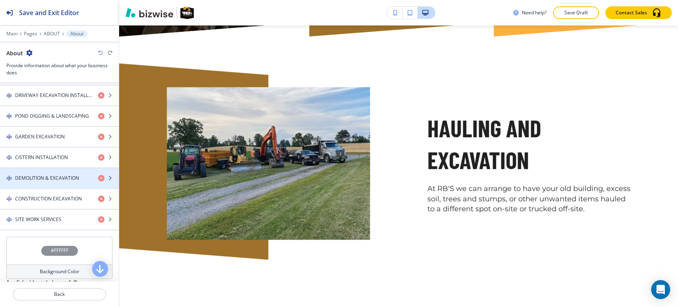
scroll to position [353, 0]
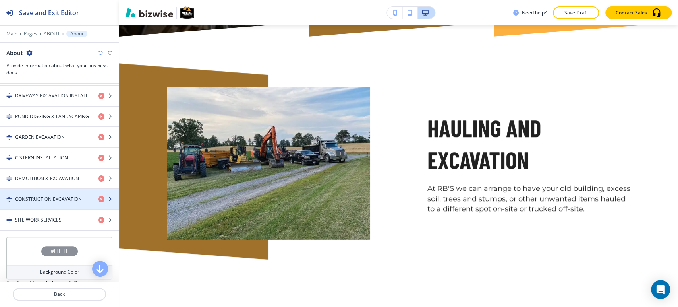
click at [39, 195] on h4 "CONSTRUCTION EXCAVATION" at bounding box center [48, 198] width 67 height 7
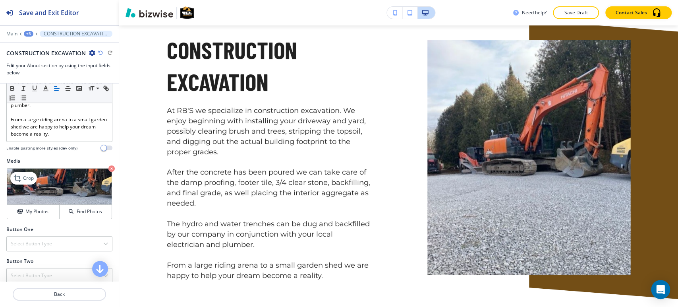
scroll to position [0, 0]
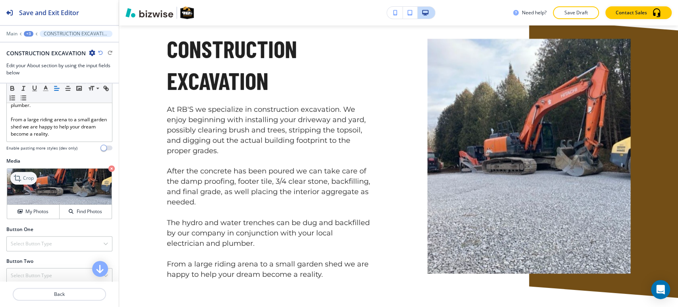
click at [24, 182] on p "Crop" at bounding box center [28, 177] width 11 height 7
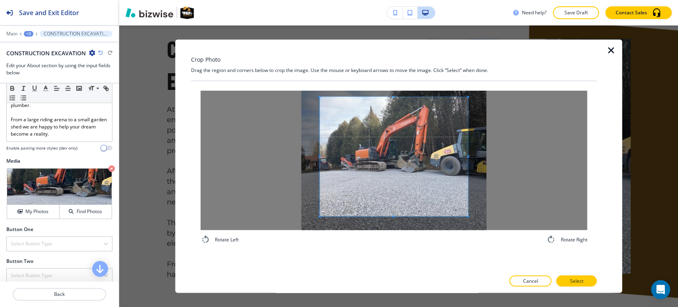
click at [394, 96] on span at bounding box center [394, 97] width 2 height 2
click at [580, 278] on p "Select" at bounding box center [577, 280] width 14 height 7
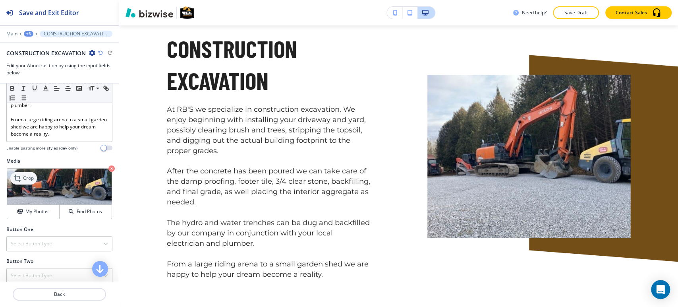
click at [16, 183] on icon at bounding box center [19, 178] width 10 height 10
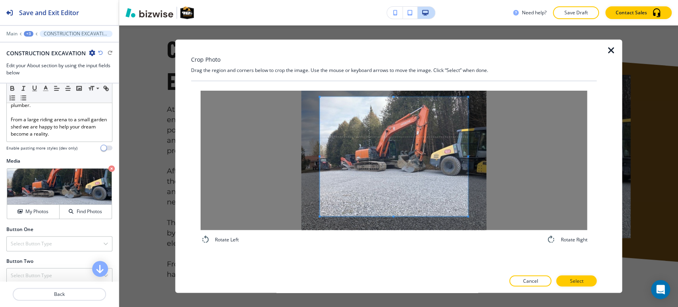
click at [393, 55] on div "Crop Photo Drag the region and corners below to crop the image. Use the mouse o…" at bounding box center [394, 165] width 406 height 253
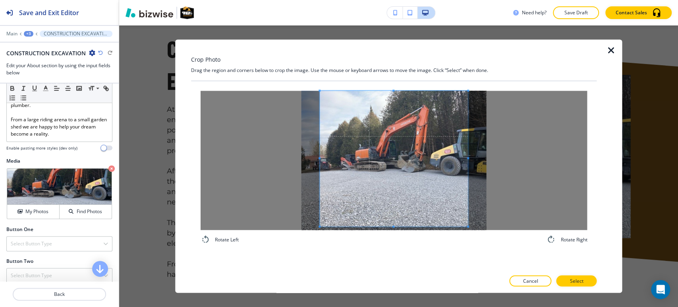
click at [391, 263] on div "Rotate Left Rotate Right" at bounding box center [394, 175] width 406 height 189
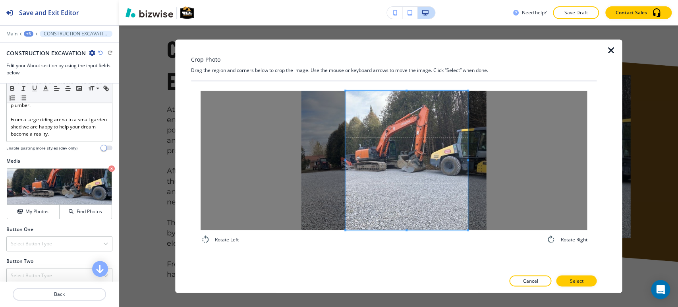
click at [345, 161] on div at bounding box center [406, 160] width 122 height 139
click at [579, 285] on button "Select" at bounding box center [576, 280] width 41 height 11
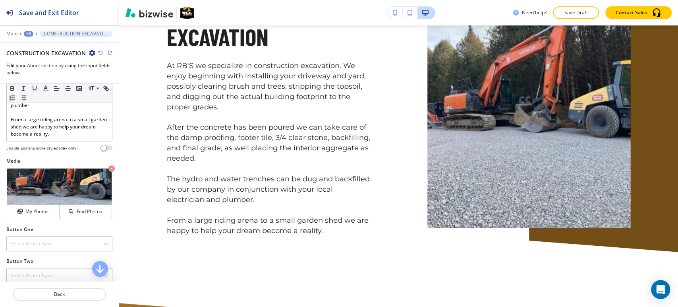
scroll to position [2340, 0]
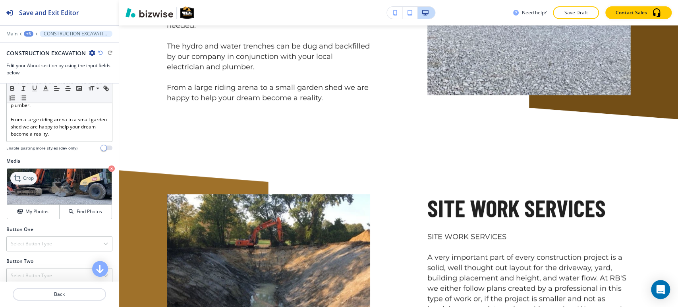
click at [31, 182] on p "Crop" at bounding box center [28, 177] width 11 height 7
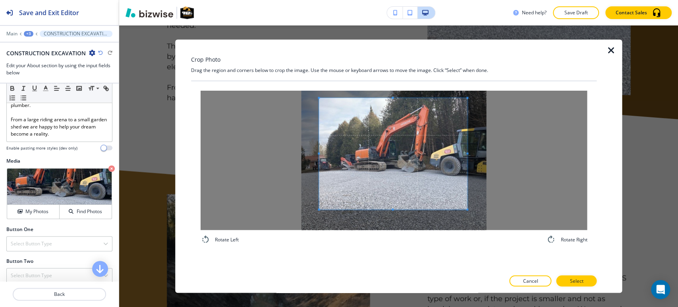
click at [393, 79] on div "Crop Photo Drag the region and corners below to crop the image. Use the mouse o…" at bounding box center [394, 165] width 406 height 253
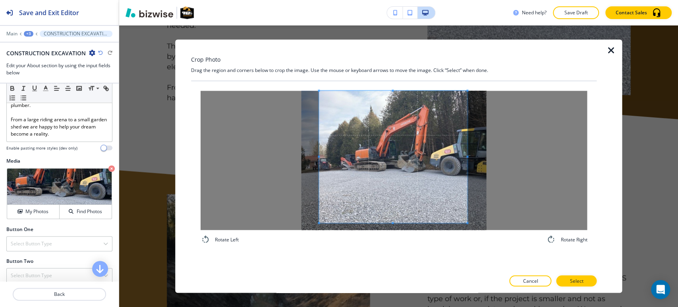
click at [404, 275] on div "Crop Photo Drag the region and corners below to crop the image. Use the mouse o…" at bounding box center [394, 165] width 406 height 253
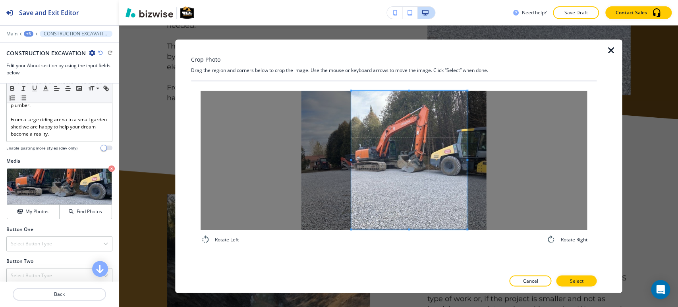
click at [350, 165] on span at bounding box center [351, 160] width 2 height 138
click at [586, 277] on button "Select" at bounding box center [576, 280] width 41 height 11
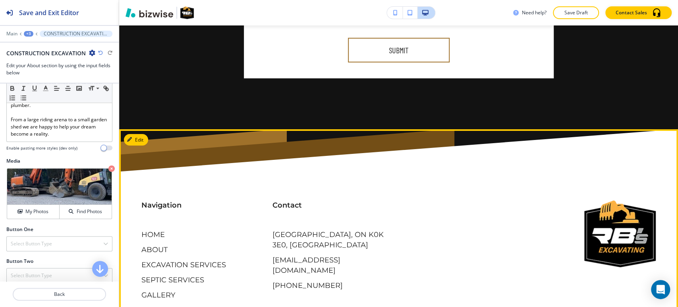
scroll to position [4086, 0]
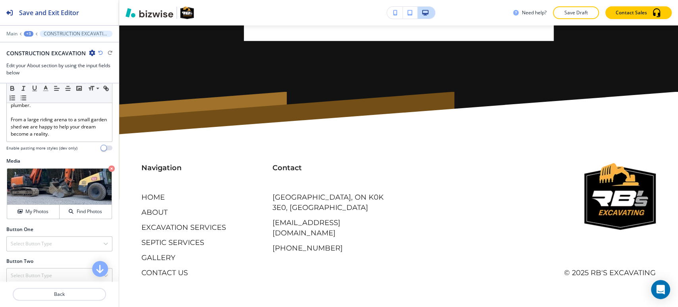
click at [26, 33] on div "+3" at bounding box center [29, 34] width 10 height 6
click at [44, 50] on p "Pages" at bounding box center [49, 46] width 41 height 7
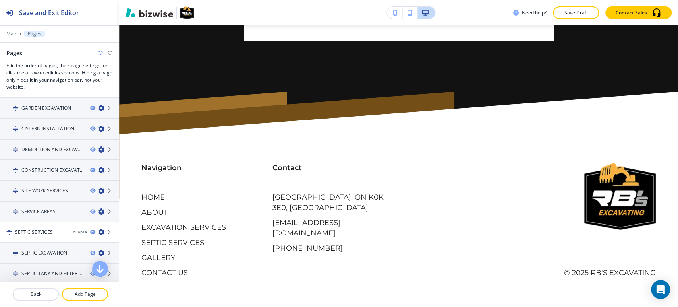
scroll to position [186, 0]
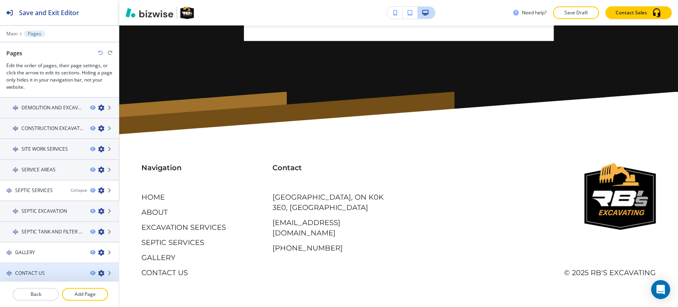
click at [43, 269] on h4 "CONTACT US" at bounding box center [30, 272] width 30 height 7
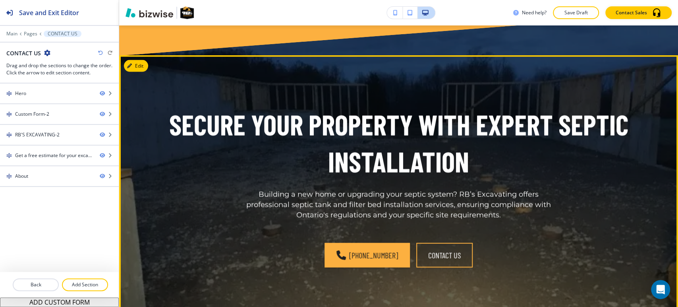
scroll to position [1148, 0]
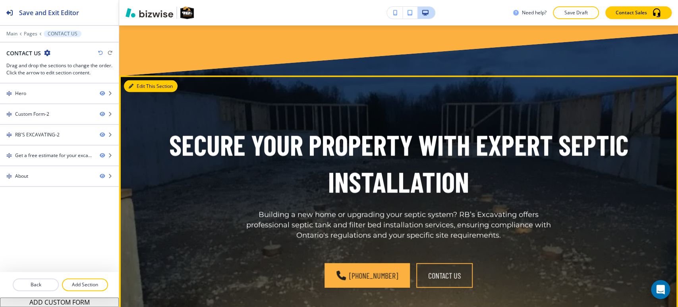
click at [145, 80] on button "Edit This Section" at bounding box center [151, 86] width 54 height 12
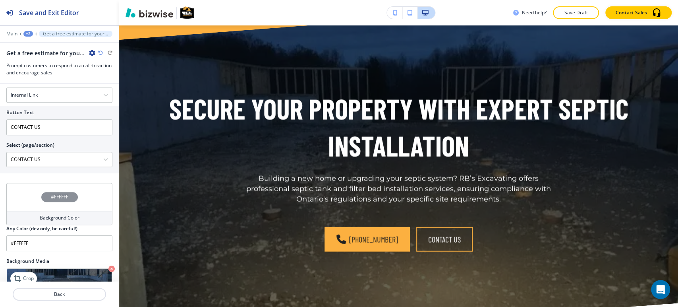
scroll to position [439, 0]
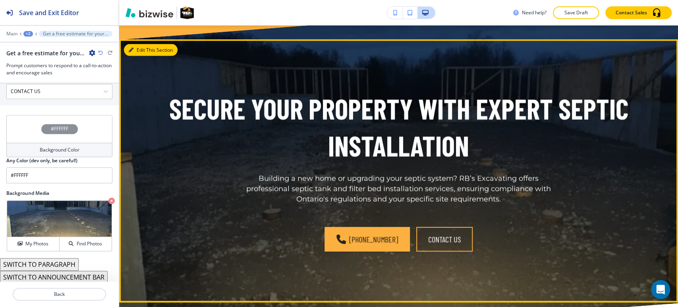
click at [143, 44] on button "Edit This Section" at bounding box center [151, 50] width 54 height 12
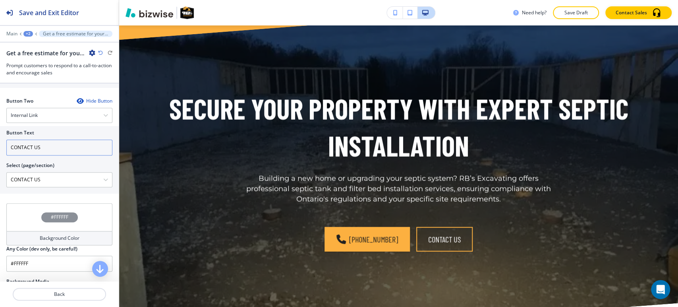
scroll to position [307, 0]
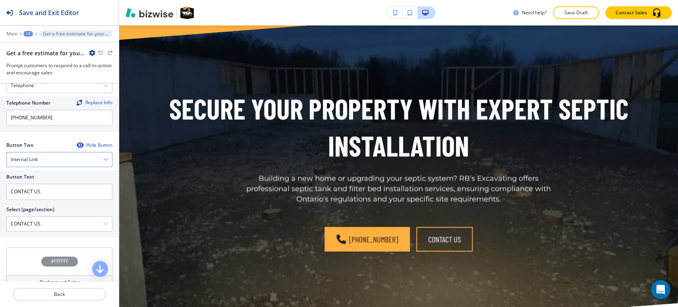
click at [58, 159] on div "Internal Link" at bounding box center [59, 159] width 105 height 14
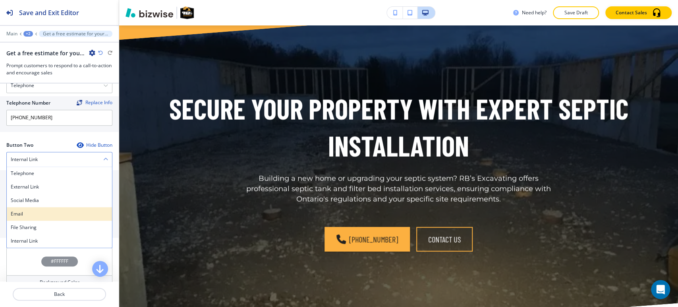
click at [39, 213] on h4 "Email" at bounding box center [59, 213] width 97 height 7
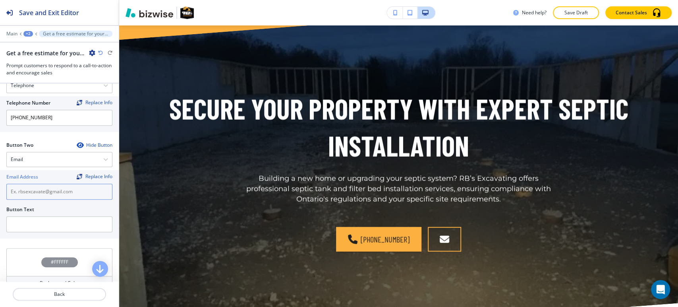
click at [48, 188] on input "text" at bounding box center [59, 192] width 106 height 16
paste input "[EMAIL_ADDRESS][DOMAIN_NAME]"
type input "[EMAIL_ADDRESS][DOMAIN_NAME]"
click at [49, 225] on input "text" at bounding box center [59, 224] width 106 height 16
type input "e"
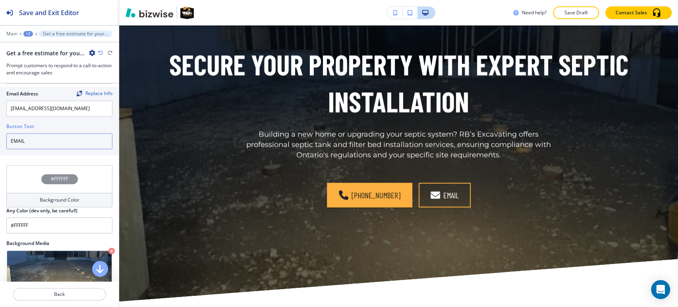
scroll to position [440, 0]
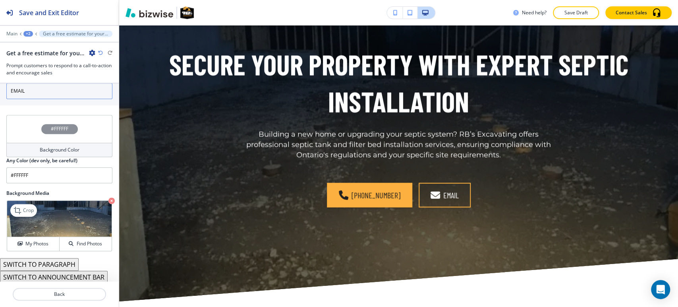
type input "EMAIL"
click at [35, 228] on img at bounding box center [59, 219] width 105 height 36
click at [39, 238] on button "My Photos" at bounding box center [33, 244] width 52 height 14
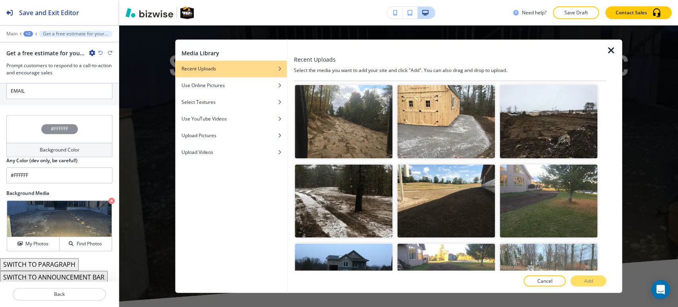
scroll to position [1192, 0]
click at [516, 184] on img "button" at bounding box center [549, 201] width 98 height 74
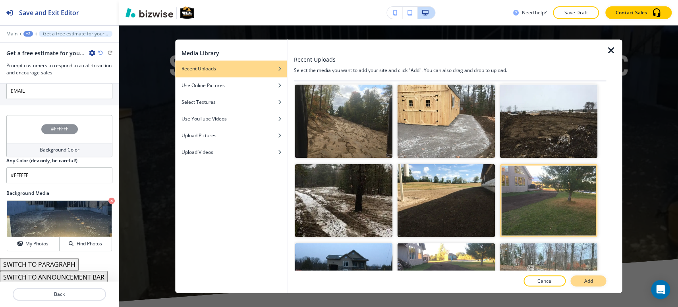
click at [594, 281] on button "Add" at bounding box center [589, 280] width 36 height 11
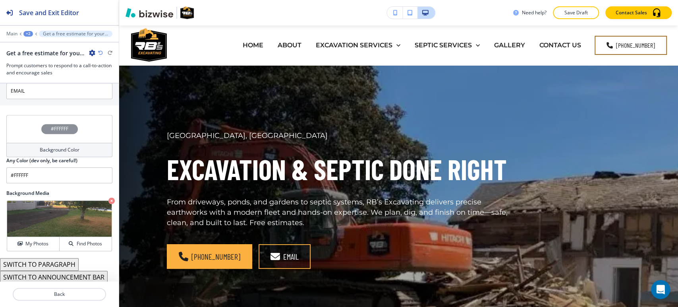
scroll to position [0, 0]
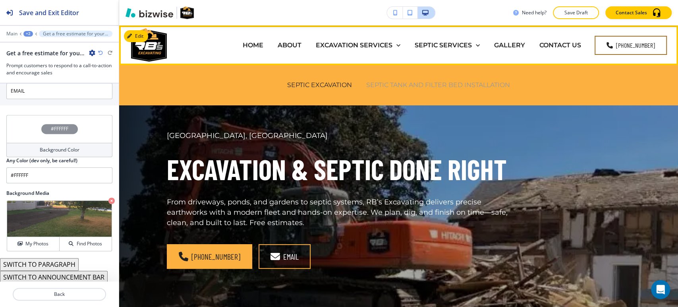
click at [432, 85] on p "SEPTIC TANK AND FILTER BED INSTALLATION" at bounding box center [438, 84] width 144 height 9
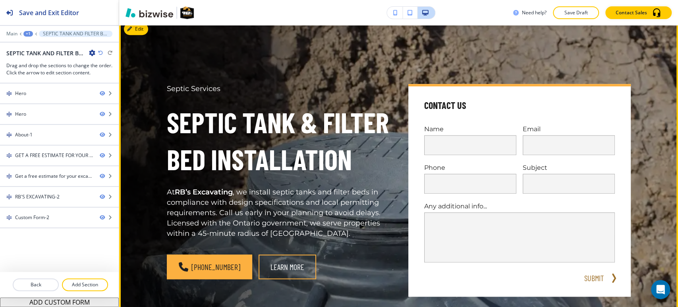
scroll to position [309, 0]
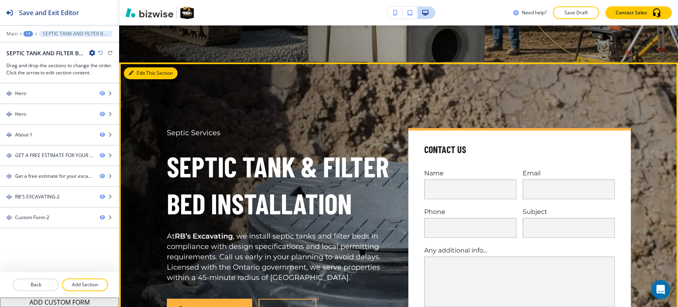
click at [140, 76] on button "Edit This Section" at bounding box center [151, 73] width 54 height 12
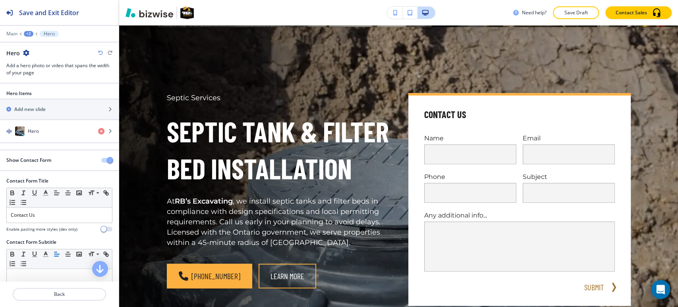
scroll to position [345, 0]
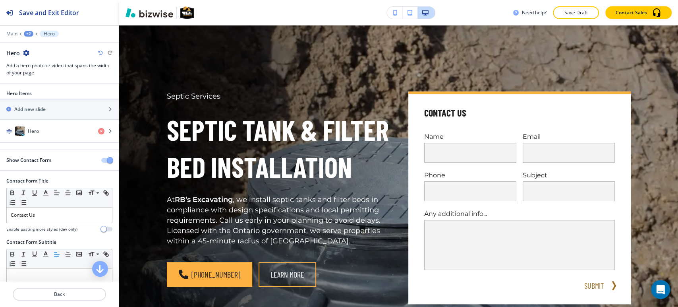
click at [23, 52] on icon "button" at bounding box center [26, 53] width 6 height 6
click at [39, 95] on p "Delete Section" at bounding box center [48, 94] width 41 height 7
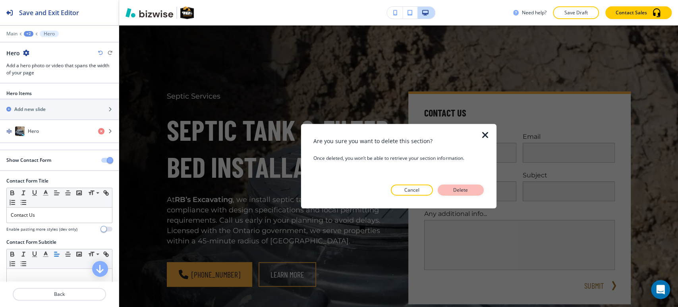
click at [456, 184] on button "Delete" at bounding box center [461, 189] width 46 height 11
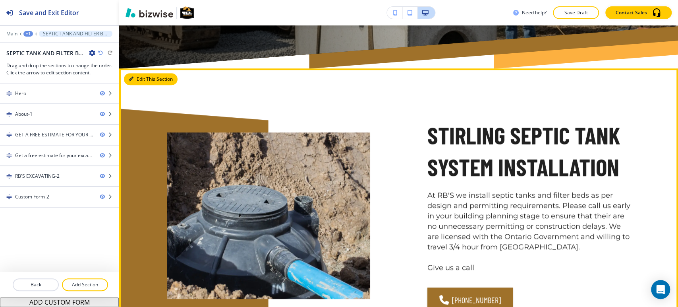
click at [134, 75] on button "Edit This Section" at bounding box center [151, 79] width 54 height 12
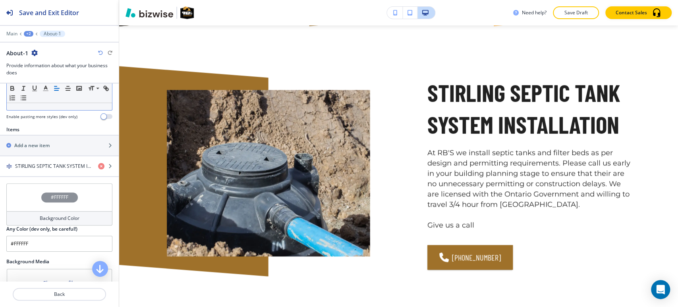
scroll to position [162, 0]
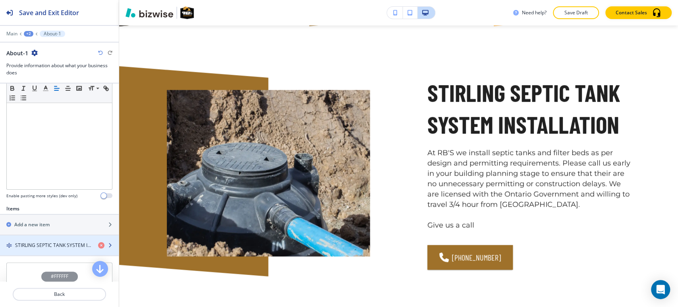
click at [30, 242] on h4 "STIRLING SEPTIC TANK SYSTEM INSTALLATION" at bounding box center [53, 245] width 77 height 7
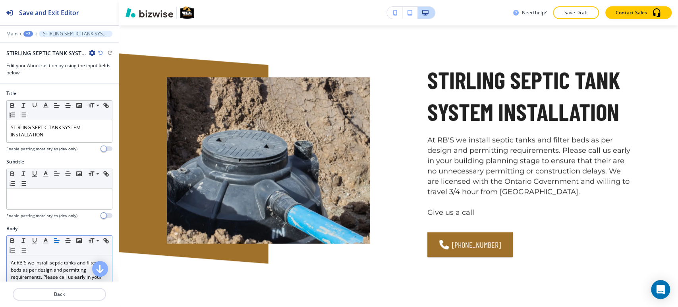
scroll to position [176, 0]
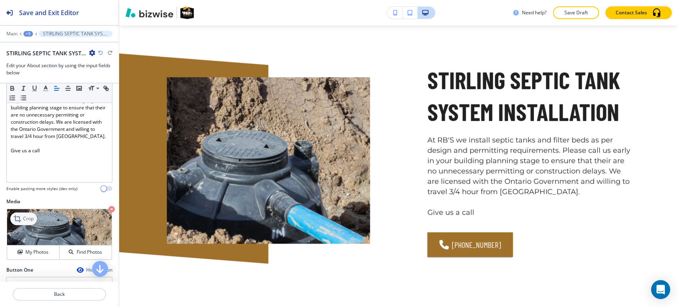
click at [27, 218] on p "Crop" at bounding box center [28, 218] width 11 height 7
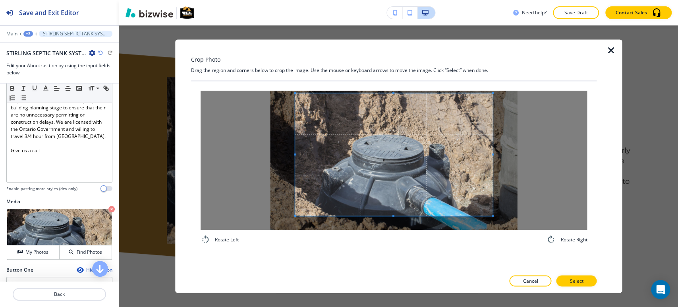
click at [397, 77] on div "Crop Photo Drag the region and corners below to crop the image. Use the mouse o…" at bounding box center [394, 165] width 406 height 253
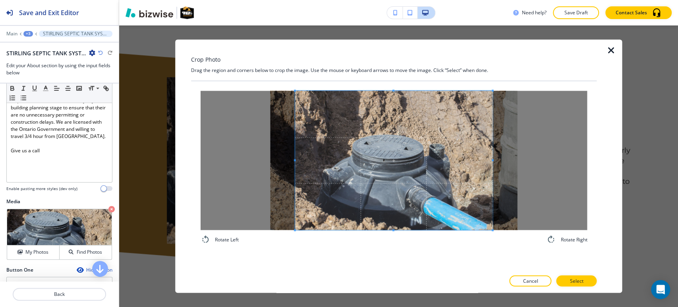
click at [402, 273] on div "Crop Photo Drag the region and corners below to crop the image. Use the mouse o…" at bounding box center [394, 165] width 406 height 253
click at [572, 278] on p "Select" at bounding box center [577, 280] width 14 height 7
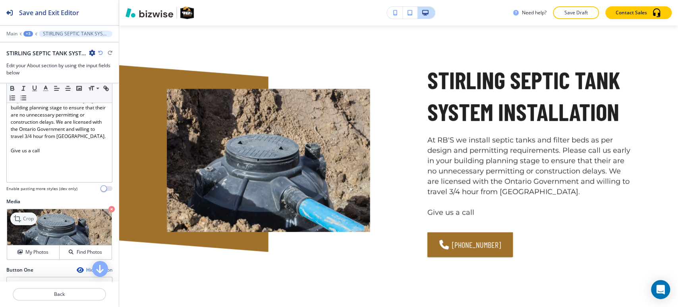
click at [32, 221] on p "Crop" at bounding box center [28, 218] width 11 height 7
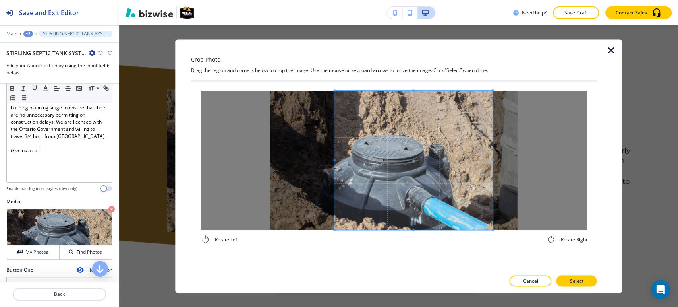
click at [335, 166] on div at bounding box center [414, 160] width 158 height 139
click at [571, 277] on p "Select" at bounding box center [577, 280] width 14 height 7
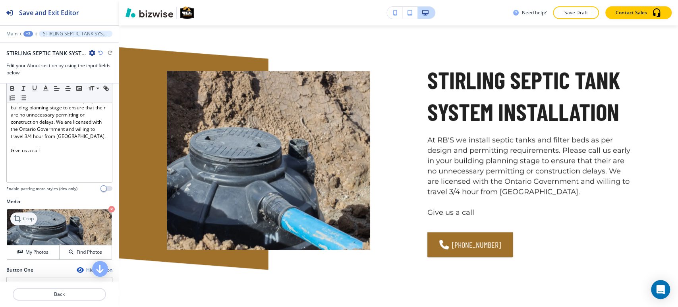
click at [21, 215] on icon at bounding box center [19, 219] width 10 height 10
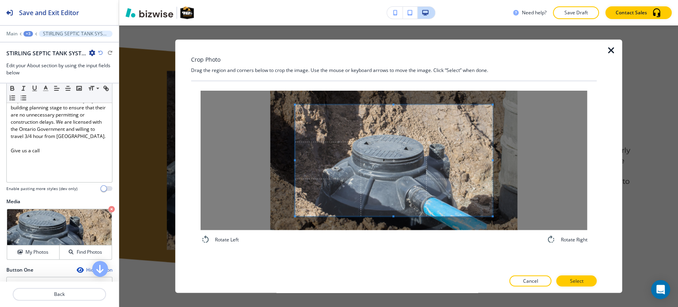
click at [394, 105] on span at bounding box center [394, 160] width 198 height 111
click at [401, 70] on div "Crop Photo Drag the region and corners below to crop the image. Use the mouse o…" at bounding box center [394, 165] width 406 height 253
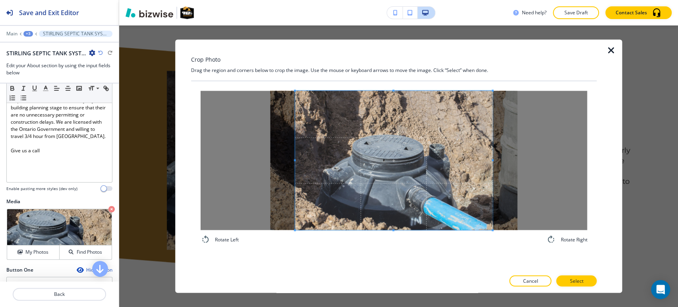
click at [386, 269] on div "Rotate Left Rotate Right" at bounding box center [394, 175] width 406 height 189
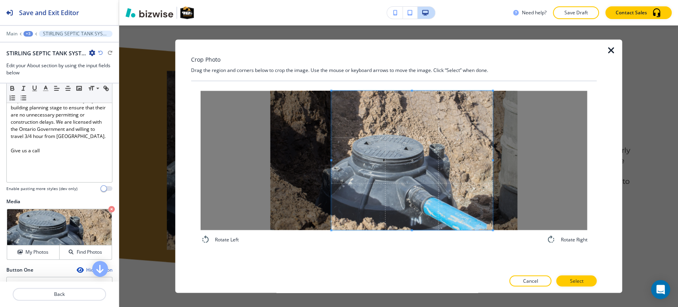
click at [331, 165] on div at bounding box center [411, 160] width 161 height 139
click at [486, 159] on span at bounding box center [485, 160] width 2 height 2
click at [568, 279] on button "Select" at bounding box center [576, 280] width 41 height 11
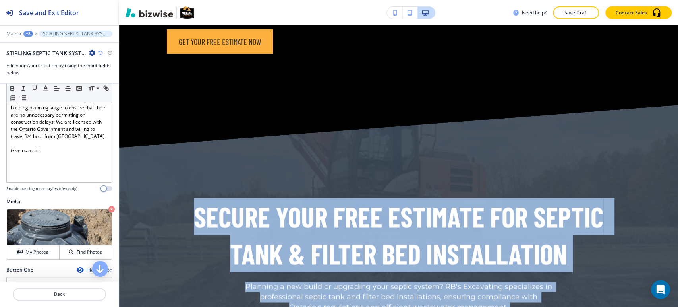
scroll to position [14, 0]
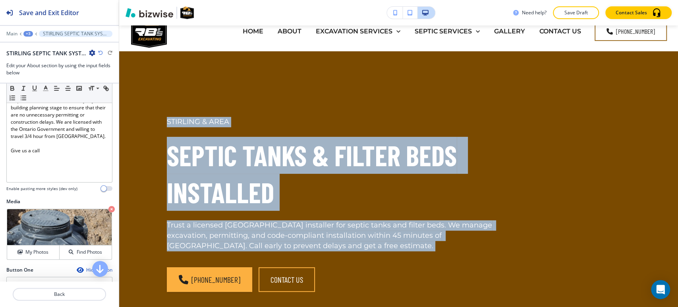
drag, startPoint x: 677, startPoint y: 164, endPoint x: 677, endPoint y: 23, distance: 141.5
click at [677, 24] on div "Need help? Save Draft Contact Sales Edit HOME ABOUT EXCAVATION SERVICES HAULING…" at bounding box center [398, 153] width 559 height 307
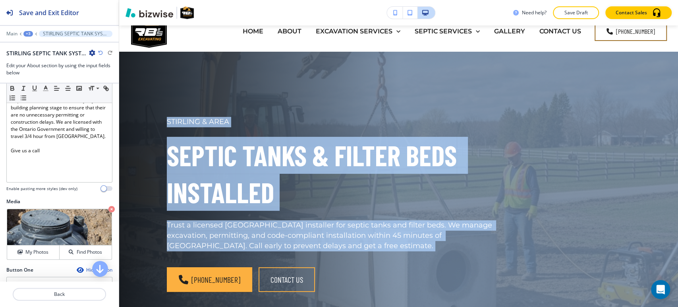
scroll to position [0, 0]
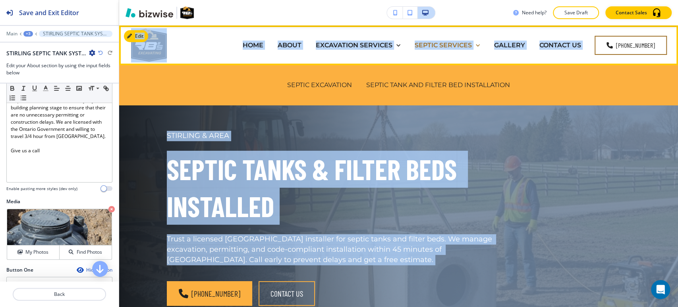
click at [443, 45] on p "SEPTIC SERVICES" at bounding box center [443, 45] width 57 height 9
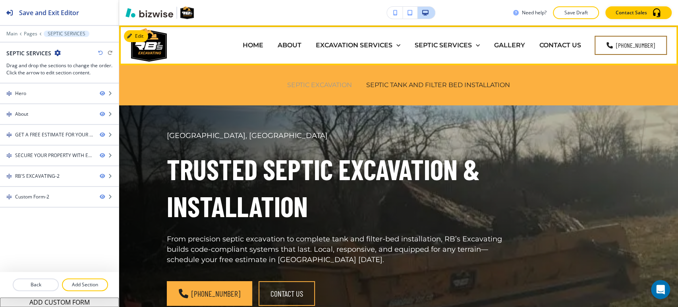
click at [306, 85] on p "SEPTIC EXCAVATION" at bounding box center [319, 84] width 65 height 9
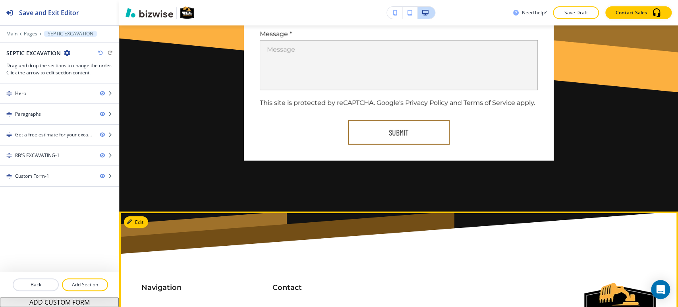
scroll to position [1744, 0]
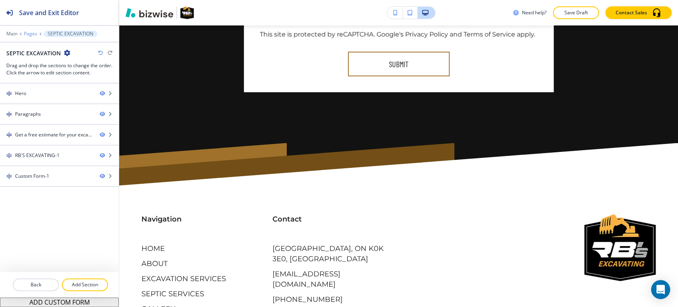
click at [29, 35] on p "Pages" at bounding box center [31, 34] width 14 height 6
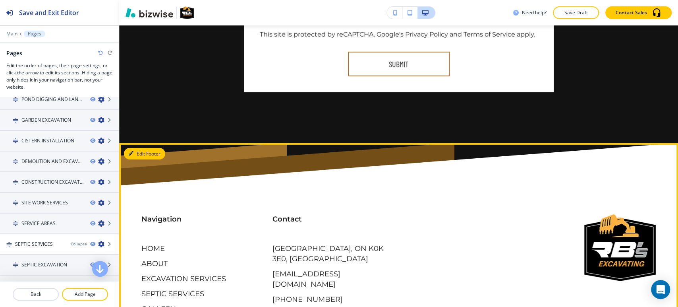
click at [135, 148] on button "Edit Footer" at bounding box center [144, 154] width 41 height 12
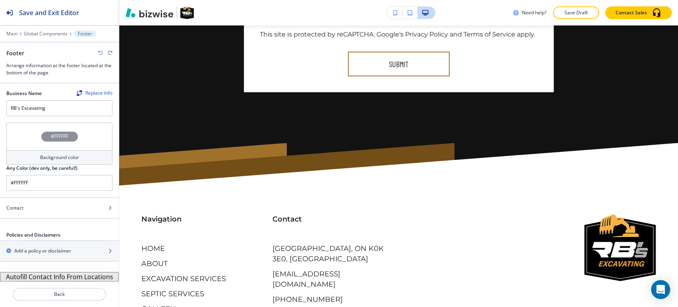
click at [47, 277] on button "Autofill Contact Info From Locations" at bounding box center [59, 277] width 119 height 10
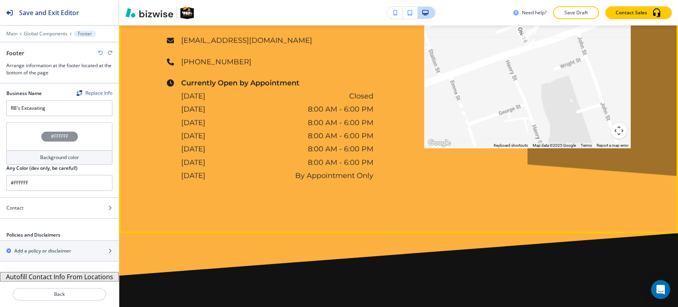
scroll to position [1126, 0]
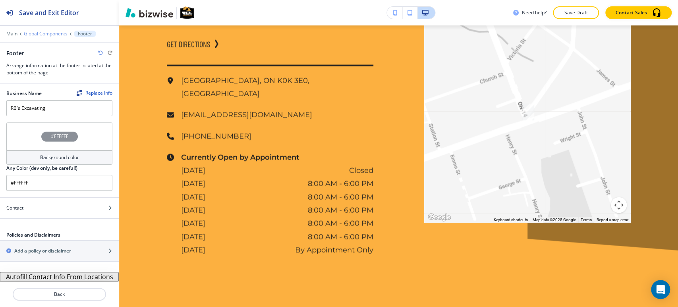
click at [47, 34] on p "Global Components" at bounding box center [46, 34] width 44 height 6
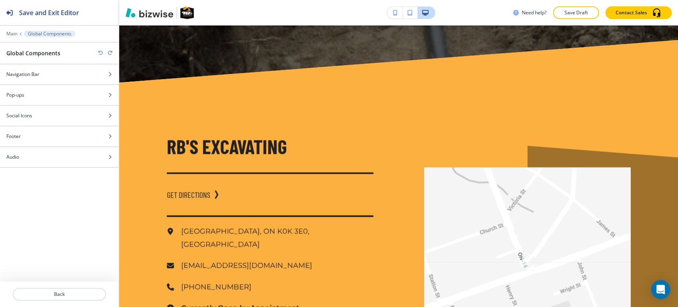
scroll to position [905, 0]
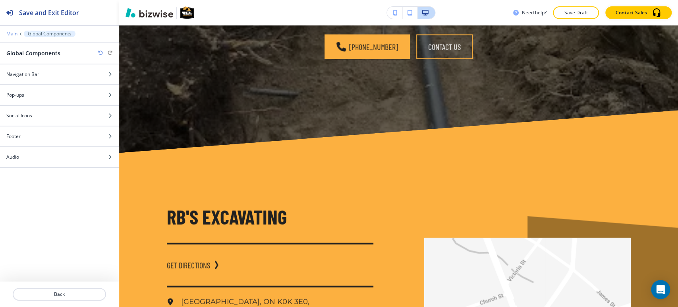
click at [8, 32] on p "Main" at bounding box center [11, 34] width 11 height 6
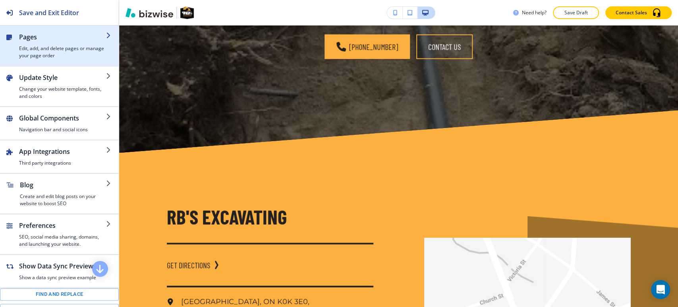
click at [60, 54] on h4 "Edit, add, and delete pages or manage your page order" at bounding box center [62, 52] width 87 height 14
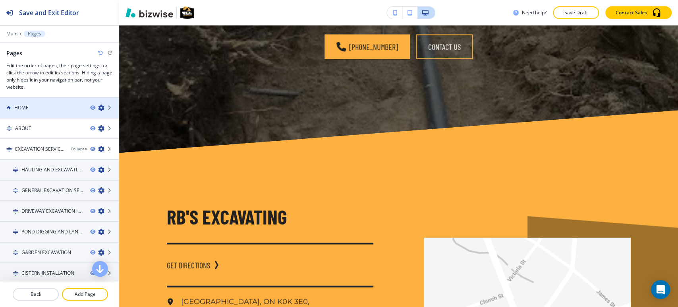
click at [37, 107] on div "HOME" at bounding box center [42, 107] width 84 height 7
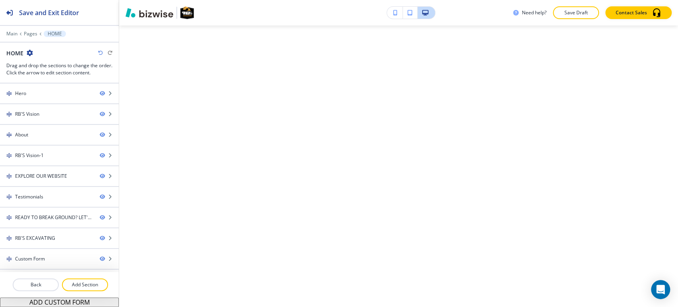
scroll to position [0, 0]
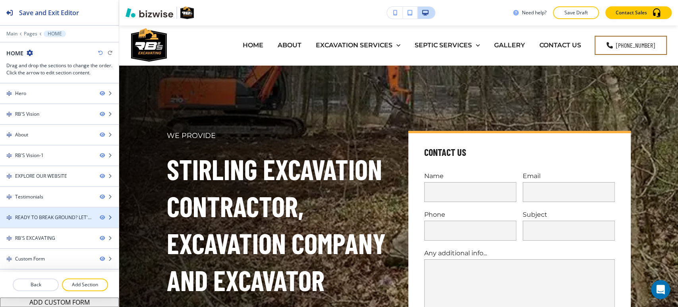
click at [41, 217] on div "READY TO BREAK GROUND? LET'S BUILD YOUR VISION TOGETHER." at bounding box center [54, 217] width 78 height 7
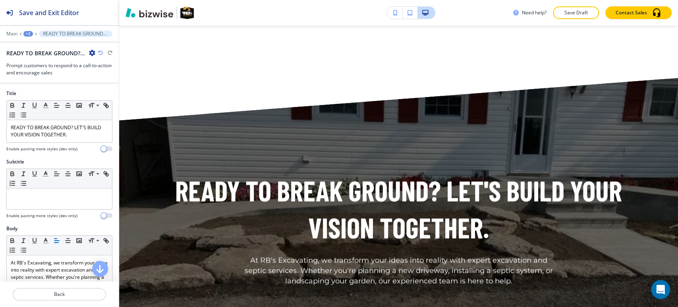
click at [26, 30] on div at bounding box center [59, 28] width 119 height 5
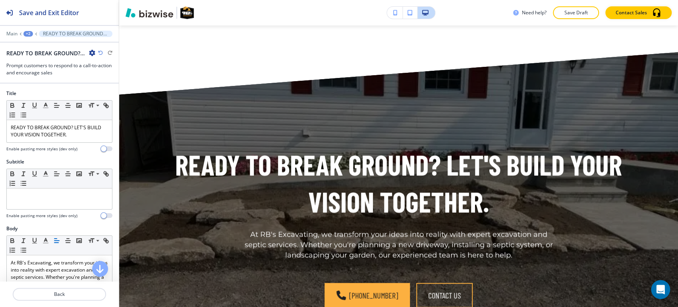
scroll to position [3042, 0]
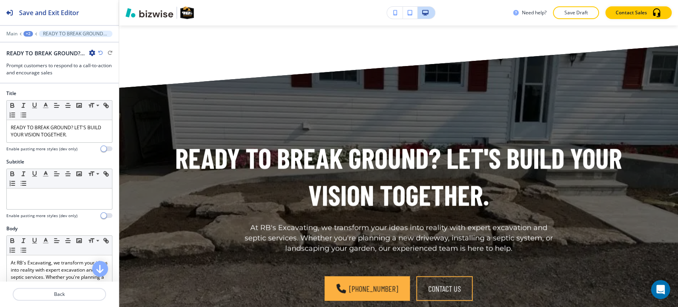
click at [26, 30] on div at bounding box center [59, 28] width 119 height 5
click at [28, 33] on div "+2" at bounding box center [28, 34] width 10 height 6
click at [37, 64] on button "HOME" at bounding box center [48, 61] width 51 height 14
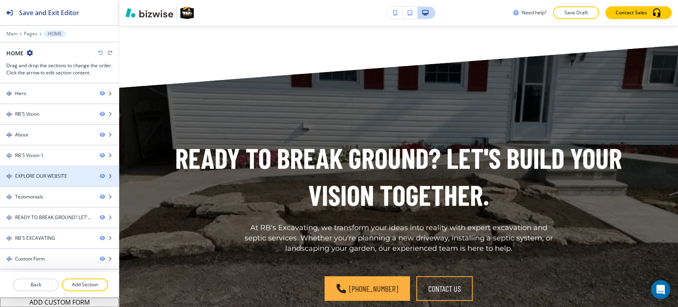
click at [32, 176] on div "EXPLORE OUR WEBSITE" at bounding box center [41, 175] width 52 height 7
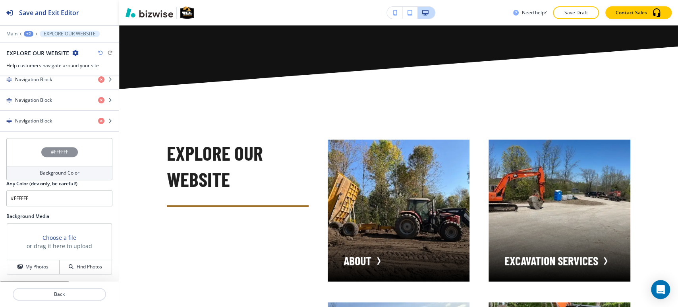
scroll to position [395, 0]
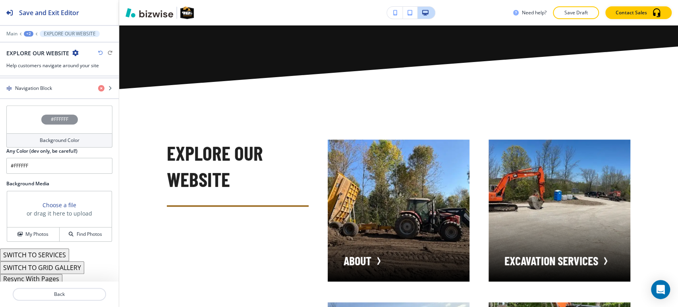
click at [35, 279] on button "Resync With Pages" at bounding box center [31, 279] width 62 height 10
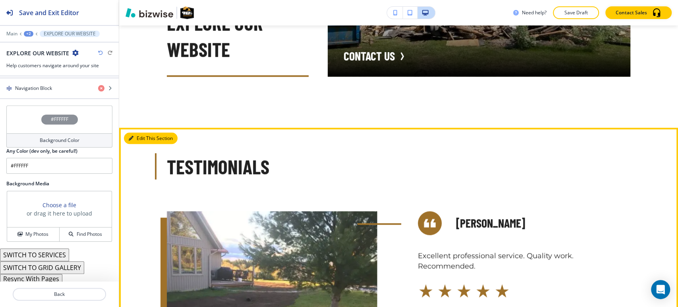
click at [138, 132] on button "Edit This Section" at bounding box center [151, 138] width 54 height 12
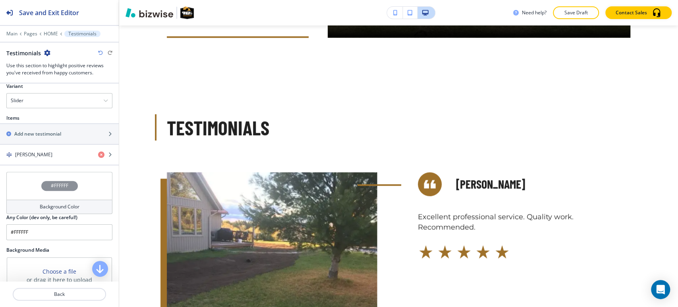
scroll to position [385, 0]
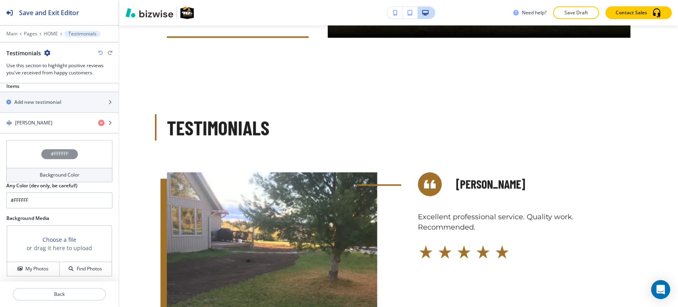
click at [52, 153] on h4 "#FFFFFF" at bounding box center [59, 153] width 17 height 7
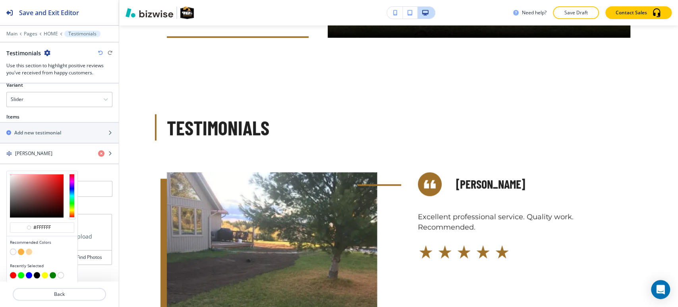
click at [37, 273] on button "button" at bounding box center [37, 275] width 6 height 6
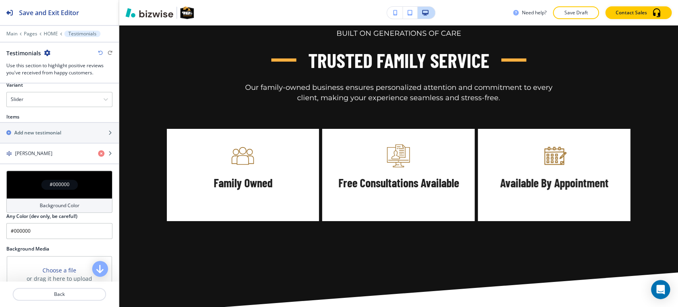
scroll to position [2068, 0]
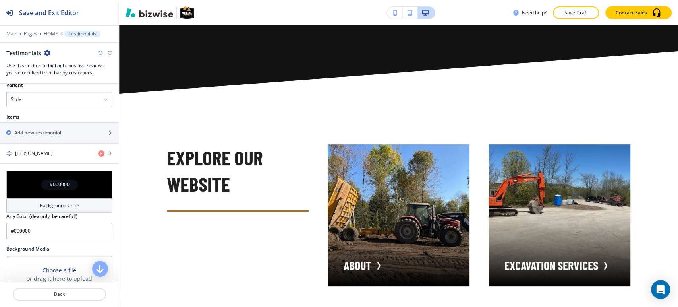
click at [56, 184] on h4 "#000000" at bounding box center [60, 184] width 20 height 7
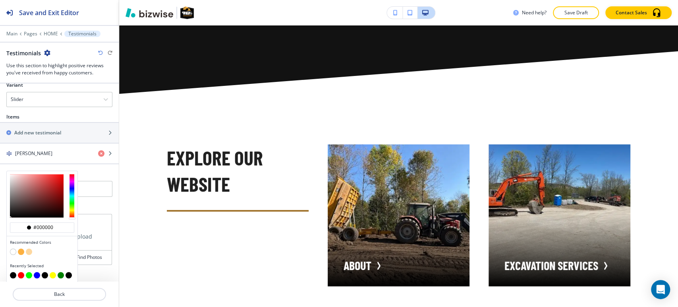
click at [11, 250] on button "button" at bounding box center [13, 251] width 6 height 6
type input "#FFFFFF"
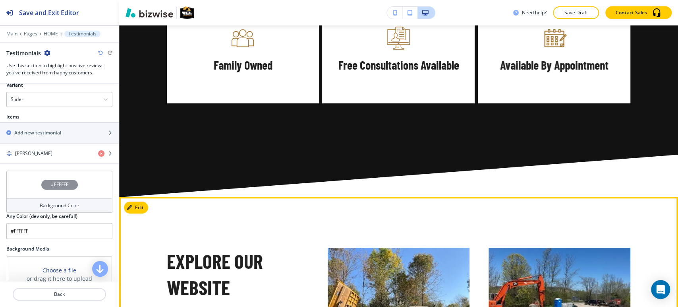
scroll to position [1891, 0]
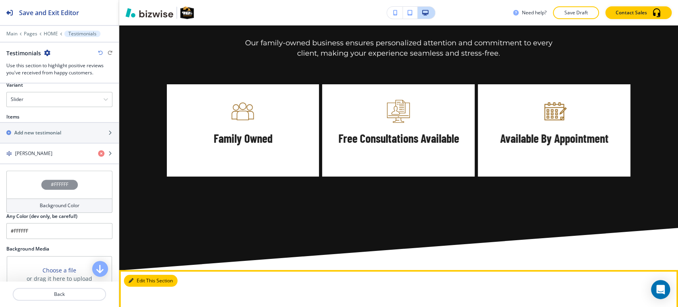
click at [139, 275] on button "Edit This Section" at bounding box center [151, 281] width 54 height 12
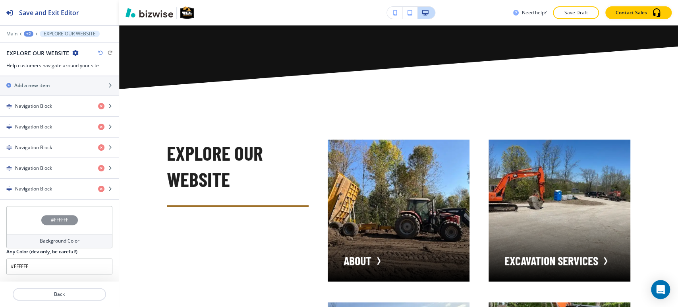
scroll to position [395, 0]
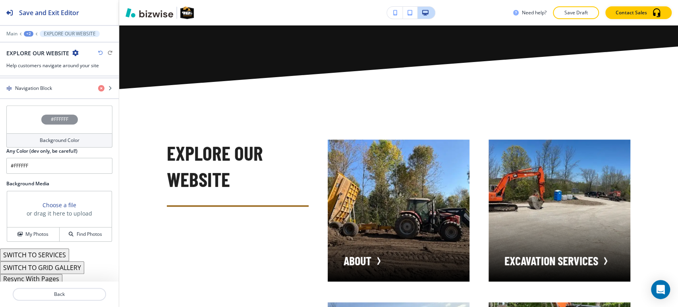
click at [62, 116] on h4 "#FFFFFF" at bounding box center [59, 119] width 17 height 7
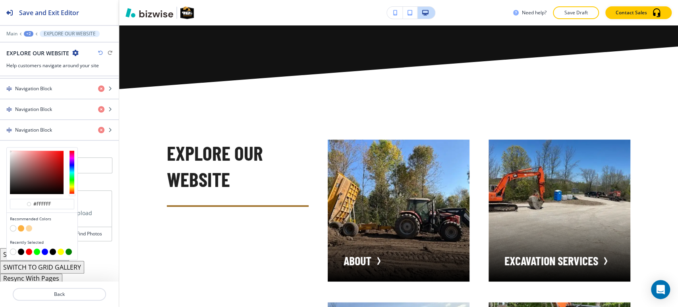
click at [29, 226] on button "button" at bounding box center [29, 228] width 6 height 6
type input "#fdd79f"
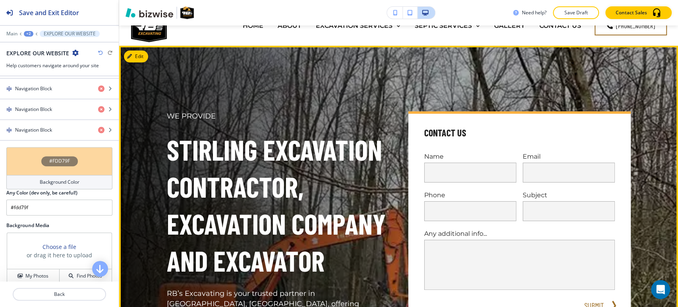
scroll to position [0, 0]
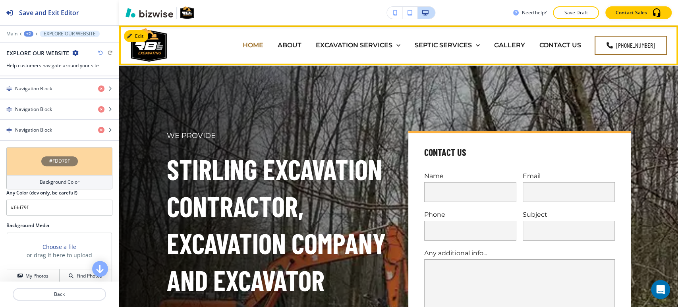
click at [249, 46] on p "HOME" at bounding box center [253, 45] width 21 height 9
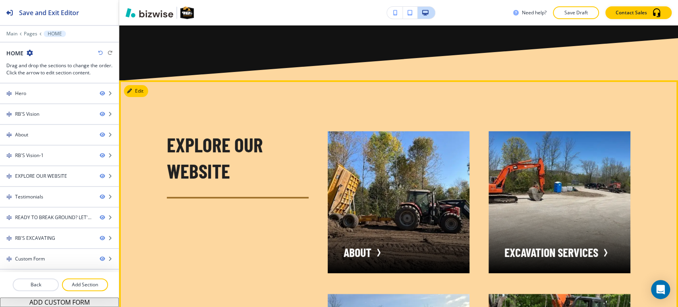
scroll to position [2031, 0]
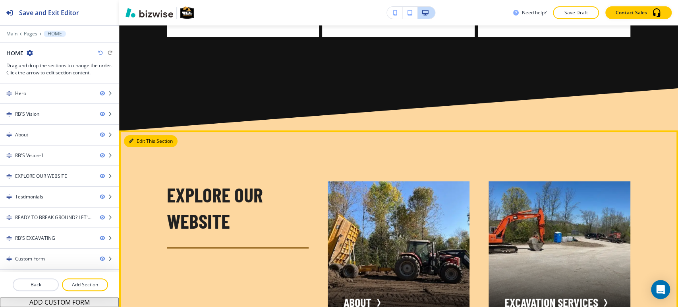
click at [131, 135] on button "Edit This Section" at bounding box center [151, 141] width 54 height 12
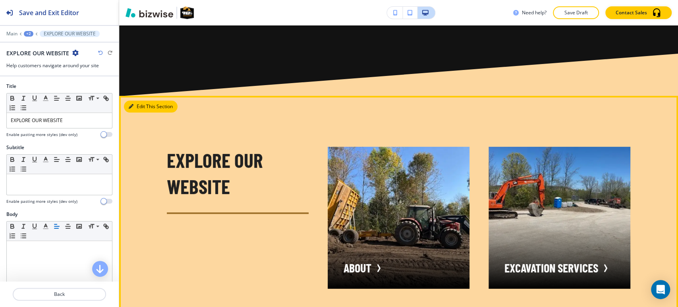
scroll to position [2073, 0]
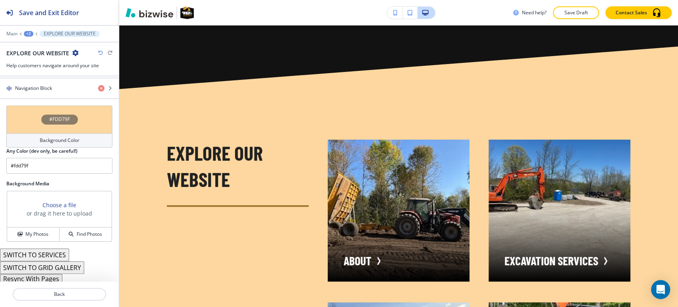
click at [48, 137] on h4 "Background Color" at bounding box center [60, 140] width 40 height 7
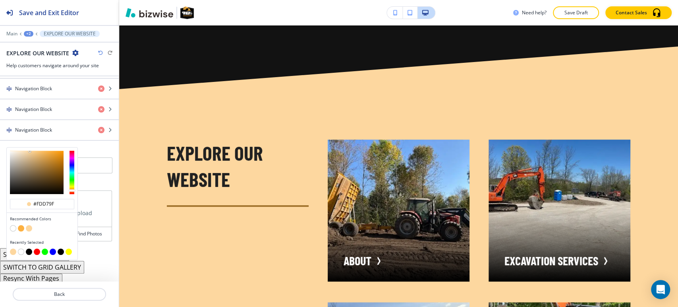
click at [12, 225] on button "button" at bounding box center [13, 228] width 6 height 6
type input "#FFFFFF"
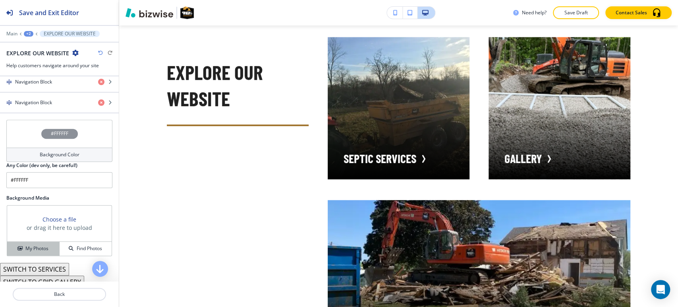
scroll to position [395, 0]
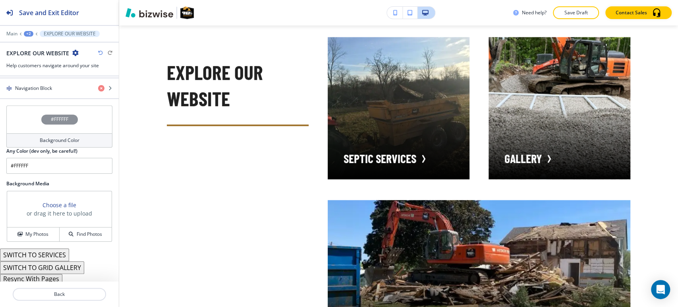
click at [22, 277] on button "Resync With Pages" at bounding box center [31, 279] width 62 height 10
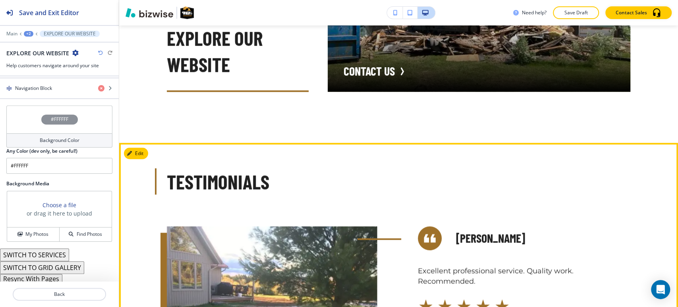
scroll to position [2603, 0]
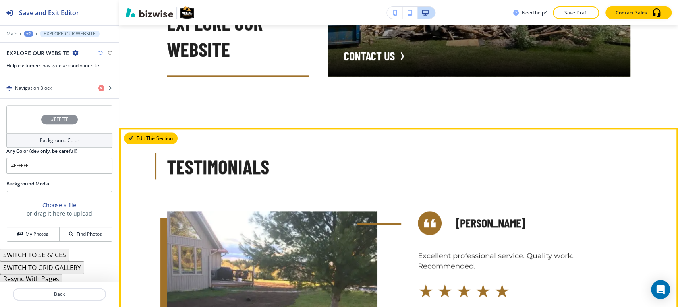
click at [145, 132] on button "Edit This Section" at bounding box center [151, 138] width 54 height 12
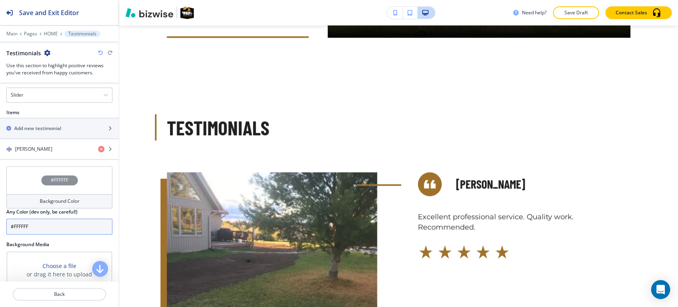
scroll to position [385, 0]
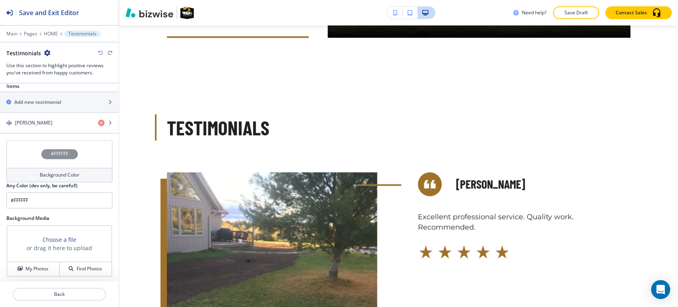
click at [53, 168] on div "Background Color" at bounding box center [59, 175] width 106 height 14
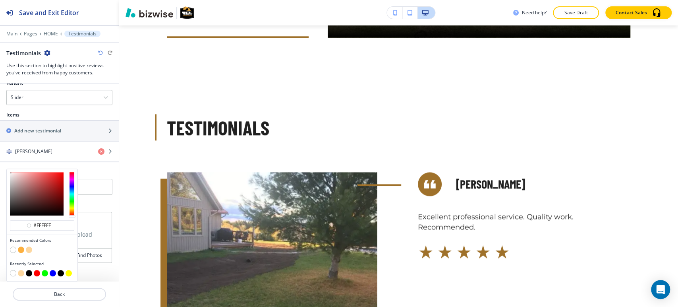
scroll to position [354, 0]
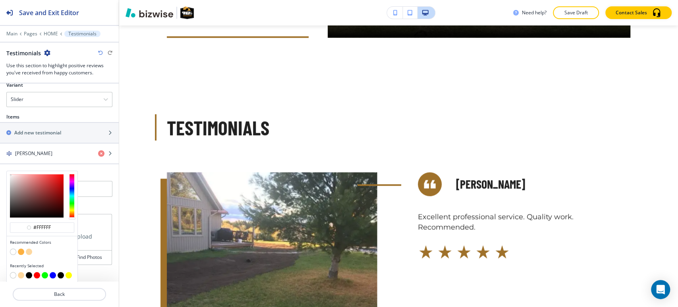
click at [28, 250] on button "button" at bounding box center [29, 251] width 6 height 6
type input "#fdd79f"
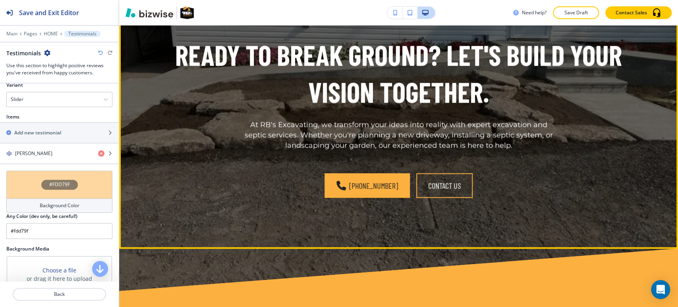
scroll to position [3216, 0]
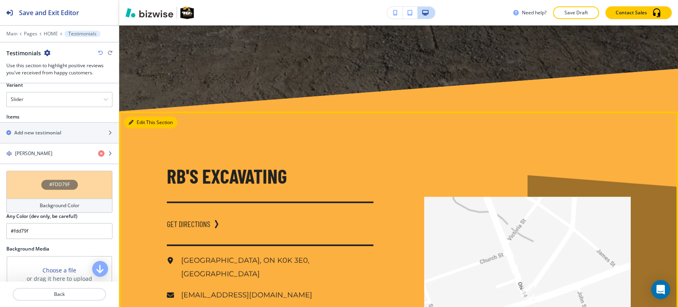
drag, startPoint x: 138, startPoint y: 56, endPoint x: 124, endPoint y: 75, distance: 23.2
click at [138, 116] on button "Edit This Section" at bounding box center [151, 122] width 54 height 12
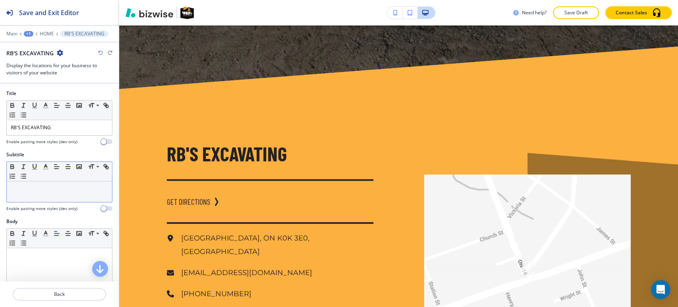
scroll to position [3415, 0]
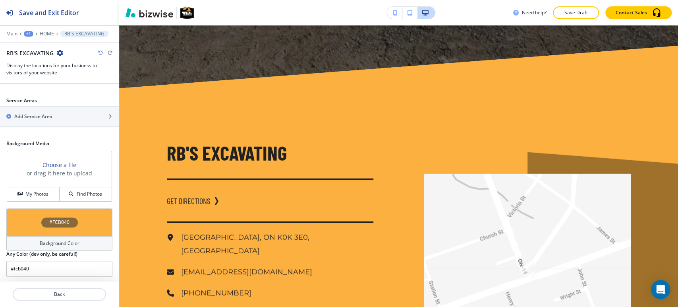
click at [30, 240] on div "Background Color" at bounding box center [59, 243] width 106 height 14
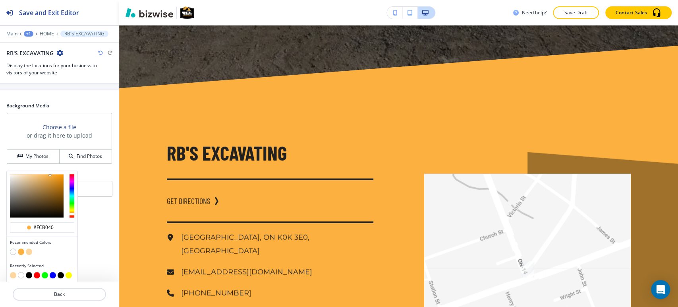
click at [13, 248] on button "button" at bounding box center [13, 251] width 6 height 6
type input "#FFFFFF"
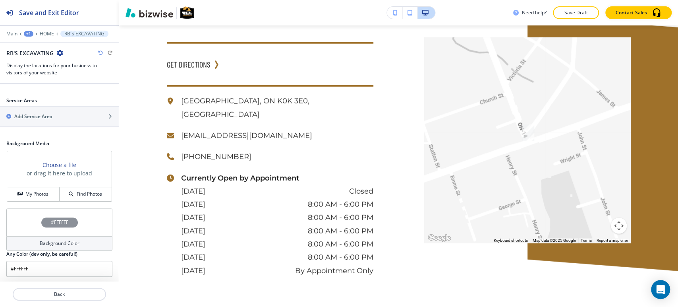
scroll to position [3768, 0]
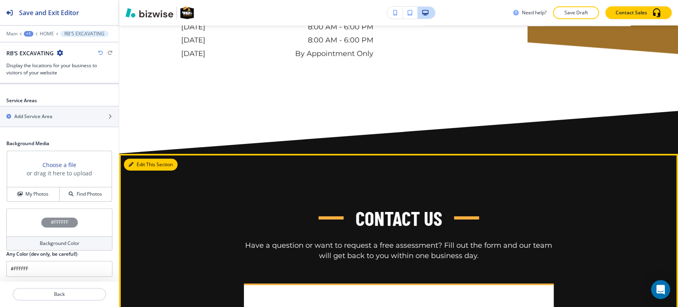
click at [139, 159] on button "Edit This Section" at bounding box center [151, 165] width 54 height 12
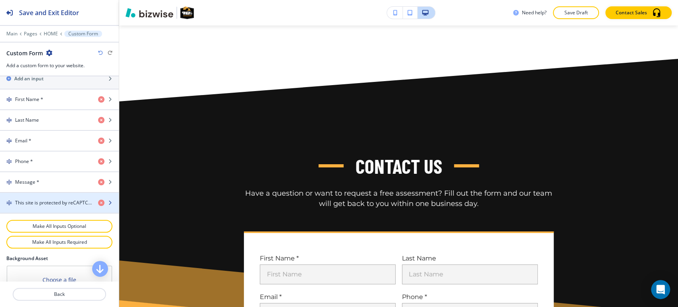
scroll to position [467, 0]
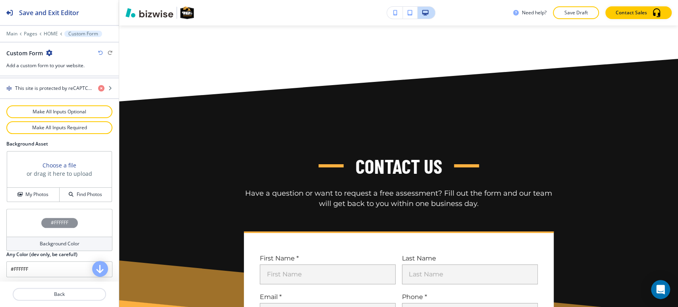
click at [40, 240] on h4 "Background Color" at bounding box center [60, 243] width 40 height 7
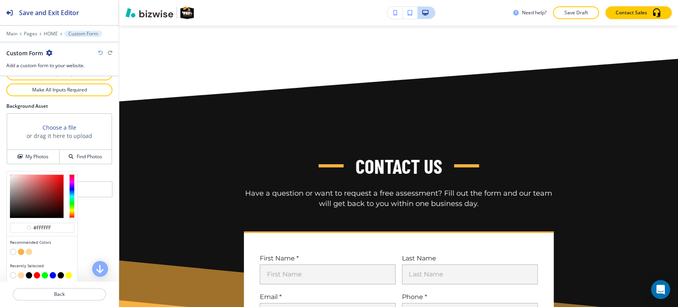
click at [29, 250] on button "button" at bounding box center [29, 251] width 6 height 6
type input "#fdd79f"
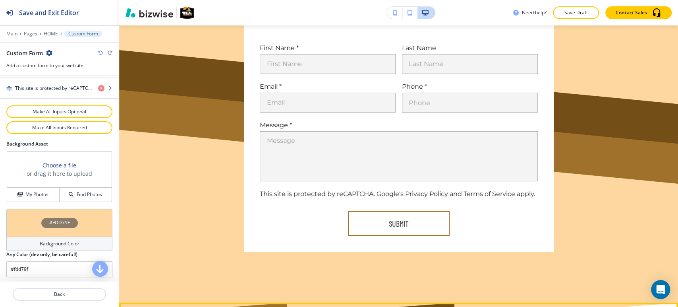
scroll to position [4165, 0]
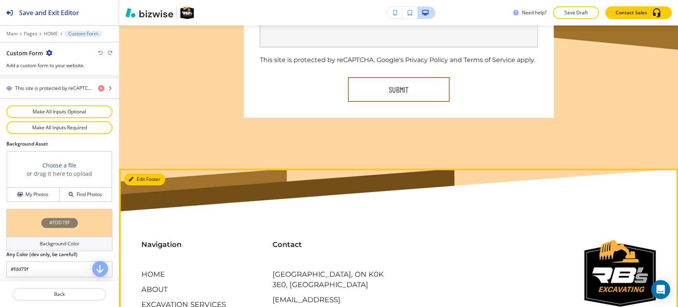
click at [135, 173] on button "Edit Footer" at bounding box center [144, 179] width 41 height 12
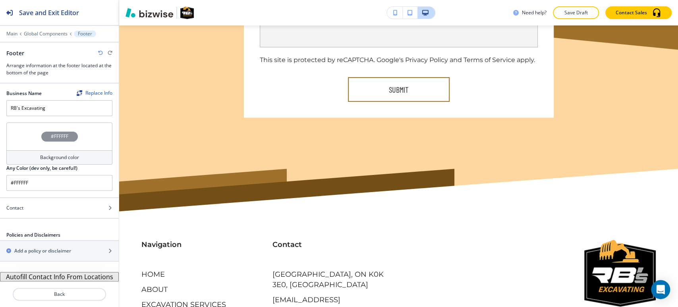
click at [80, 277] on button "Autofill Contact Info From Locations" at bounding box center [59, 277] width 119 height 10
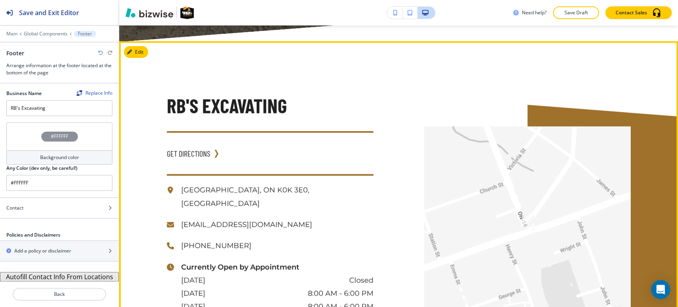
scroll to position [3326, 0]
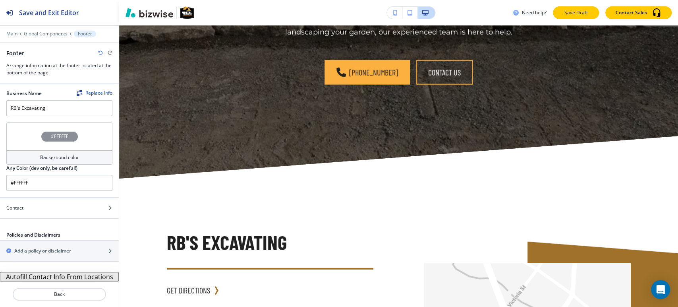
click at [572, 14] on p "Save Draft" at bounding box center [575, 12] width 25 height 7
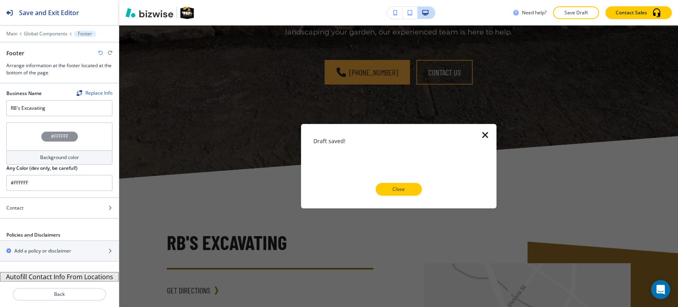
drag, startPoint x: 405, startPoint y: 189, endPoint x: 379, endPoint y: 186, distance: 26.1
click at [405, 189] on p "Close" at bounding box center [398, 189] width 25 height 7
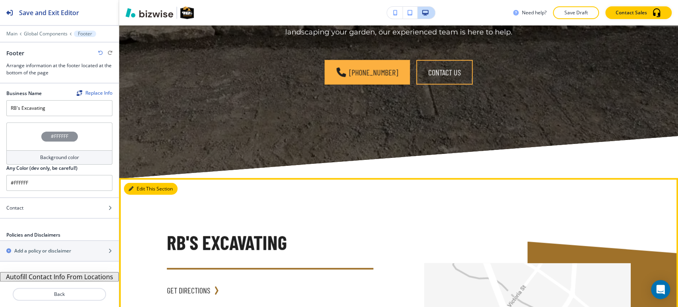
click at [141, 183] on button "Edit This Section" at bounding box center [151, 189] width 54 height 12
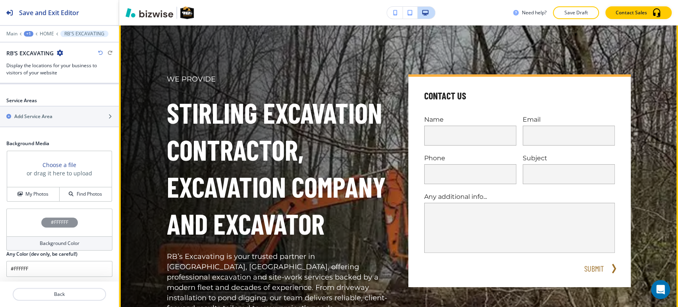
scroll to position [0, 0]
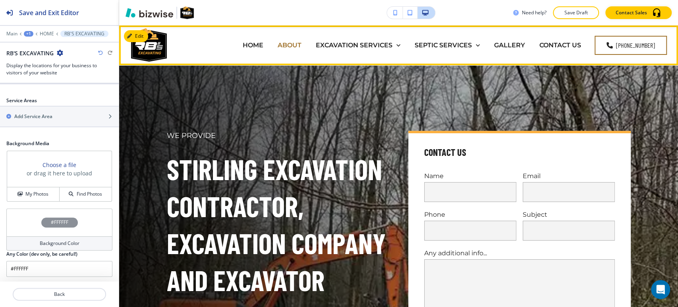
click at [292, 46] on p "ABOUT" at bounding box center [290, 45] width 24 height 9
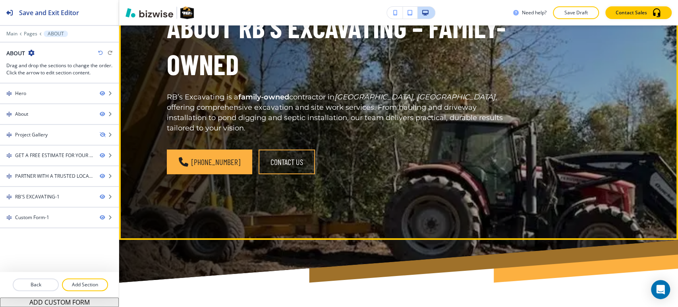
scroll to position [44, 0]
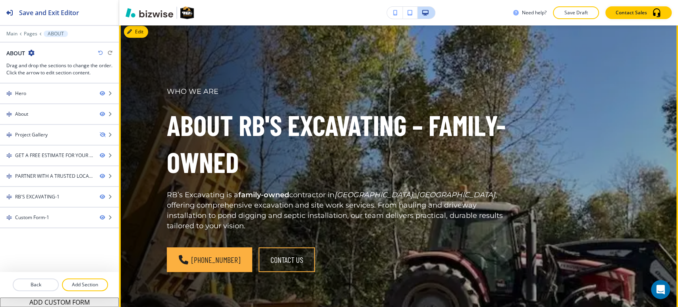
click at [136, 33] on button "Edit" at bounding box center [136, 32] width 24 height 12
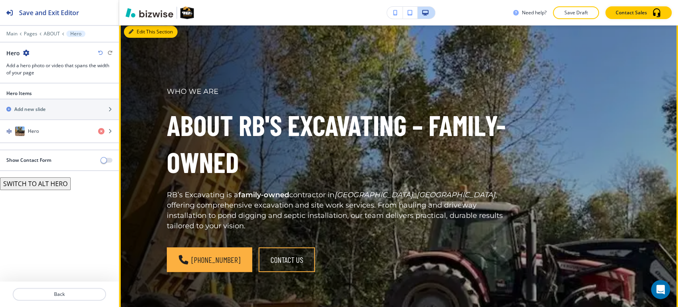
scroll to position [40, 0]
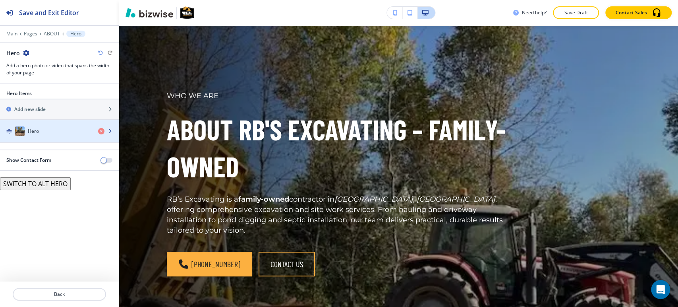
click at [54, 132] on div "Hero" at bounding box center [46, 131] width 92 height 10
click at [55, 132] on div "Hero" at bounding box center [46, 131] width 92 height 10
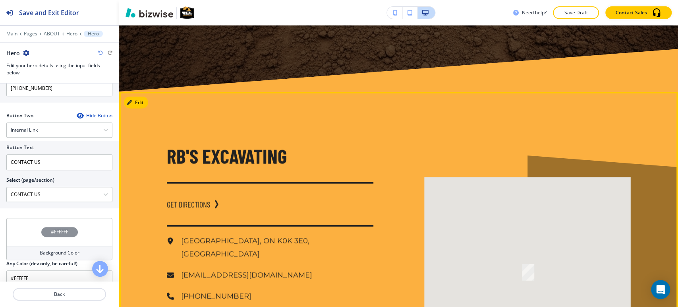
scroll to position [3263, 0]
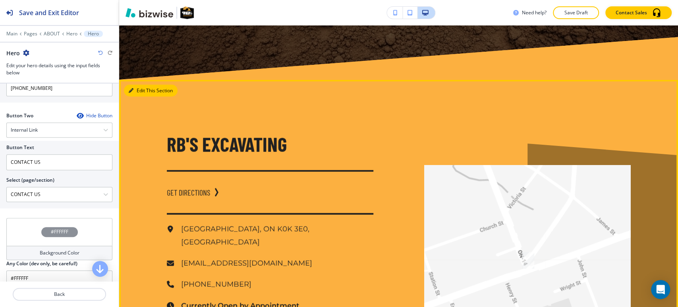
click at [141, 97] on button "Edit This Section" at bounding box center [151, 91] width 54 height 12
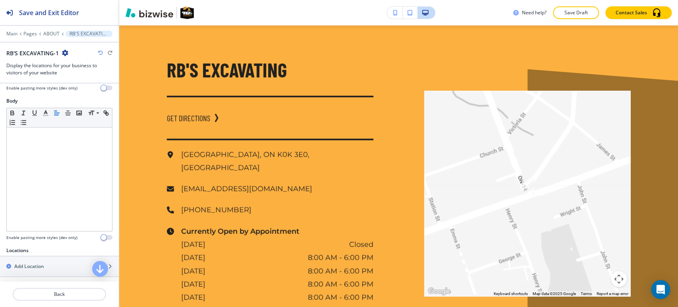
scroll to position [334, 0]
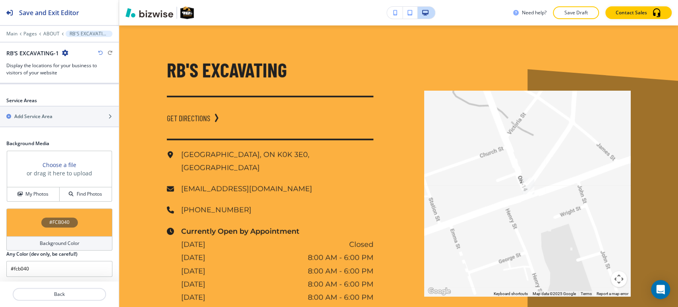
click at [52, 237] on div "Background Color" at bounding box center [59, 243] width 106 height 14
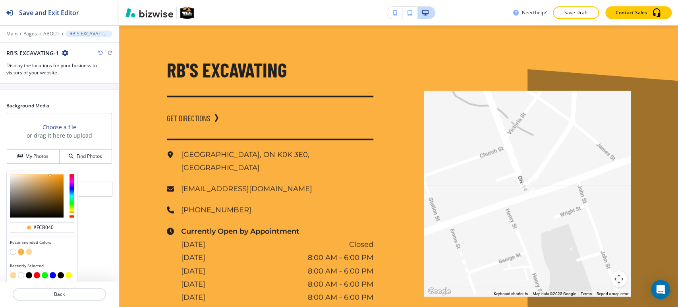
click at [12, 249] on button "button" at bounding box center [13, 251] width 6 height 6
type input "#FFFFFF"
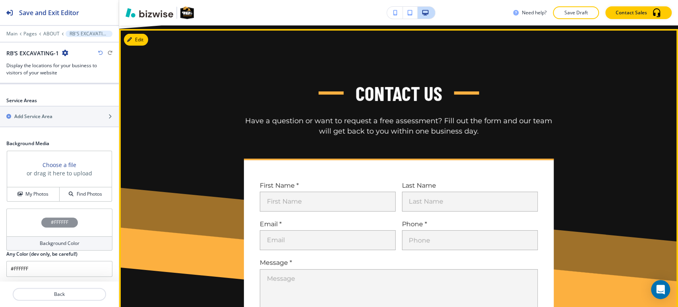
scroll to position [3734, 0]
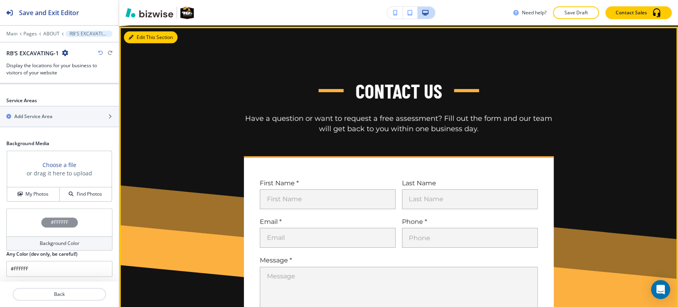
click at [129, 39] on button "Edit This Section" at bounding box center [151, 37] width 54 height 12
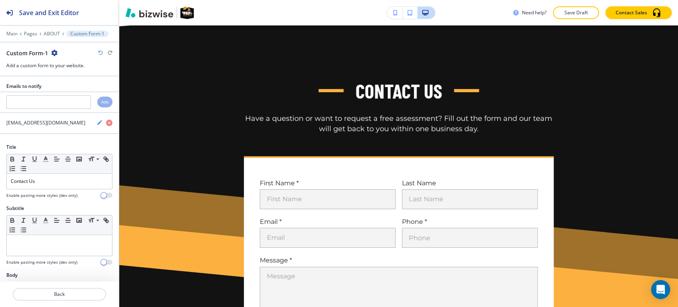
scroll to position [3742, 0]
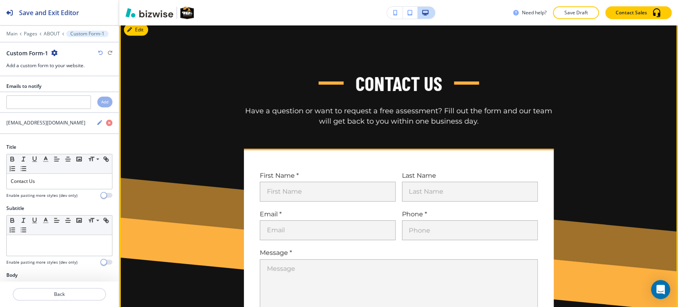
click at [145, 36] on button "Edit" at bounding box center [136, 30] width 24 height 12
click at [137, 36] on button "Edit This Section" at bounding box center [151, 30] width 54 height 12
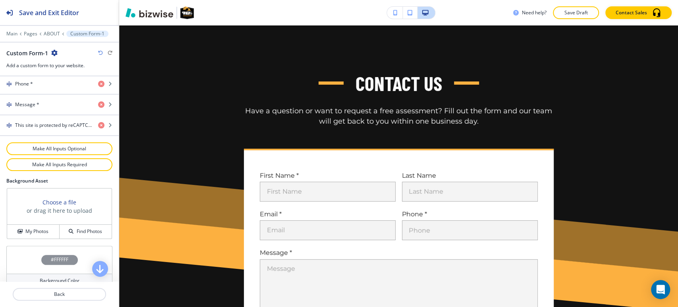
scroll to position [467, 0]
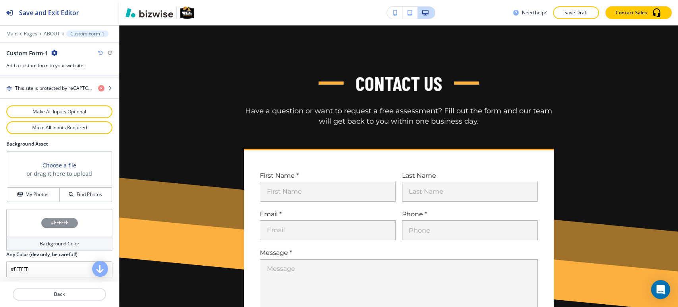
click at [40, 241] on h4 "Background Color" at bounding box center [60, 243] width 40 height 7
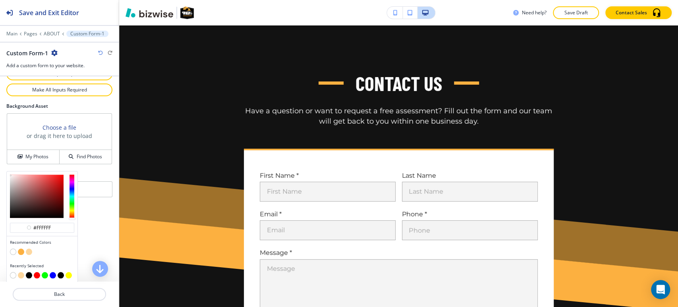
click at [29, 251] on button "button" at bounding box center [29, 251] width 6 height 6
type input "#fdd79f"
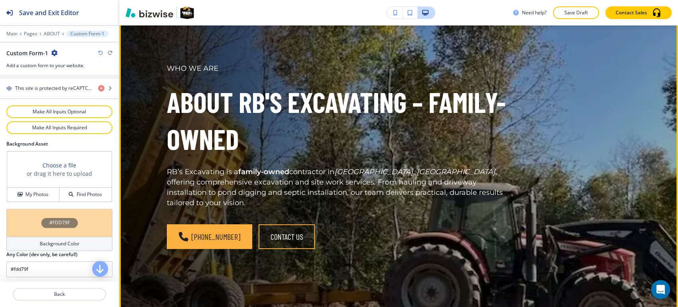
scroll to position [0, 0]
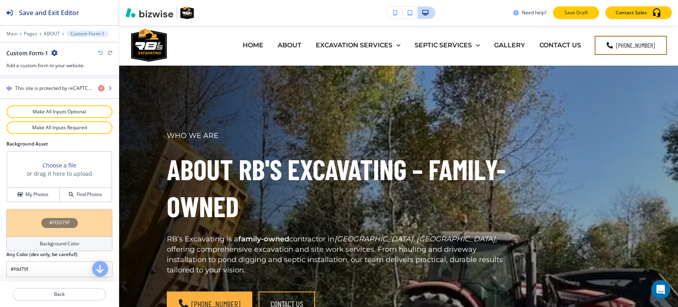
click at [569, 15] on p "Save Draft" at bounding box center [575, 12] width 25 height 7
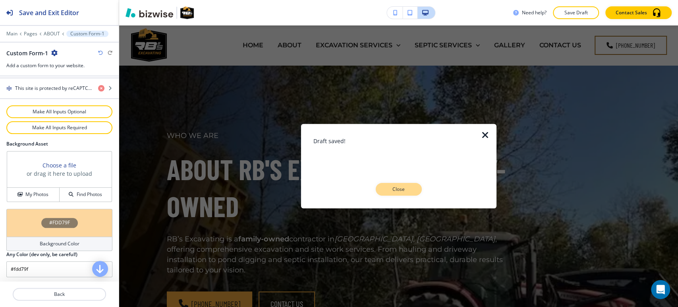
click at [405, 187] on p "Close" at bounding box center [398, 189] width 25 height 7
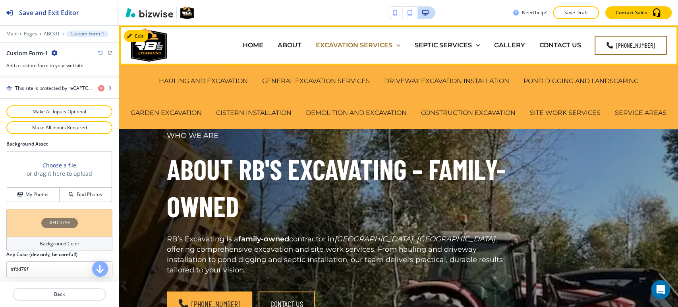
click at [353, 44] on p "EXCAVATION SERVICES" at bounding box center [354, 45] width 77 height 9
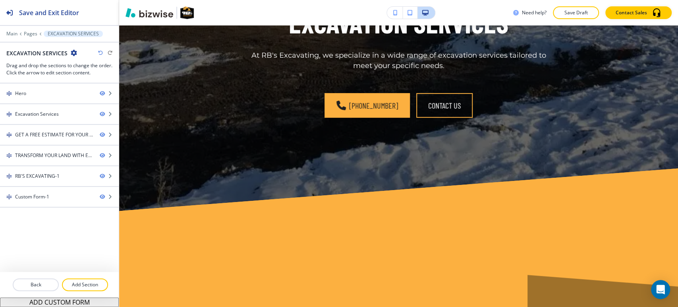
scroll to position [2163, 0]
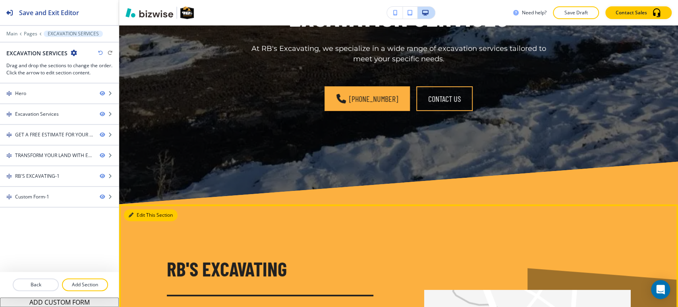
click at [136, 212] on button "Edit This Section" at bounding box center [151, 215] width 54 height 12
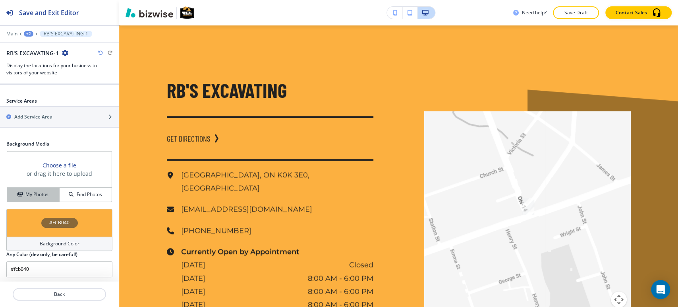
scroll to position [334, 0]
click at [45, 237] on div "Background Color" at bounding box center [59, 243] width 106 height 14
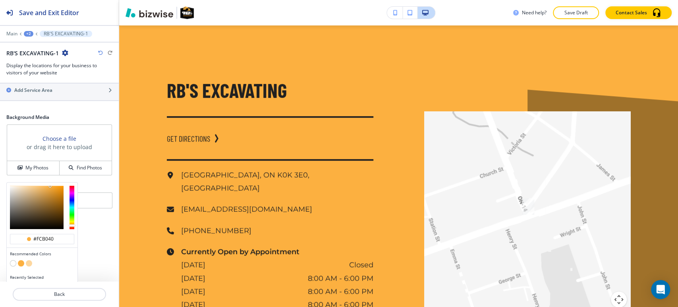
scroll to position [372, 0]
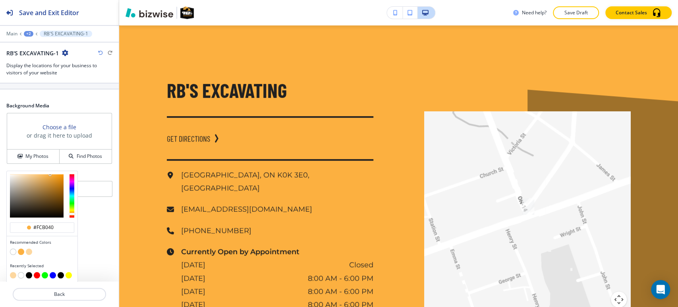
click at [12, 250] on button "button" at bounding box center [13, 251] width 6 height 6
type input "#FFFFFF"
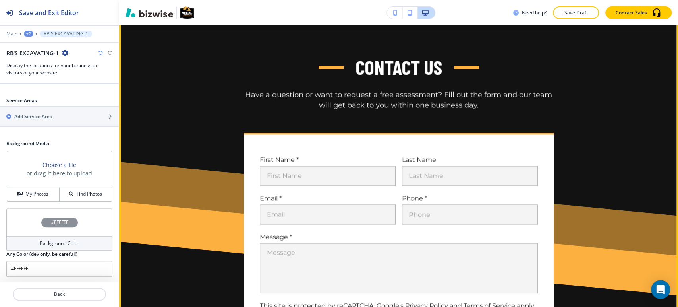
scroll to position [2607, 0]
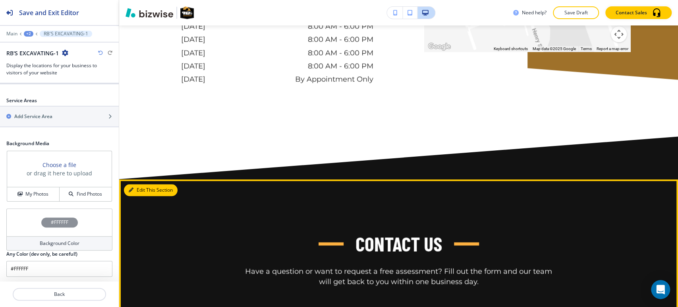
click at [140, 184] on button "Edit This Section" at bounding box center [151, 190] width 54 height 12
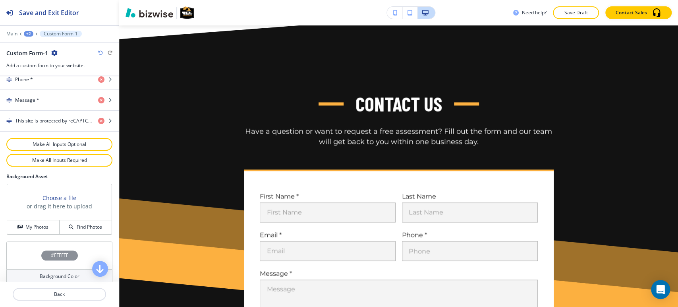
scroll to position [467, 0]
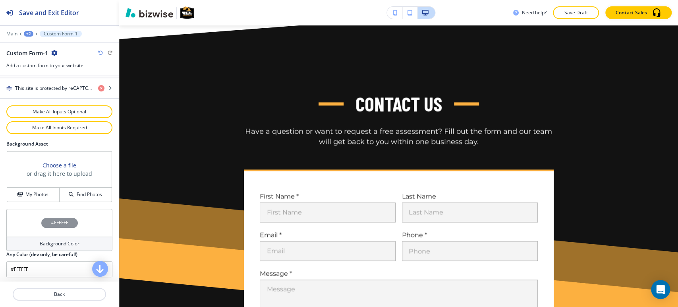
click at [56, 246] on div "Background Color" at bounding box center [59, 243] width 106 height 14
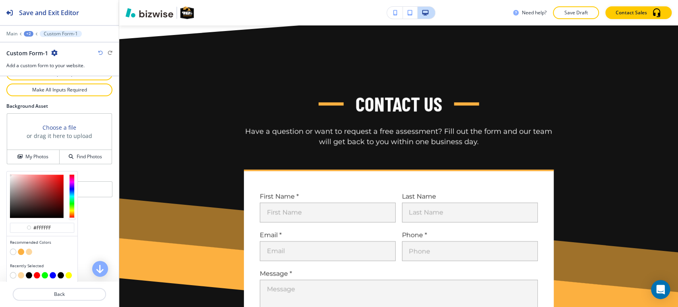
click at [28, 248] on button "button" at bounding box center [29, 251] width 6 height 6
type input "#fdd79f"
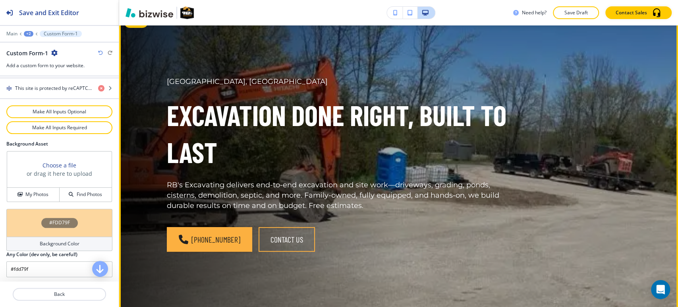
scroll to position [0, 0]
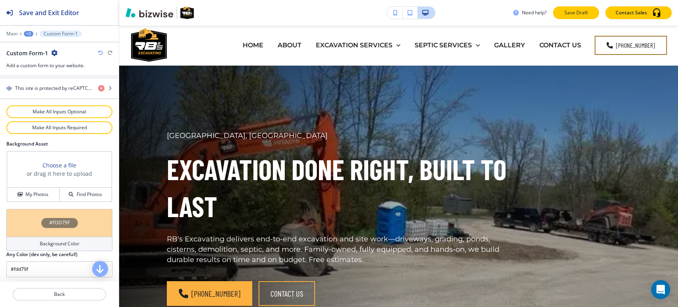
click at [588, 10] on p "Save Draft" at bounding box center [575, 12] width 25 height 7
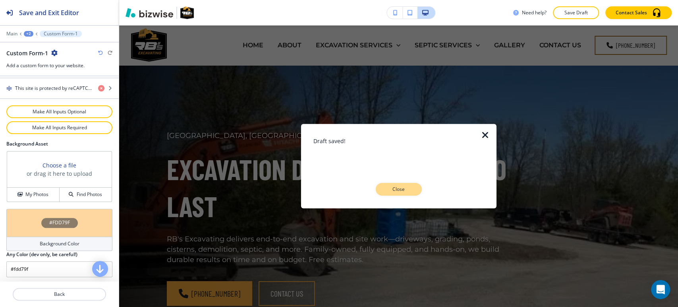
click at [401, 188] on p "Close" at bounding box center [398, 189] width 25 height 7
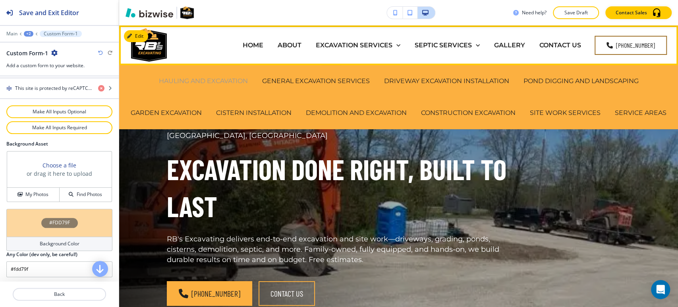
click at [184, 82] on p "HAULING AND EXCAVATION" at bounding box center [203, 80] width 89 height 9
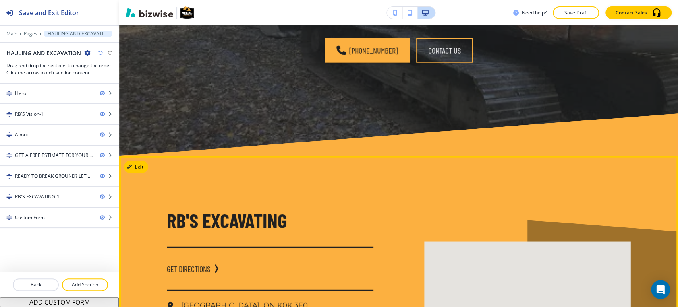
scroll to position [1501, 0]
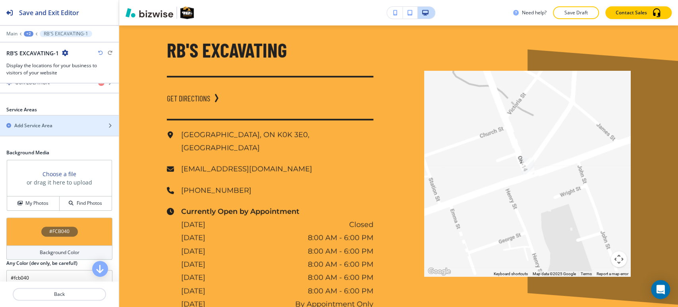
scroll to position [334, 0]
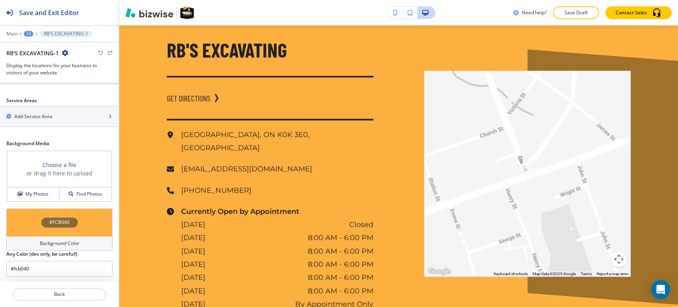
click at [50, 247] on div "Background Color" at bounding box center [59, 243] width 106 height 14
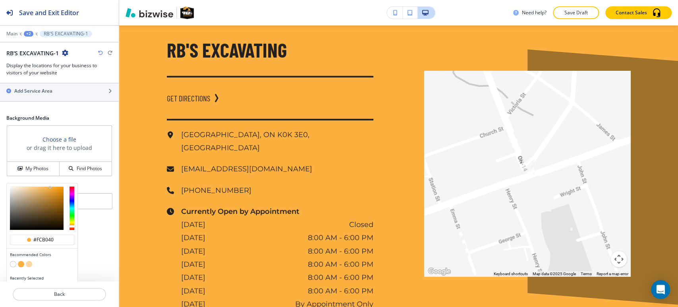
scroll to position [372, 0]
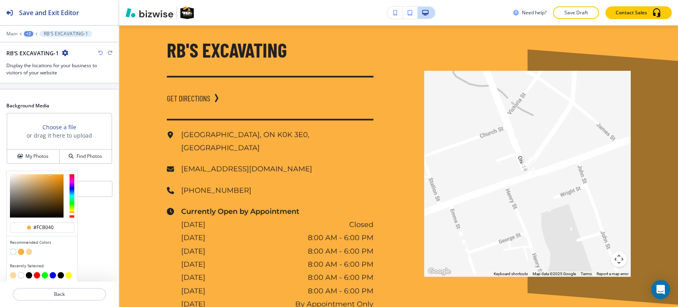
click at [14, 250] on button "button" at bounding box center [13, 251] width 6 height 6
type input "#FFFFFF"
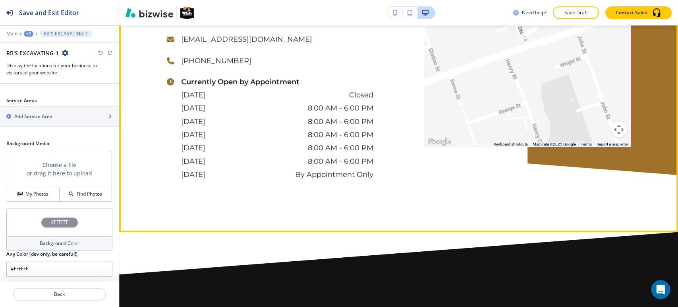
scroll to position [1853, 0]
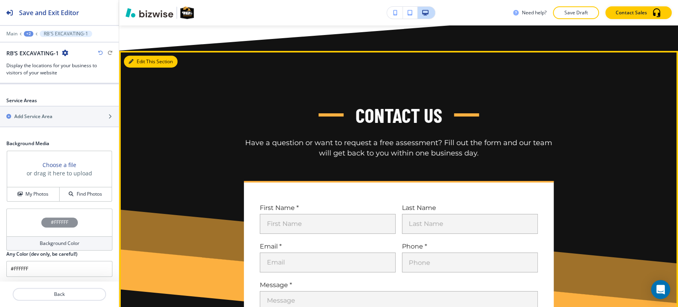
click at [143, 68] on button "Edit This Section" at bounding box center [151, 62] width 54 height 12
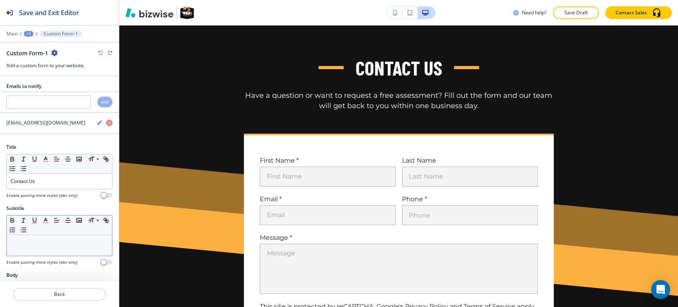
scroll to position [1905, 0]
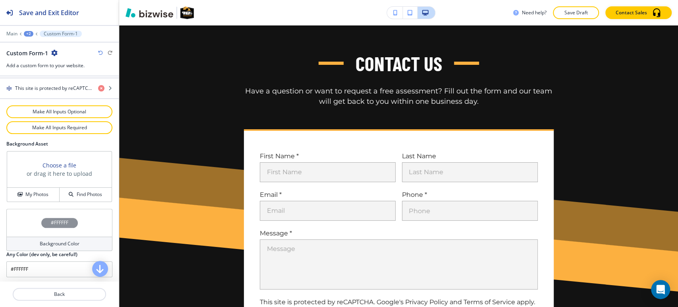
click at [52, 236] on div "Background Color" at bounding box center [59, 243] width 106 height 14
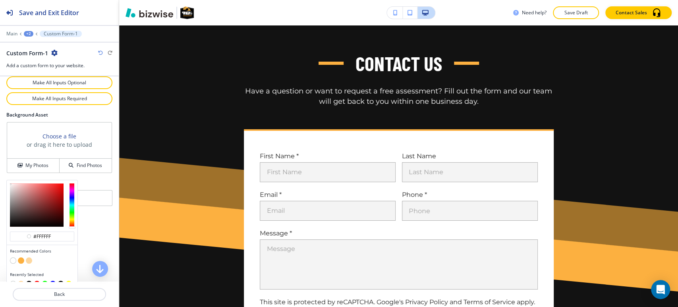
scroll to position [505, 0]
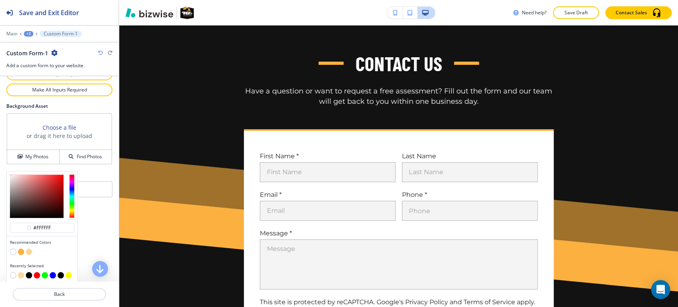
click at [29, 248] on button "button" at bounding box center [29, 251] width 6 height 6
type input "#fdd79f"
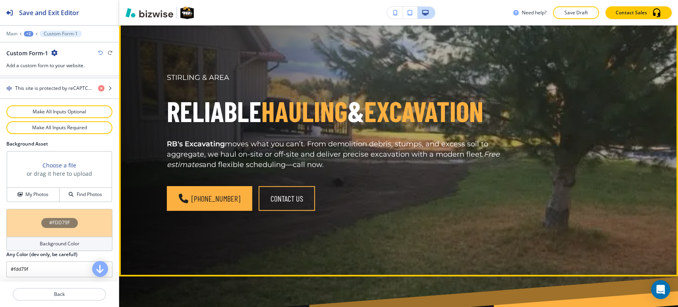
scroll to position [0, 0]
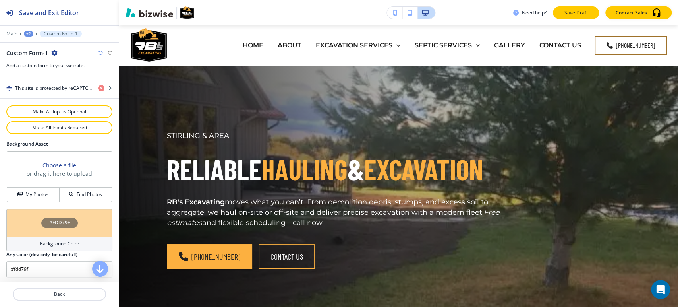
click at [566, 14] on p "Save Draft" at bounding box center [575, 12] width 25 height 7
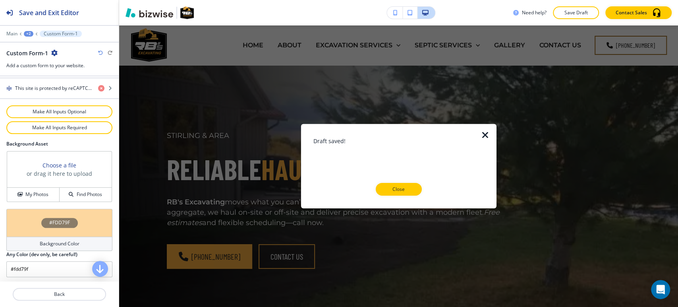
drag, startPoint x: 410, startPoint y: 190, endPoint x: 394, endPoint y: 168, distance: 27.3
click at [409, 190] on p "Close" at bounding box center [398, 189] width 25 height 7
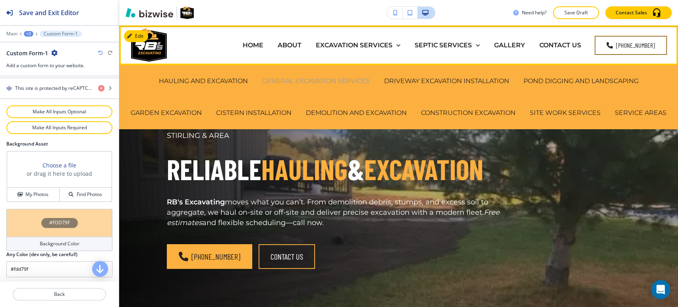
click at [298, 81] on p "GENERAL EXCAVATION SERVICES" at bounding box center [316, 80] width 108 height 9
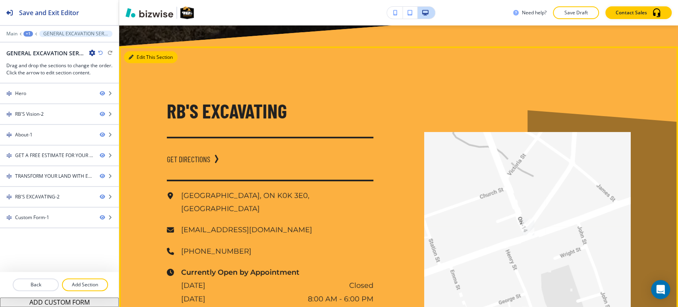
drag, startPoint x: 137, startPoint y: 54, endPoint x: 120, endPoint y: 66, distance: 20.0
click at [137, 54] on button "Edit This Section" at bounding box center [151, 57] width 54 height 12
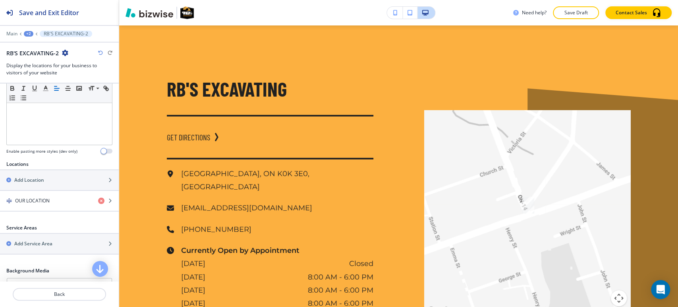
scroll to position [334, 0]
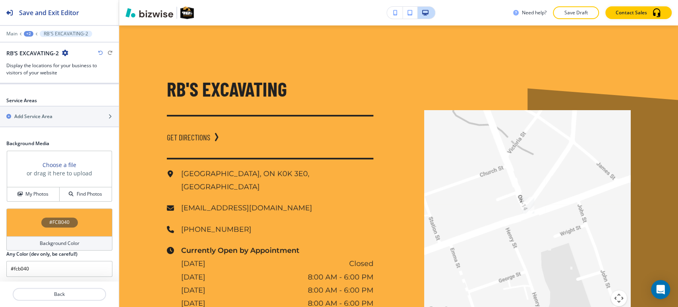
click at [38, 237] on div "Background Color" at bounding box center [59, 243] width 106 height 14
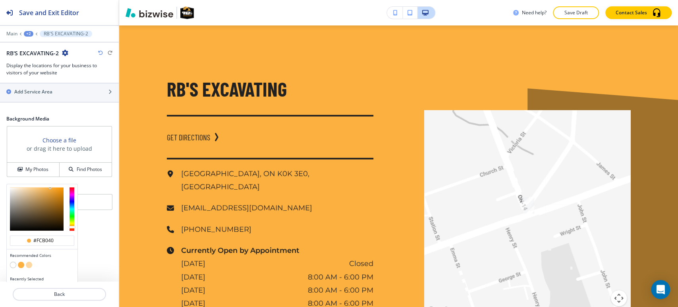
scroll to position [372, 0]
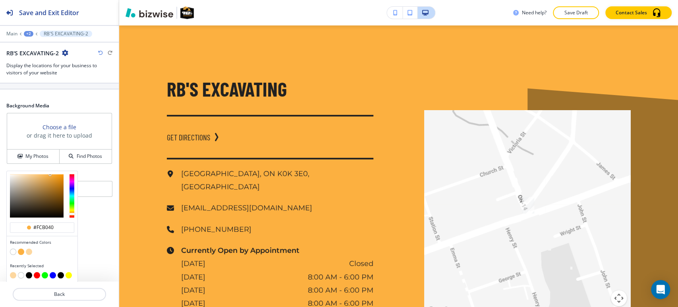
click at [10, 249] on button "button" at bounding box center [13, 251] width 6 height 6
type input "#FFFFFF"
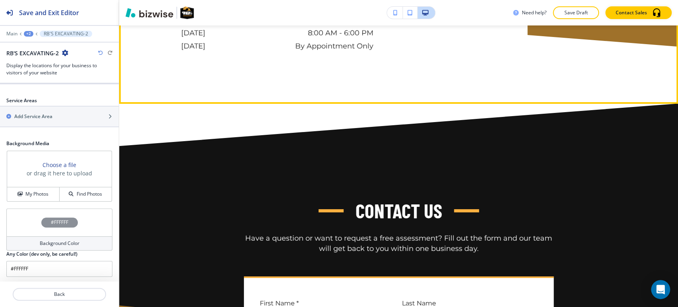
scroll to position [2009, 0]
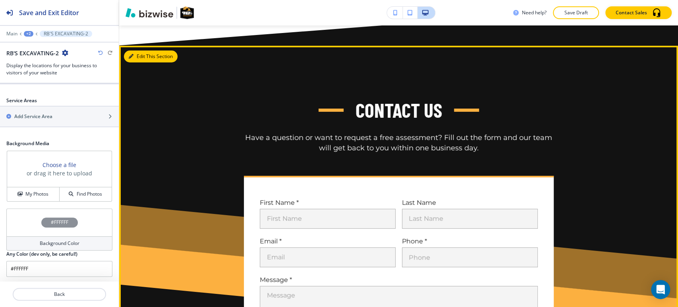
click at [140, 50] on button "Edit This Section" at bounding box center [151, 56] width 54 height 12
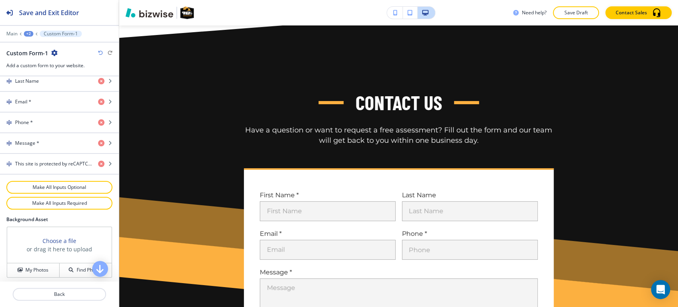
scroll to position [467, 0]
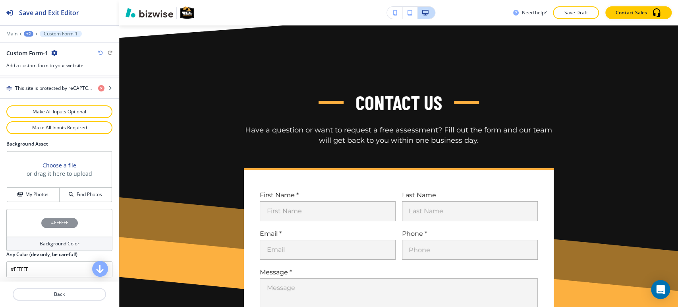
click at [45, 243] on h4 "Background Color" at bounding box center [60, 243] width 40 height 7
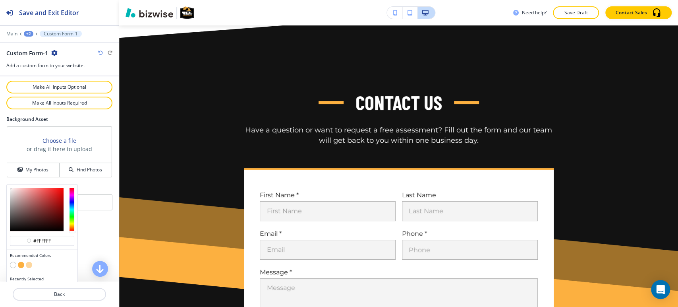
scroll to position [505, 0]
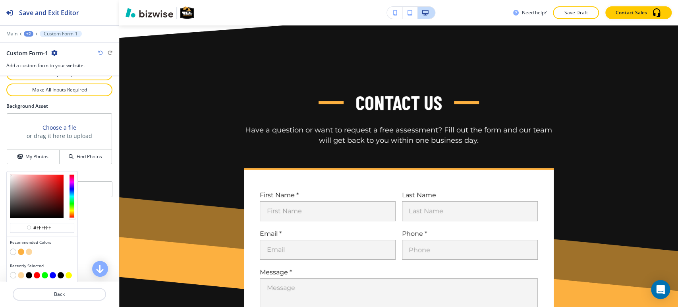
click at [29, 252] on button "button" at bounding box center [29, 251] width 6 height 6
type input "#fdd79f"
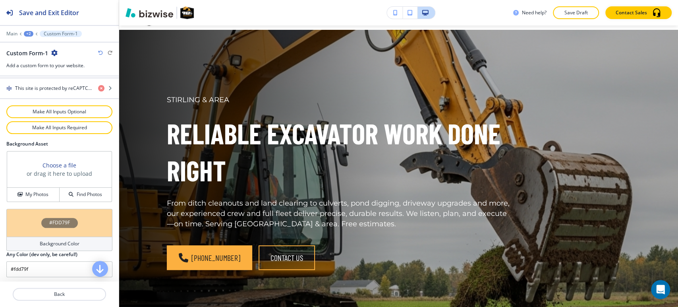
scroll to position [0, 0]
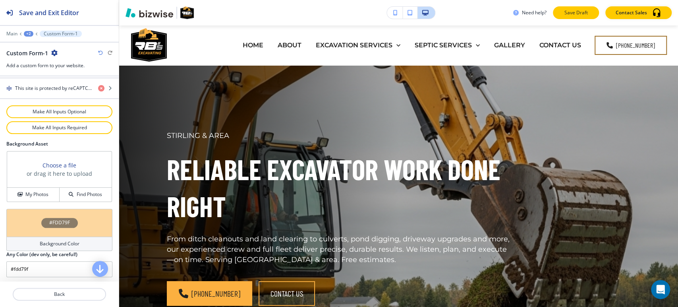
click at [577, 16] on p "Save Draft" at bounding box center [575, 12] width 25 height 7
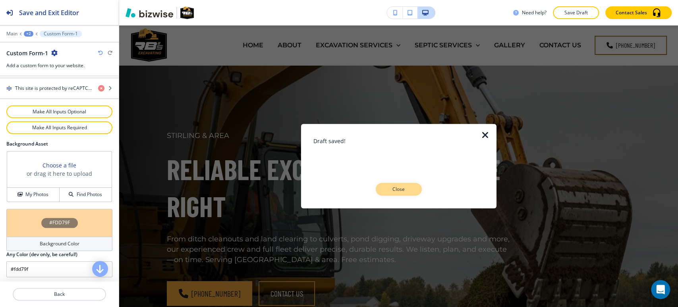
click at [398, 189] on p "Close" at bounding box center [398, 189] width 25 height 7
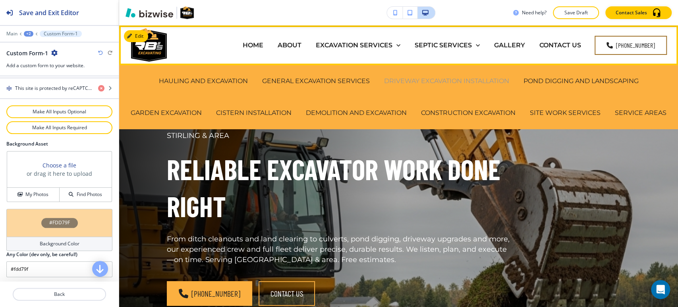
click at [480, 79] on p "DRIVEWAY EXCAVATION INSTALLATION" at bounding box center [446, 80] width 125 height 9
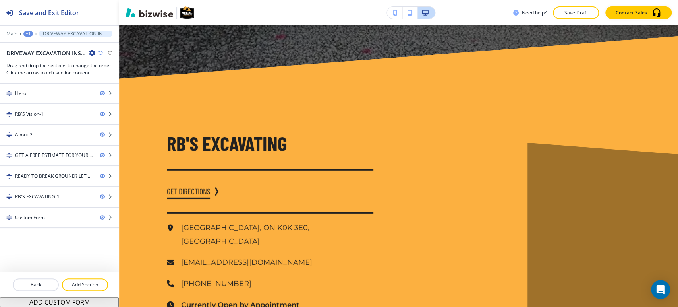
scroll to position [1501, 0]
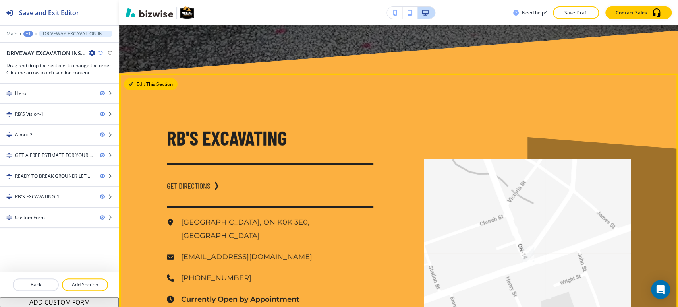
click at [140, 78] on button "Edit This Section" at bounding box center [151, 84] width 54 height 12
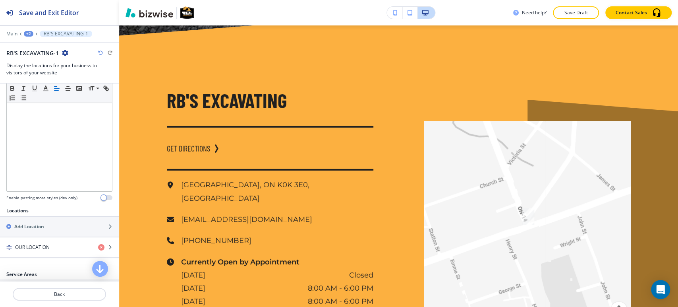
scroll to position [334, 0]
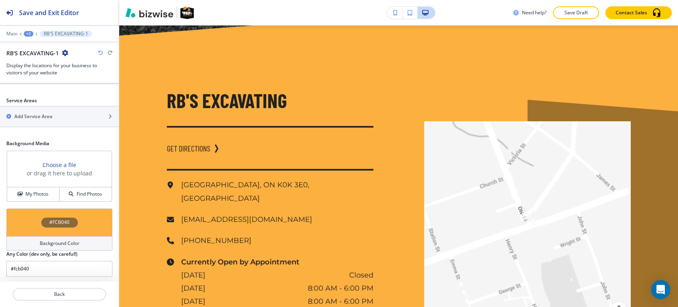
click at [56, 244] on h4 "Background Color" at bounding box center [60, 243] width 40 height 7
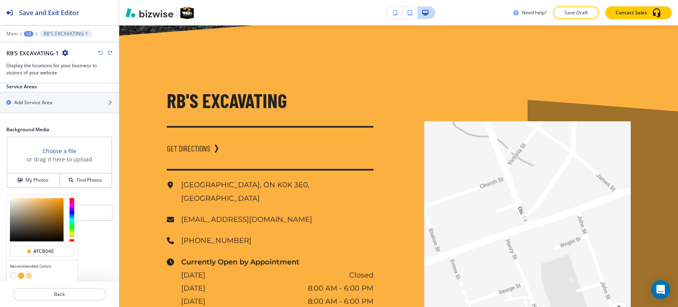
scroll to position [372, 0]
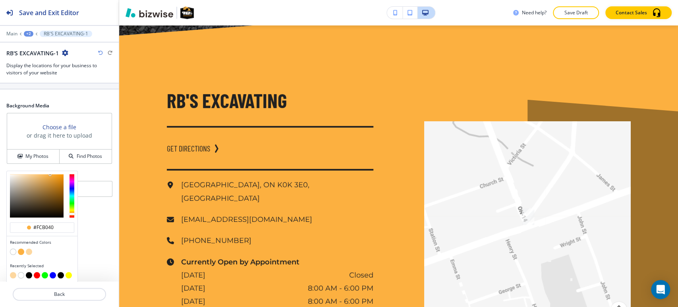
click at [15, 250] on button "button" at bounding box center [13, 251] width 6 height 6
type input "#FFFFFF"
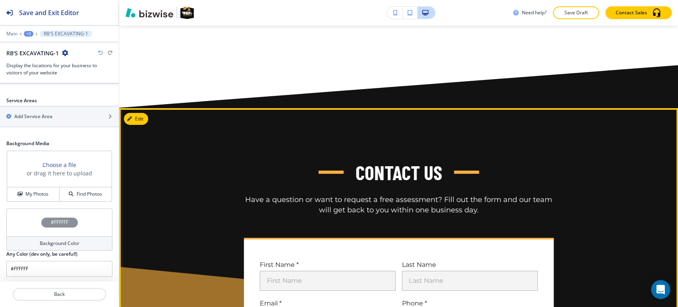
scroll to position [1891, 0]
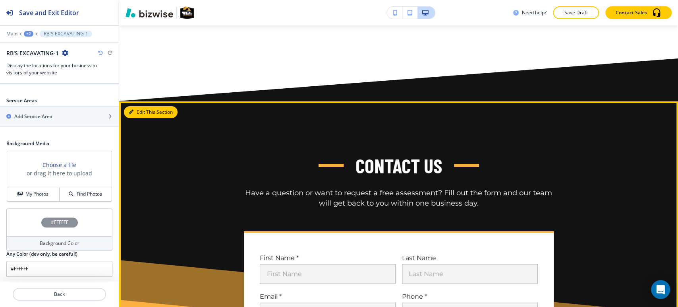
click at [141, 106] on button "Edit This Section" at bounding box center [151, 112] width 54 height 12
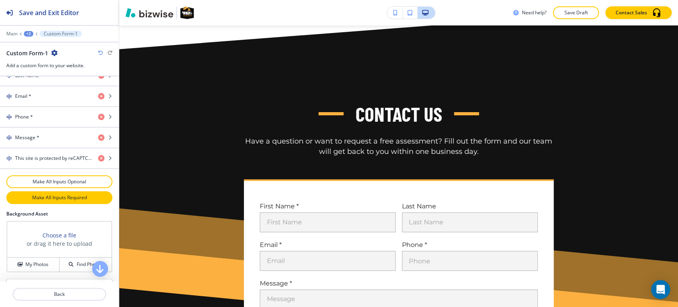
scroll to position [467, 0]
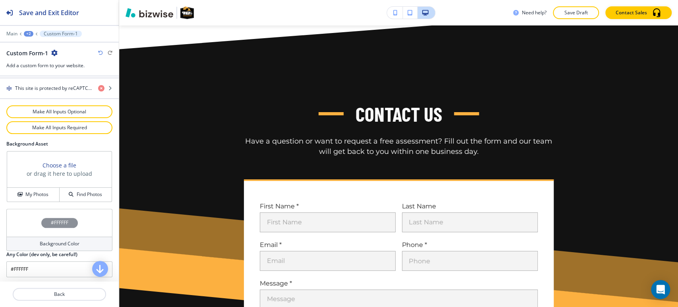
click at [48, 237] on div "Background Color" at bounding box center [59, 243] width 106 height 14
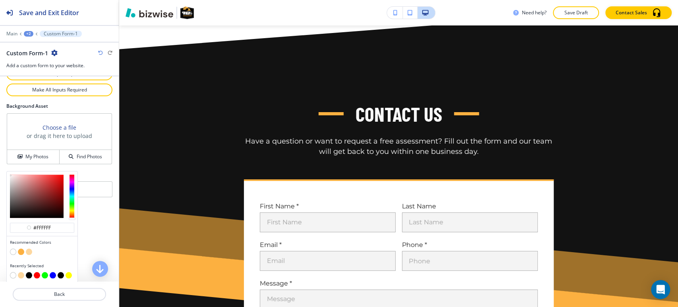
click at [29, 250] on button "button" at bounding box center [29, 251] width 6 height 6
type input "#fdd79f"
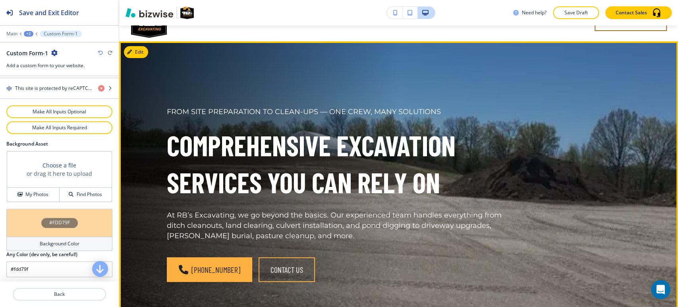
scroll to position [0, 0]
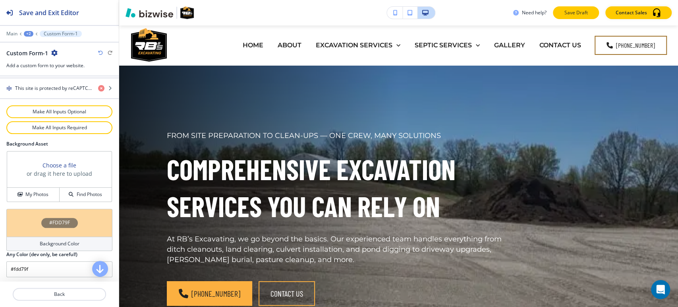
click at [580, 14] on p "Save Draft" at bounding box center [575, 12] width 25 height 7
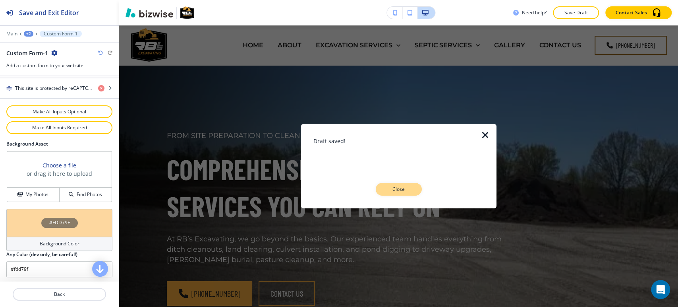
click at [401, 193] on button "Close" at bounding box center [399, 189] width 46 height 13
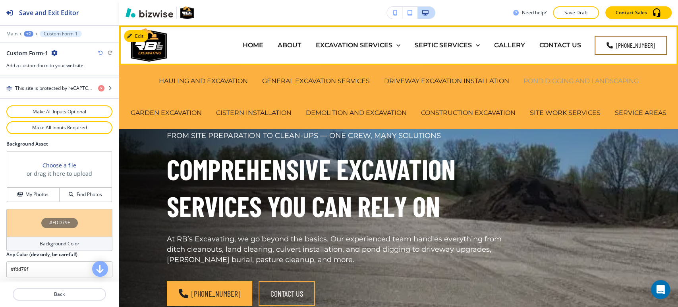
click at [581, 82] on p "POND DIGGING AND LANDSCAPING" at bounding box center [581, 80] width 115 height 9
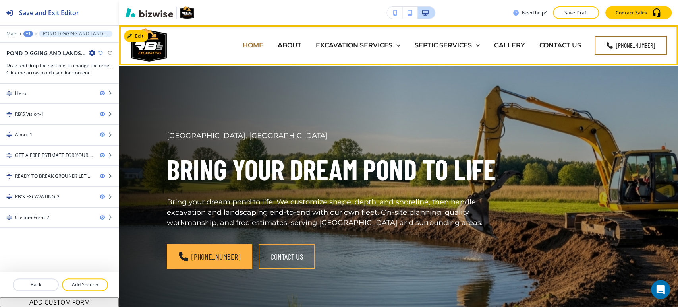
click at [259, 45] on p "HOME" at bounding box center [253, 45] width 21 height 9
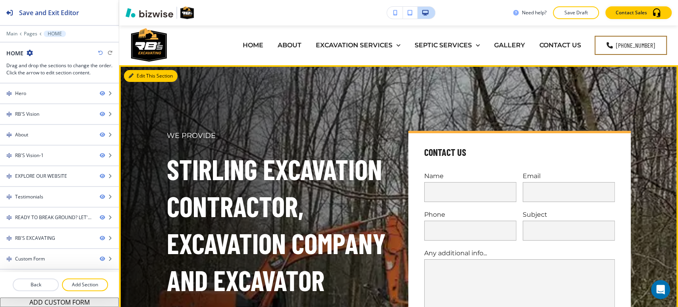
click at [143, 76] on button "Edit This Section" at bounding box center [151, 76] width 54 height 12
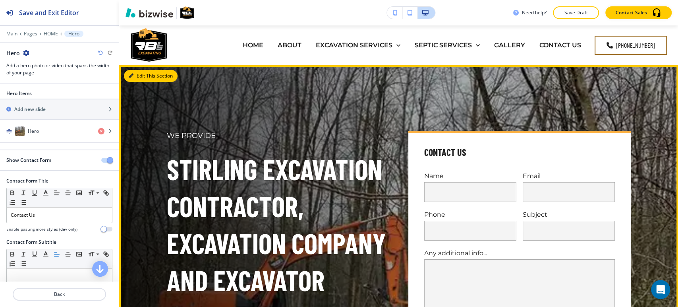
scroll to position [40, 0]
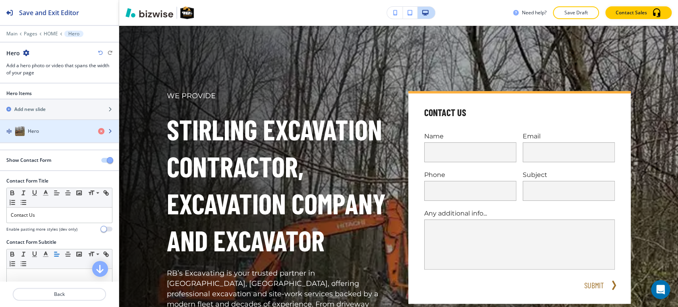
click at [62, 130] on div "Hero" at bounding box center [46, 131] width 92 height 10
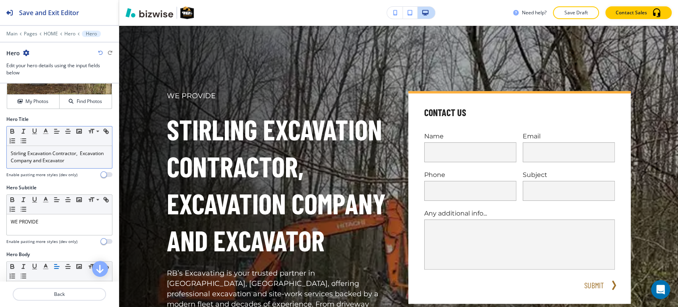
scroll to position [88, 0]
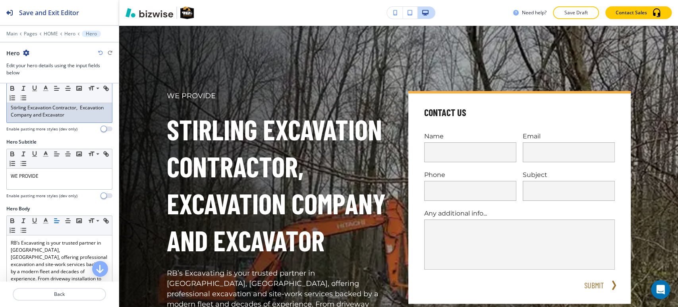
click at [60, 117] on p "Stirling Excavation Contractor, Excavation Company and Excavator" at bounding box center [59, 111] width 97 height 14
click at [25, 85] on icon "button" at bounding box center [23, 88] width 7 height 7
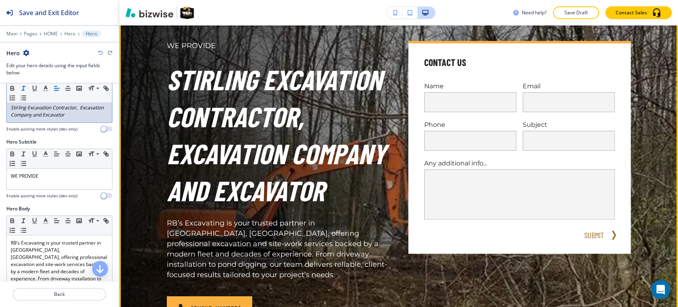
scroll to position [0, 0]
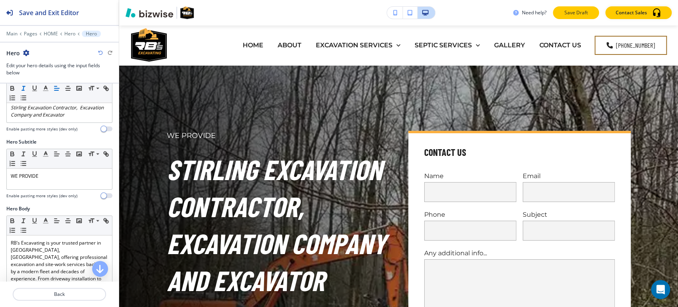
click at [579, 12] on p "Save Draft" at bounding box center [575, 12] width 25 height 7
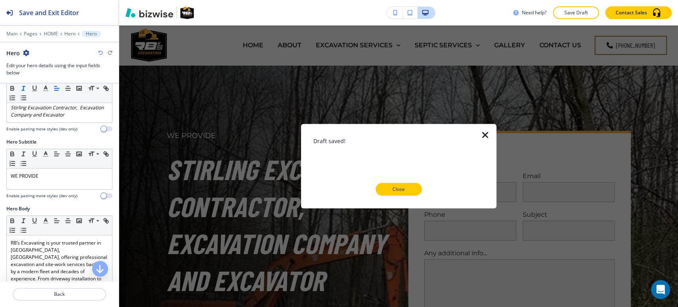
drag, startPoint x: 392, startPoint y: 189, endPoint x: 390, endPoint y: 181, distance: 8.3
click at [393, 187] on p "Close" at bounding box center [398, 189] width 25 height 7
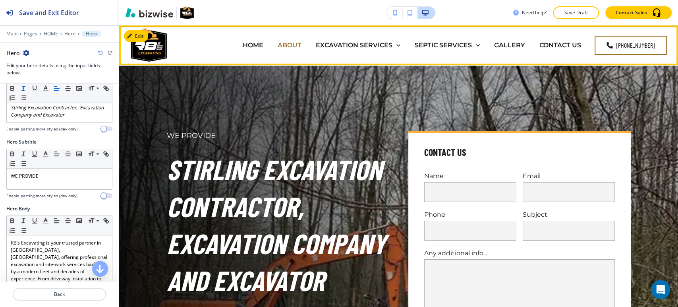
click at [281, 41] on p "ABOUT" at bounding box center [290, 45] width 24 height 9
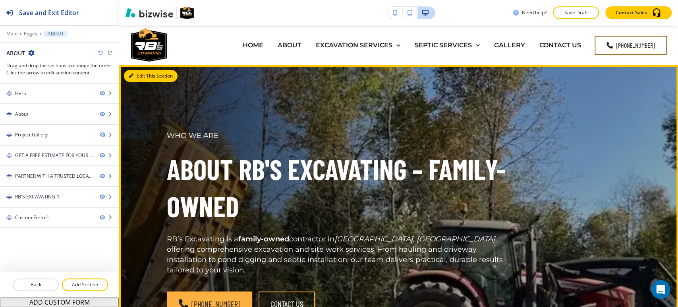
click at [141, 79] on button "Edit This Section" at bounding box center [151, 76] width 54 height 12
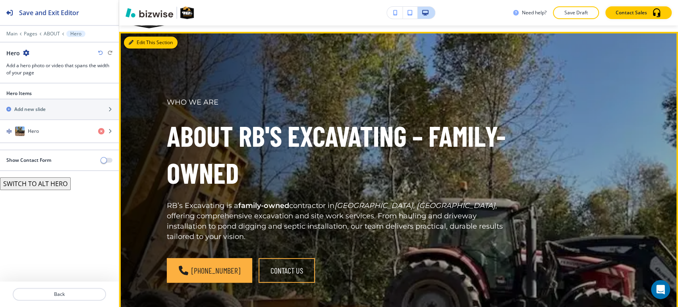
scroll to position [40, 0]
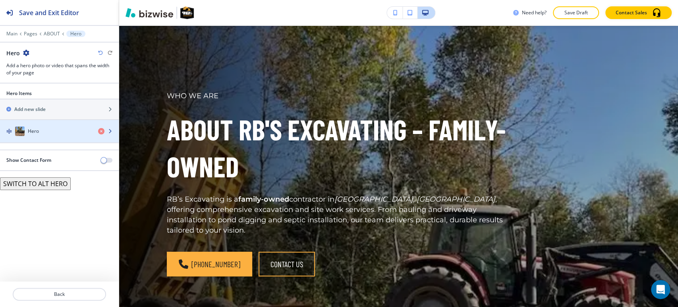
click at [70, 136] on div "button" at bounding box center [59, 139] width 119 height 6
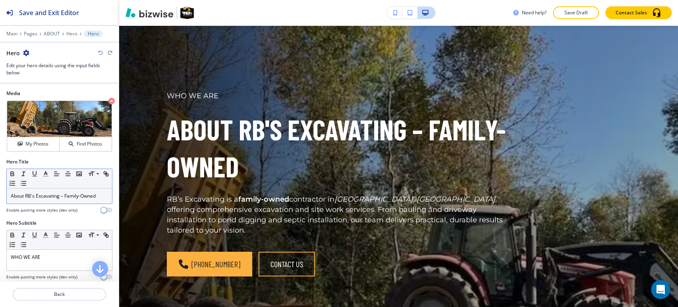
click at [70, 192] on p "About RB's Excavating – Family-Owned" at bounding box center [59, 195] width 97 height 7
click at [23, 172] on icon "button" at bounding box center [23, 173] width 7 height 7
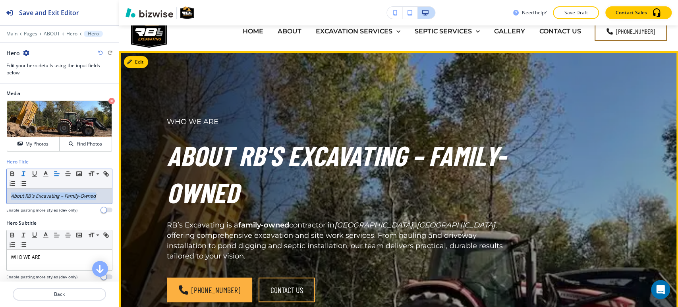
scroll to position [0, 0]
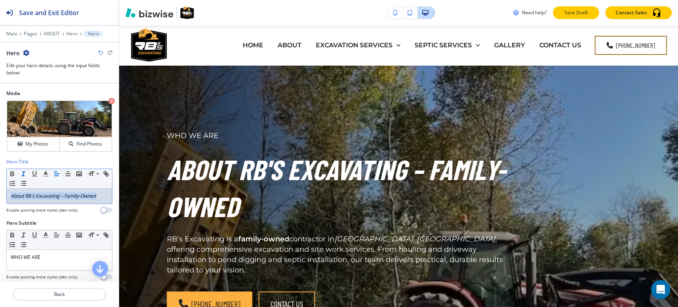
click at [560, 12] on button "Save Draft" at bounding box center [576, 12] width 46 height 13
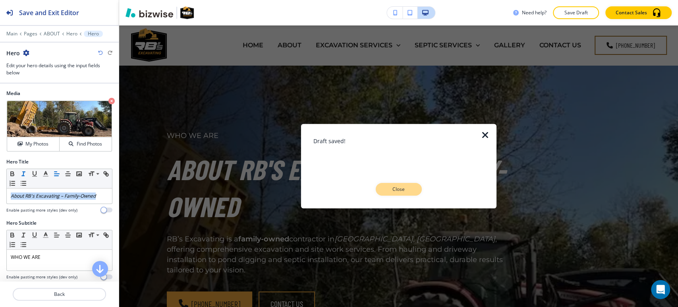
click at [391, 188] on p "Close" at bounding box center [398, 189] width 25 height 7
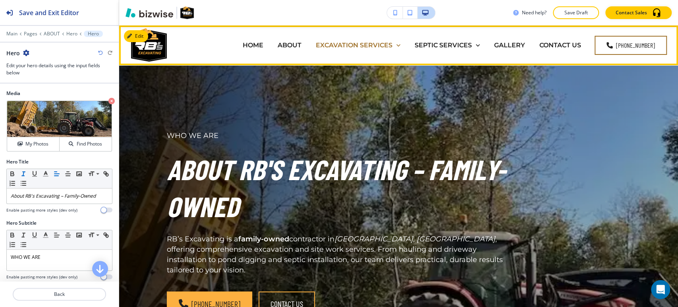
click at [362, 49] on p "EXCAVATION SERVICES" at bounding box center [354, 45] width 77 height 9
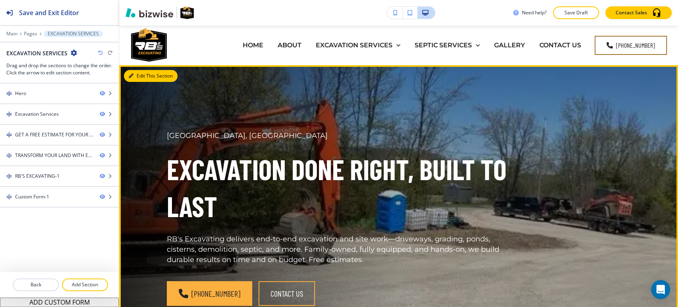
click at [134, 73] on button "Edit This Section" at bounding box center [151, 76] width 54 height 12
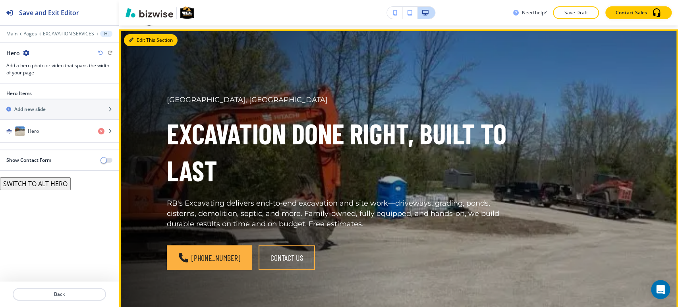
scroll to position [40, 0]
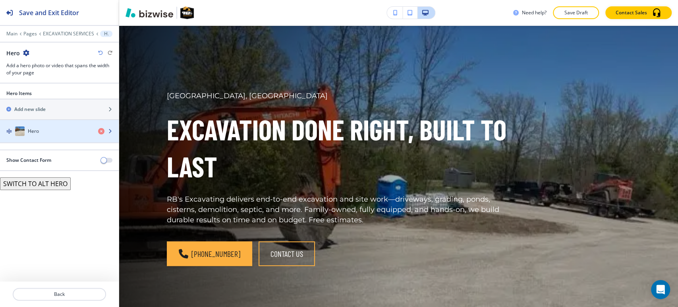
click at [60, 132] on div "Hero" at bounding box center [46, 131] width 92 height 10
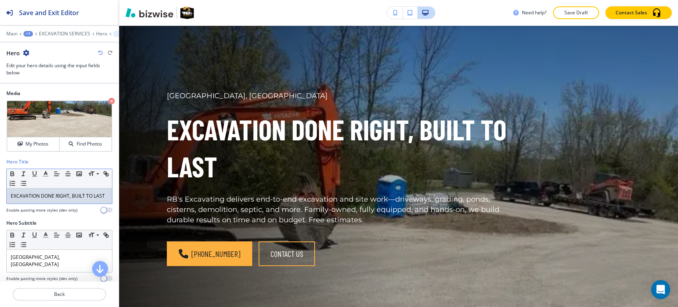
click at [49, 194] on p "EXCAVATION DONE RIGHT, BUILT TO LAST" at bounding box center [59, 195] width 97 height 7
click at [24, 176] on line "button" at bounding box center [23, 176] width 2 height 0
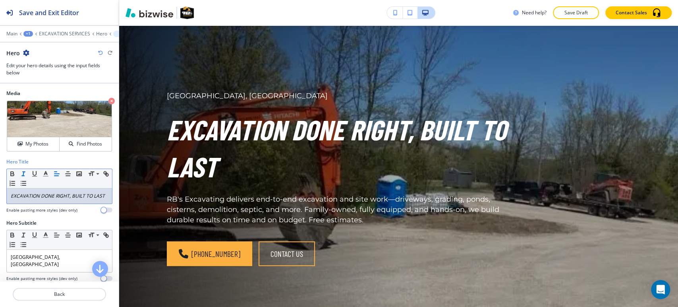
drag, startPoint x: 580, startPoint y: 11, endPoint x: 574, endPoint y: 13, distance: 5.9
click at [579, 12] on p "Save Draft" at bounding box center [575, 12] width 25 height 7
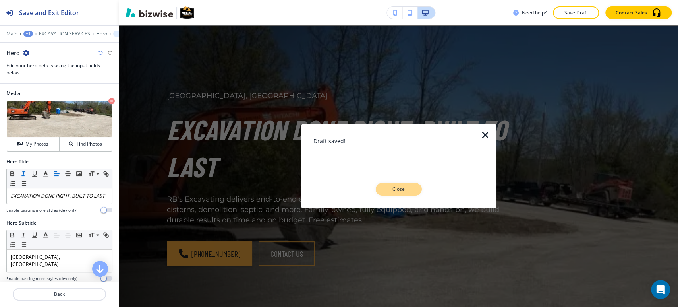
click at [385, 189] on button "Close" at bounding box center [399, 189] width 46 height 13
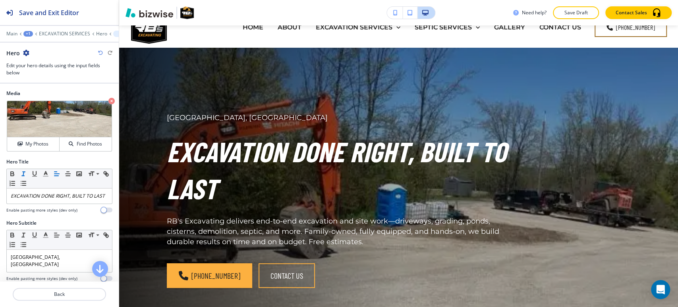
scroll to position [0, 0]
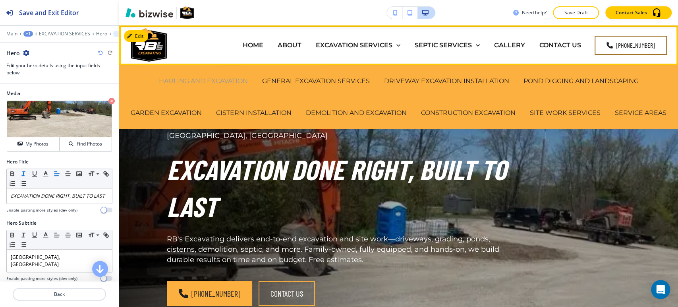
click at [213, 78] on p "HAULING AND EXCAVATION" at bounding box center [203, 80] width 89 height 9
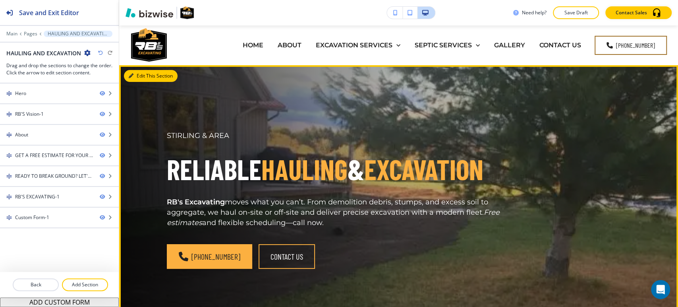
click at [143, 79] on button "Edit This Section" at bounding box center [151, 76] width 54 height 12
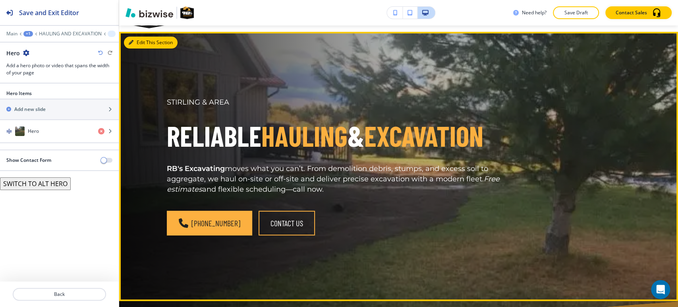
scroll to position [40, 0]
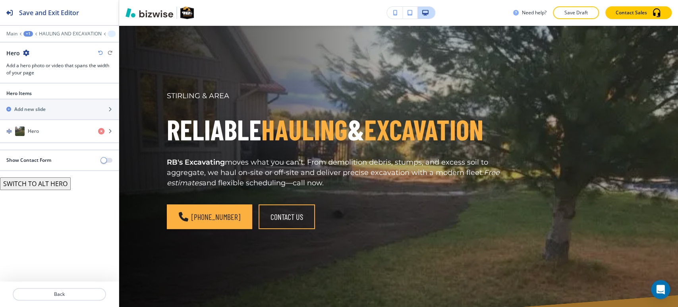
click at [60, 143] on div "Hero Items Add new slide Hero" at bounding box center [59, 120] width 119 height 60
click at [60, 139] on div "button" at bounding box center [59, 139] width 119 height 6
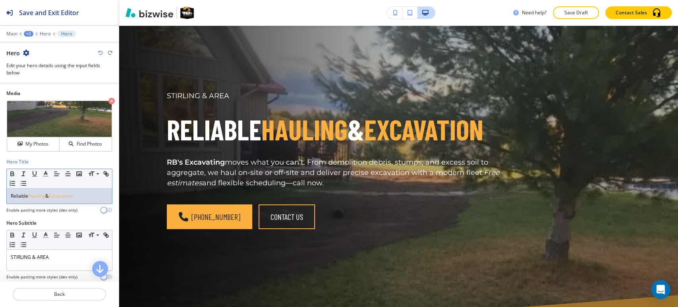
click at [54, 194] on span "Excavation" at bounding box center [61, 195] width 24 height 7
click at [54, 195] on span "Excavation" at bounding box center [61, 195] width 24 height 7
click at [25, 172] on icon "button" at bounding box center [23, 173] width 7 height 7
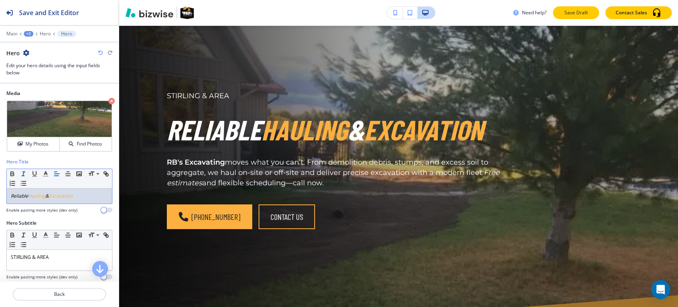
click at [572, 17] on button "Save Draft" at bounding box center [576, 12] width 46 height 13
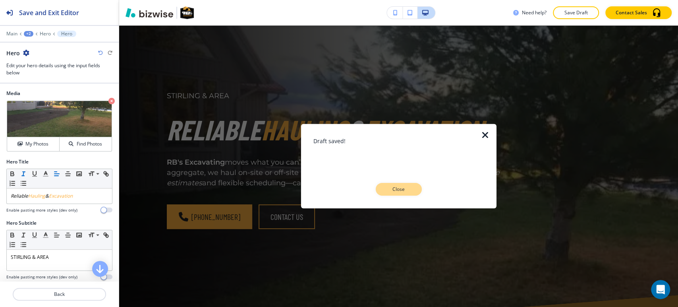
click at [391, 195] on button "Close" at bounding box center [399, 189] width 46 height 13
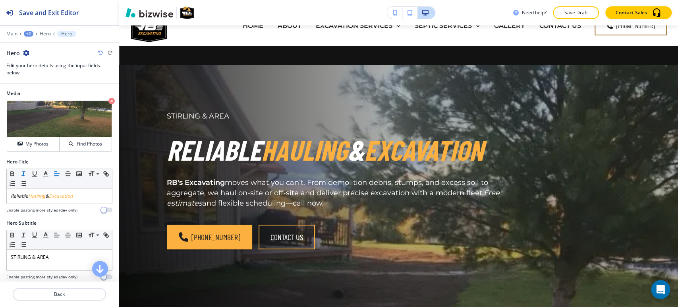
scroll to position [0, 0]
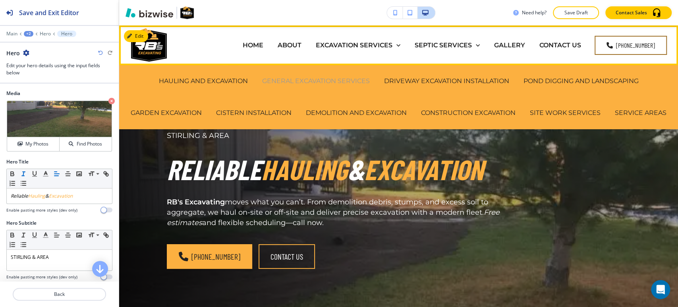
click at [314, 82] on p "GENERAL EXCAVATION SERVICES" at bounding box center [316, 80] width 108 height 9
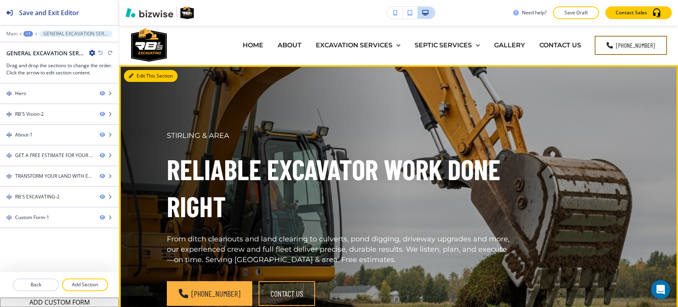
click at [141, 72] on button "Edit This Section" at bounding box center [151, 76] width 54 height 12
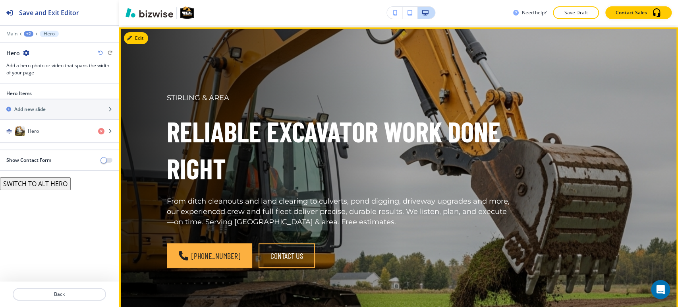
scroll to position [40, 0]
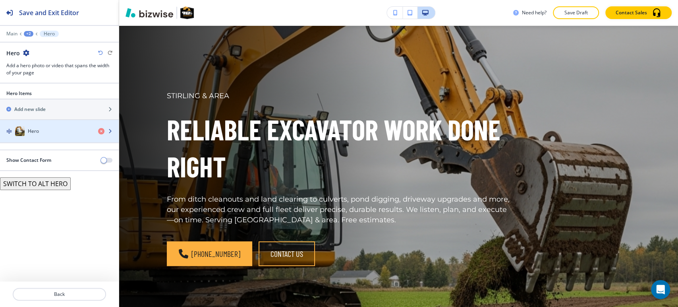
click at [37, 128] on h4 "Hero" at bounding box center [33, 131] width 11 height 7
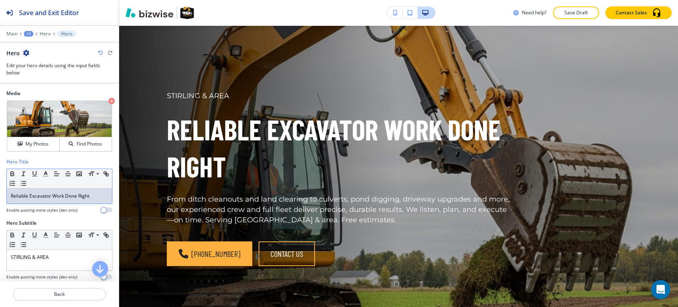
click at [40, 196] on p "Reliable Excavator Work Done Right" at bounding box center [59, 195] width 97 height 7
click at [25, 172] on icon "button" at bounding box center [23, 173] width 7 height 7
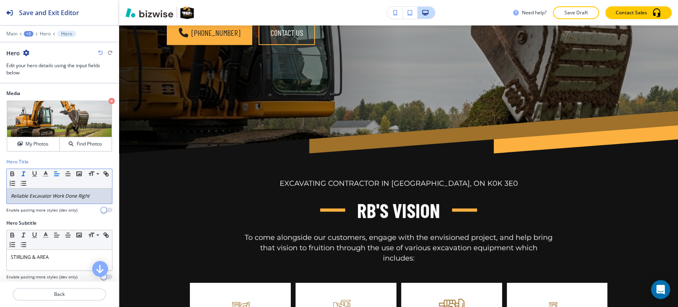
scroll to position [0, 0]
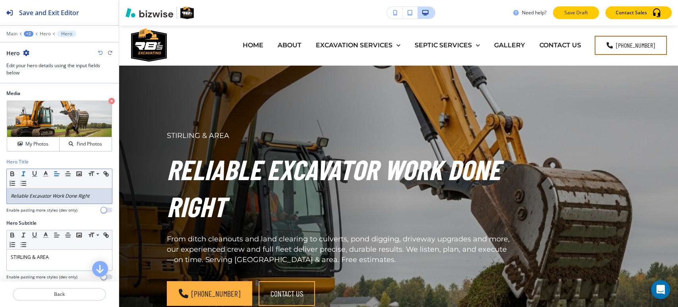
click at [570, 17] on button "Save Draft" at bounding box center [576, 12] width 46 height 13
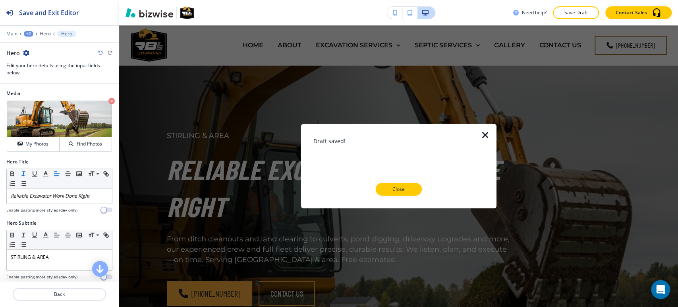
click at [384, 182] on div "Draft saved! Close" at bounding box center [399, 166] width 170 height 59
click at [399, 189] on p "Close" at bounding box center [398, 189] width 25 height 7
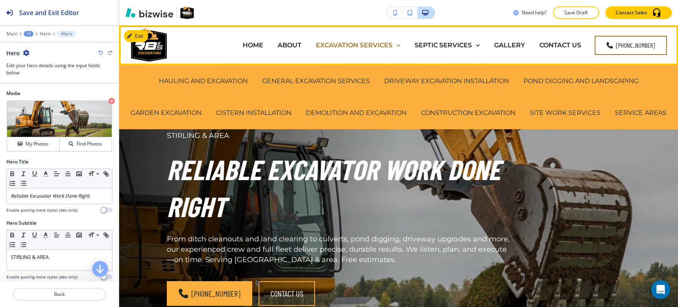
click at [350, 41] on p "EXCAVATION SERVICES" at bounding box center [354, 45] width 77 height 9
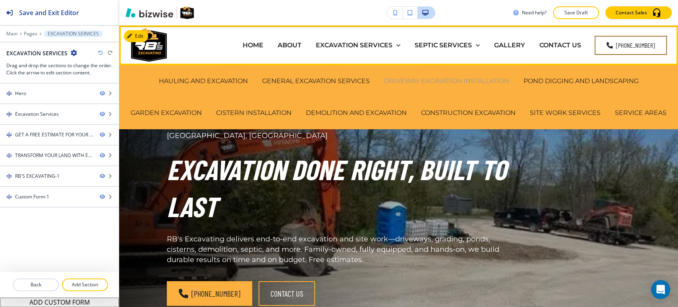
click at [414, 78] on p "DRIVEWAY EXCAVATION INSTALLATION" at bounding box center [446, 80] width 125 height 9
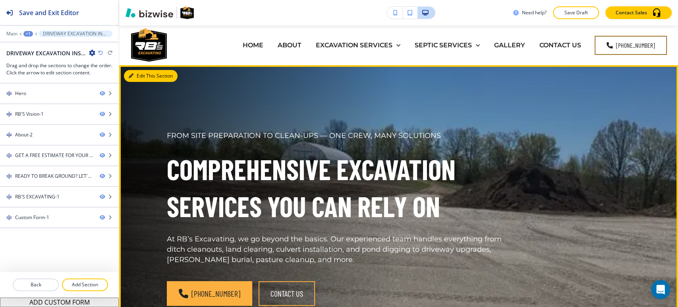
click at [142, 76] on button "Edit This Section" at bounding box center [151, 76] width 54 height 12
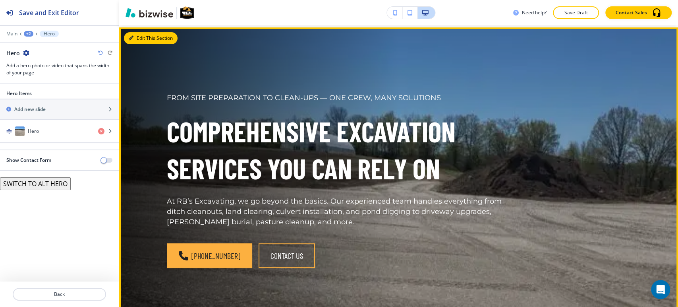
scroll to position [40, 0]
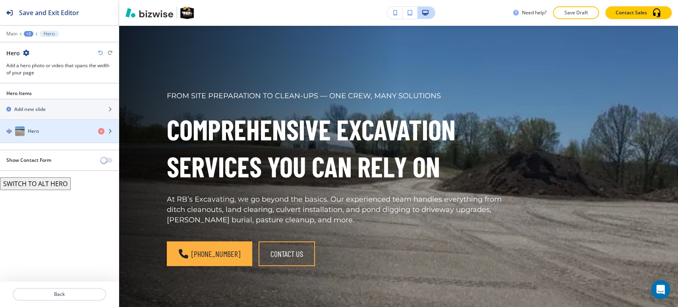
click at [54, 136] on div "button" at bounding box center [59, 139] width 119 height 6
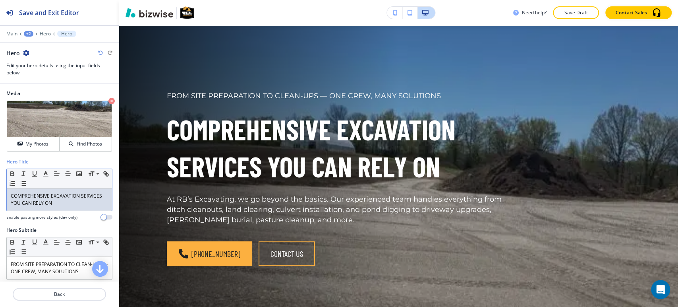
click at [35, 193] on p "COMPREHENSIVE EXCAVATION SERVICES YOU CAN RELY ON" at bounding box center [59, 199] width 97 height 14
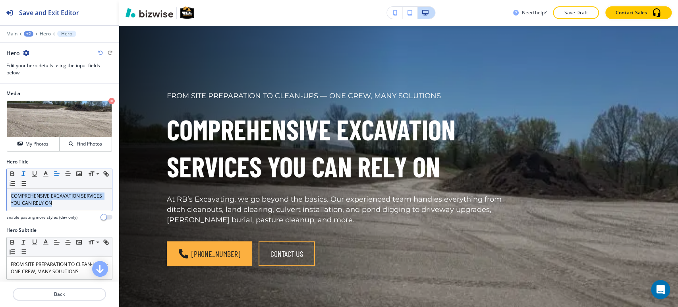
click at [25, 172] on icon "button" at bounding box center [23, 173] width 7 height 7
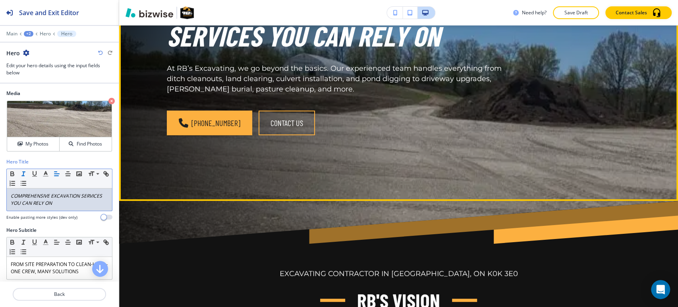
scroll to position [0, 0]
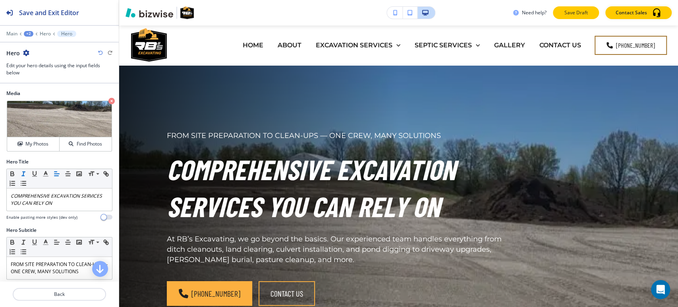
click at [583, 13] on p "Save Draft" at bounding box center [575, 12] width 25 height 7
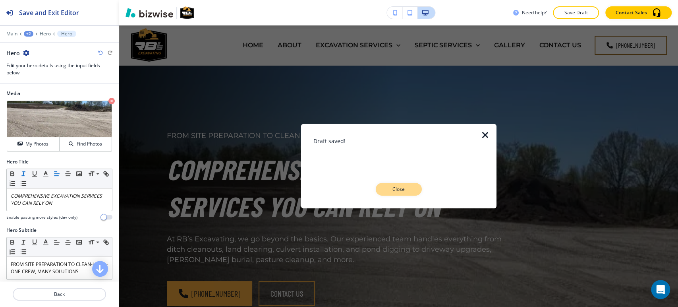
click at [404, 188] on p "Close" at bounding box center [398, 189] width 25 height 7
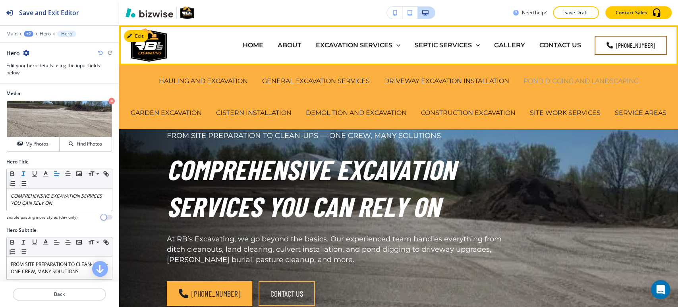
click at [552, 84] on p "POND DIGGING AND LANDSCAPING" at bounding box center [581, 80] width 115 height 9
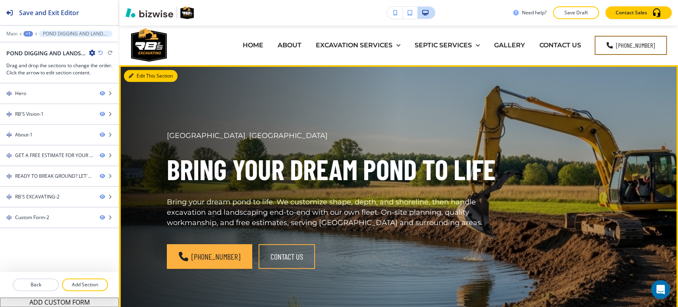
click at [137, 74] on button "Edit This Section" at bounding box center [151, 76] width 54 height 12
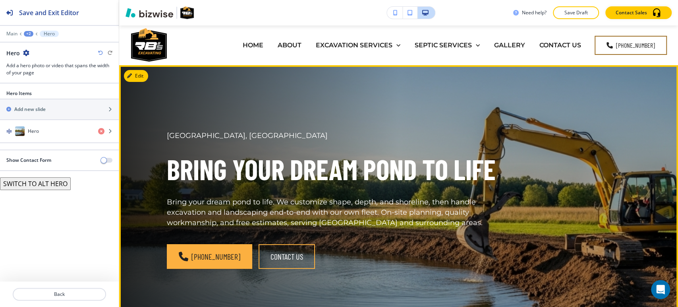
scroll to position [40, 0]
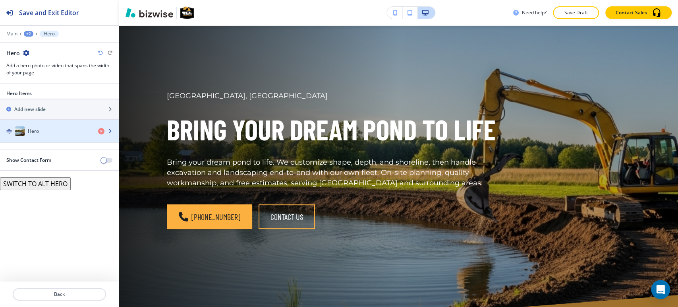
click at [57, 133] on div "Hero" at bounding box center [46, 131] width 92 height 10
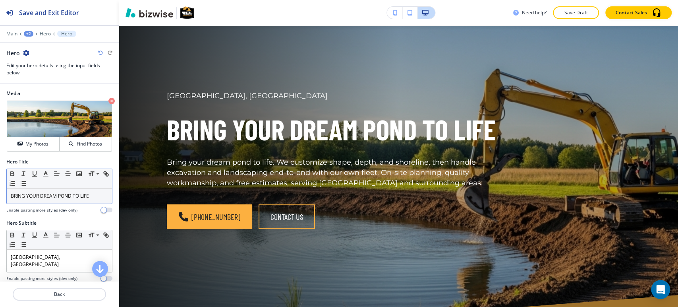
click at [60, 195] on p "BRING YOUR DREAM POND TO LIFE" at bounding box center [59, 195] width 97 height 7
click at [25, 172] on icon "button" at bounding box center [23, 173] width 7 height 7
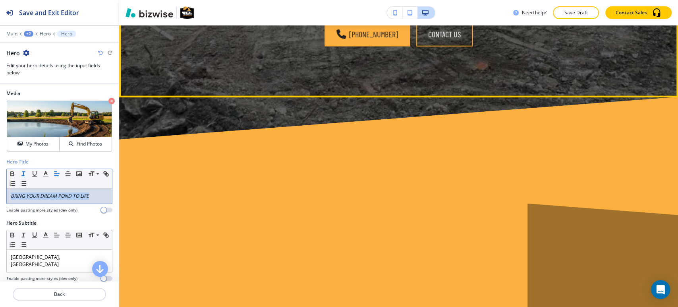
scroll to position [1408, 0]
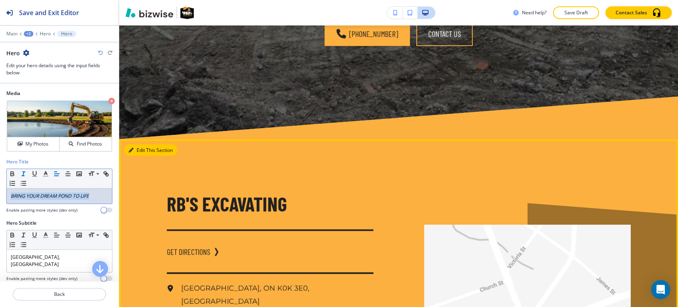
click at [137, 144] on button "Edit This Section" at bounding box center [151, 150] width 54 height 12
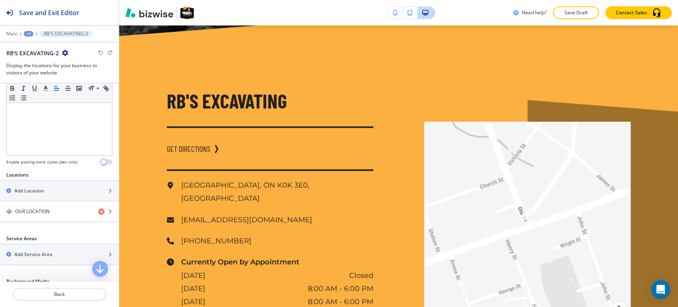
scroll to position [334, 0]
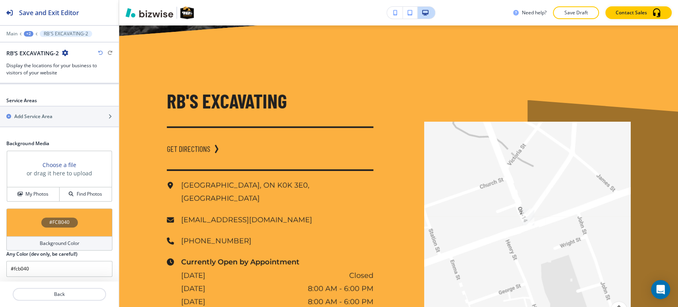
click at [45, 237] on div "Background Color" at bounding box center [59, 243] width 106 height 14
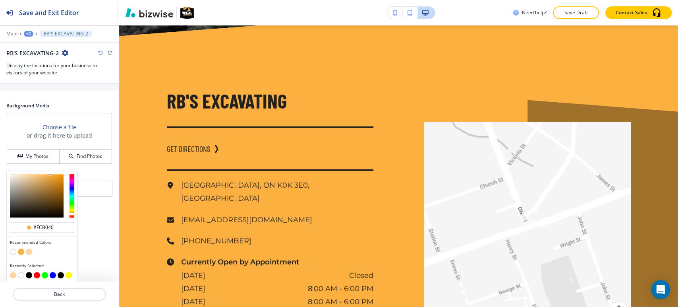
click at [11, 250] on button "button" at bounding box center [13, 251] width 6 height 6
type input "#FFFFFF"
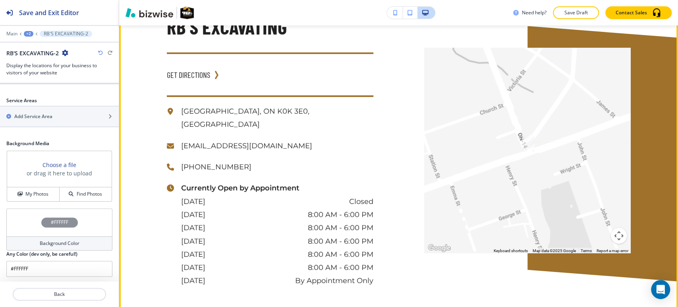
scroll to position [1864, 0]
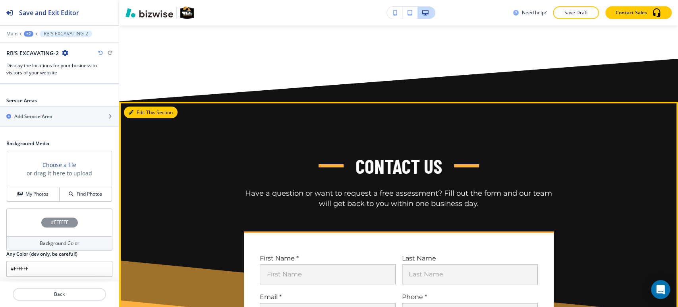
click at [138, 106] on button "Edit This Section" at bounding box center [151, 112] width 54 height 12
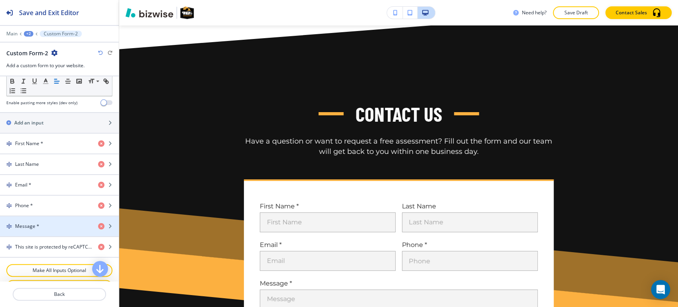
scroll to position [467, 0]
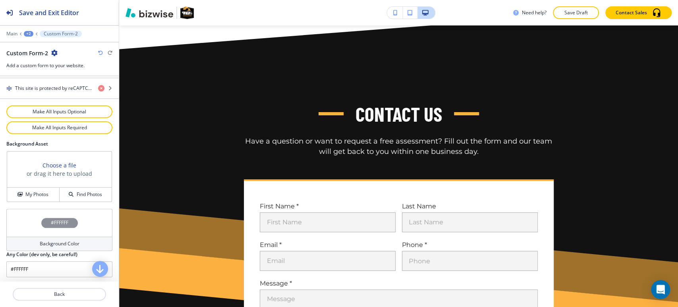
click at [66, 243] on h4 "Background Color" at bounding box center [60, 243] width 40 height 7
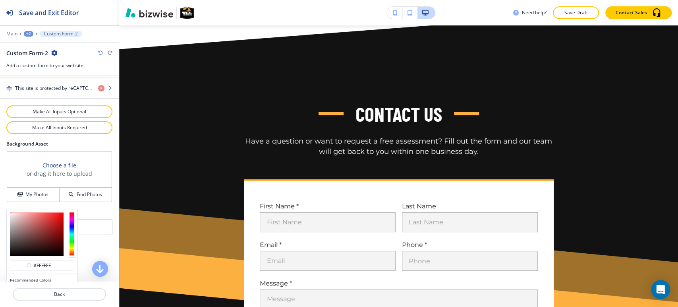
scroll to position [505, 0]
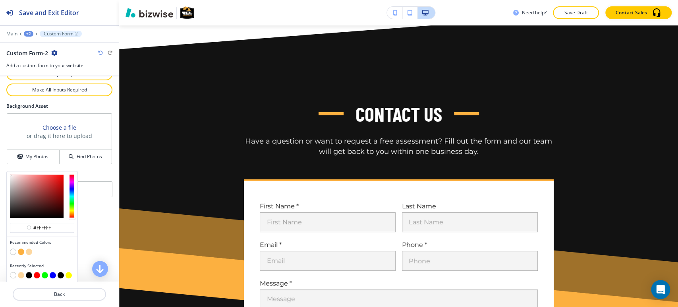
click at [29, 250] on button "button" at bounding box center [29, 251] width 6 height 6
type input "#fdd79f"
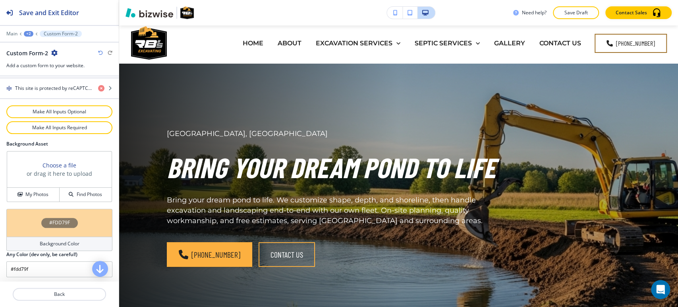
scroll to position [0, 0]
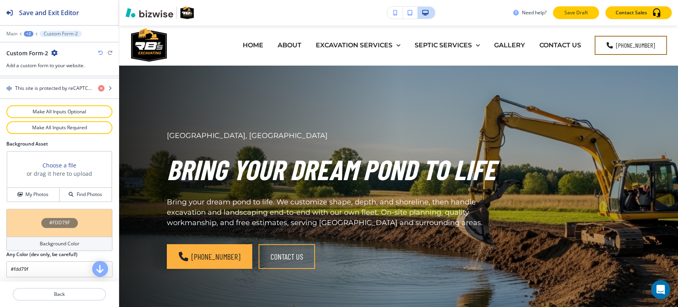
click at [581, 14] on p "Save Draft" at bounding box center [575, 12] width 25 height 7
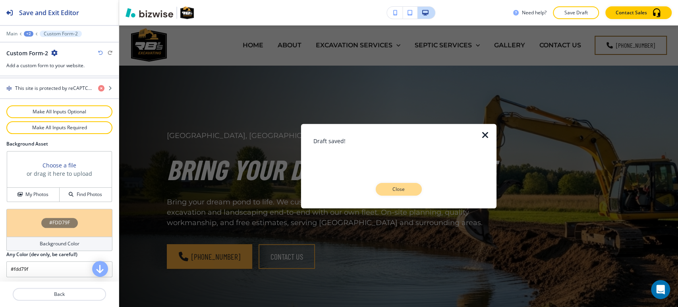
click at [401, 186] on p "Close" at bounding box center [398, 189] width 25 height 7
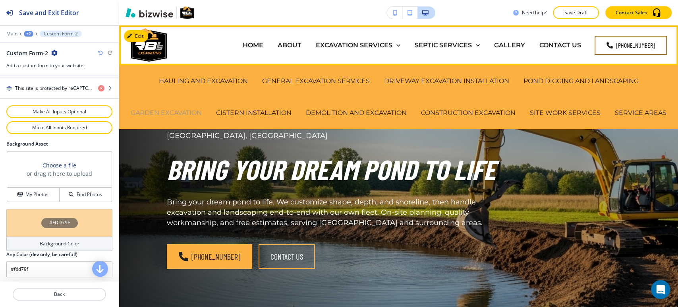
click at [197, 110] on p "GARDEN EXCAVATION" at bounding box center [166, 112] width 71 height 9
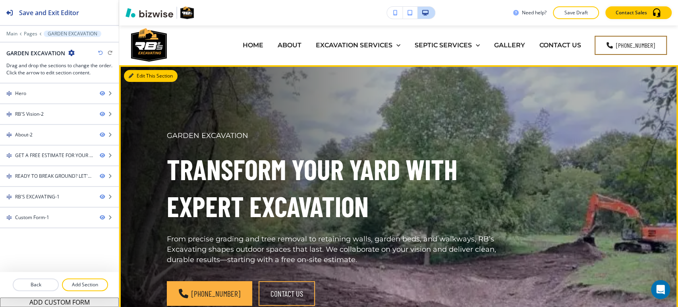
click at [143, 77] on button "Edit This Section" at bounding box center [151, 76] width 54 height 12
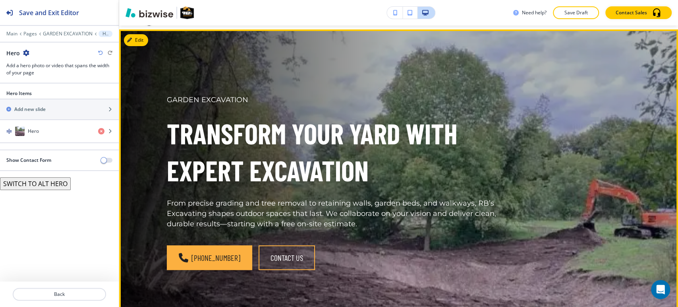
scroll to position [40, 0]
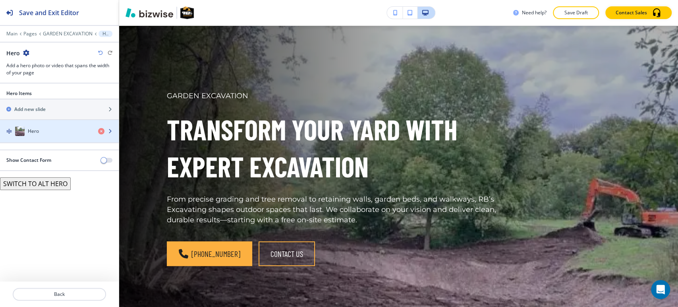
drag, startPoint x: 40, startPoint y: 132, endPoint x: 40, endPoint y: 128, distance: 4.0
click at [40, 130] on div "Hero" at bounding box center [46, 131] width 92 height 10
click at [39, 126] on div "Hero" at bounding box center [46, 131] width 92 height 10
click at [40, 135] on div "Hero" at bounding box center [46, 131] width 92 height 10
click at [90, 130] on div "Hero" at bounding box center [46, 131] width 92 height 10
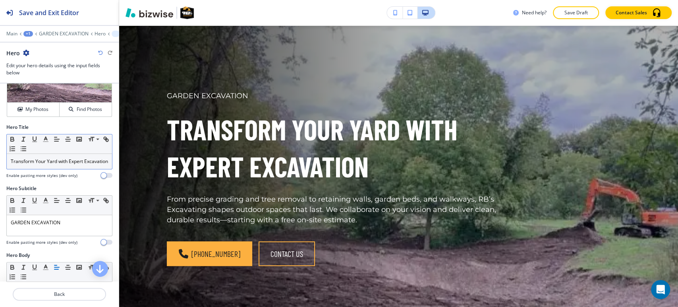
scroll to position [44, 0]
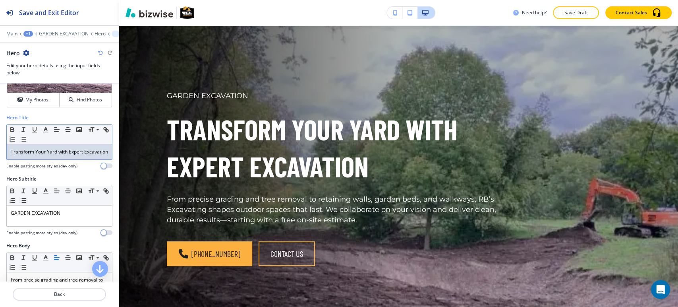
click at [33, 153] on p "Transform Your Yard with Expert Excavation" at bounding box center [59, 151] width 97 height 7
click at [22, 130] on icon "button" at bounding box center [23, 129] width 7 height 7
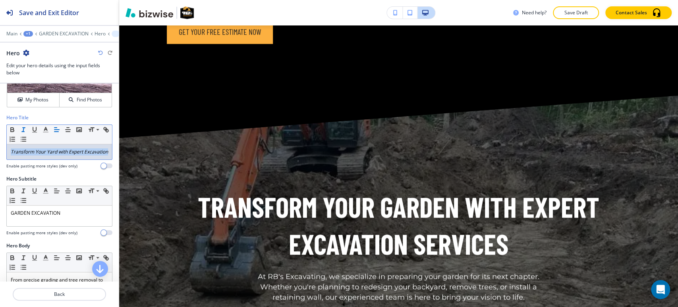
scroll to position [1453, 0]
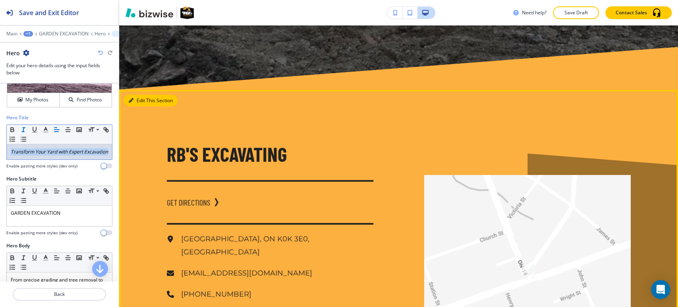
click at [130, 103] on icon "button" at bounding box center [131, 100] width 5 height 5
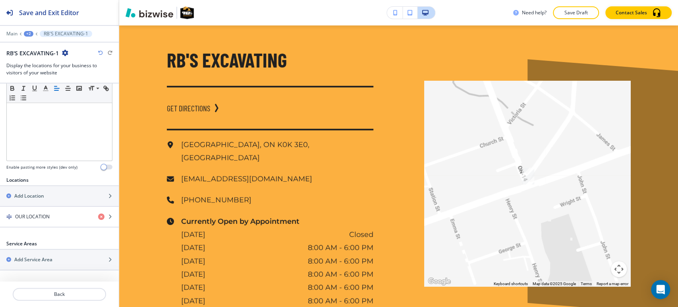
scroll to position [334, 0]
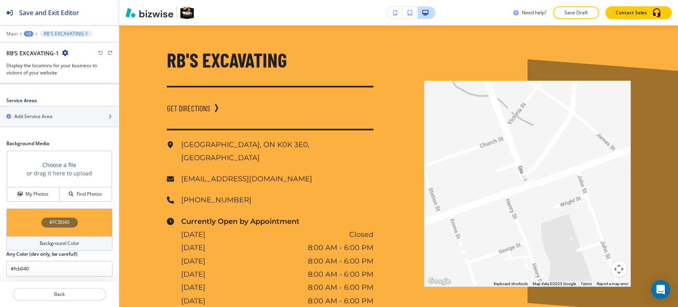
click at [60, 234] on div "#FCB040" at bounding box center [59, 222] width 106 height 28
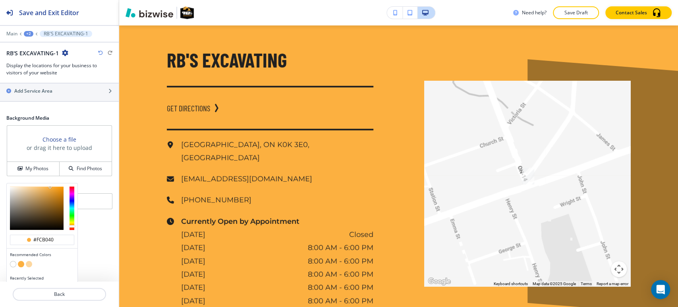
scroll to position [372, 0]
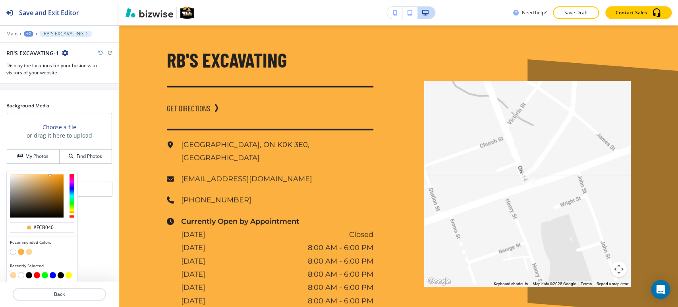
click at [12, 250] on button "button" at bounding box center [13, 251] width 6 height 6
type input "#FFFFFF"
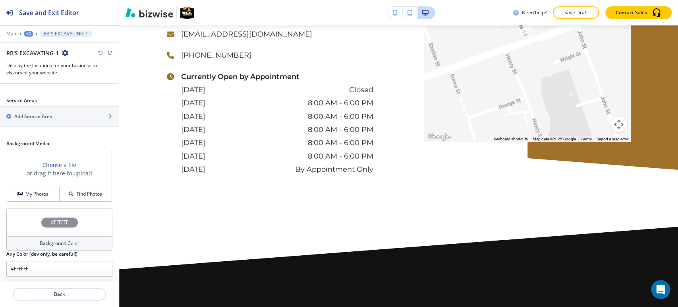
scroll to position [1900, 0]
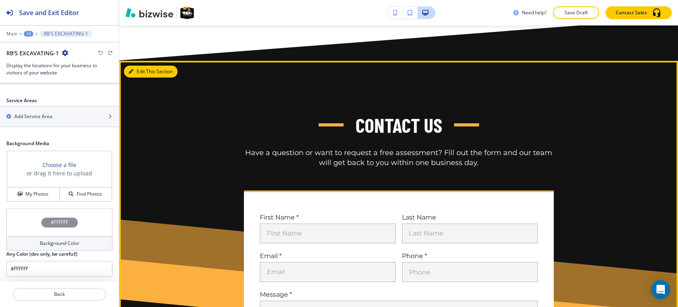
drag, startPoint x: 145, startPoint y: 91, endPoint x: 150, endPoint y: 92, distance: 5.7
click at [145, 77] on button "Edit This Section" at bounding box center [151, 72] width 54 height 12
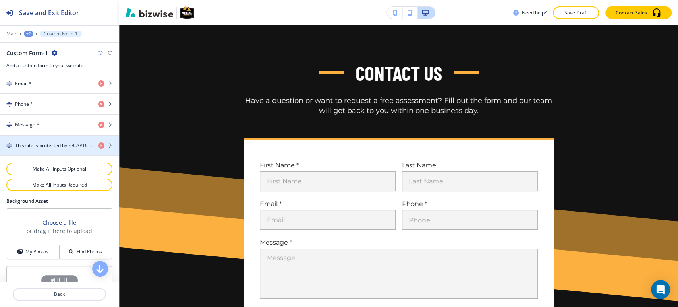
scroll to position [467, 0]
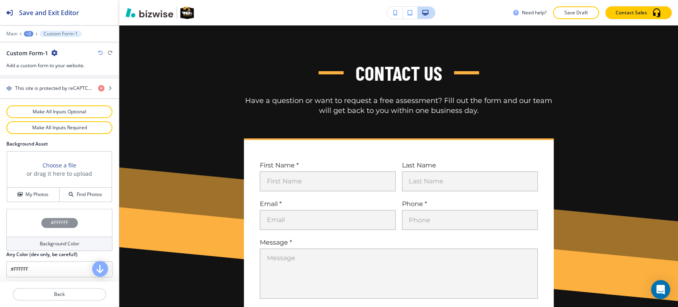
click at [47, 238] on div "Background Color" at bounding box center [59, 243] width 106 height 14
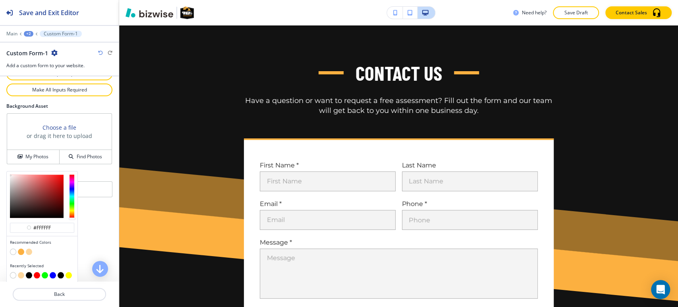
click at [29, 249] on button "button" at bounding box center [29, 251] width 6 height 6
type input "#fdd79f"
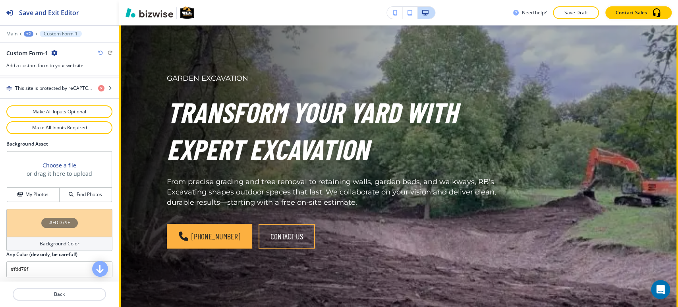
scroll to position [0, 0]
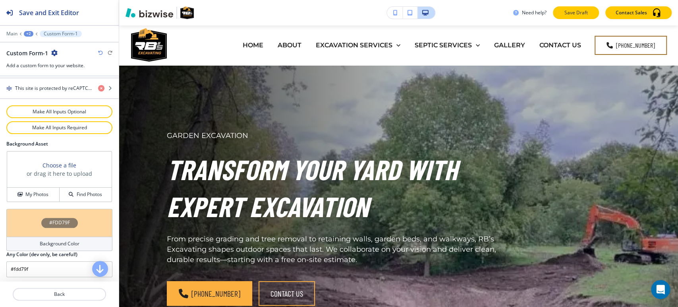
click at [567, 10] on p "Save Draft" at bounding box center [575, 12] width 25 height 7
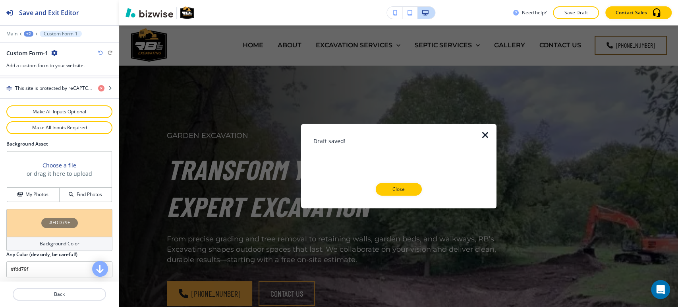
click at [419, 184] on div "Close" at bounding box center [399, 189] width 170 height 13
click at [412, 188] on button "Close" at bounding box center [399, 189] width 46 height 13
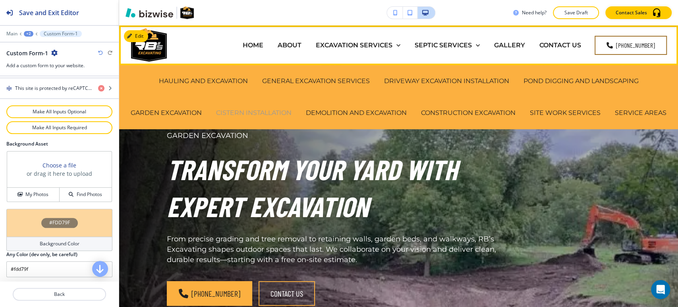
click at [292, 112] on p "CISTERN INSTALLATION" at bounding box center [253, 112] width 75 height 9
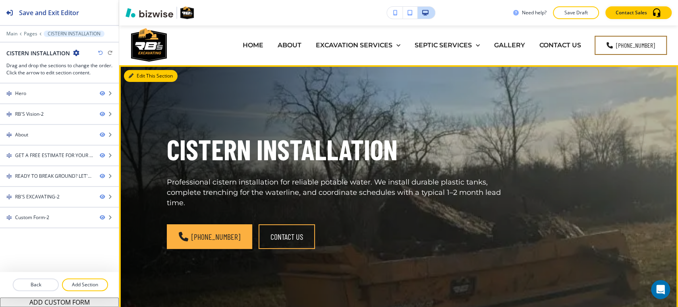
click at [139, 75] on button "Edit This Section" at bounding box center [151, 76] width 54 height 12
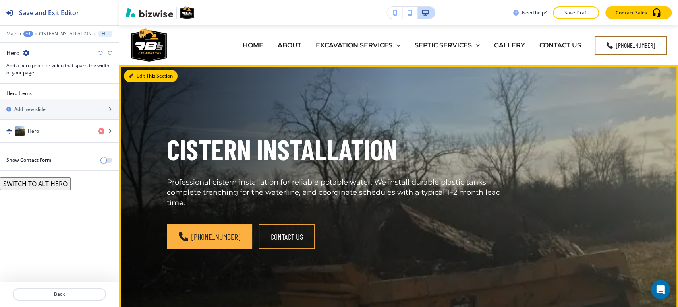
scroll to position [40, 0]
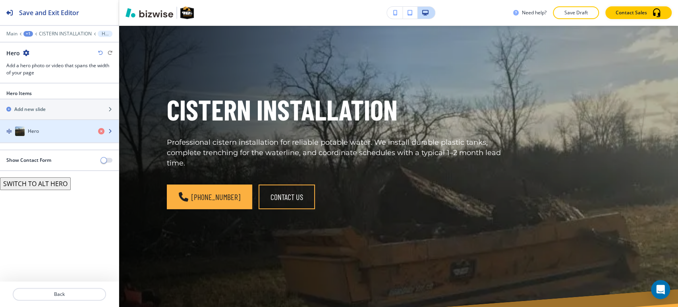
click at [24, 141] on div "button" at bounding box center [59, 139] width 119 height 6
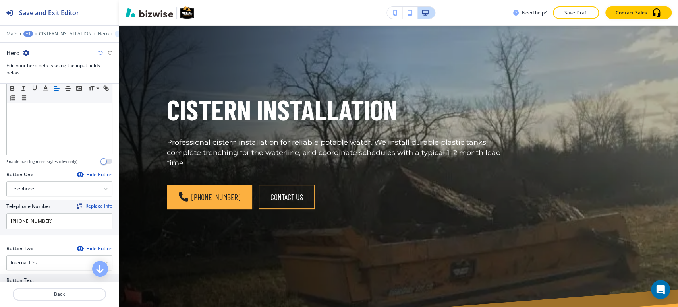
scroll to position [88, 0]
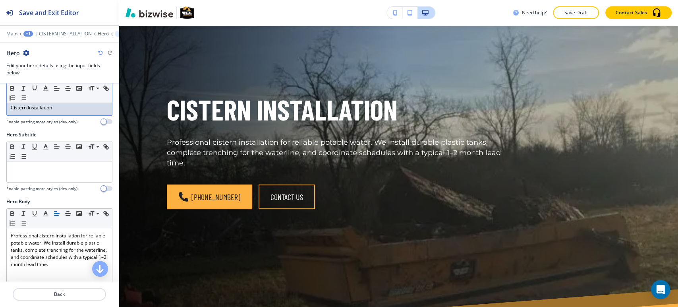
click at [61, 113] on div "Cistern Installation" at bounding box center [59, 107] width 105 height 15
click at [24, 88] on icon "button" at bounding box center [23, 88] width 7 height 7
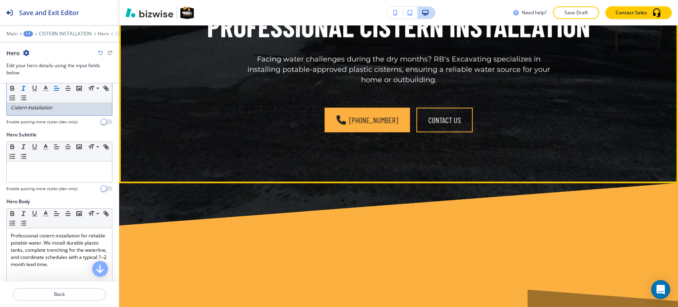
scroll to position [1453, 0]
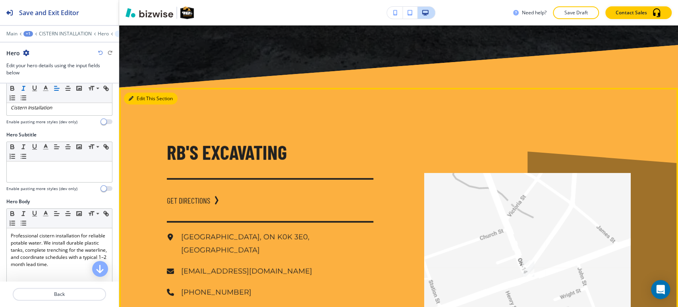
click at [130, 93] on button "Edit This Section" at bounding box center [151, 99] width 54 height 12
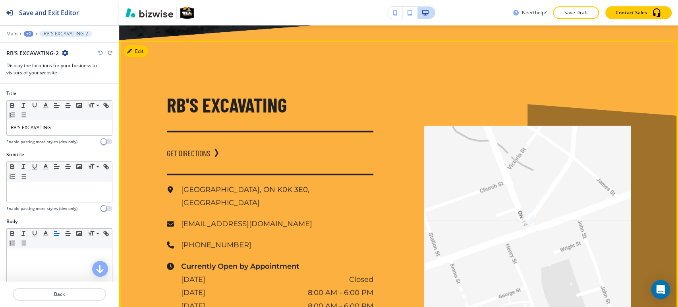
scroll to position [1504, 0]
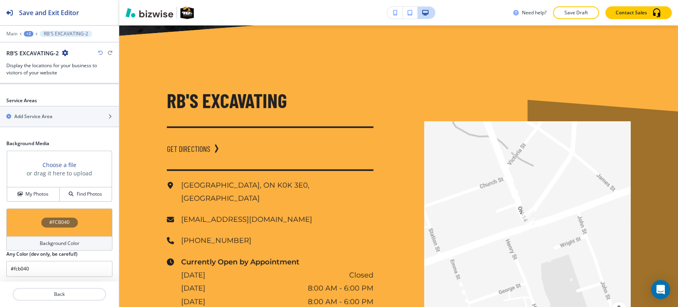
click at [66, 237] on div "Background Color" at bounding box center [59, 243] width 106 height 14
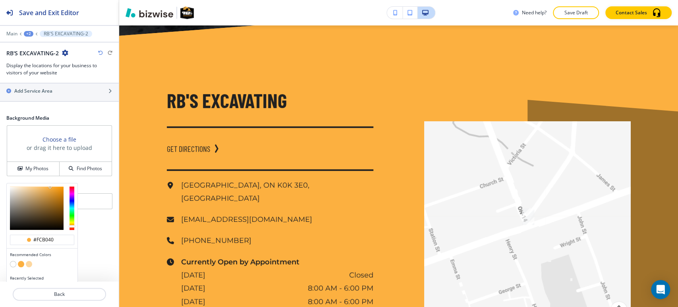
scroll to position [372, 0]
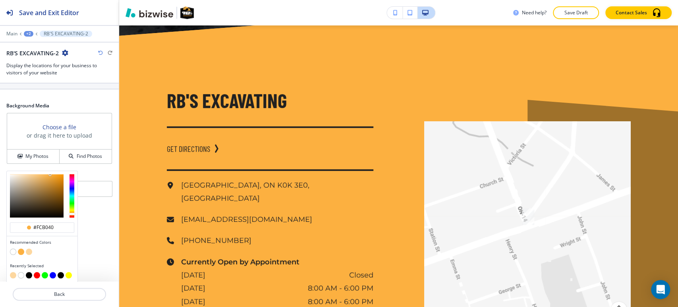
click at [12, 249] on button "button" at bounding box center [13, 251] width 6 height 6
type input "#FFFFFF"
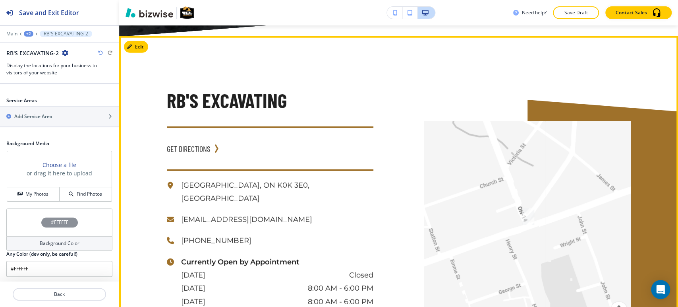
scroll to position [1858, 0]
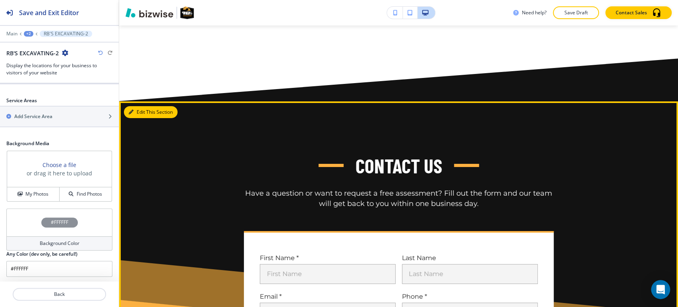
click at [145, 106] on button "Edit This Section" at bounding box center [151, 112] width 54 height 12
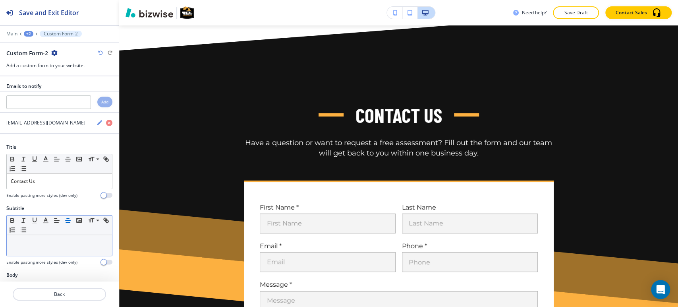
scroll to position [1910, 0]
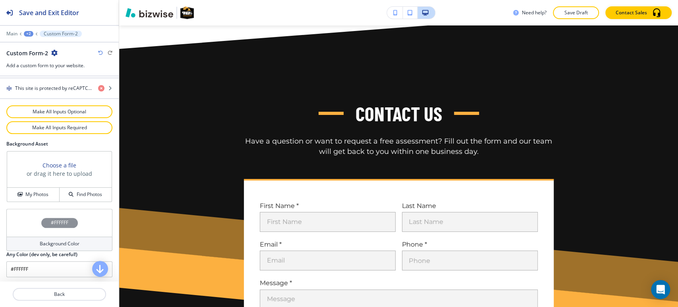
click at [48, 243] on h4 "Background Color" at bounding box center [60, 243] width 40 height 7
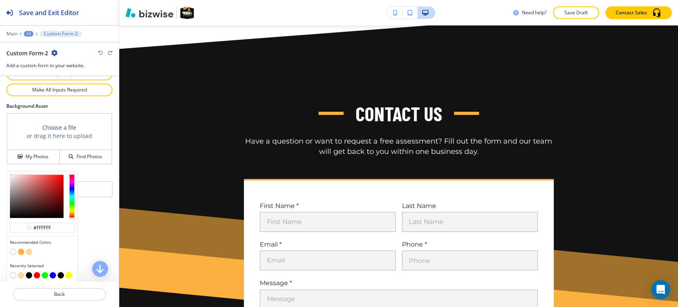
click at [29, 249] on button "button" at bounding box center [29, 251] width 6 height 6
type input "#fdd79f"
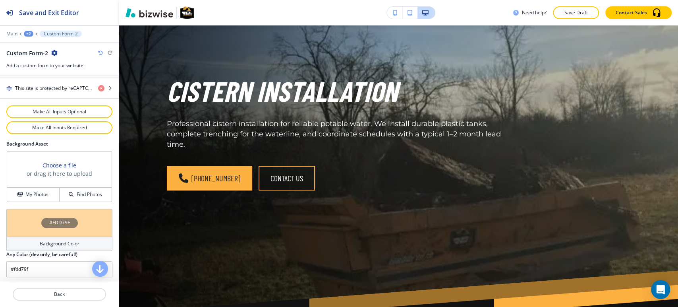
scroll to position [0, 0]
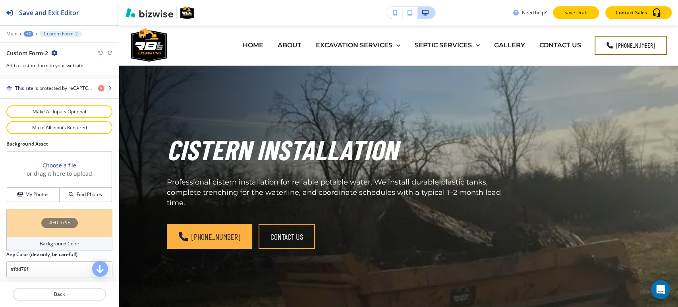
click at [572, 10] on p "Save Draft" at bounding box center [575, 12] width 25 height 7
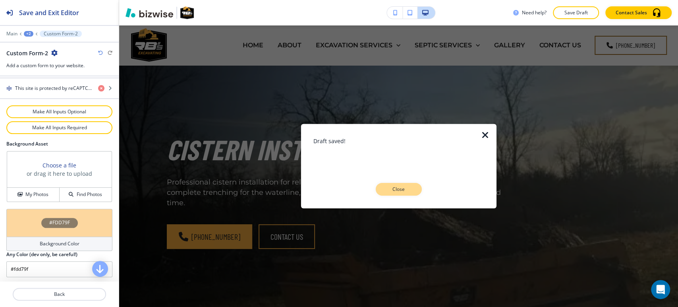
click at [395, 189] on p "Close" at bounding box center [398, 189] width 25 height 7
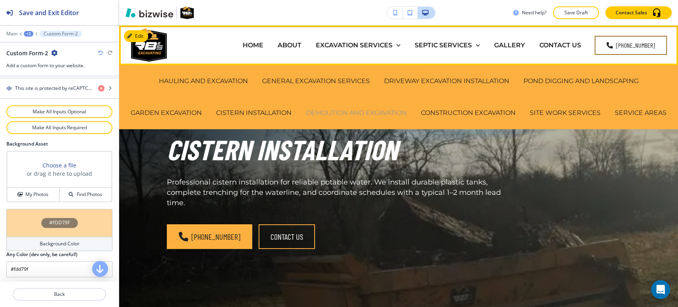
click at [399, 114] on p "DEMOLITION AND EXCAVATION" at bounding box center [356, 112] width 101 height 9
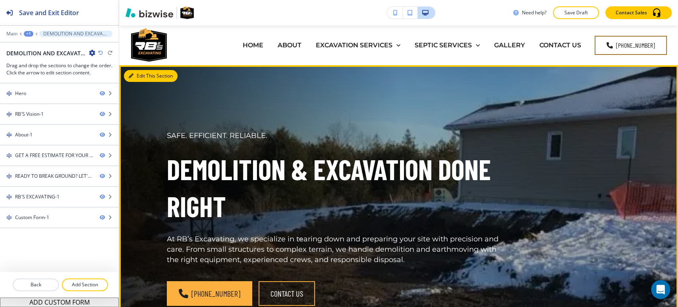
click at [141, 74] on button "Edit This Section" at bounding box center [151, 76] width 54 height 12
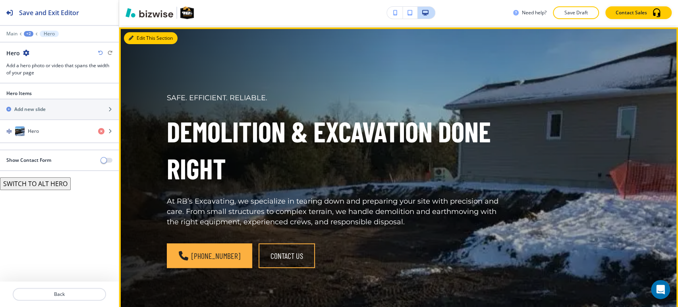
scroll to position [40, 0]
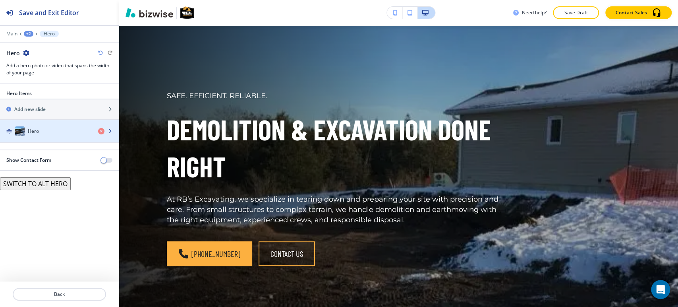
click at [52, 132] on div "Hero" at bounding box center [46, 131] width 92 height 10
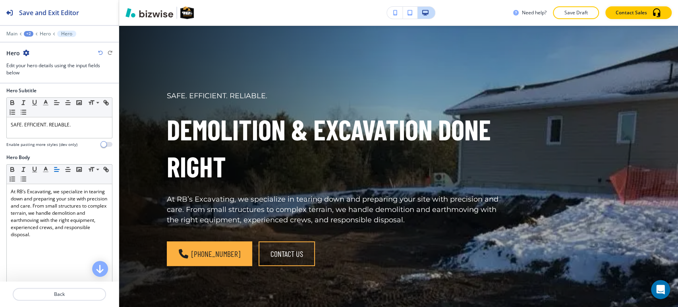
scroll to position [0, 0]
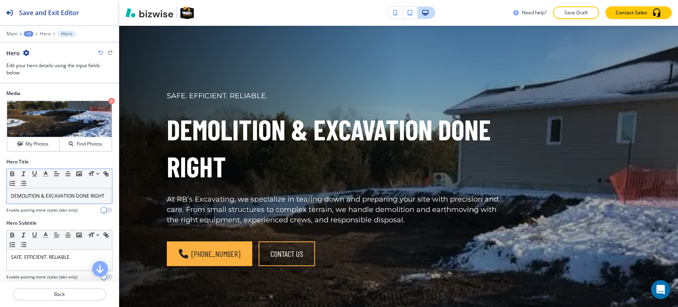
click at [46, 195] on p "DEMOLITION & EXCAVATION DONE RIGHT" at bounding box center [59, 195] width 97 height 7
click at [21, 173] on icon "button" at bounding box center [23, 173] width 7 height 7
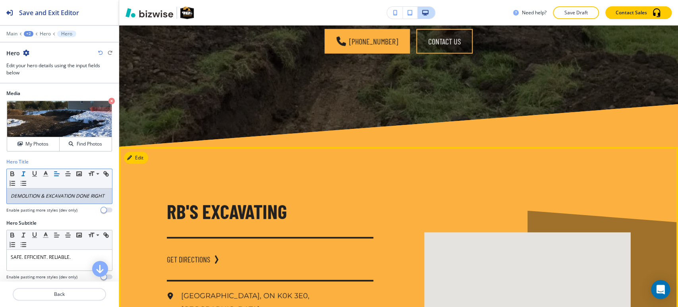
scroll to position [1497, 0]
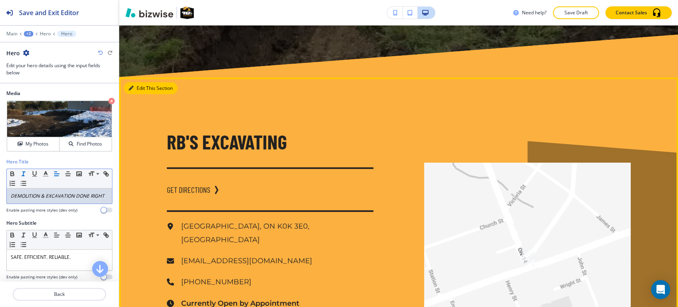
click at [138, 82] on button "Edit This Section" at bounding box center [151, 88] width 54 height 12
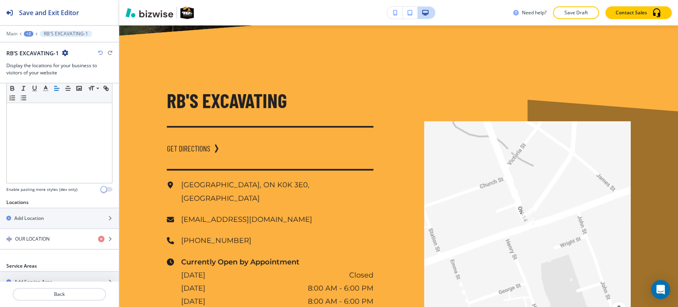
scroll to position [334, 0]
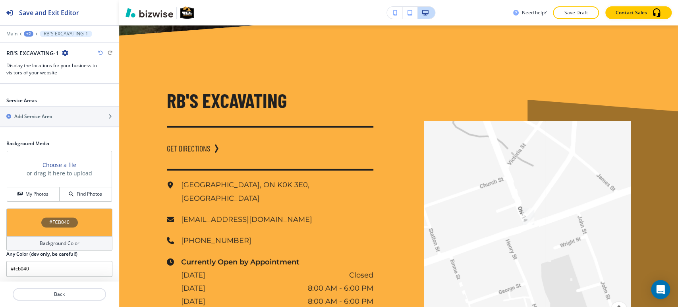
click at [46, 243] on h4 "Background Color" at bounding box center [60, 243] width 40 height 7
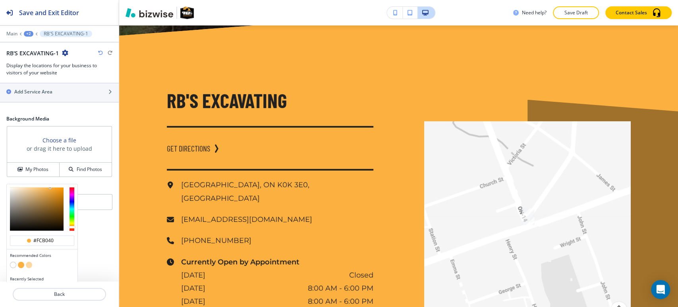
scroll to position [372, 0]
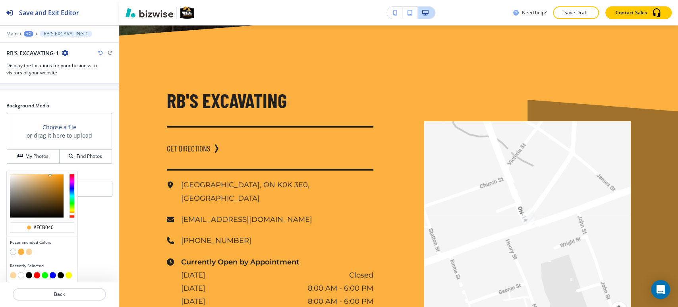
click at [13, 249] on button "button" at bounding box center [13, 251] width 6 height 6
type input "#FFFFFF"
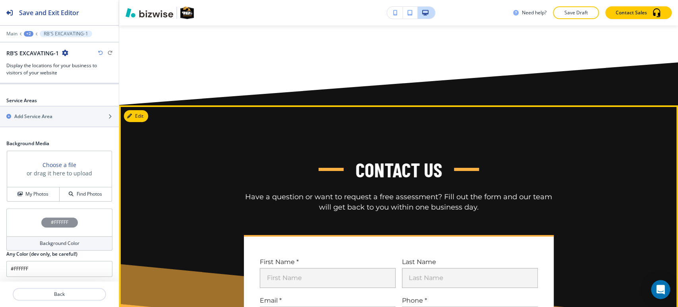
scroll to position [1891, 0]
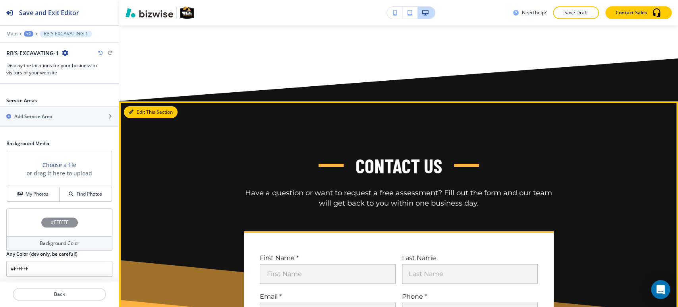
click at [139, 106] on button "Edit This Section" at bounding box center [151, 112] width 54 height 12
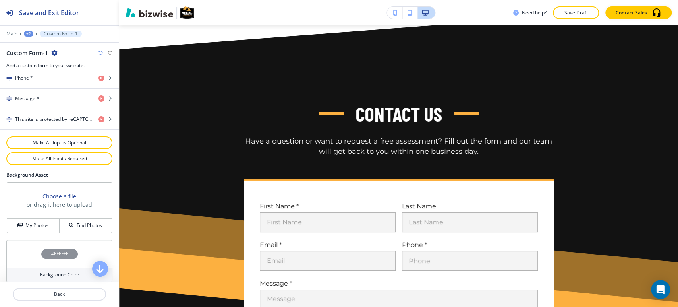
scroll to position [467, 0]
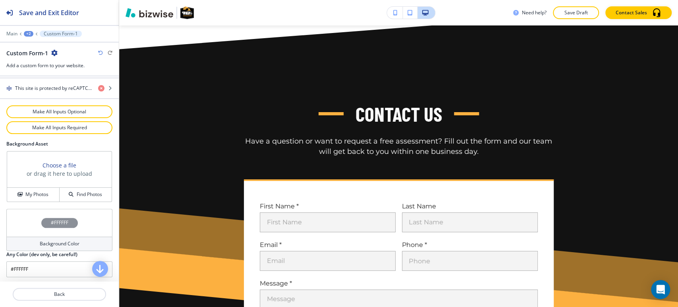
click at [40, 241] on h4 "Background Color" at bounding box center [60, 243] width 40 height 7
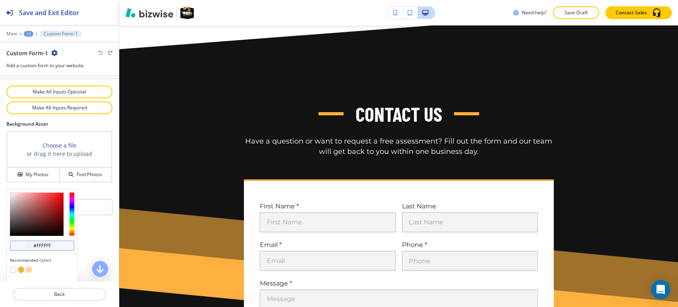
scroll to position [505, 0]
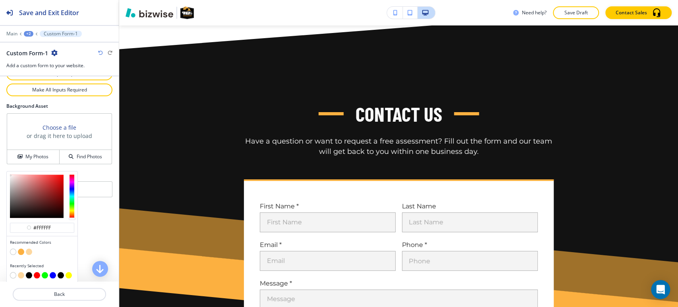
click at [29, 253] on button "button" at bounding box center [29, 251] width 6 height 6
type input "#fdd79f"
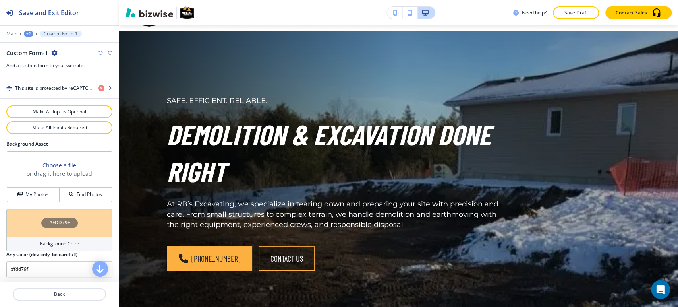
scroll to position [0, 0]
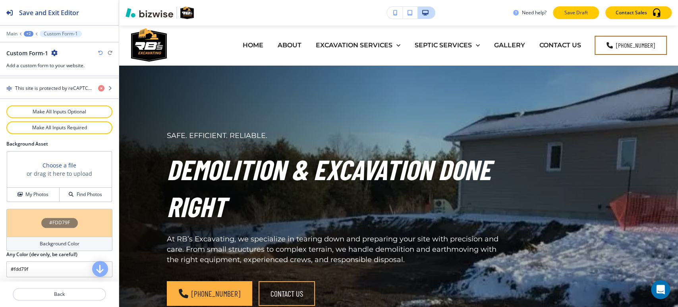
click at [579, 10] on p "Save Draft" at bounding box center [575, 12] width 25 height 7
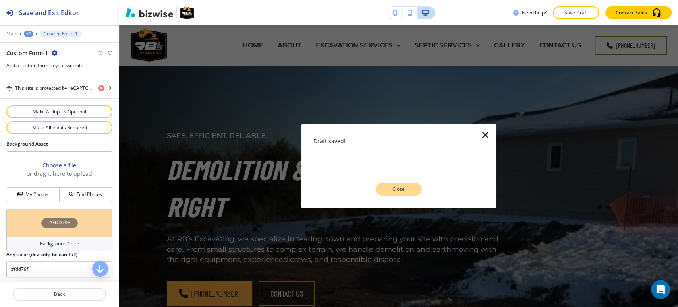
click at [401, 187] on p "Close" at bounding box center [398, 189] width 25 height 7
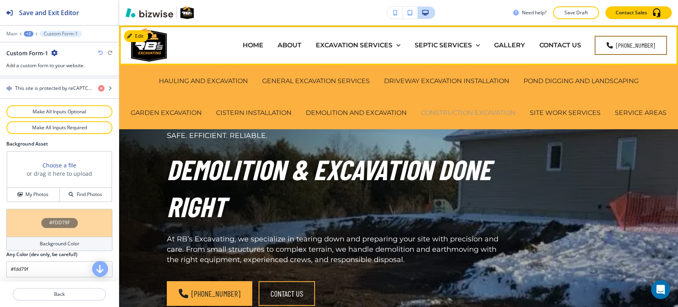
click at [480, 115] on p "CONSTRUCTION EXCAVATION" at bounding box center [468, 112] width 95 height 9
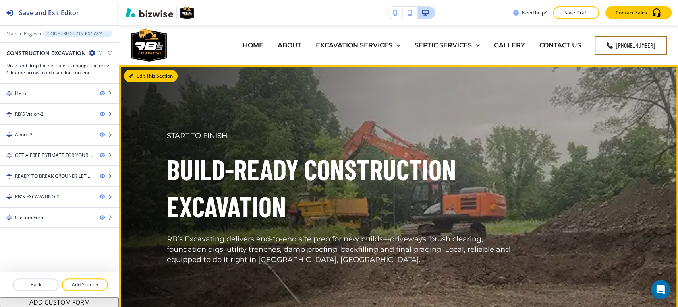
click at [136, 79] on button "Edit This Section" at bounding box center [151, 76] width 54 height 12
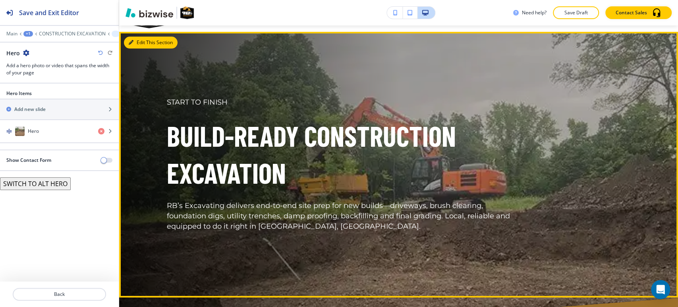
scroll to position [40, 0]
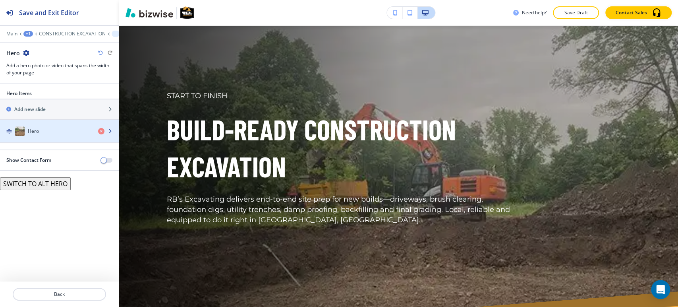
click at [36, 136] on div "button" at bounding box center [59, 139] width 119 height 6
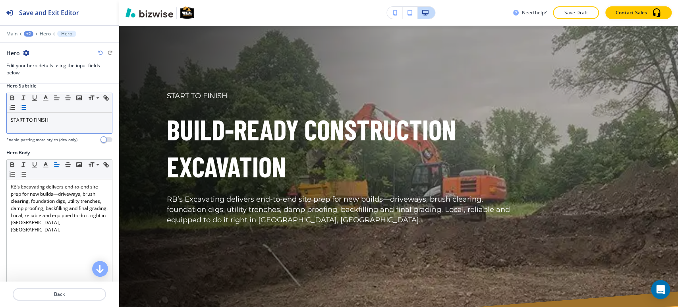
scroll to position [88, 0]
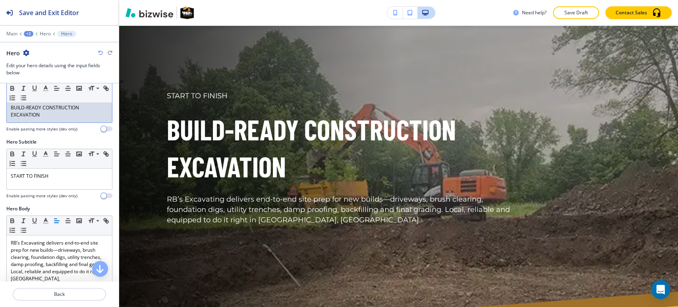
click at [39, 114] on p "BUILD-READY CONSTRUCTION EXCAVATION" at bounding box center [59, 111] width 97 height 14
click at [23, 88] on line "button" at bounding box center [23, 88] width 1 height 4
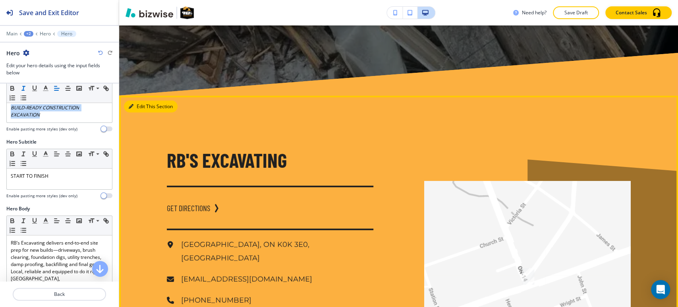
click at [141, 101] on button "Edit This Section" at bounding box center [151, 107] width 54 height 12
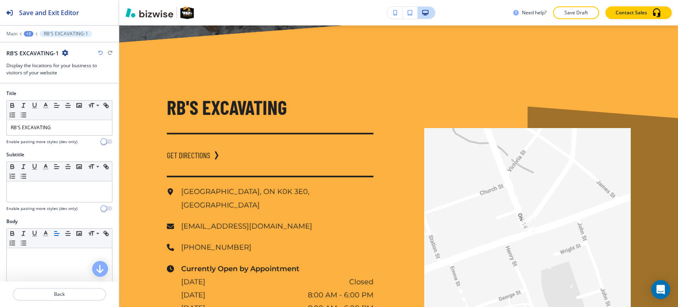
scroll to position [1601, 0]
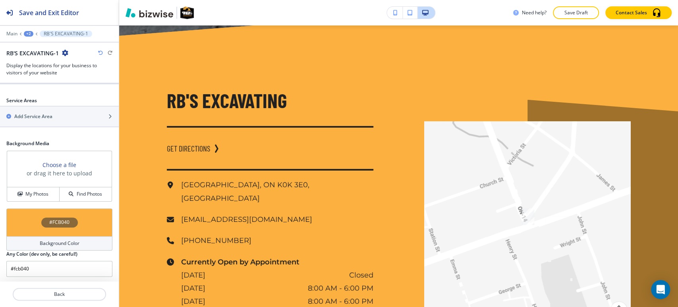
click at [50, 240] on h4 "Background Color" at bounding box center [60, 243] width 40 height 7
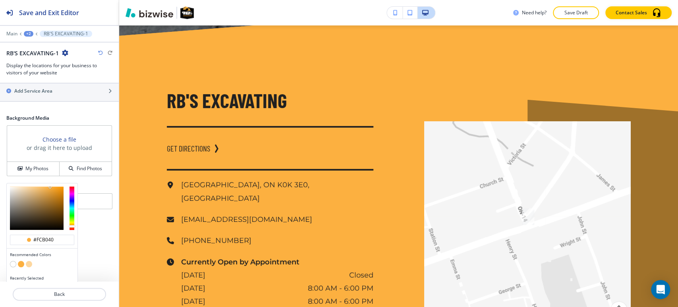
scroll to position [372, 0]
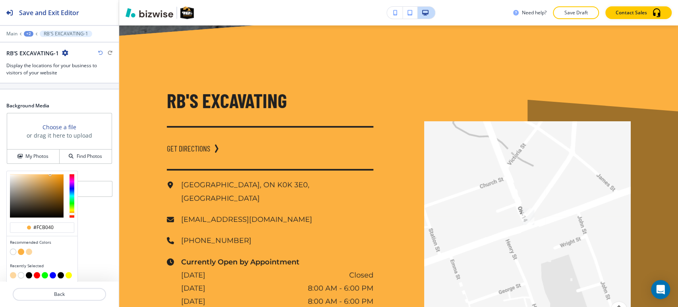
click at [14, 250] on button "button" at bounding box center [13, 251] width 6 height 6
type input "#FFFFFF"
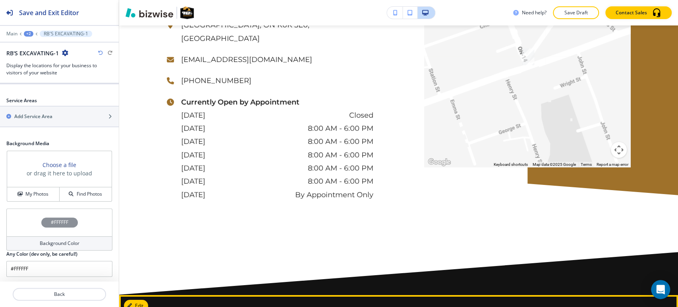
scroll to position [1998, 0]
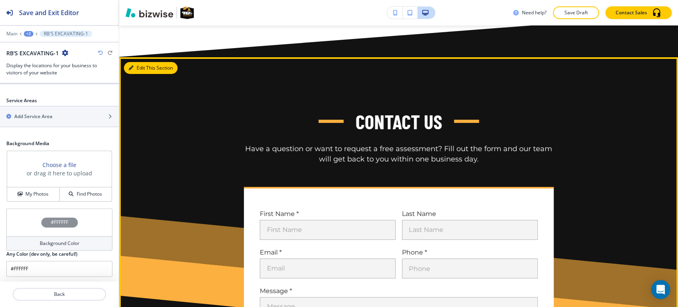
click at [137, 57] on div "Contact Us Have a question or want to request a free assessment? Fill out the f…" at bounding box center [398, 262] width 559 height 411
click at [134, 57] on div "Contact Us Have a question or want to request a free assessment? Fill out the f…" at bounding box center [398, 262] width 559 height 411
click at [134, 62] on button "Edit This Section" at bounding box center [151, 68] width 54 height 12
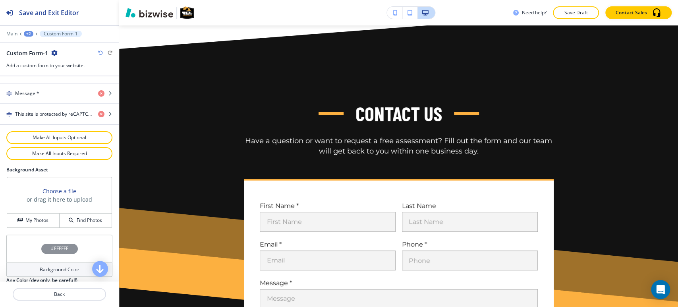
scroll to position [467, 0]
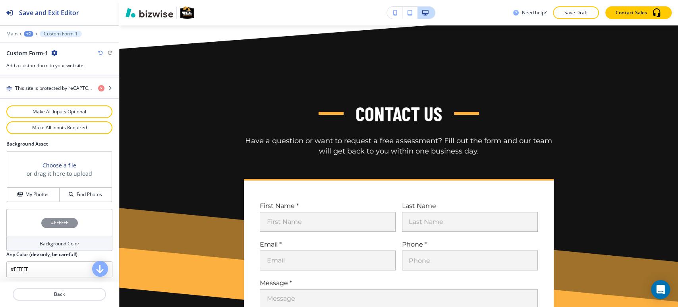
click at [48, 232] on div "#FFFFFF" at bounding box center [59, 223] width 106 height 28
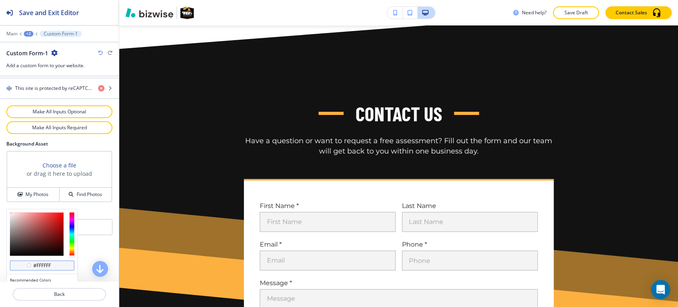
scroll to position [505, 0]
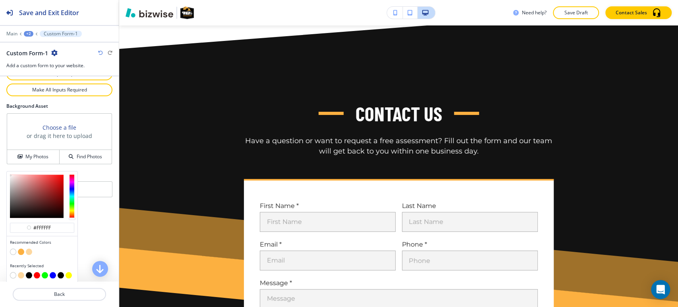
click at [28, 249] on button "button" at bounding box center [29, 251] width 6 height 6
type input "#fdd79f"
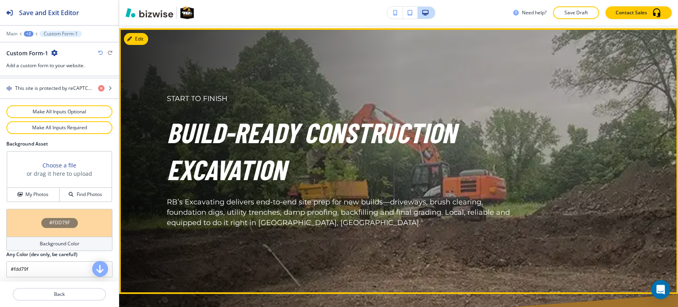
scroll to position [0, 0]
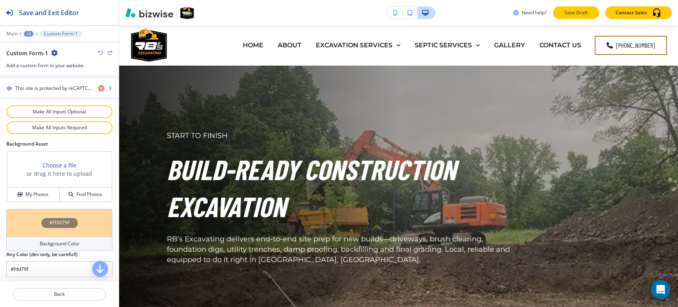
click at [573, 14] on p "Save Draft" at bounding box center [575, 12] width 25 height 7
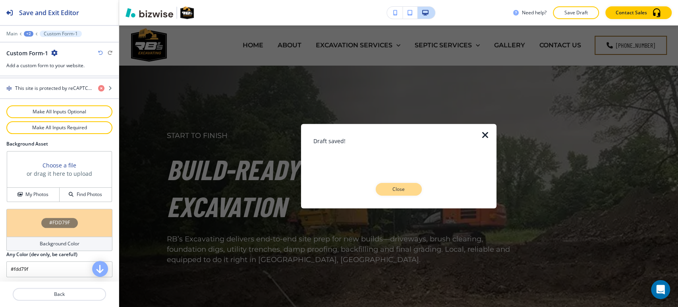
click at [404, 193] on button "Close" at bounding box center [399, 189] width 46 height 13
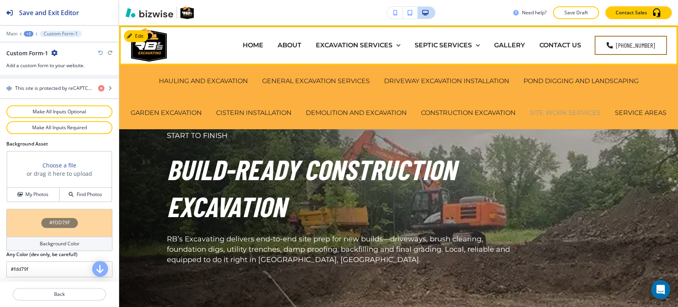
click at [589, 114] on p "SITE WORK SERVICES" at bounding box center [565, 112] width 71 height 9
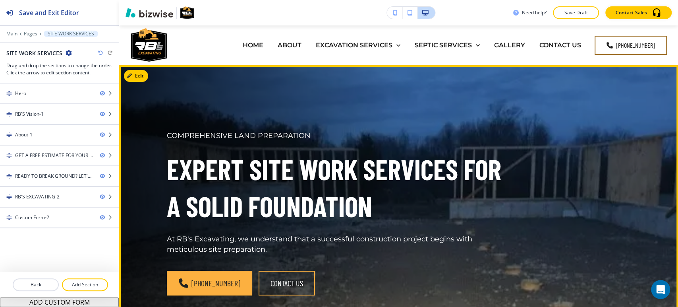
click at [142, 75] on button "Edit" at bounding box center [136, 76] width 24 height 12
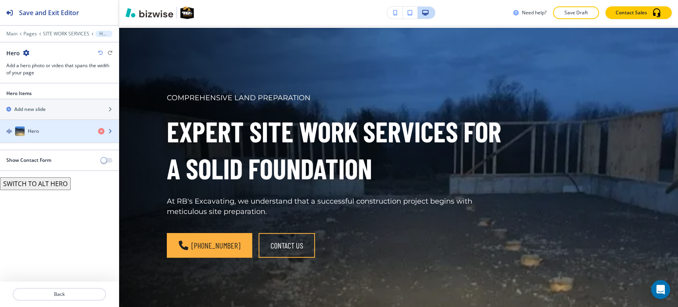
scroll to position [40, 0]
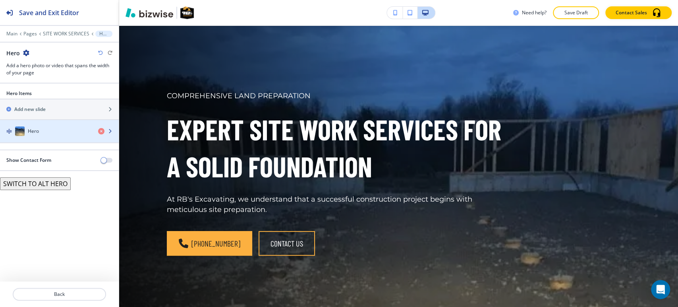
click at [65, 141] on div "button" at bounding box center [59, 139] width 119 height 6
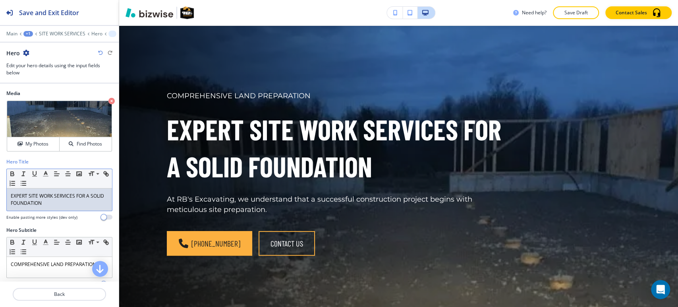
click at [43, 199] on p "EXPERT SITE WORK SERVICES FOR A SOLID FOUNDATION" at bounding box center [59, 199] width 97 height 14
click at [44, 198] on p "EXPERT SITE WORK SERVICES FOR A SOLID FOUNDATION" at bounding box center [59, 199] width 97 height 14
click at [27, 172] on button "button" at bounding box center [23, 174] width 11 height 10
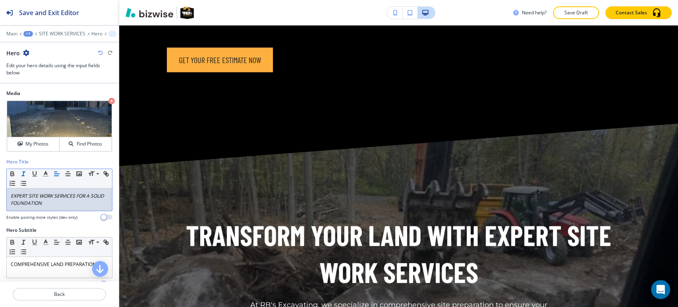
scroll to position [1453, 0]
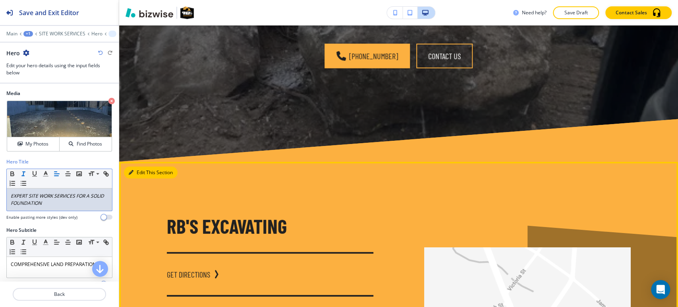
click at [142, 166] on button "Edit This Section" at bounding box center [151, 172] width 54 height 12
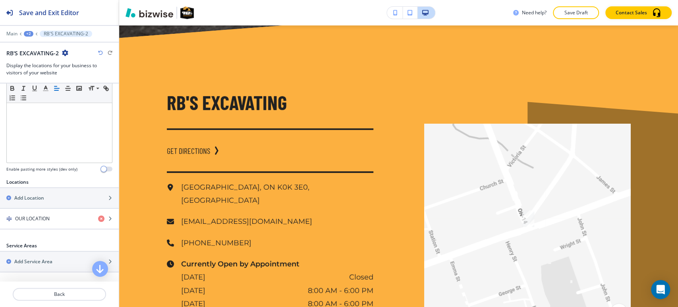
scroll to position [1578, 0]
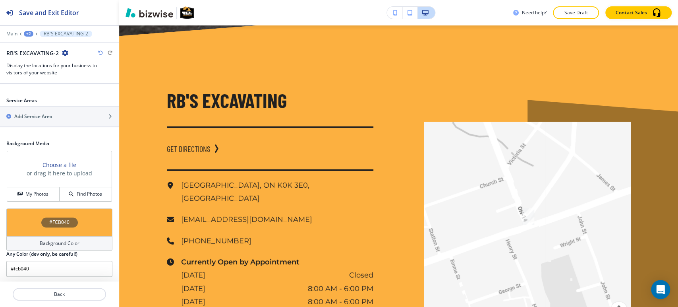
click at [47, 247] on div "Background Color" at bounding box center [59, 243] width 106 height 14
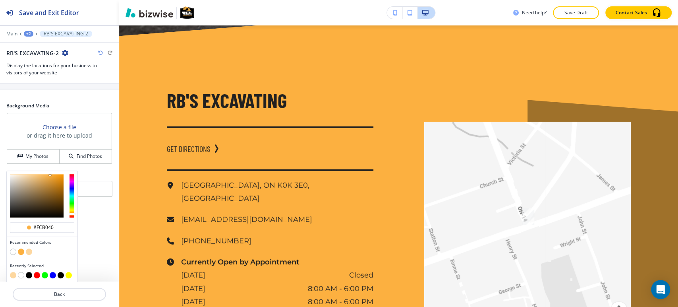
click at [12, 250] on button "button" at bounding box center [13, 251] width 6 height 6
type input "#FFFFFF"
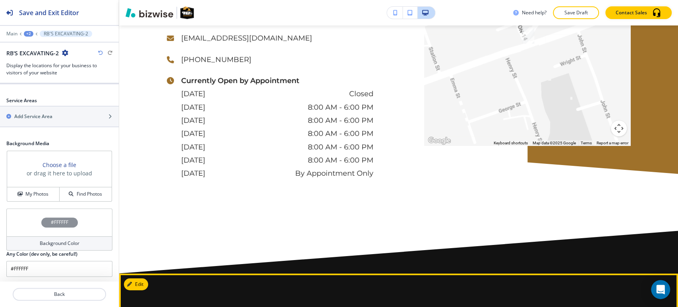
scroll to position [1976, 0]
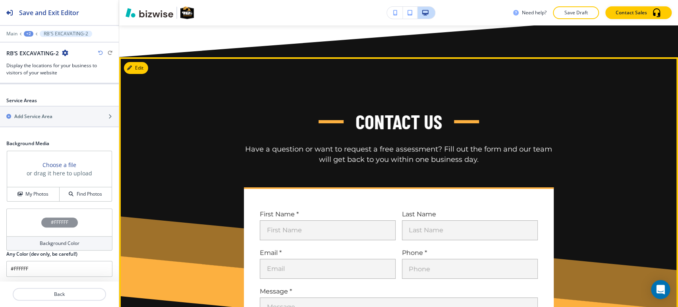
click at [140, 62] on button "Edit" at bounding box center [136, 68] width 24 height 12
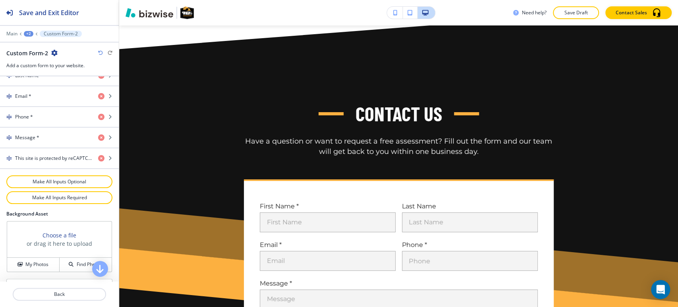
scroll to position [467, 0]
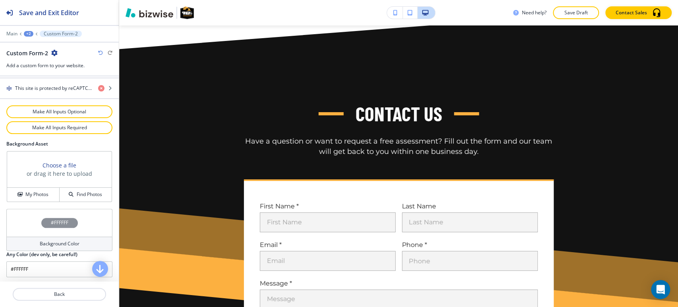
click at [61, 240] on h4 "Background Color" at bounding box center [60, 243] width 40 height 7
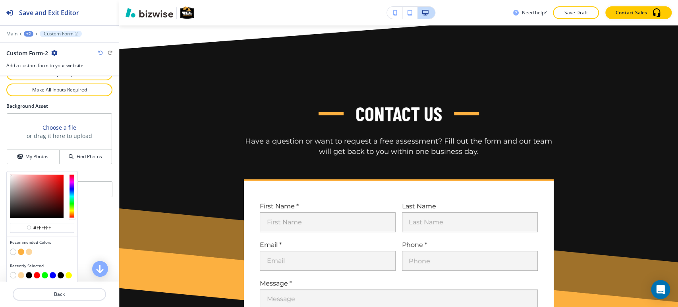
click at [30, 249] on button "button" at bounding box center [29, 251] width 6 height 6
type input "#fdd79f"
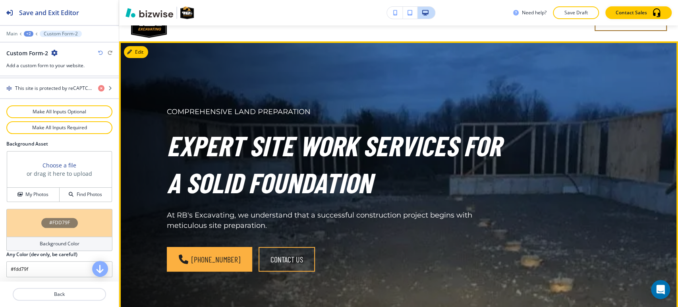
scroll to position [0, 0]
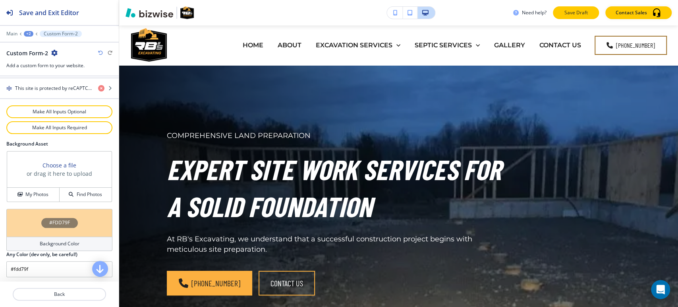
click at [576, 12] on p "Save Draft" at bounding box center [575, 12] width 25 height 7
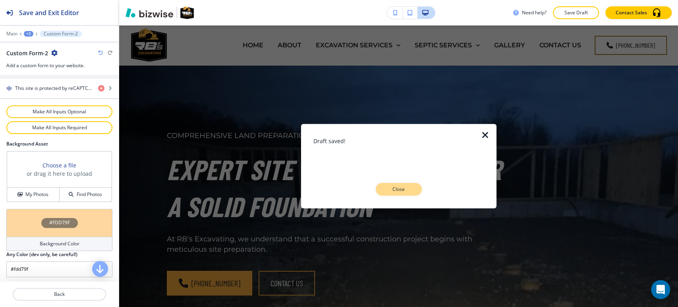
click at [401, 187] on p "Close" at bounding box center [398, 189] width 25 height 7
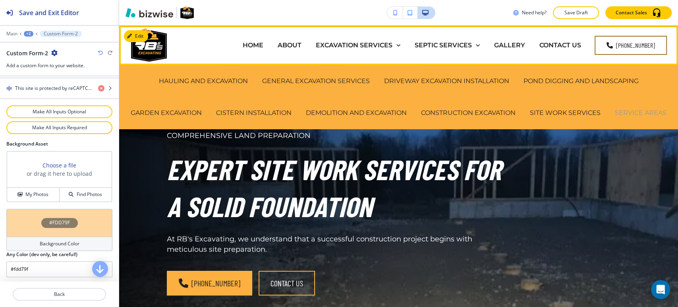
click at [615, 117] on p "SERVICE AREAS" at bounding box center [641, 112] width 52 height 9
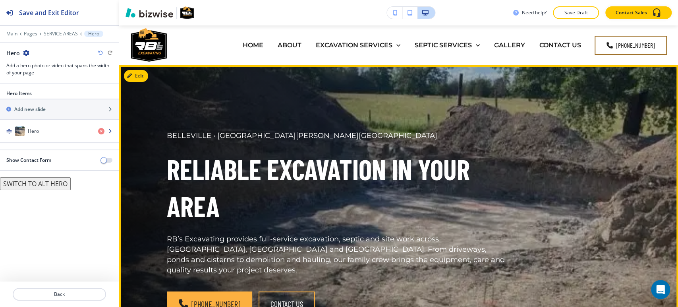
scroll to position [40, 0]
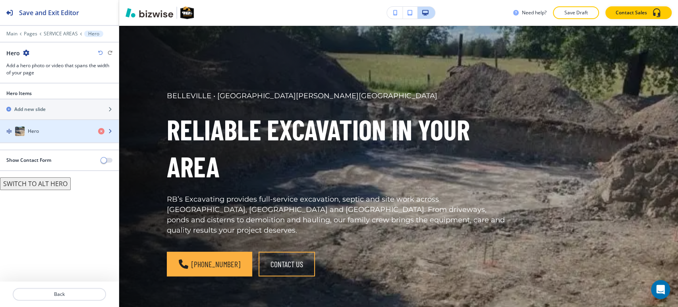
click at [76, 125] on div "button" at bounding box center [59, 123] width 119 height 6
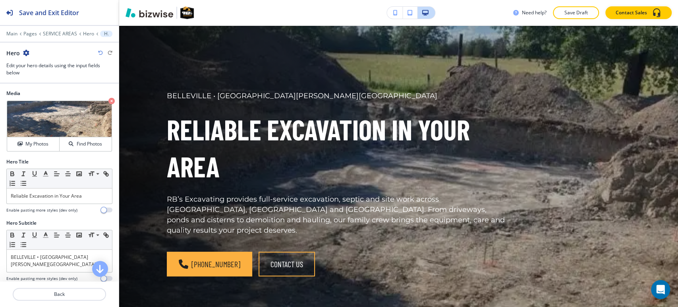
click at [41, 204] on div at bounding box center [59, 205] width 106 height 3
click at [44, 198] on p "Reliable Excavation in Your Area" at bounding box center [59, 195] width 97 height 7
click at [45, 198] on p "Reliable Excavation in Your Area" at bounding box center [59, 195] width 97 height 7
click at [47, 200] on div "Reliable Excavation in Your Area" at bounding box center [59, 195] width 105 height 15
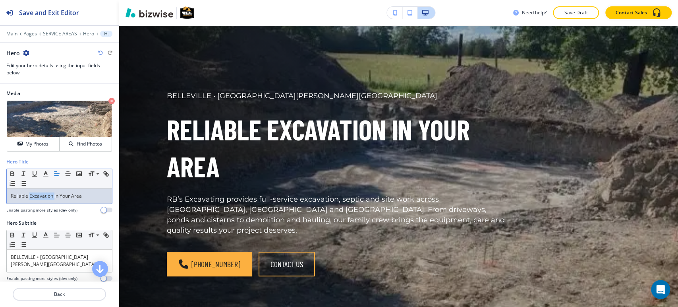
click at [47, 200] on div "Reliable Excavation in Your Area" at bounding box center [59, 195] width 105 height 15
click at [23, 172] on line "button" at bounding box center [24, 172] width 2 height 0
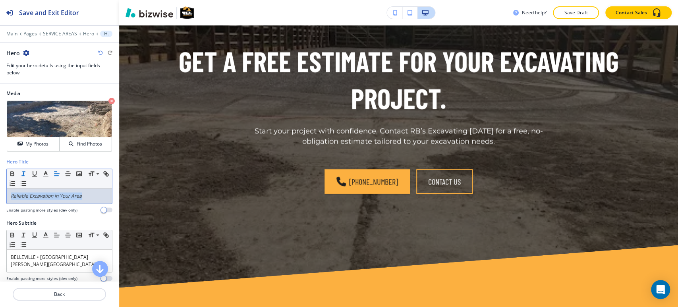
scroll to position [1099, 0]
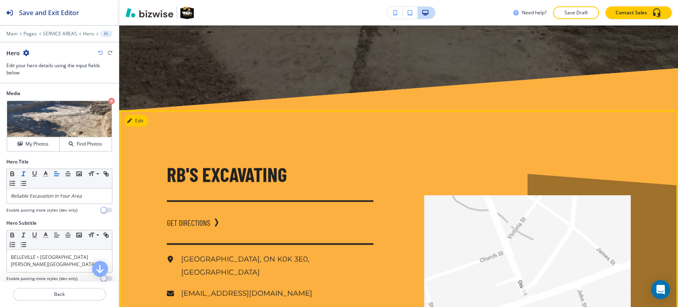
click at [127, 110] on div "RB'S EXCAVATING GET DIRECTIONS Stirling, ON K0K 3E0, Canada rbsexcavate@gmail.c…" at bounding box center [244, 272] width 257 height 325
click at [137, 115] on button "Edit This Section" at bounding box center [151, 121] width 54 height 12
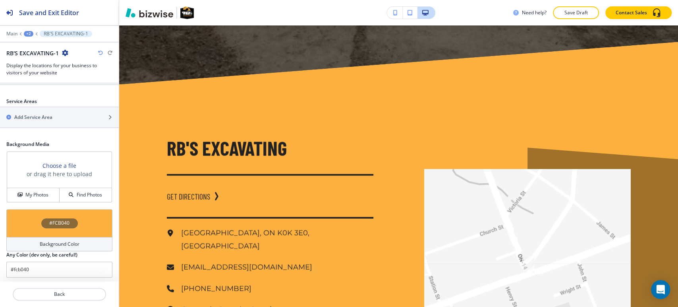
scroll to position [334, 0]
click at [40, 240] on h4 "Background Color" at bounding box center [60, 243] width 40 height 7
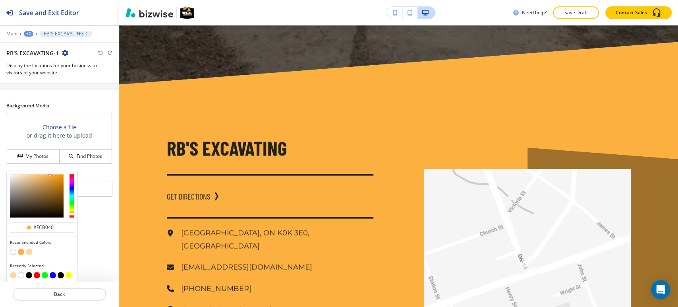
click at [14, 248] on button "button" at bounding box center [13, 251] width 6 height 6
type input "#FFFFFF"
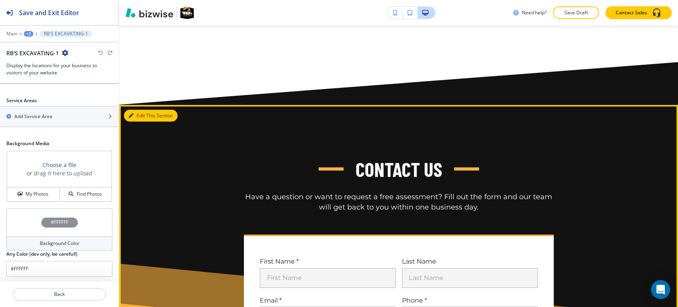
click at [139, 110] on button "Edit This Section" at bounding box center [151, 116] width 54 height 12
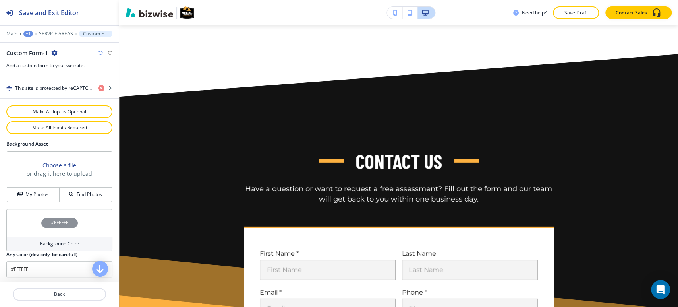
click at [48, 243] on h4 "Background Color" at bounding box center [60, 243] width 40 height 7
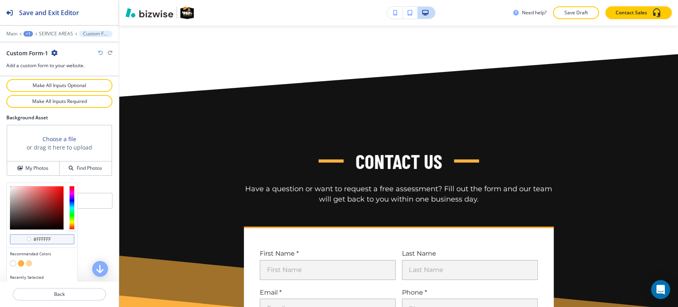
scroll to position [505, 0]
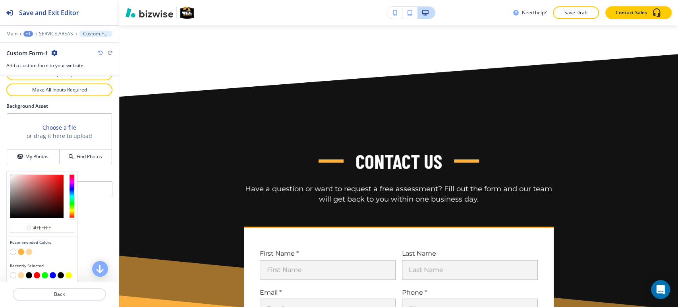
click at [29, 250] on button "button" at bounding box center [29, 251] width 6 height 6
type input "#fdd79f"
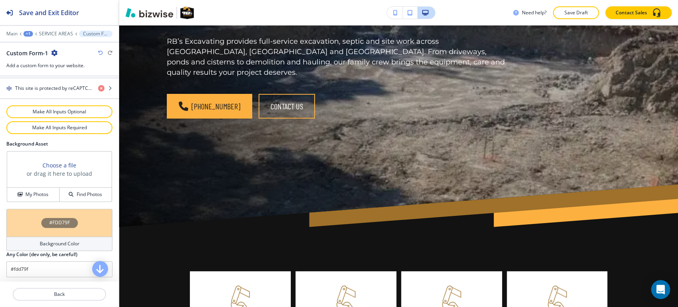
scroll to position [374, 0]
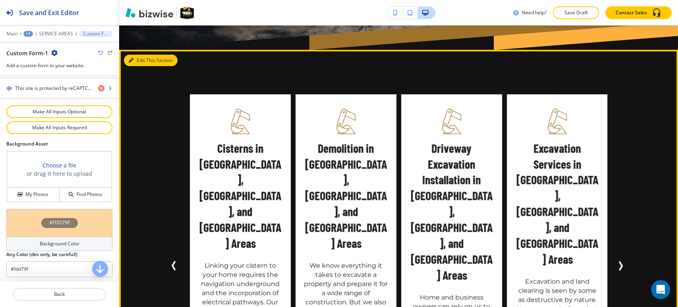
click at [137, 54] on button "Edit This Section" at bounding box center [151, 60] width 54 height 12
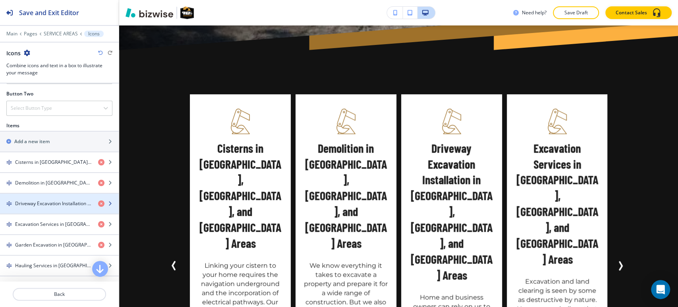
scroll to position [543, 0]
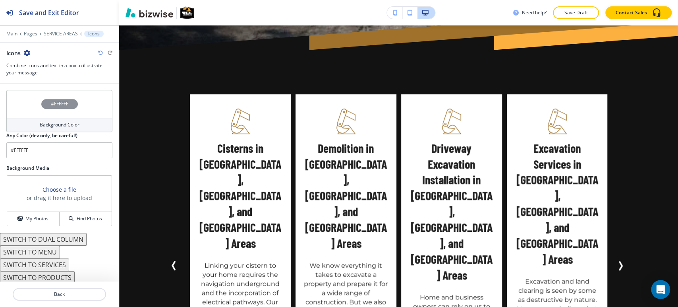
click at [60, 108] on div "#FFFFFF" at bounding box center [59, 104] width 106 height 28
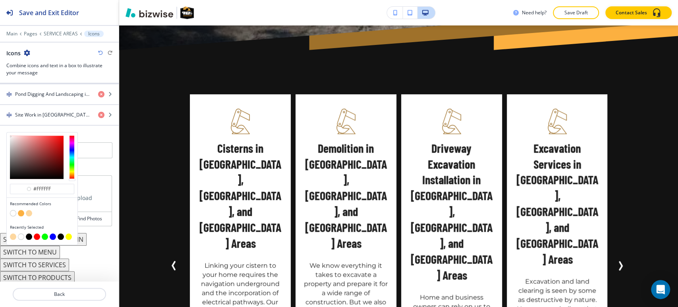
click at [29, 210] on button "button" at bounding box center [29, 213] width 6 height 6
type input "#fdd79f"
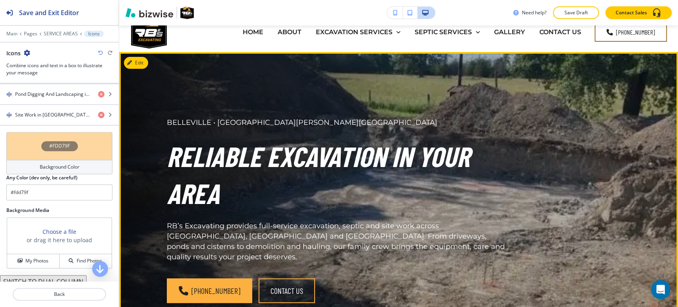
scroll to position [0, 0]
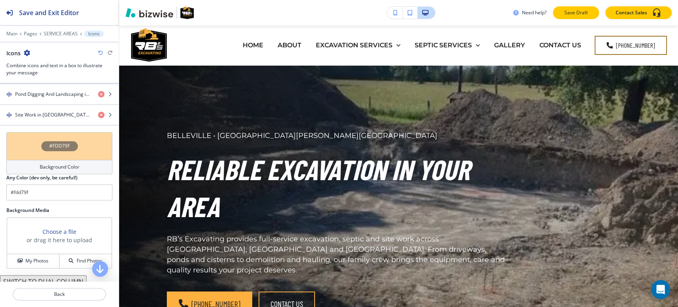
click at [564, 11] on p "Save Draft" at bounding box center [575, 12] width 25 height 7
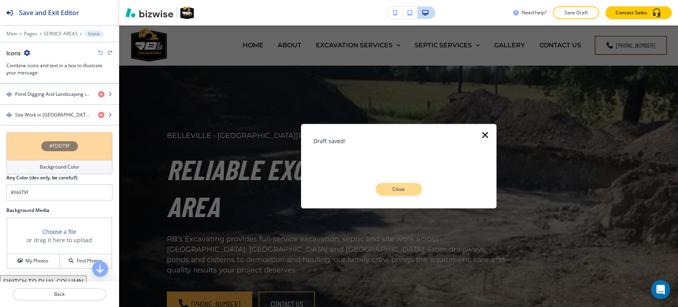
click at [411, 189] on p "Close" at bounding box center [398, 189] width 25 height 7
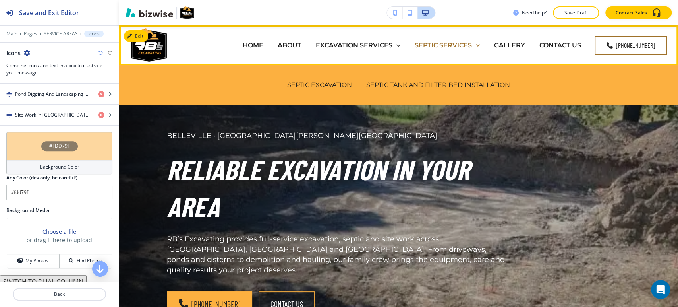
click at [445, 45] on p "SEPTIC SERVICES" at bounding box center [443, 45] width 57 height 9
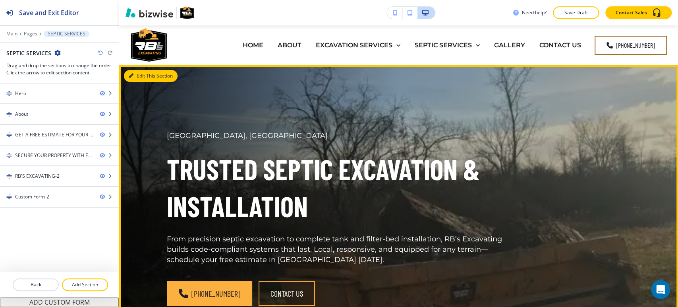
click at [141, 77] on button "Edit This Section" at bounding box center [151, 76] width 54 height 12
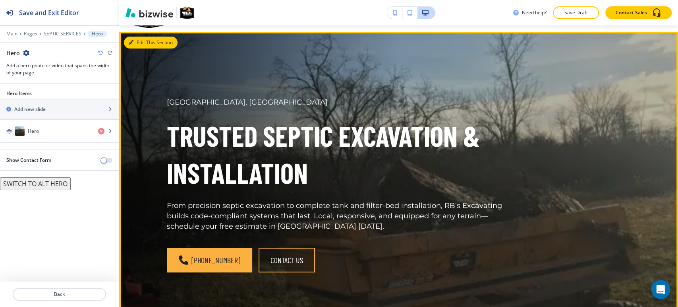
scroll to position [40, 0]
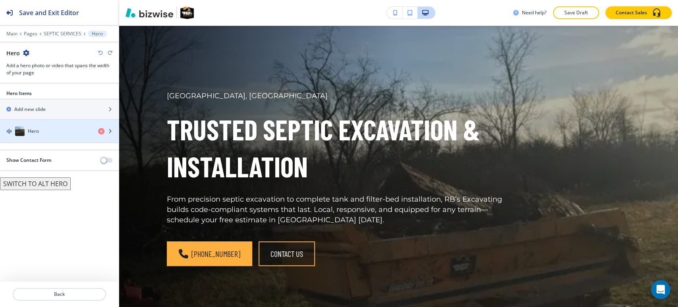
click at [58, 130] on div "Hero" at bounding box center [46, 131] width 92 height 10
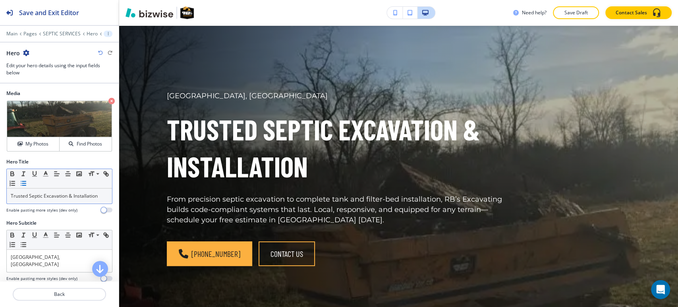
click at [29, 187] on button "button" at bounding box center [23, 183] width 11 height 10
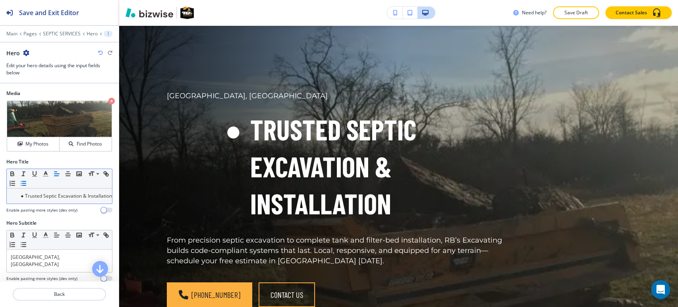
click at [27, 184] on icon "button" at bounding box center [23, 183] width 7 height 7
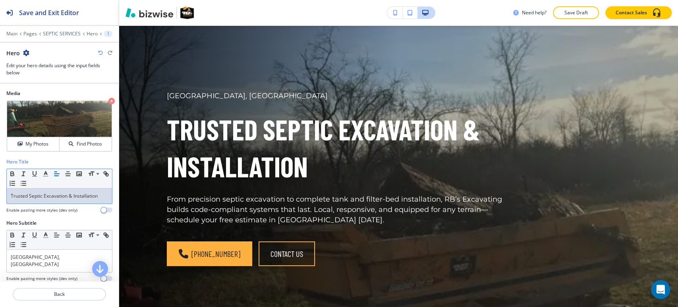
click at [37, 194] on p "Trusted Septic Excavation & Installation" at bounding box center [59, 195] width 97 height 7
click at [25, 173] on icon "button" at bounding box center [23, 173] width 7 height 7
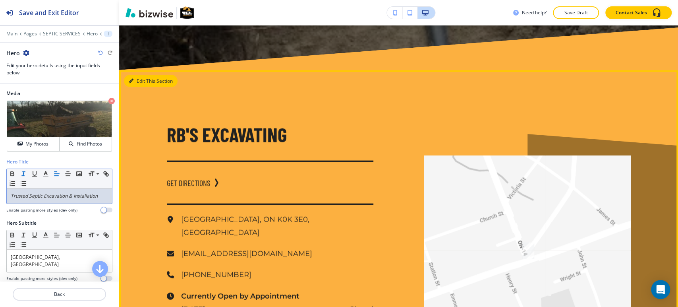
click at [140, 77] on button "Edit This Section" at bounding box center [151, 81] width 54 height 12
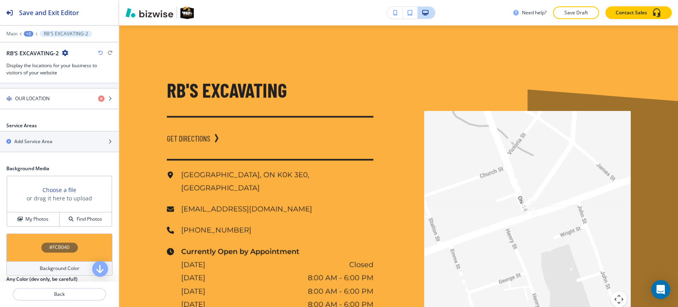
scroll to position [334, 0]
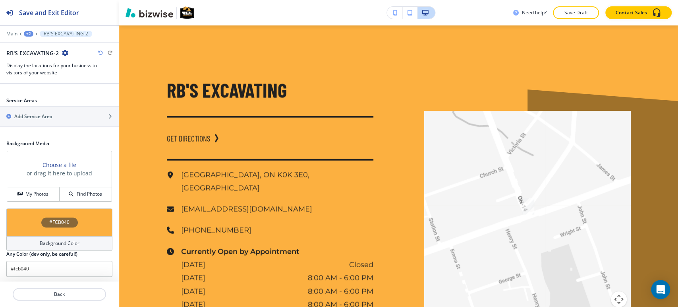
click at [60, 224] on h4 "#FCB040" at bounding box center [59, 222] width 20 height 7
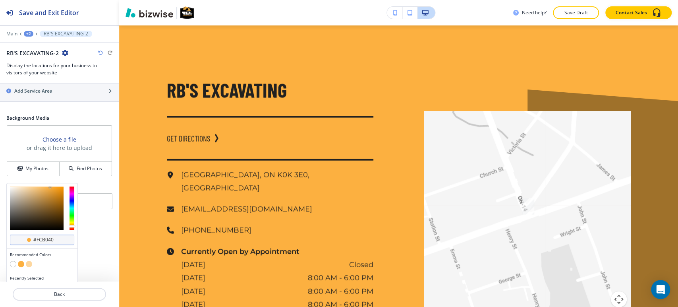
scroll to position [372, 0]
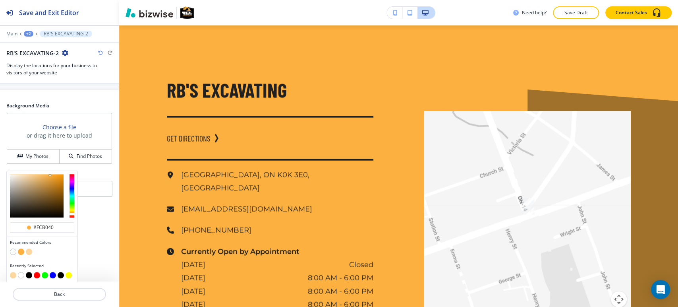
click at [10, 248] on div "Recommended Colors" at bounding box center [42, 247] width 71 height 23
click at [12, 248] on button "button" at bounding box center [13, 251] width 6 height 6
type input "#FFFFFF"
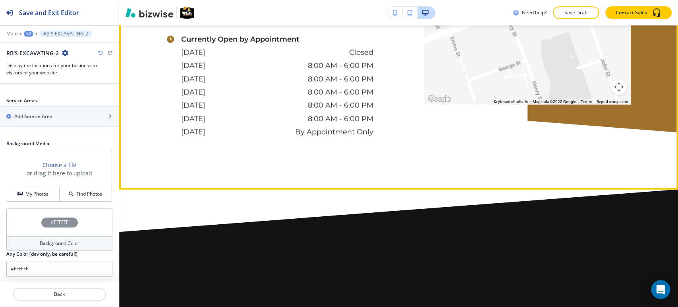
scroll to position [1585, 0]
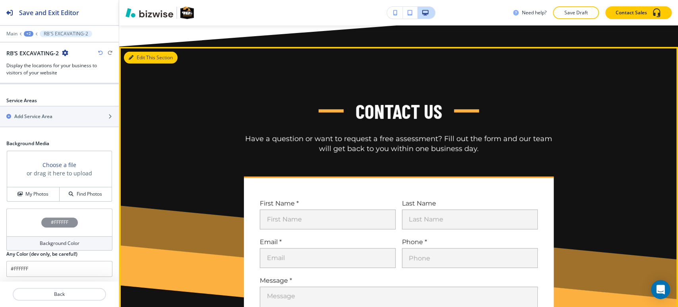
click at [130, 55] on icon "button" at bounding box center [131, 57] width 5 height 5
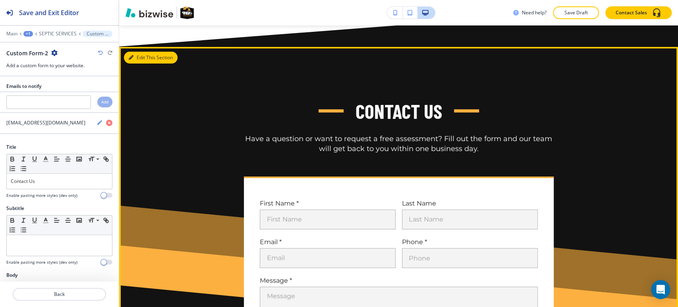
scroll to position [1593, 0]
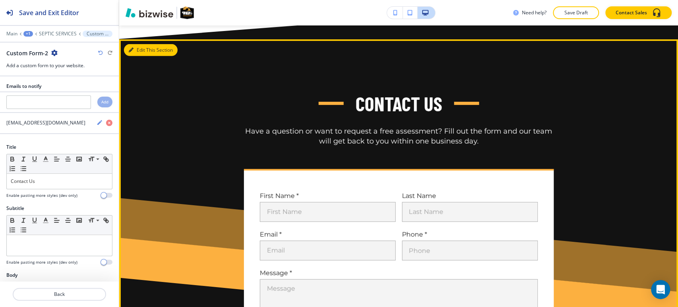
click at [141, 44] on button "Edit This Section" at bounding box center [151, 50] width 54 height 12
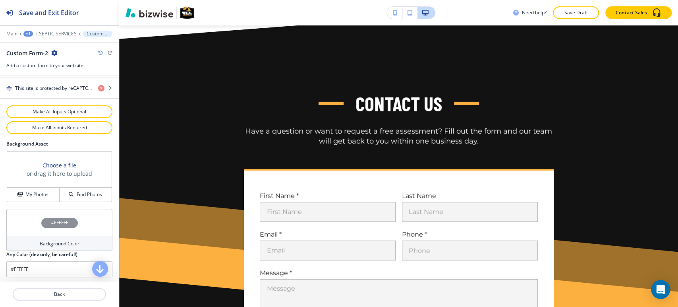
click at [45, 237] on div "Background Color" at bounding box center [59, 243] width 106 height 14
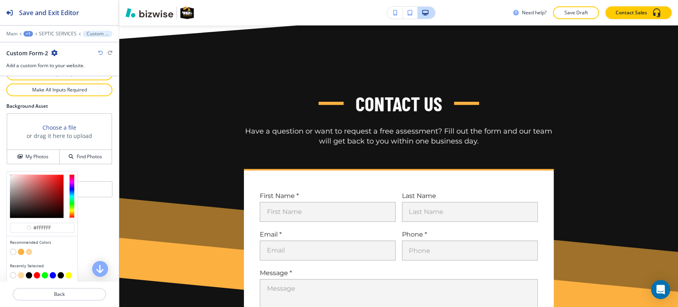
click at [31, 248] on button "button" at bounding box center [29, 251] width 6 height 6
type input "#fdd79f"
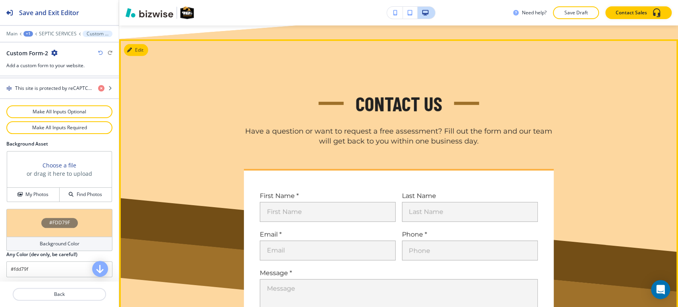
scroll to position [1937, 0]
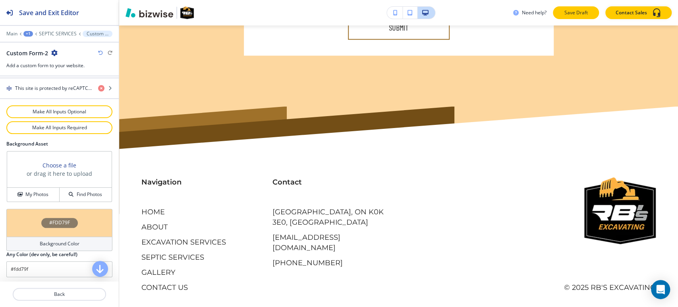
click at [566, 12] on p "Save Draft" at bounding box center [575, 12] width 25 height 7
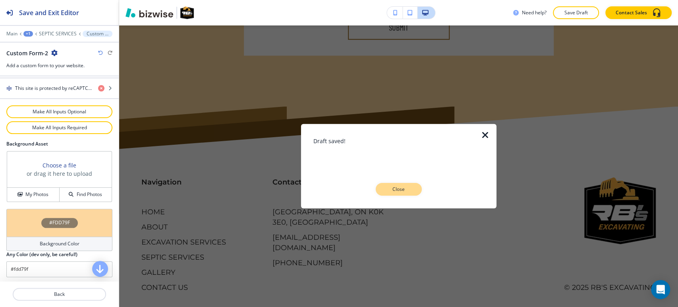
click at [396, 187] on p "Close" at bounding box center [398, 189] width 25 height 7
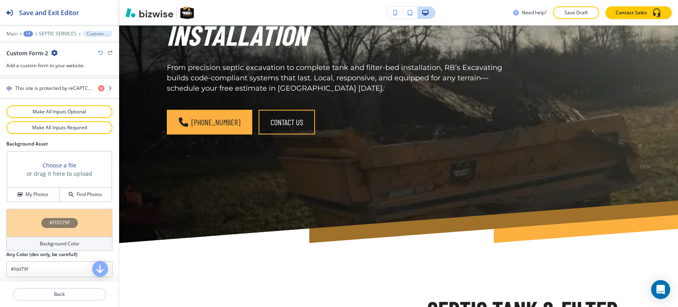
scroll to position [0, 0]
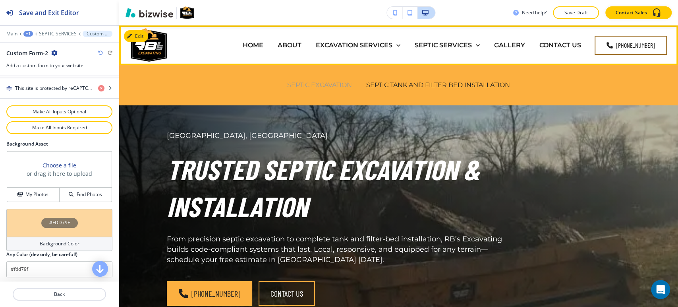
click at [308, 81] on p "SEPTIC EXCAVATION" at bounding box center [319, 84] width 65 height 9
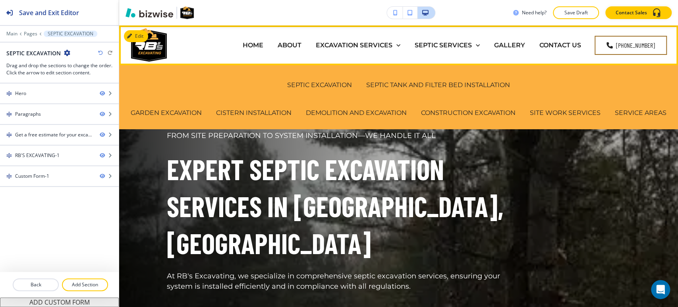
click at [443, 40] on div "SEPTIC SERVICES SEPTIC EXCAVATION SEPTIC TANK AND FILTER BED INSTALLATION" at bounding box center [447, 45] width 79 height 32
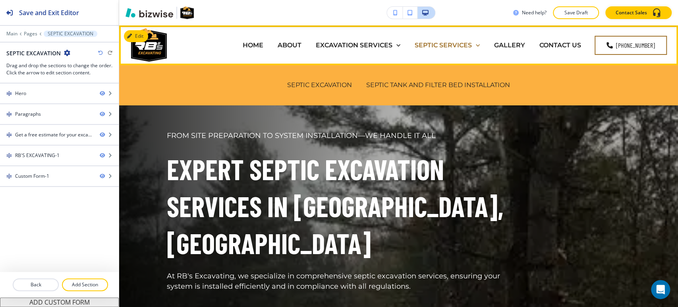
click at [443, 45] on p "SEPTIC SERVICES" at bounding box center [443, 45] width 57 height 9
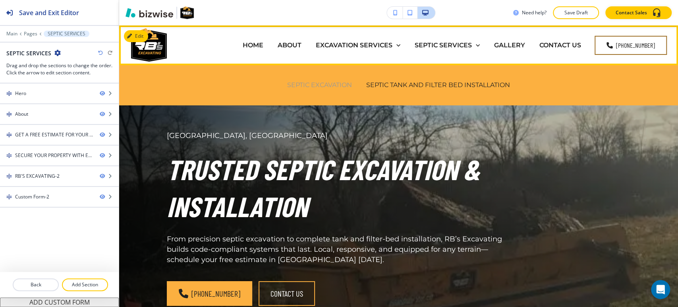
click at [315, 82] on p "SEPTIC EXCAVATION" at bounding box center [319, 84] width 65 height 9
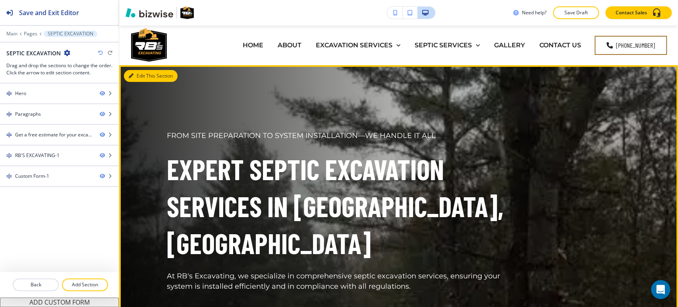
click at [140, 78] on button "Edit This Section" at bounding box center [151, 76] width 54 height 12
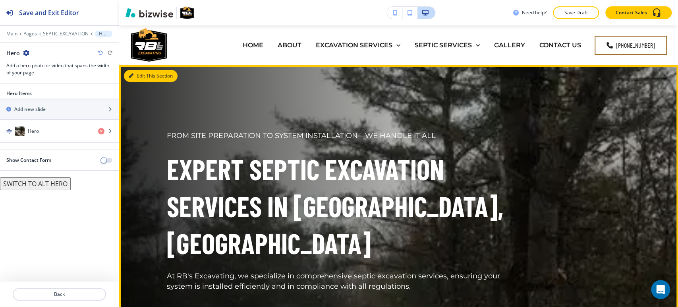
scroll to position [40, 0]
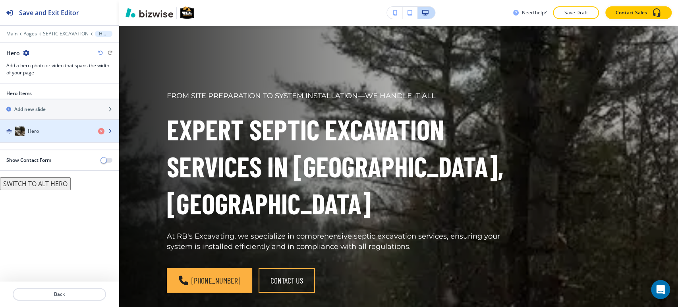
click at [44, 129] on div "Hero" at bounding box center [46, 131] width 92 height 10
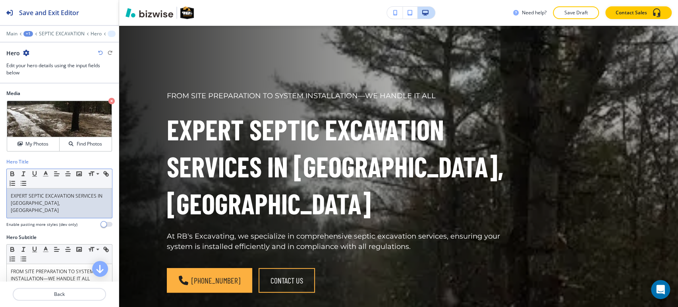
click at [40, 199] on p "EXPERT SEPTIC EXCAVATION SERVICES IN STIRLING, ON" at bounding box center [59, 202] width 97 height 21
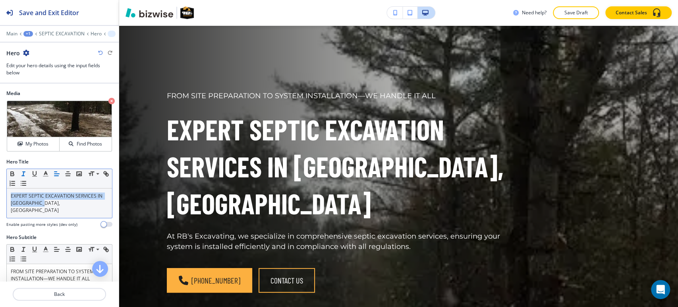
click at [21, 171] on icon "button" at bounding box center [23, 173] width 7 height 7
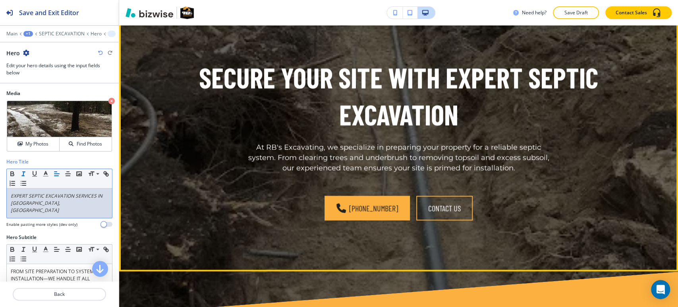
scroll to position [790, 0]
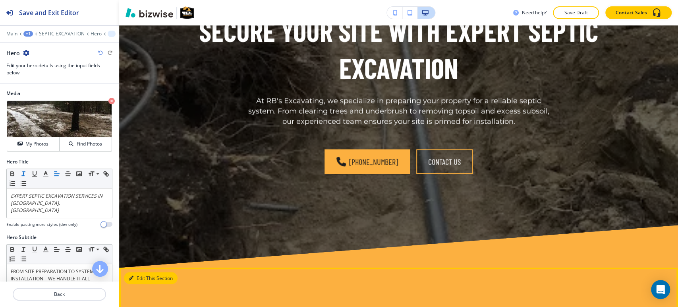
click at [140, 272] on button "Edit This Section" at bounding box center [151, 278] width 54 height 12
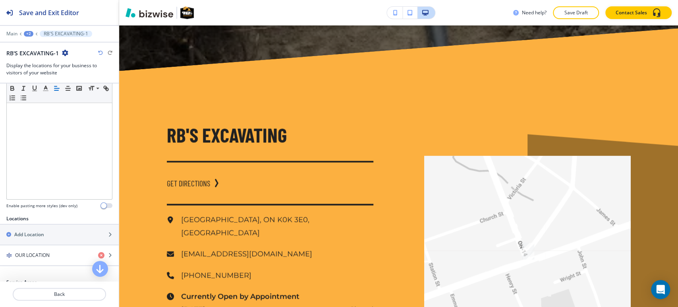
scroll to position [995, 0]
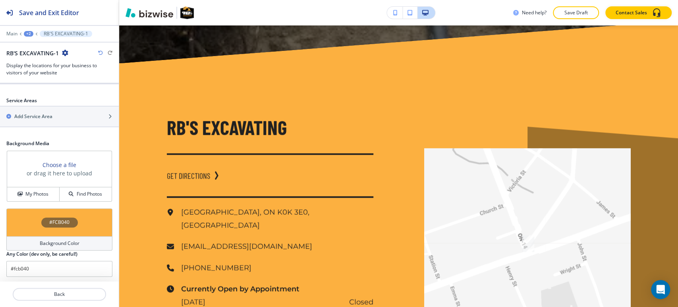
click at [30, 237] on div "Background Color" at bounding box center [59, 243] width 106 height 14
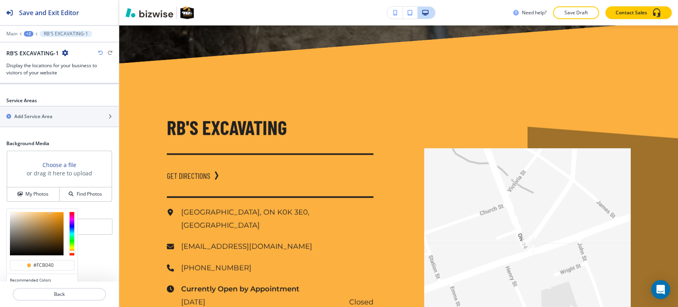
scroll to position [372, 0]
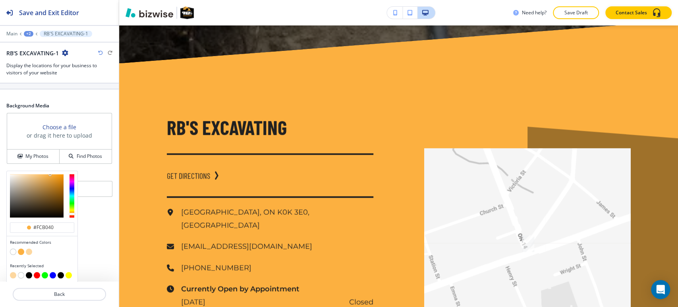
click at [14, 248] on button "button" at bounding box center [13, 251] width 6 height 6
type input "#FFFFFF"
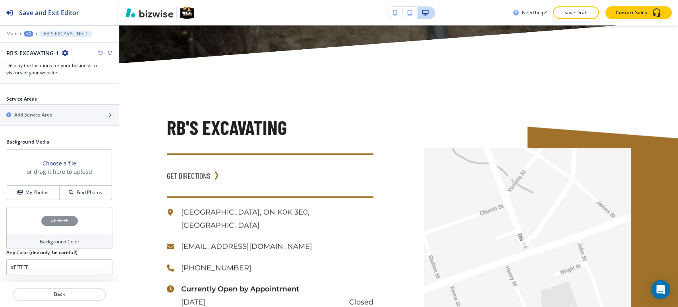
scroll to position [334, 0]
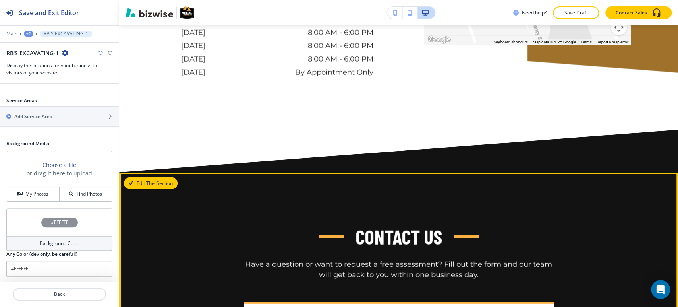
click at [146, 177] on button "Edit This Section" at bounding box center [151, 183] width 54 height 12
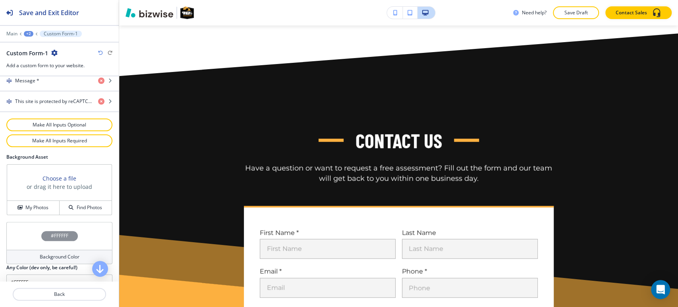
scroll to position [467, 0]
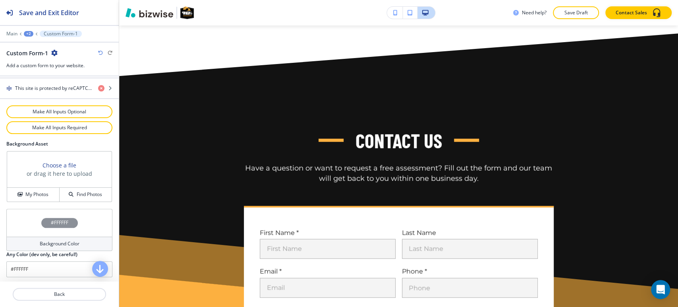
click at [56, 231] on div "#FFFFFF" at bounding box center [59, 223] width 106 height 28
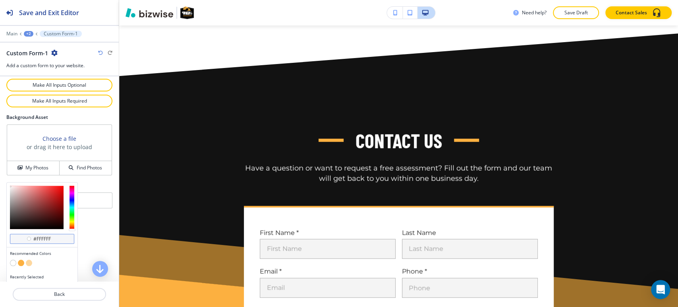
scroll to position [505, 0]
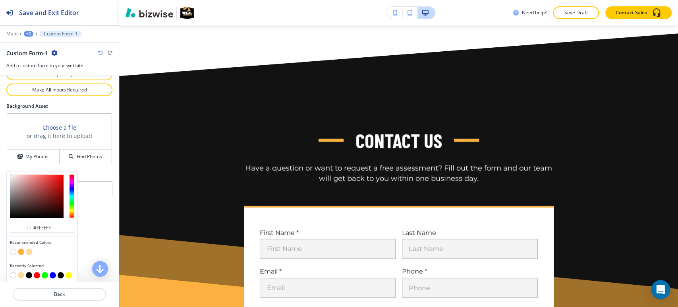
click at [28, 248] on button "button" at bounding box center [29, 251] width 6 height 6
type input "#fdd79f"
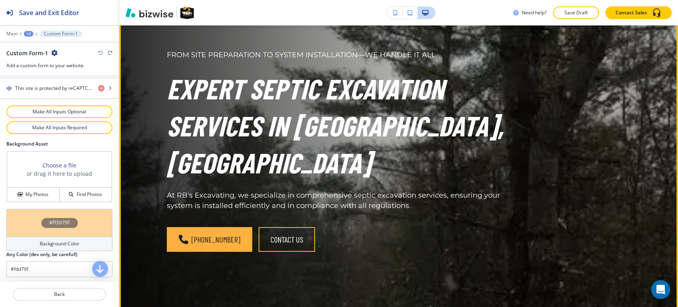
scroll to position [0, 0]
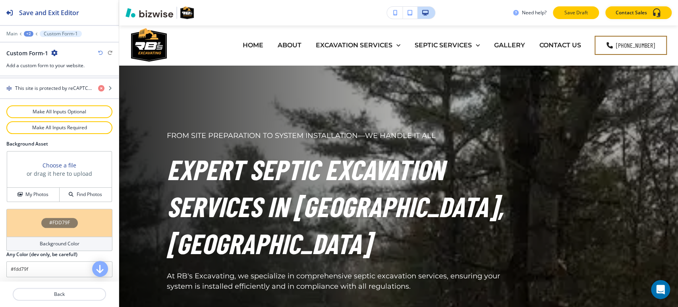
click at [571, 17] on button "Save Draft" at bounding box center [576, 12] width 46 height 13
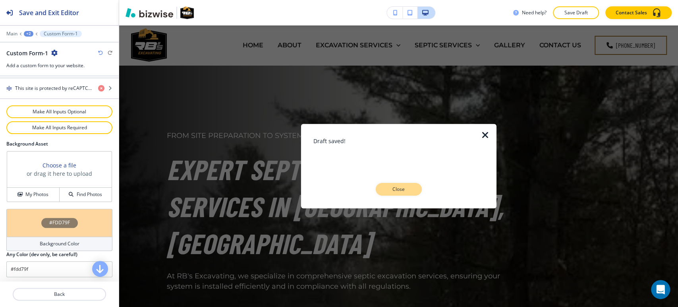
click at [402, 186] on p "Close" at bounding box center [398, 189] width 25 height 7
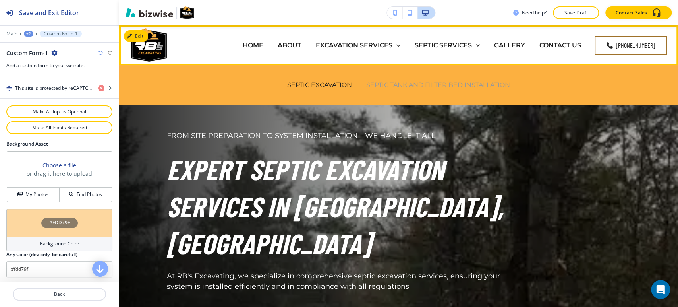
click at [441, 86] on p "SEPTIC TANK AND FILTER BED INSTALLATION" at bounding box center [438, 84] width 144 height 9
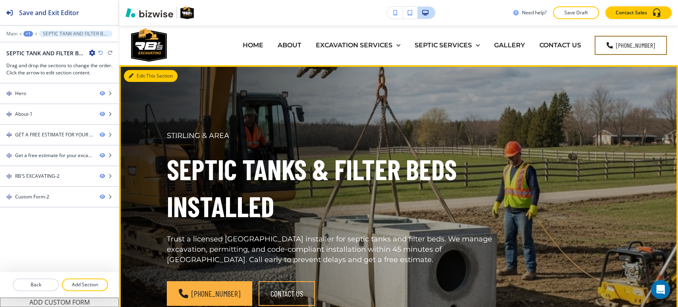
click at [143, 76] on button "Edit This Section" at bounding box center [151, 76] width 54 height 12
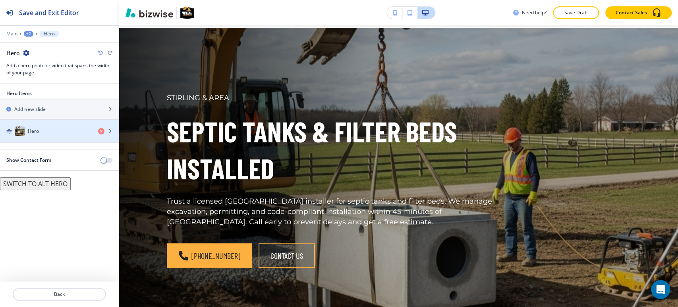
scroll to position [40, 0]
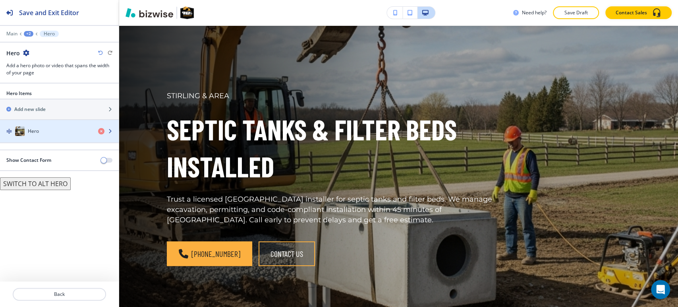
click at [77, 133] on div "Hero" at bounding box center [46, 131] width 92 height 10
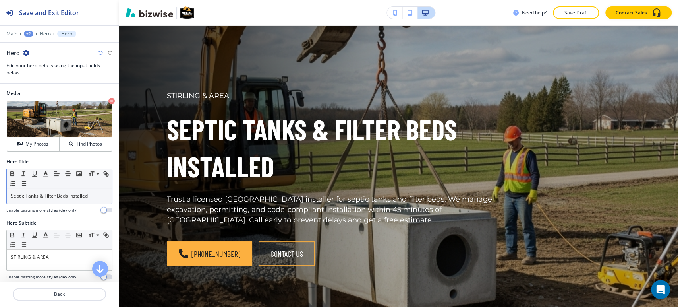
click at [51, 199] on p "Septic Tanks & Filter Beds Installed" at bounding box center [59, 195] width 97 height 7
click at [52, 199] on p "Septic Tanks & Filter Beds Installed" at bounding box center [59, 195] width 97 height 7
click at [53, 199] on p "Septic Tanks & Filter Beds Installed" at bounding box center [59, 195] width 97 height 7
click at [45, 193] on p "Septic Tanks & Filter Beds Installed" at bounding box center [59, 195] width 97 height 7
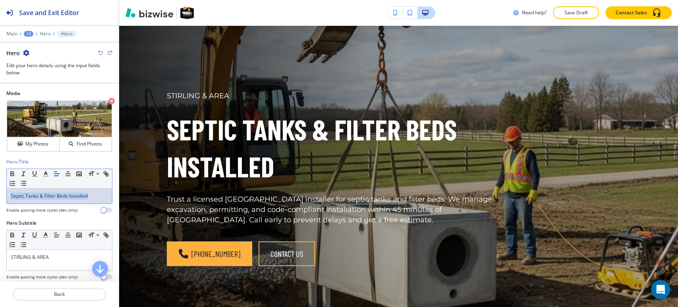
click at [45, 193] on p "Septic Tanks & Filter Beds Installed" at bounding box center [59, 195] width 97 height 7
click at [21, 173] on icon "button" at bounding box center [23, 173] width 7 height 7
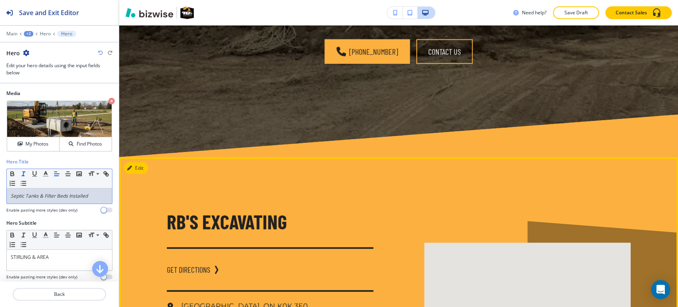
scroll to position [1188, 0]
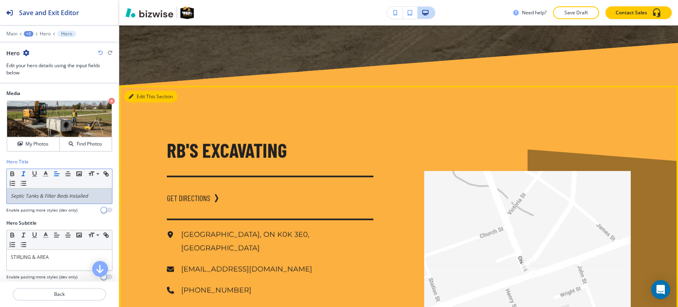
click at [132, 95] on icon "button" at bounding box center [131, 96] width 5 height 5
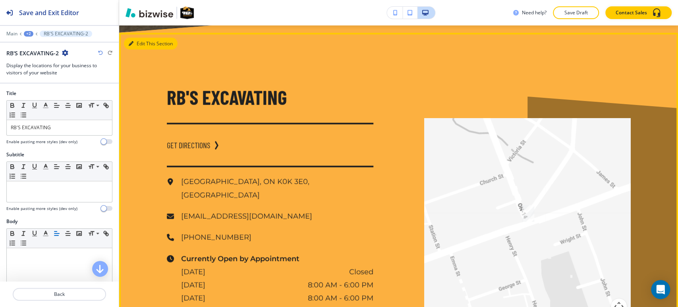
scroll to position [1247, 0]
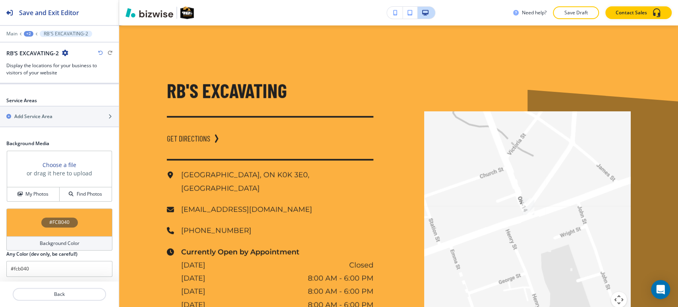
click at [54, 236] on div "Background Color" at bounding box center [59, 243] width 106 height 14
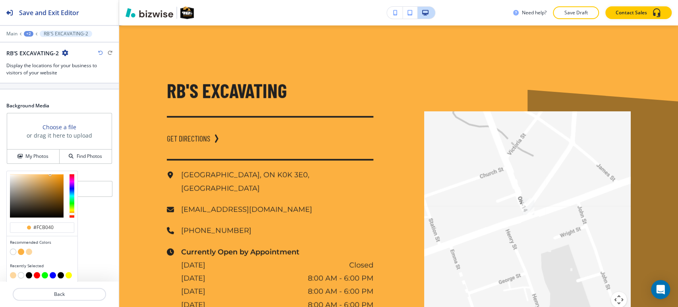
click at [14, 249] on button "button" at bounding box center [13, 251] width 6 height 6
type input "#FFFFFF"
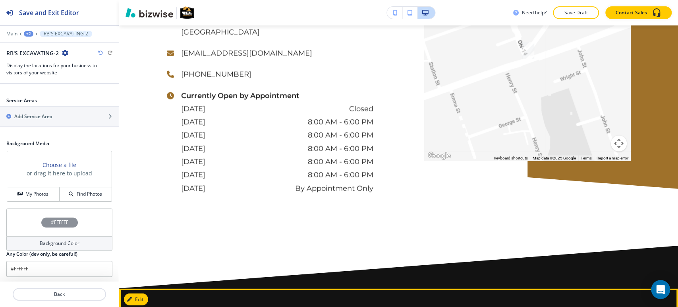
scroll to position [1601, 0]
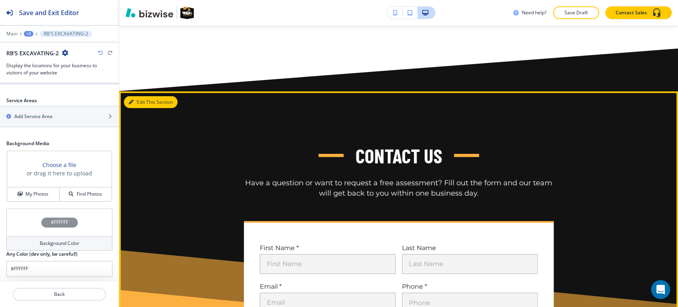
click at [143, 96] on button "Edit This Section" at bounding box center [151, 102] width 54 height 12
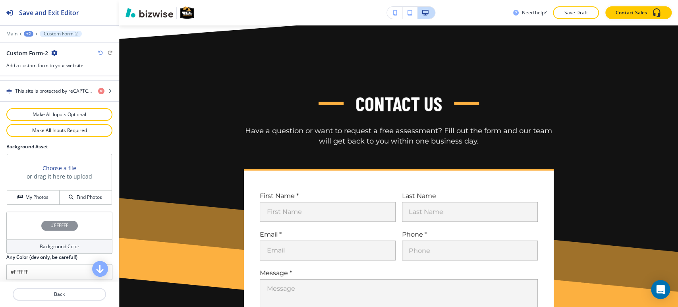
scroll to position [467, 0]
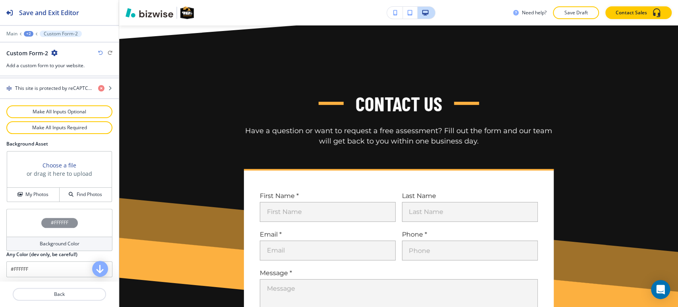
click at [52, 238] on div "Background Color" at bounding box center [59, 243] width 106 height 14
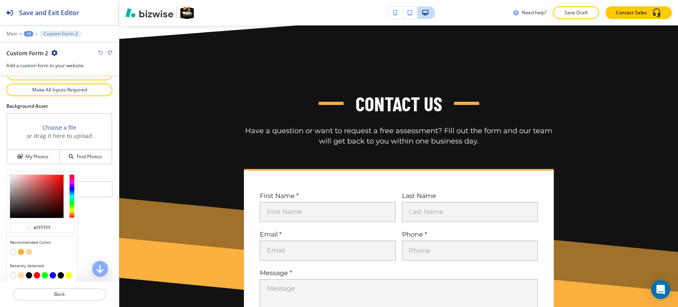
click at [30, 248] on button "button" at bounding box center [29, 251] width 6 height 6
type input "#fdd79f"
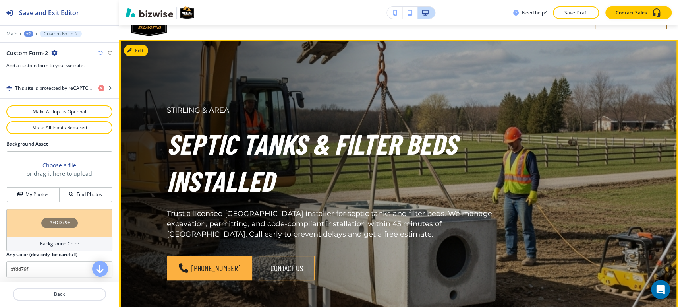
scroll to position [0, 0]
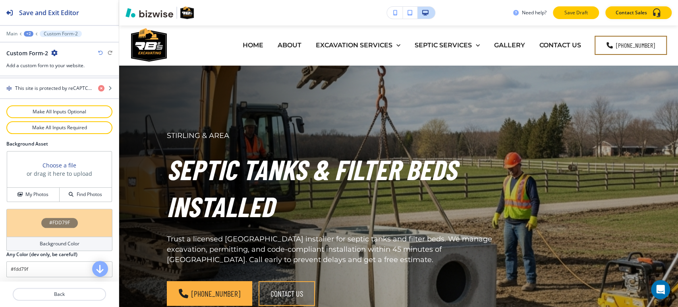
click at [575, 16] on p "Save Draft" at bounding box center [575, 12] width 25 height 7
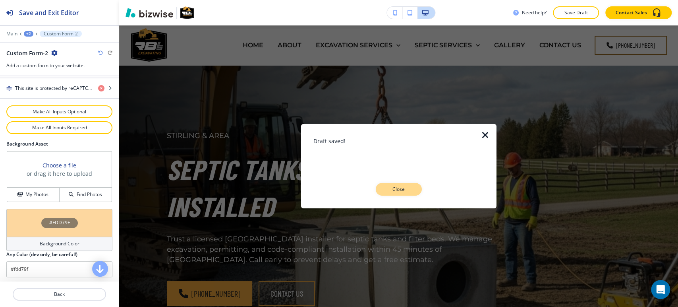
click at [404, 194] on button "Close" at bounding box center [399, 189] width 46 height 13
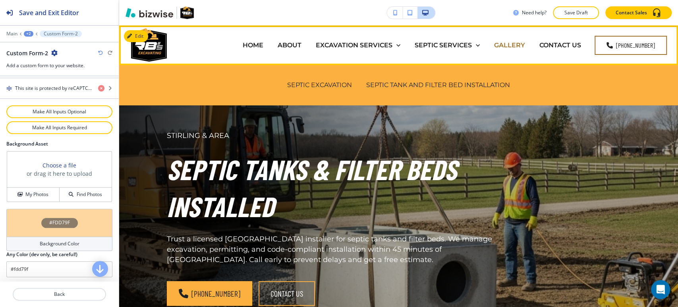
click at [513, 44] on p "GALLERY" at bounding box center [509, 45] width 31 height 9
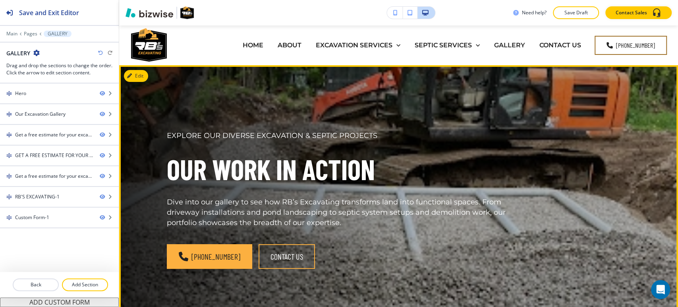
click at [145, 79] on button "Edit" at bounding box center [136, 76] width 24 height 12
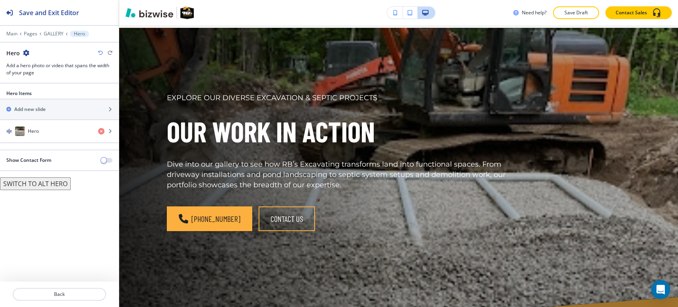
scroll to position [40, 0]
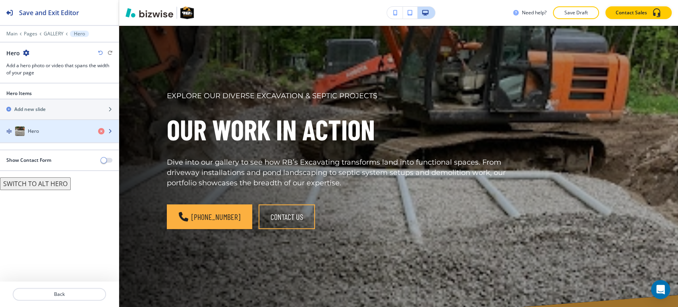
click at [35, 133] on h4 "Hero" at bounding box center [33, 131] width 11 height 7
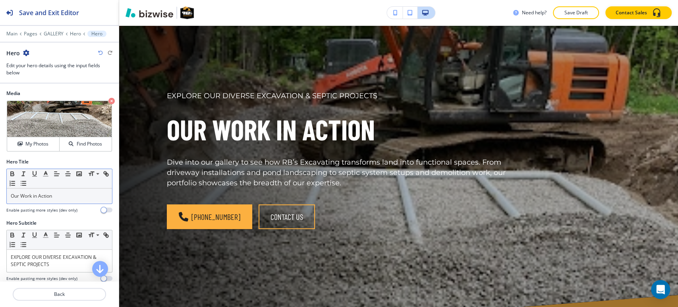
click at [39, 195] on p "Our Work in Action" at bounding box center [59, 195] width 97 height 7
click at [23, 172] on line "button" at bounding box center [23, 174] width 1 height 4
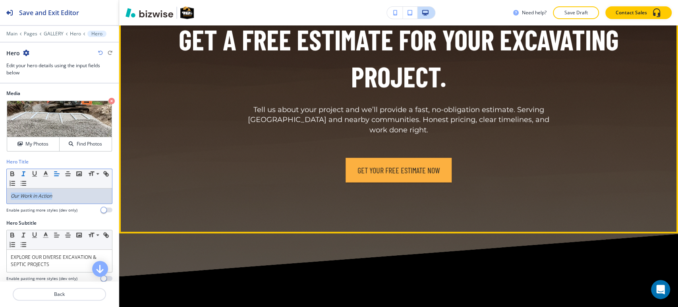
scroll to position [5514, 0]
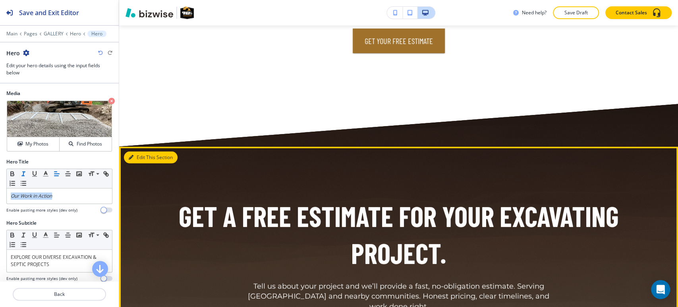
click at [146, 157] on button "Edit This Section" at bounding box center [151, 157] width 54 height 12
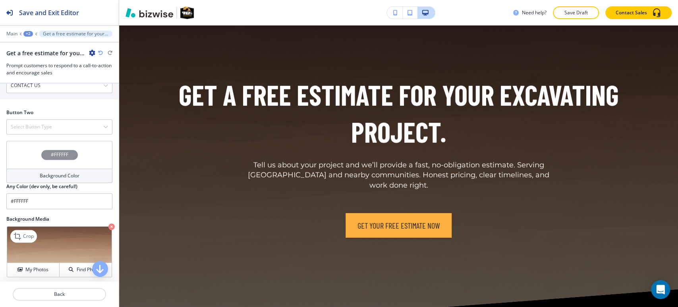
scroll to position [397, 0]
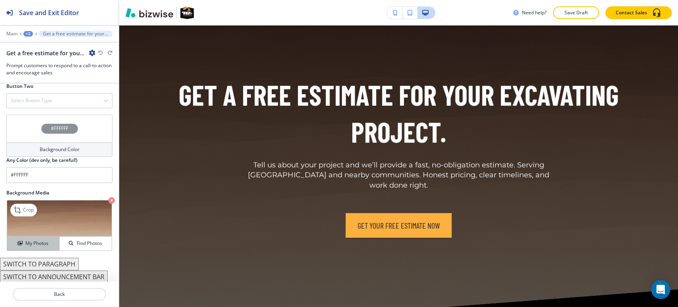
click at [39, 244] on h4 "My Photos" at bounding box center [36, 243] width 23 height 7
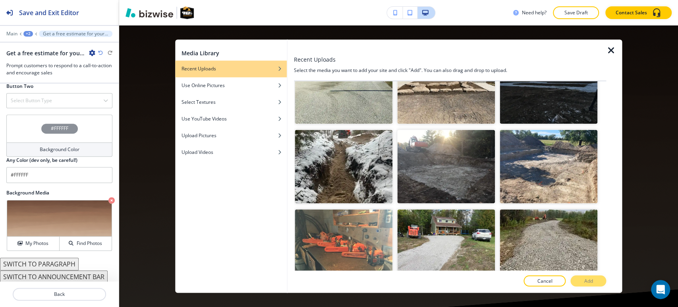
scroll to position [2163, 0]
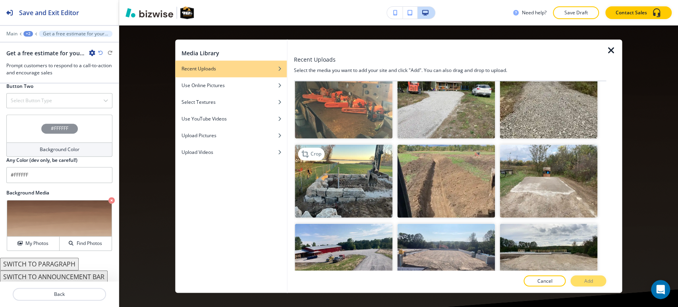
click at [346, 144] on img "button" at bounding box center [344, 181] width 98 height 74
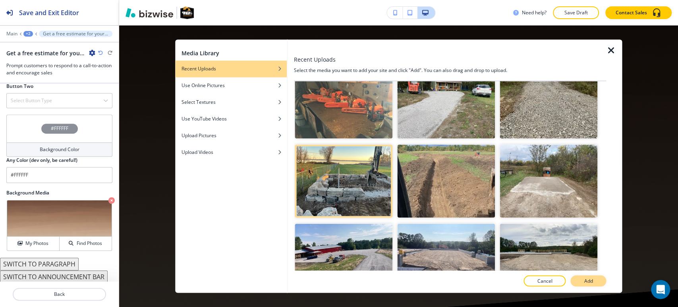
click at [584, 282] on p "Add" at bounding box center [588, 280] width 9 height 7
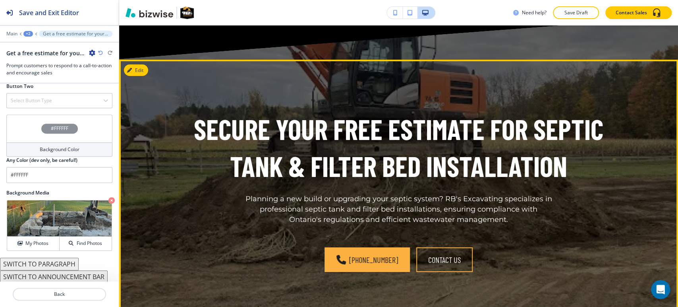
scroll to position [6077, 0]
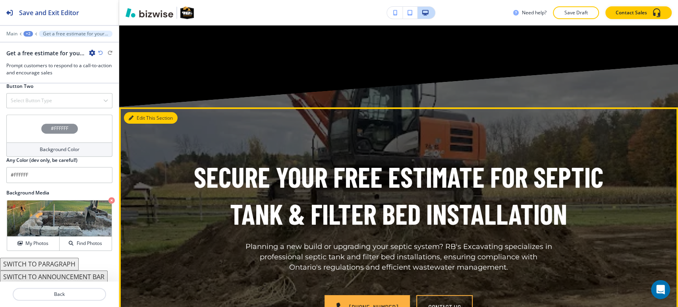
click at [142, 112] on button "Edit This Section" at bounding box center [151, 118] width 54 height 12
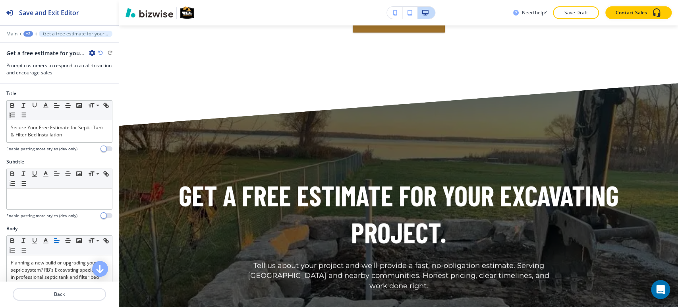
scroll to position [5529, 0]
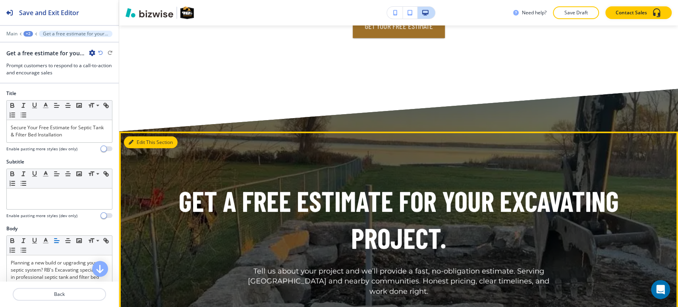
click at [145, 141] on button "Edit This Section" at bounding box center [151, 142] width 54 height 12
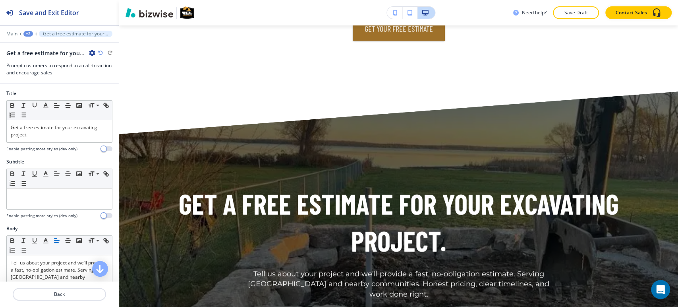
scroll to position [5547, 0]
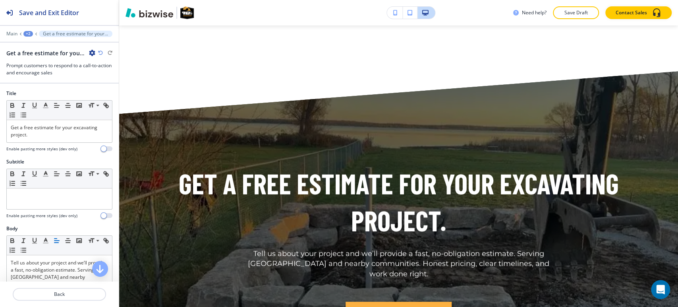
click at [25, 34] on div "+2" at bounding box center [28, 34] width 10 height 6
click at [45, 57] on p "GALLERY" at bounding box center [49, 60] width 41 height 7
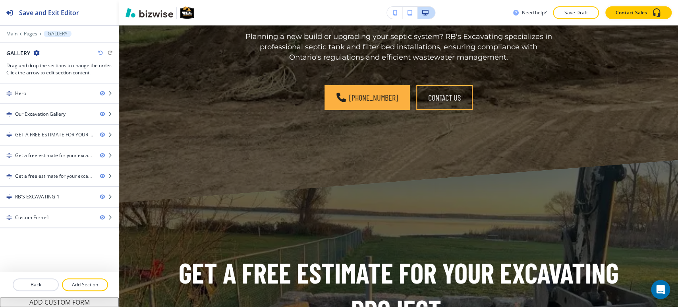
scroll to position [5893, 0]
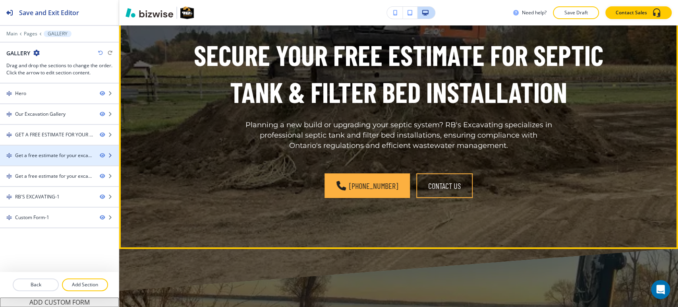
click at [58, 159] on div at bounding box center [59, 162] width 119 height 6
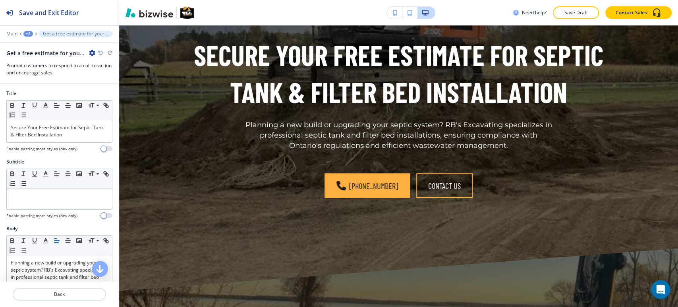
scroll to position [5853, 0]
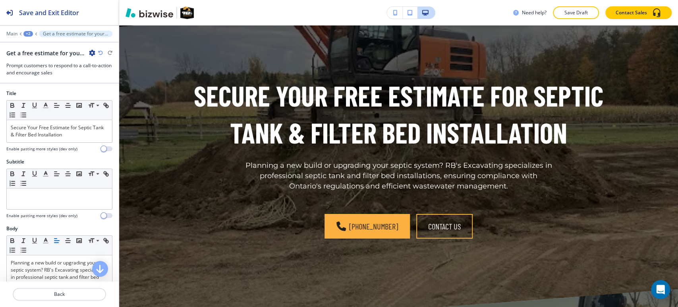
click at [93, 54] on icon "button" at bounding box center [92, 53] width 6 height 6
click at [103, 91] on p "Delete Section" at bounding box center [114, 94] width 41 height 7
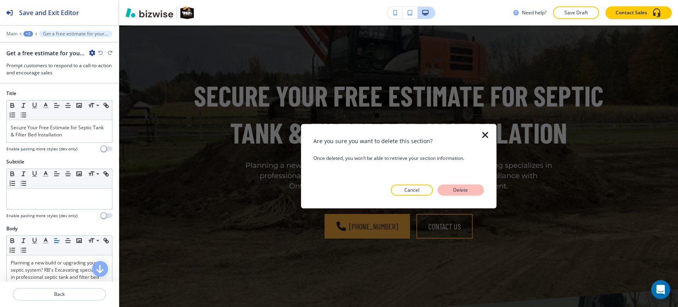
click at [470, 188] on p "Delete" at bounding box center [460, 189] width 19 height 7
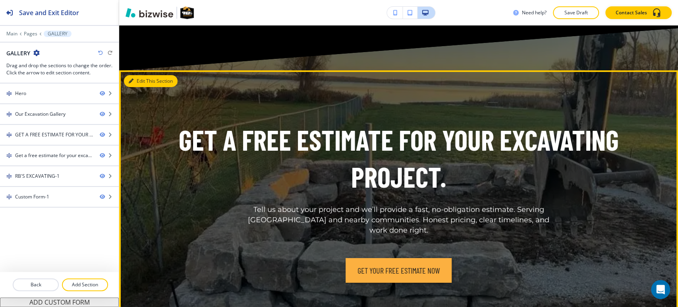
click at [140, 83] on button "Edit This Section" at bounding box center [151, 81] width 54 height 12
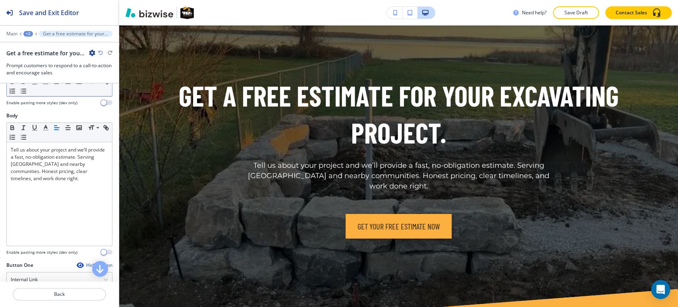
scroll to position [265, 0]
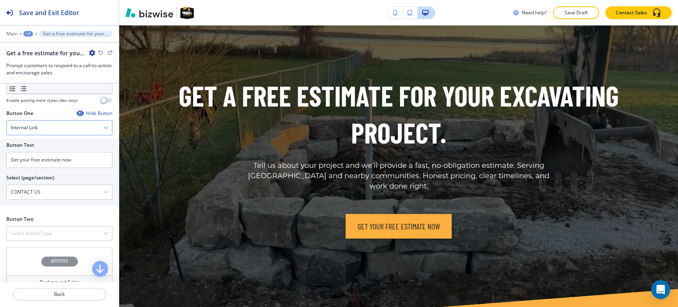
click at [75, 128] on div "Internal Link" at bounding box center [59, 127] width 105 height 14
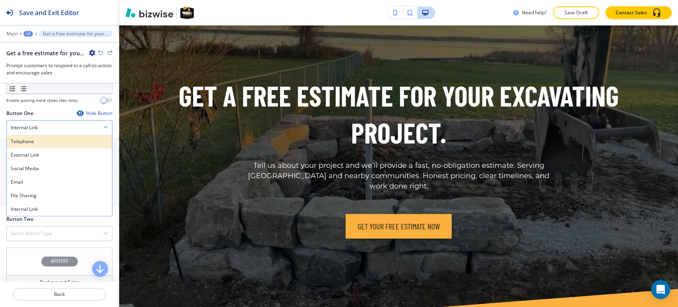
click at [66, 145] on div "Telephone" at bounding box center [59, 142] width 105 height 14
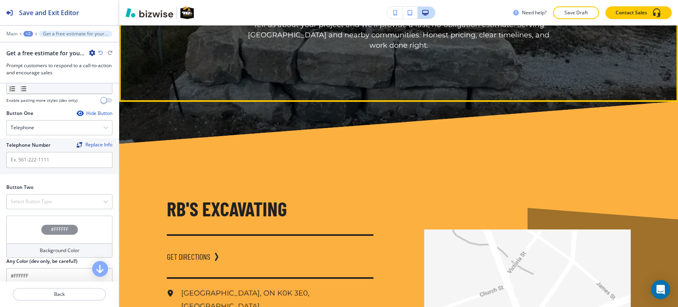
scroll to position [6162, 0]
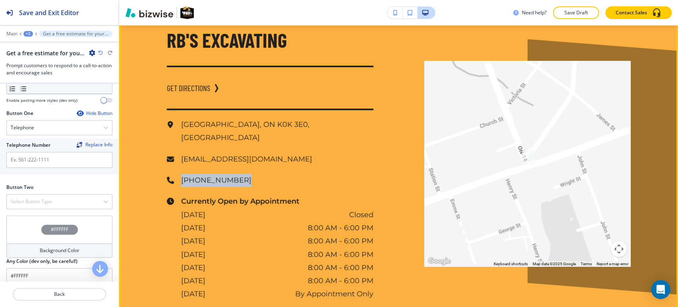
drag, startPoint x: 235, startPoint y: 164, endPoint x: 166, endPoint y: 164, distance: 68.7
click at [167, 174] on div "[PHONE_NUMBER]" at bounding box center [270, 180] width 207 height 13
copy p "[PHONE_NUMBER]"
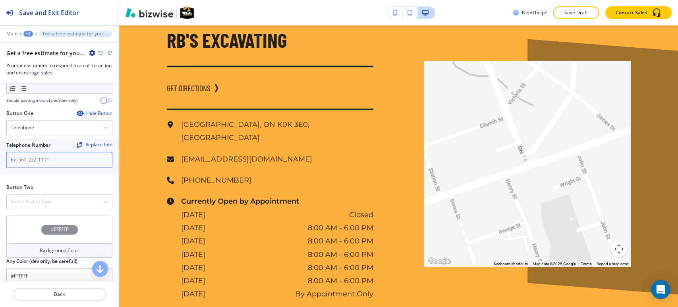
click at [57, 160] on input "text" at bounding box center [59, 160] width 106 height 16
paste input "[PHONE_NUMBER]"
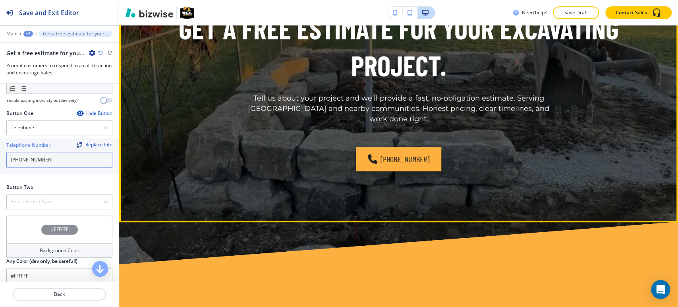
scroll to position [5892, 0]
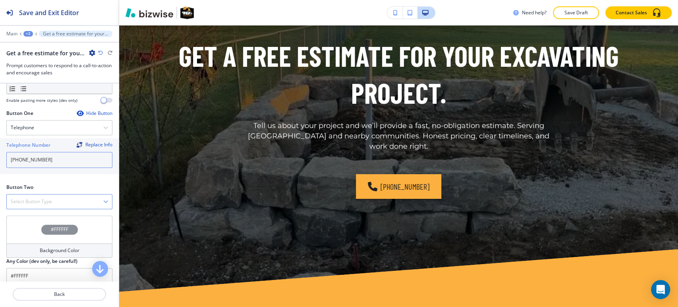
type input "[PHONE_NUMBER]"
click at [49, 199] on h4 "Select Button Type" at bounding box center [31, 201] width 41 height 7
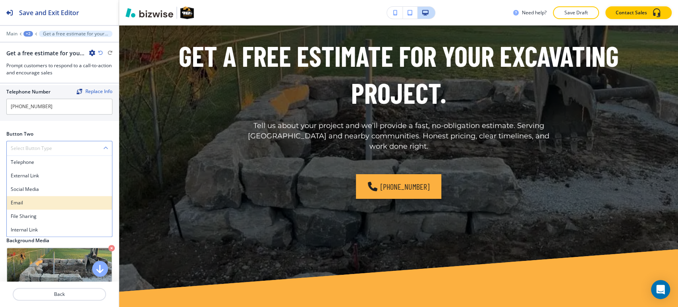
scroll to position [366, 0]
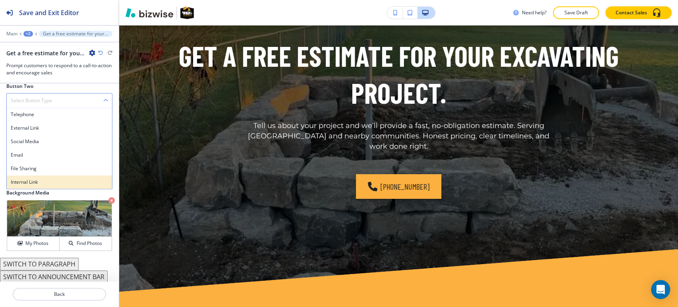
click at [52, 182] on h4 "Internal Link" at bounding box center [59, 181] width 97 height 7
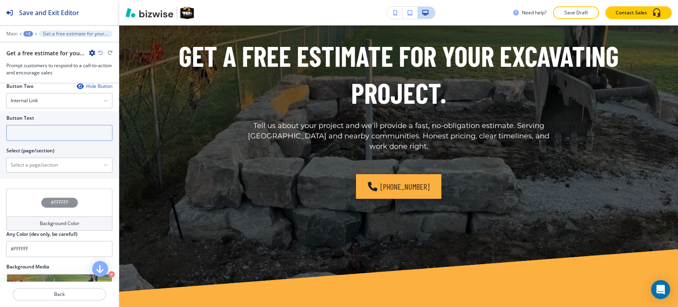
click at [60, 134] on input "text" at bounding box center [59, 133] width 106 height 16
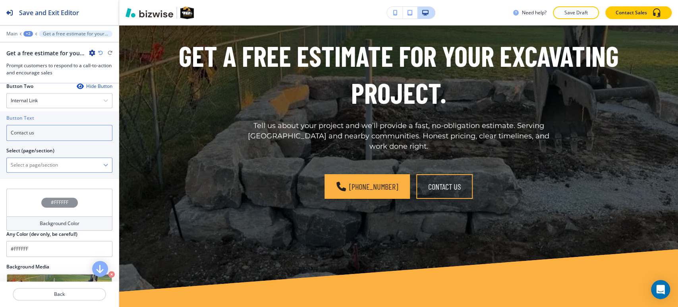
type input "Contact us"
click at [56, 162] on \(page\/section\) "Manual Input" at bounding box center [55, 165] width 97 height 14
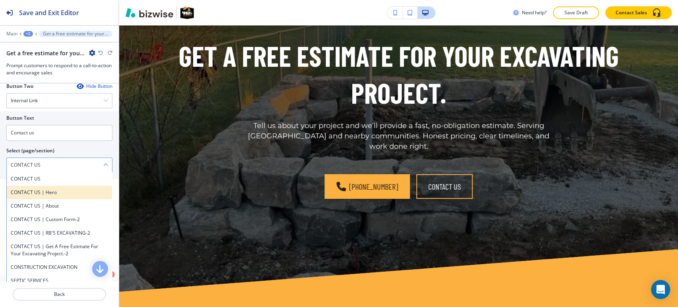
click at [30, 186] on div "CONTACT US | Hero" at bounding box center [59, 193] width 105 height 14
type \(page\/section\) "CONTACT US | Hero"
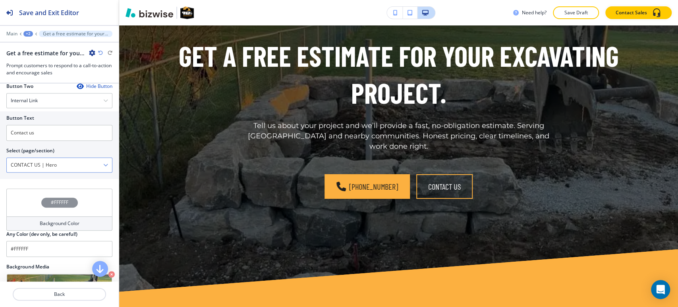
click at [86, 165] on \(page\/section\) "CONTACT US | Hero" at bounding box center [55, 165] width 97 height 14
click at [96, 163] on \(page\/section\) "CONTACT US | Hero" at bounding box center [55, 165] width 97 height 14
click at [83, 162] on \(page\/section\) "Manual Input" at bounding box center [55, 165] width 97 height 14
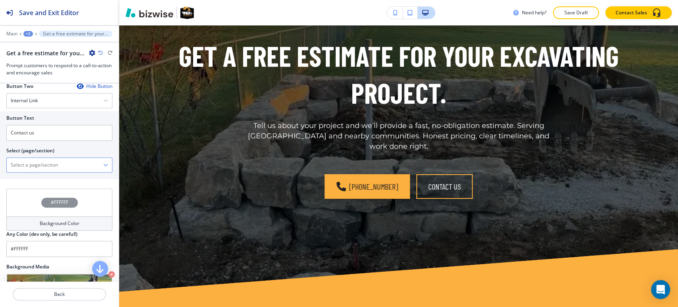
type \(page\/section\) "CONTACT US"
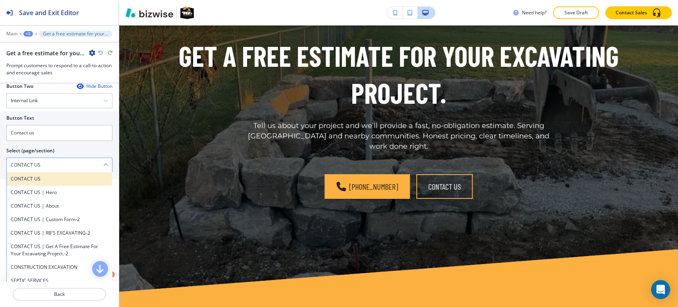
click at [49, 178] on h4 "CONTACT US" at bounding box center [59, 178] width 97 height 7
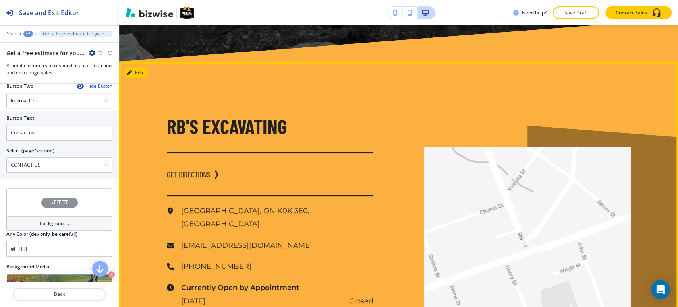
scroll to position [6069, 0]
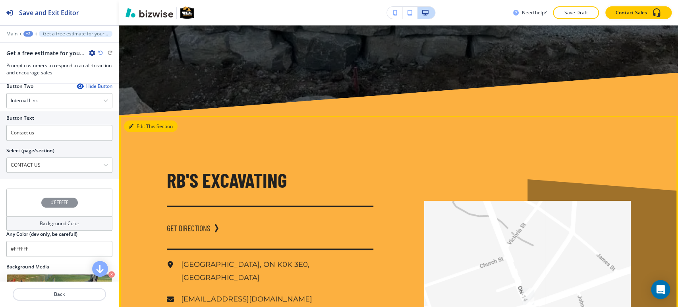
click at [136, 120] on button "Edit This Section" at bounding box center [151, 126] width 54 height 12
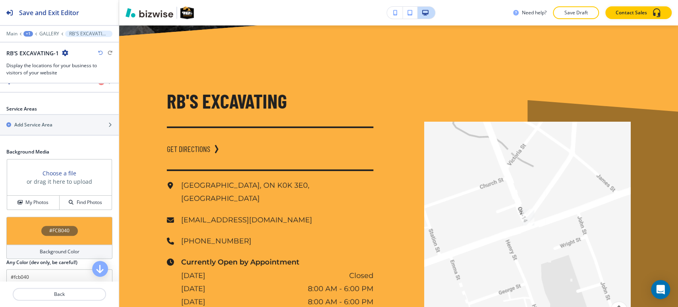
scroll to position [334, 0]
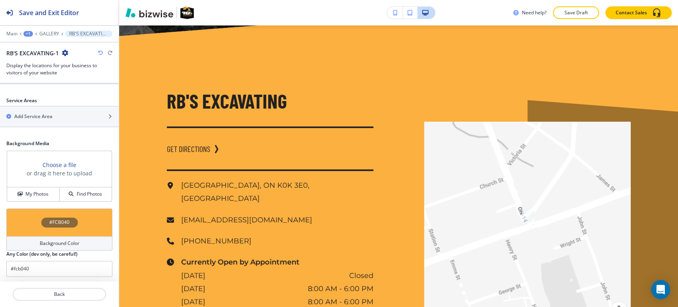
click at [59, 246] on div "Background Color" at bounding box center [59, 243] width 106 height 14
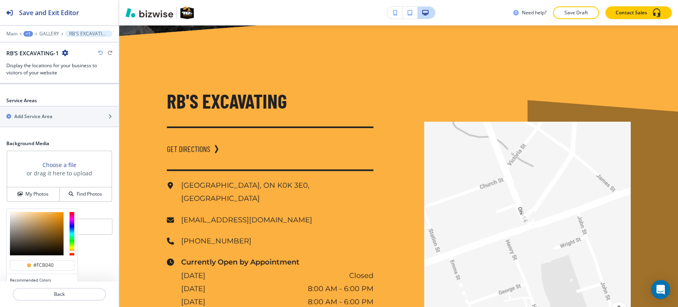
scroll to position [372, 0]
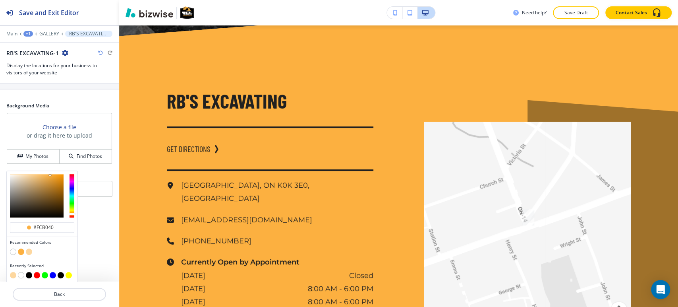
click at [14, 250] on button "button" at bounding box center [13, 251] width 6 height 6
type input "#FFFFFF"
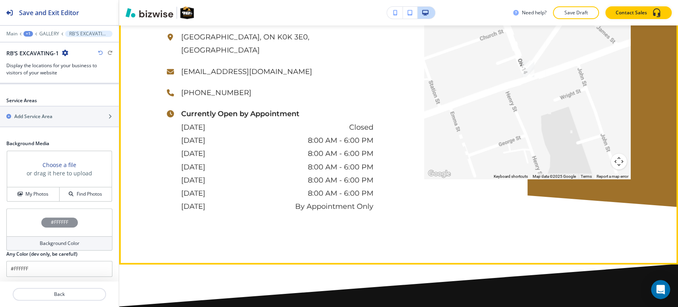
scroll to position [6501, 0]
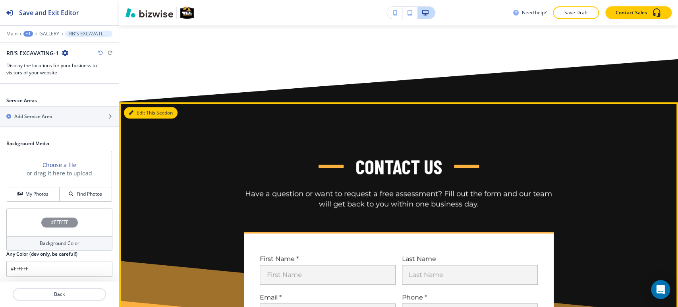
click at [134, 107] on button "Edit This Section" at bounding box center [151, 113] width 54 height 12
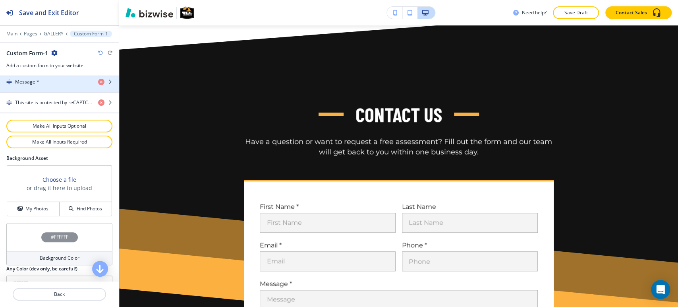
scroll to position [467, 0]
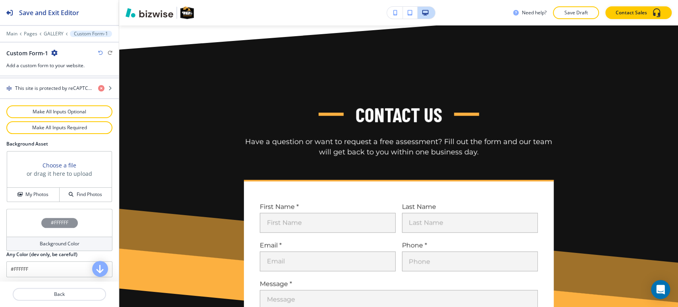
click at [43, 241] on h4 "Background Color" at bounding box center [60, 243] width 40 height 7
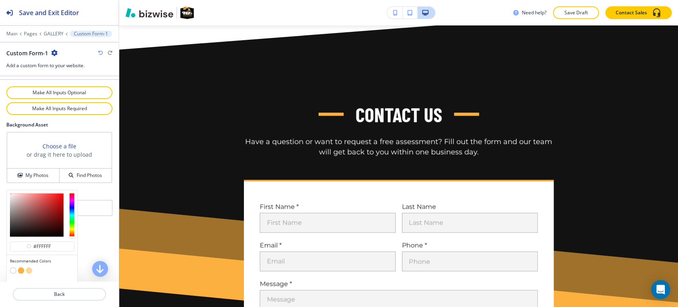
scroll to position [505, 0]
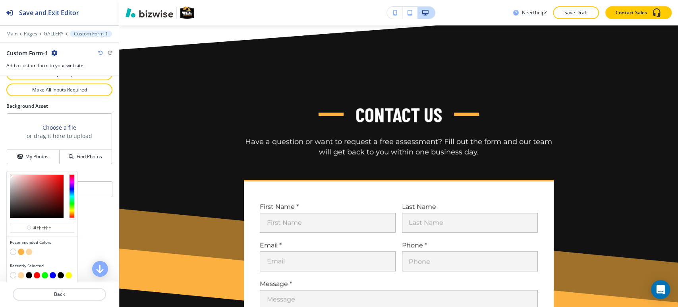
click at [31, 249] on button "button" at bounding box center [29, 251] width 6 height 6
type input "#fdd79f"
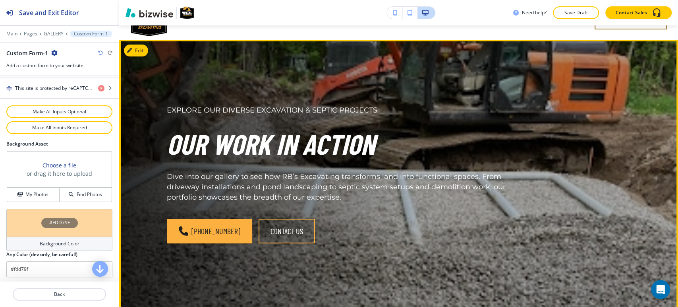
scroll to position [0, 0]
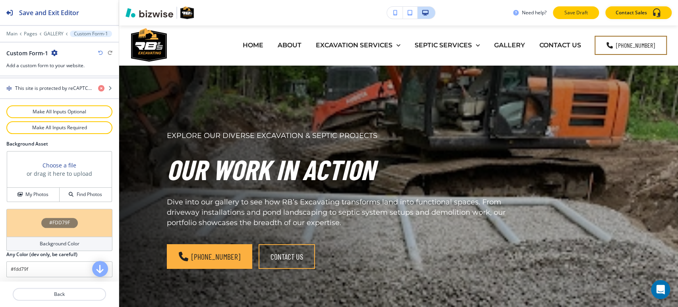
click at [566, 7] on button "Save Draft" at bounding box center [576, 12] width 46 height 13
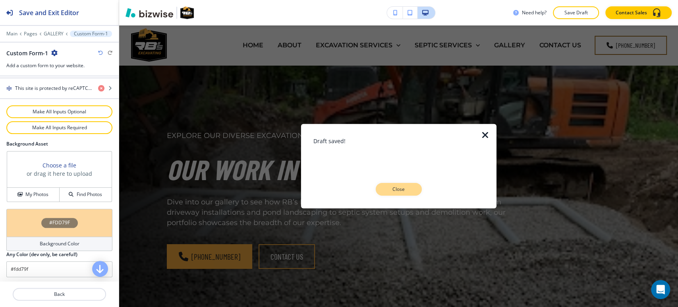
click at [389, 188] on p "Close" at bounding box center [398, 189] width 25 height 7
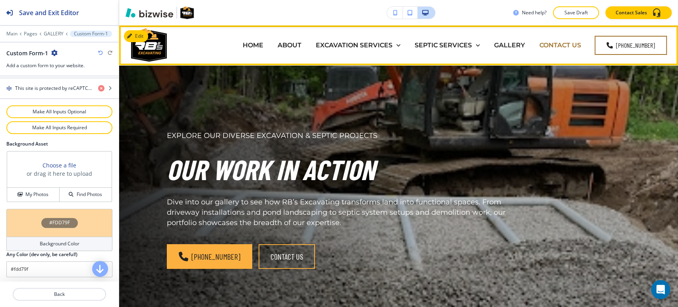
click at [561, 46] on p "CONTACT US" at bounding box center [561, 45] width 42 height 9
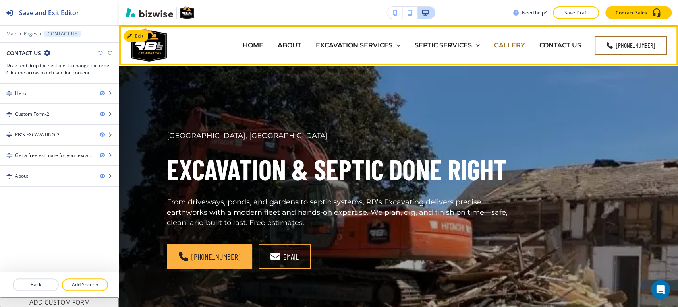
click at [515, 42] on p "GALLERY" at bounding box center [509, 45] width 31 height 9
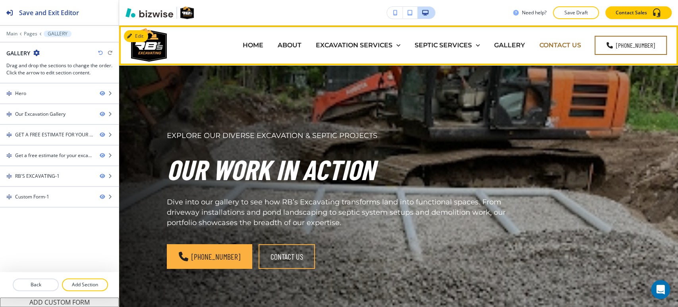
click at [570, 44] on p "CONTACT US" at bounding box center [561, 45] width 42 height 9
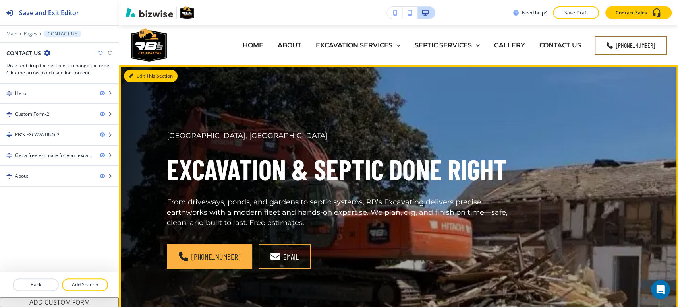
click at [137, 76] on button "Edit This Section" at bounding box center [151, 76] width 54 height 12
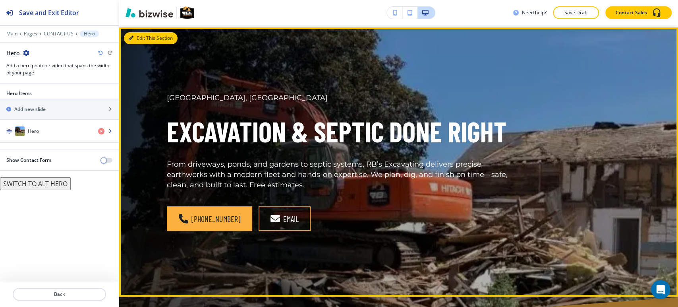
scroll to position [40, 0]
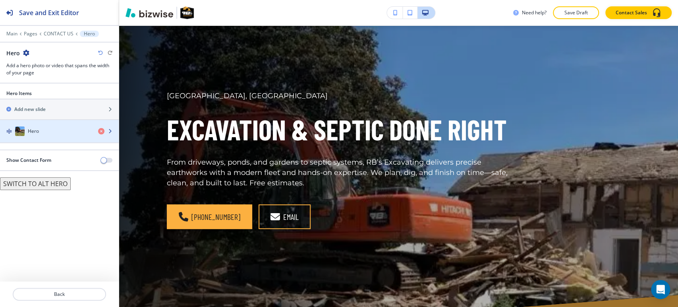
click at [17, 127] on img "button" at bounding box center [20, 131] width 10 height 10
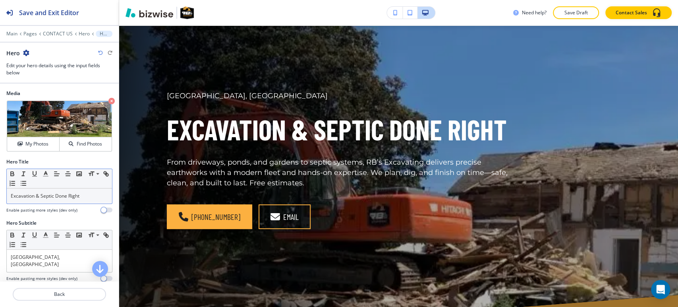
click at [43, 196] on p "Excavation & Septic Done Right" at bounding box center [59, 195] width 97 height 7
click at [23, 174] on line "button" at bounding box center [23, 174] width 1 height 4
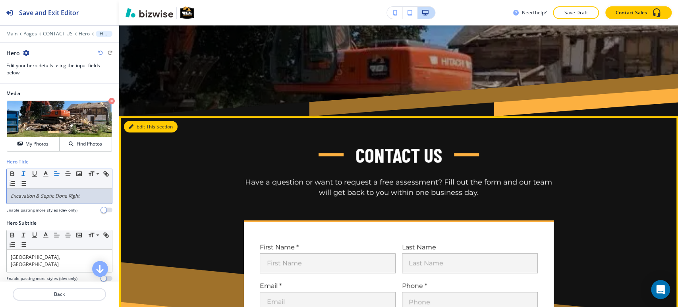
click at [147, 126] on button "Edit This Section" at bounding box center [151, 127] width 54 height 12
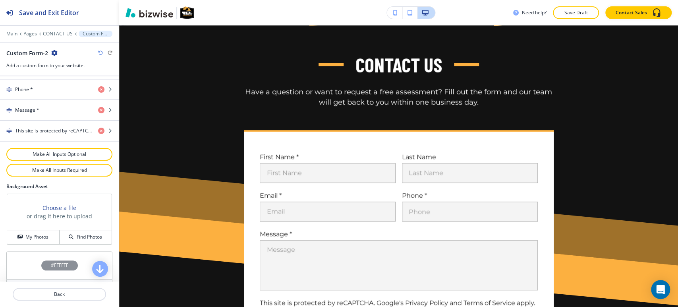
scroll to position [467, 0]
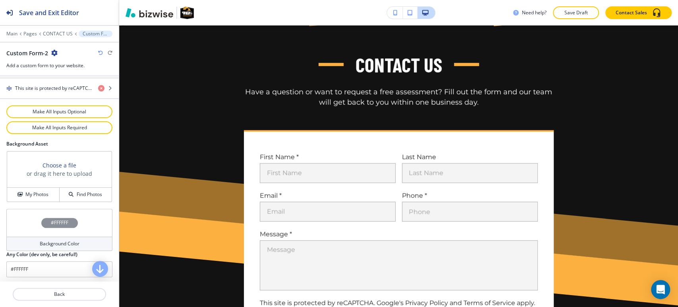
click at [49, 240] on h4 "Background Color" at bounding box center [60, 243] width 40 height 7
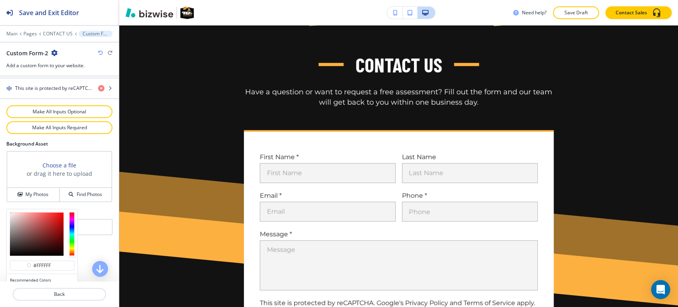
scroll to position [505, 0]
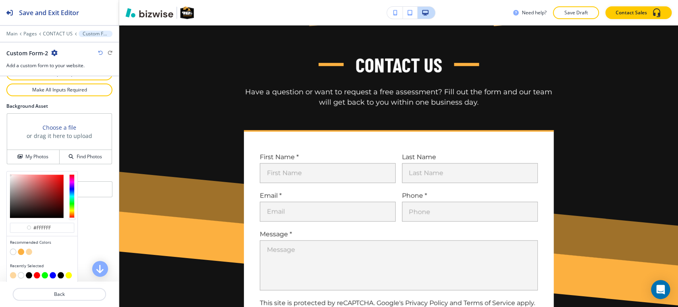
click at [30, 251] on button "button" at bounding box center [29, 251] width 6 height 6
type input "#fdd79f"
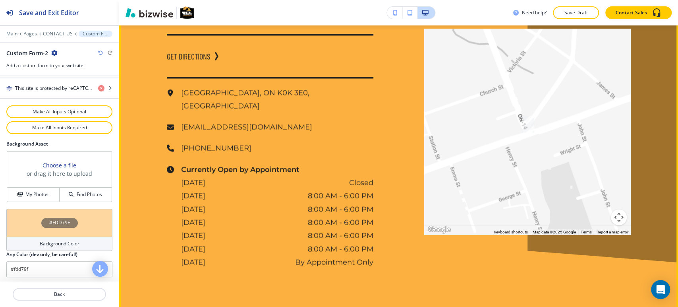
scroll to position [792, 0]
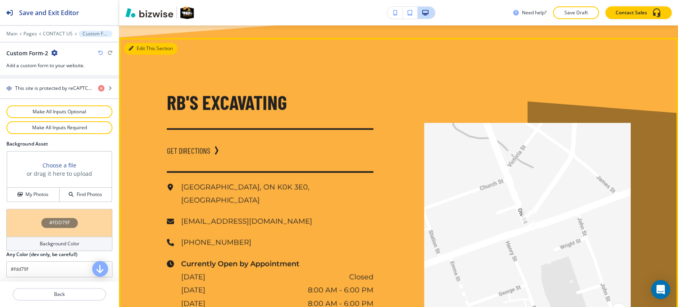
drag, startPoint x: 145, startPoint y: 50, endPoint x: 131, endPoint y: 56, distance: 14.9
click at [145, 50] on button "Edit This Section" at bounding box center [151, 49] width 54 height 12
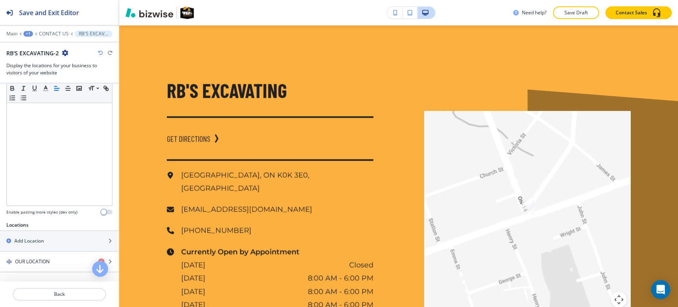
scroll to position [334, 0]
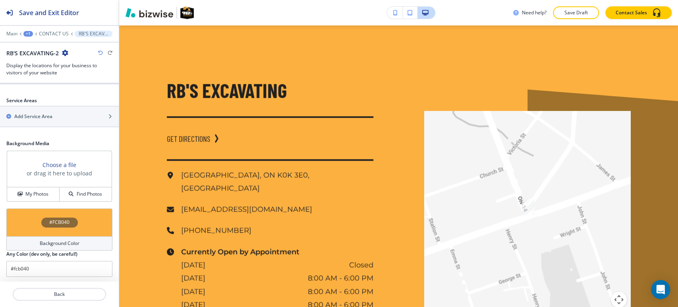
click at [64, 226] on div "#FCB040" at bounding box center [59, 222] width 37 height 10
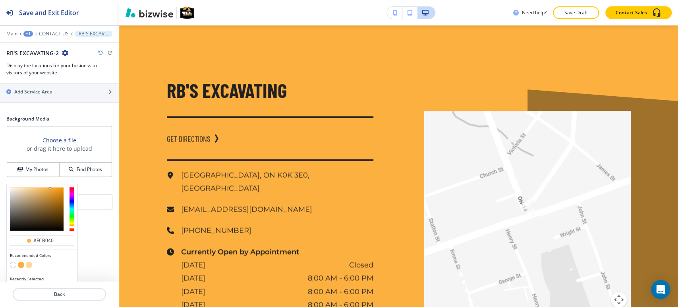
scroll to position [372, 0]
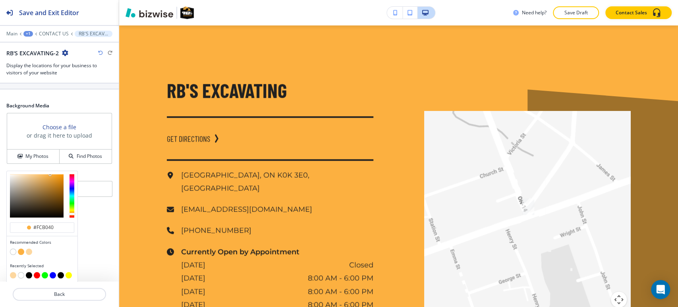
click at [13, 248] on button "button" at bounding box center [13, 251] width 6 height 6
type input "#FFFFFF"
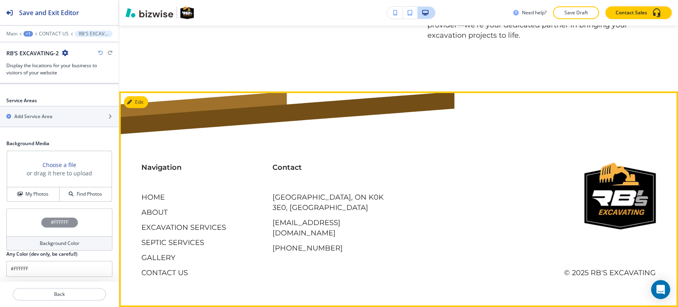
scroll to position [1702, 0]
click at [134, 103] on button "Edit Footer" at bounding box center [144, 102] width 41 height 12
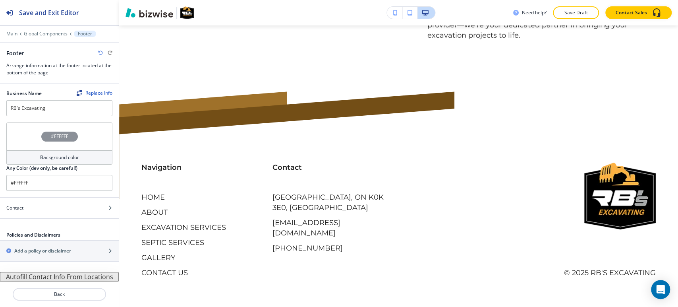
click at [65, 158] on h4 "Background color" at bounding box center [59, 157] width 39 height 7
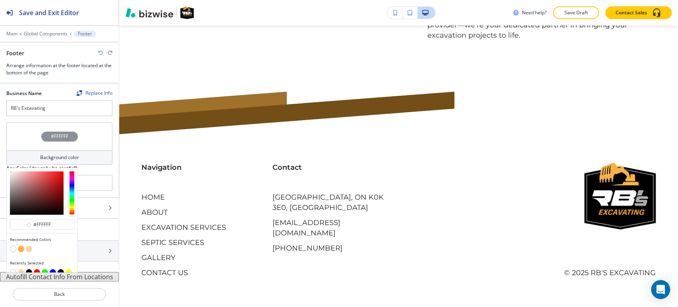
scroll to position [8, 0]
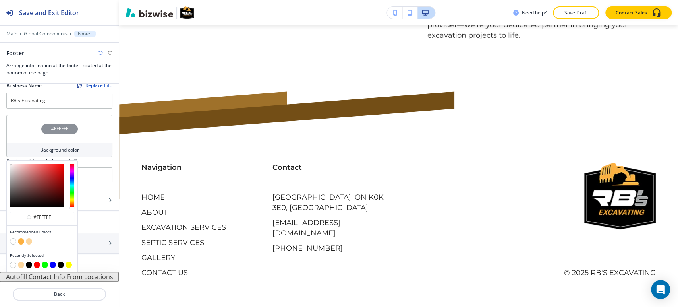
click at [30, 239] on button "button" at bounding box center [29, 241] width 6 height 6
type input "#fdd79f"
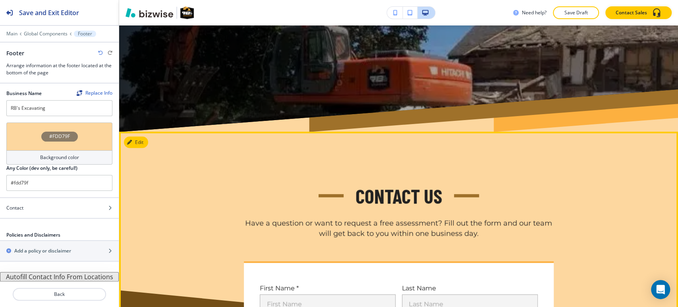
scroll to position [0, 0]
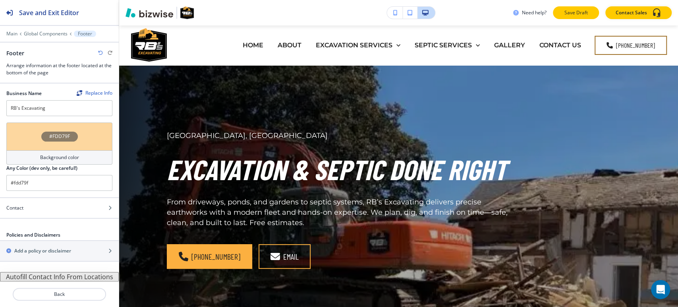
click at [570, 11] on p "Save Draft" at bounding box center [575, 12] width 25 height 7
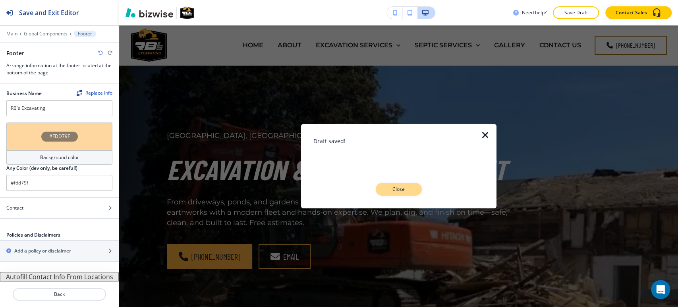
click at [401, 189] on p "Close" at bounding box center [398, 189] width 25 height 7
